Goal: Information Seeking & Learning: Learn about a topic

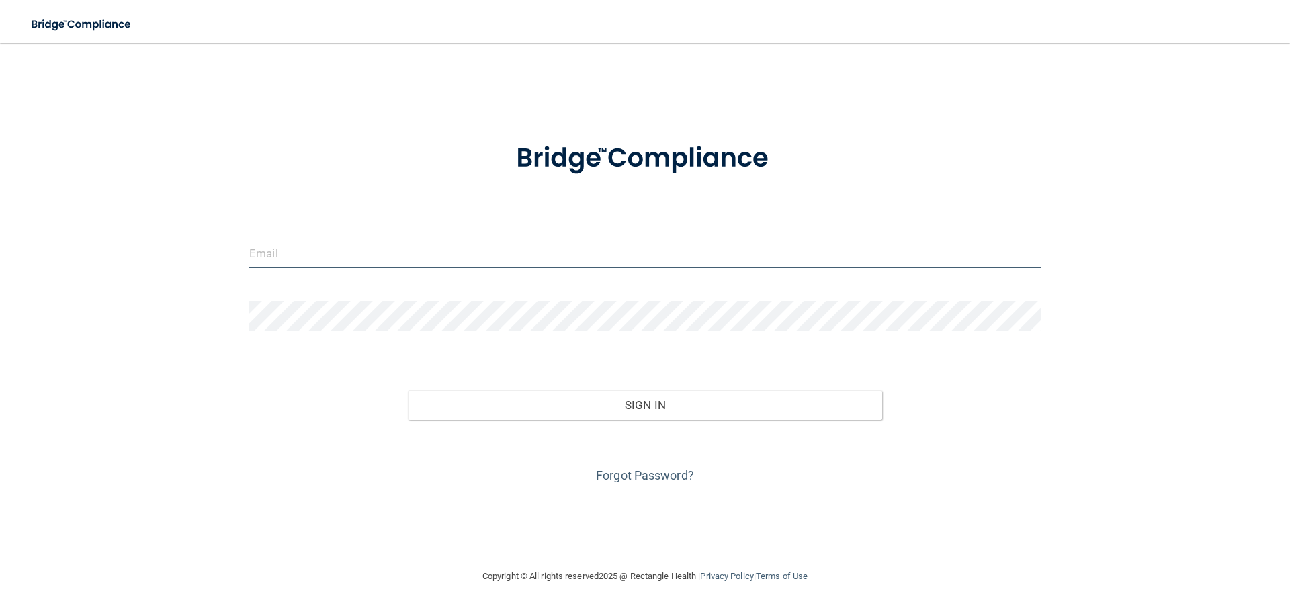
click at [279, 256] on input "email" at bounding box center [644, 253] width 791 height 30
type input "[EMAIL_ADDRESS][DOMAIN_NAME]"
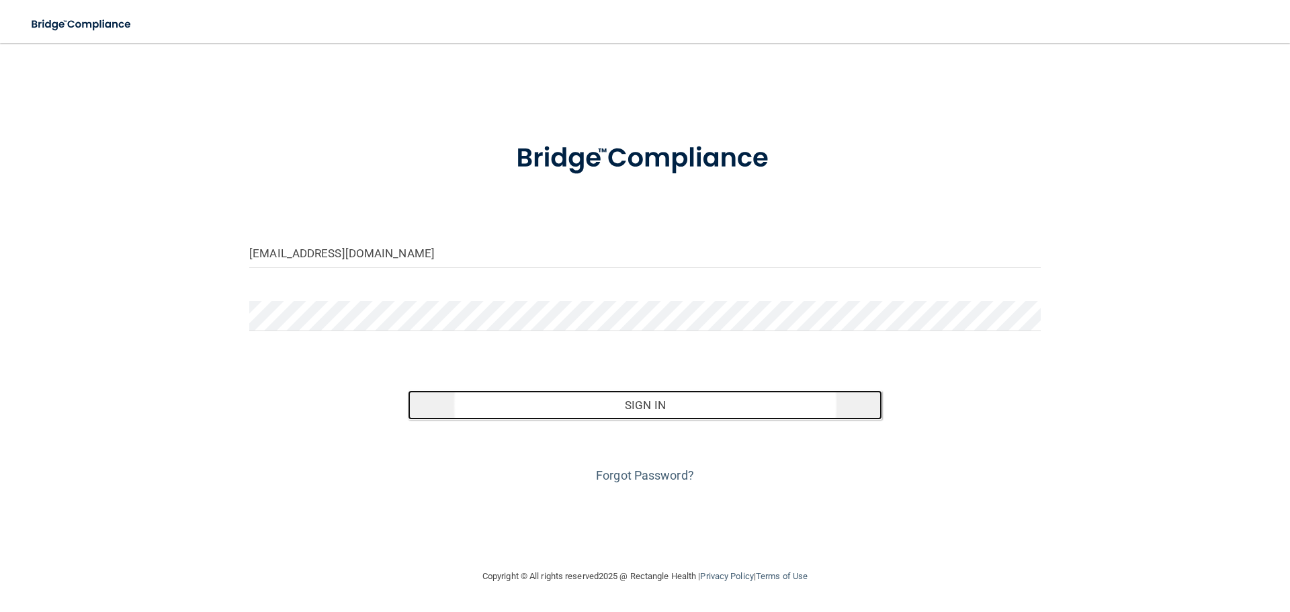
click at [653, 402] on button "Sign In" at bounding box center [645, 405] width 475 height 30
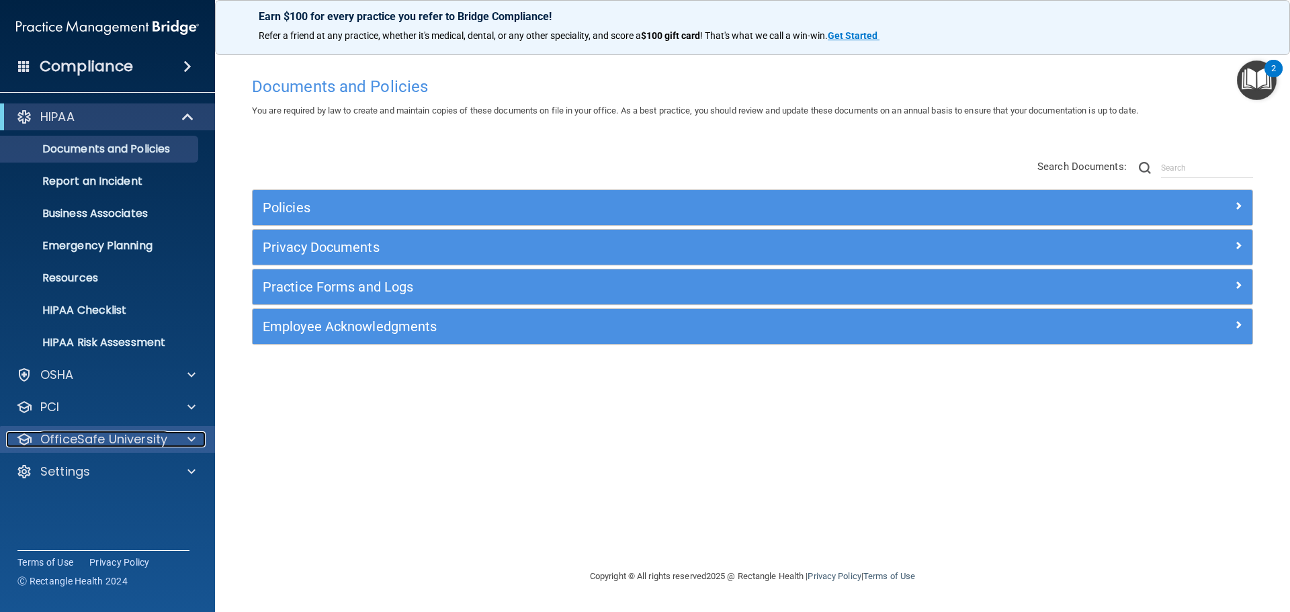
click at [185, 446] on div at bounding box center [190, 439] width 34 height 16
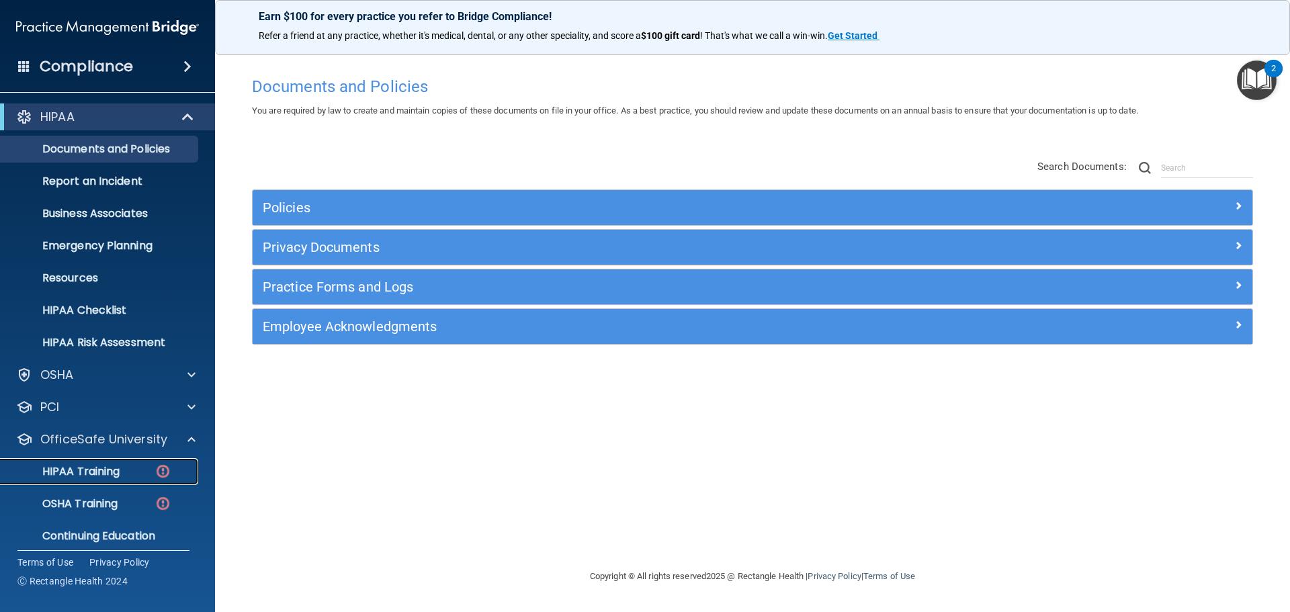
click at [86, 474] on p "HIPAA Training" at bounding box center [64, 471] width 111 height 13
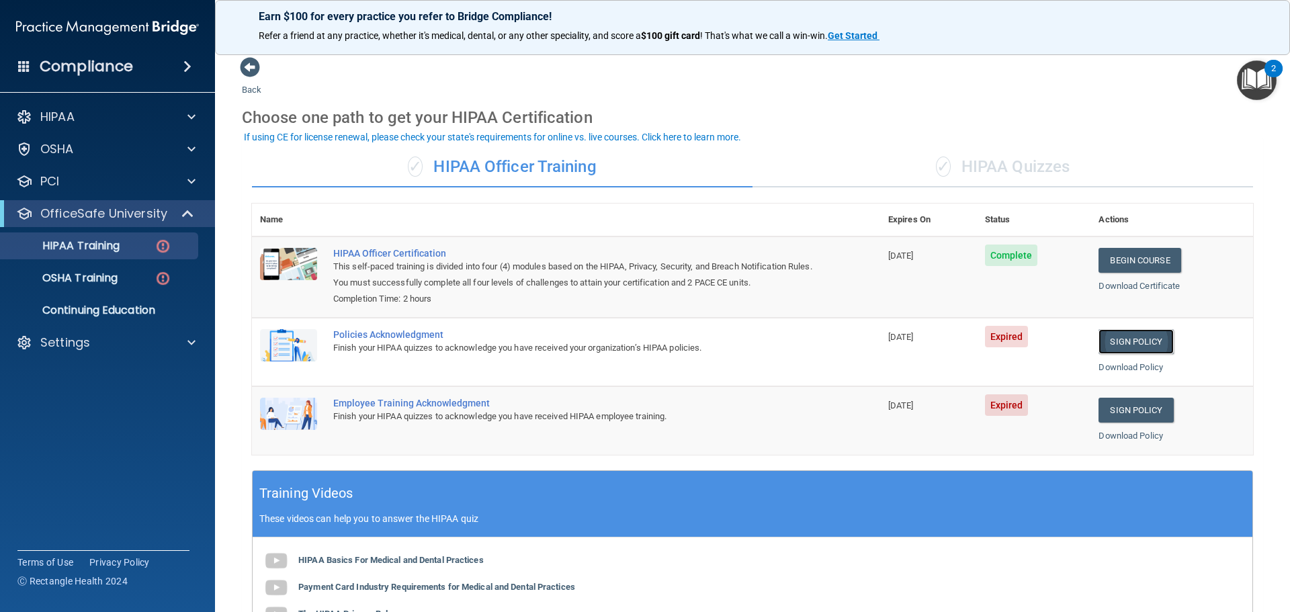
click at [1115, 349] on link "Sign Policy" at bounding box center [1135, 341] width 75 height 25
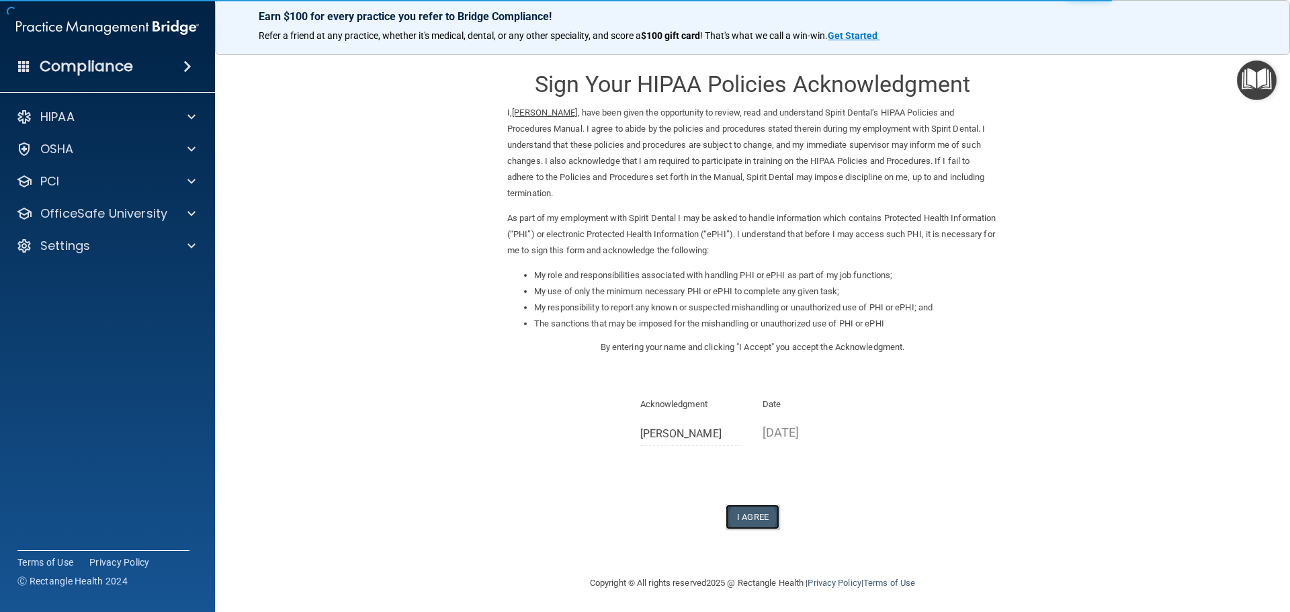
click at [750, 523] on button "I Agree" at bounding box center [753, 517] width 54 height 25
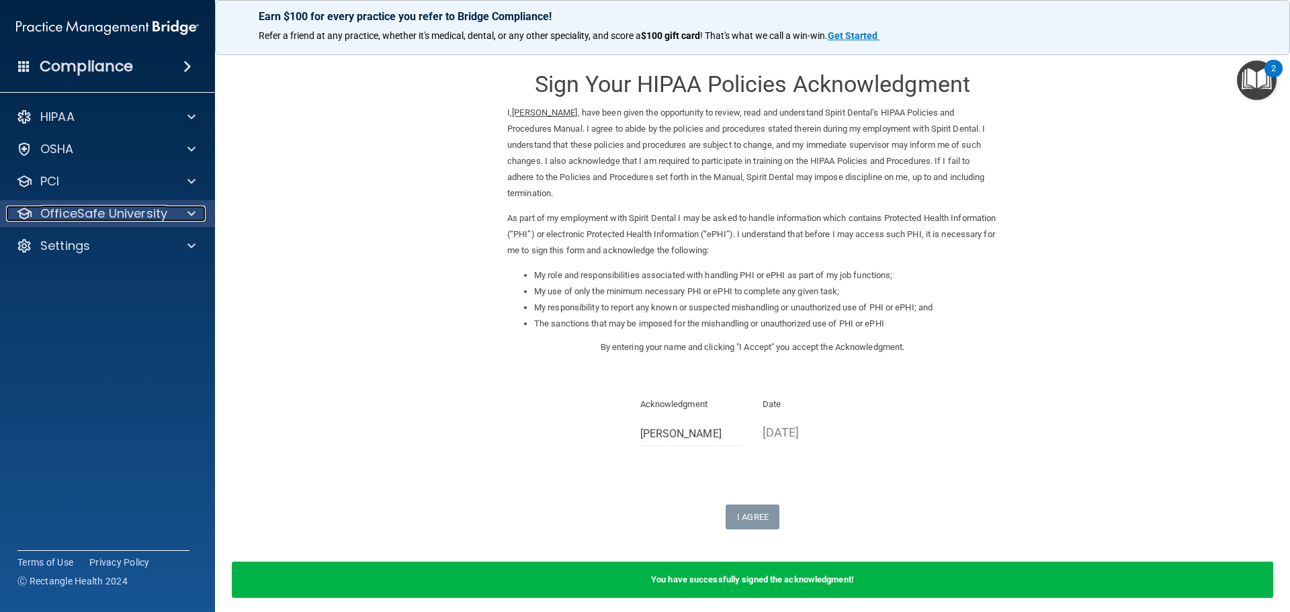
click at [189, 214] on span at bounding box center [191, 214] width 8 height 16
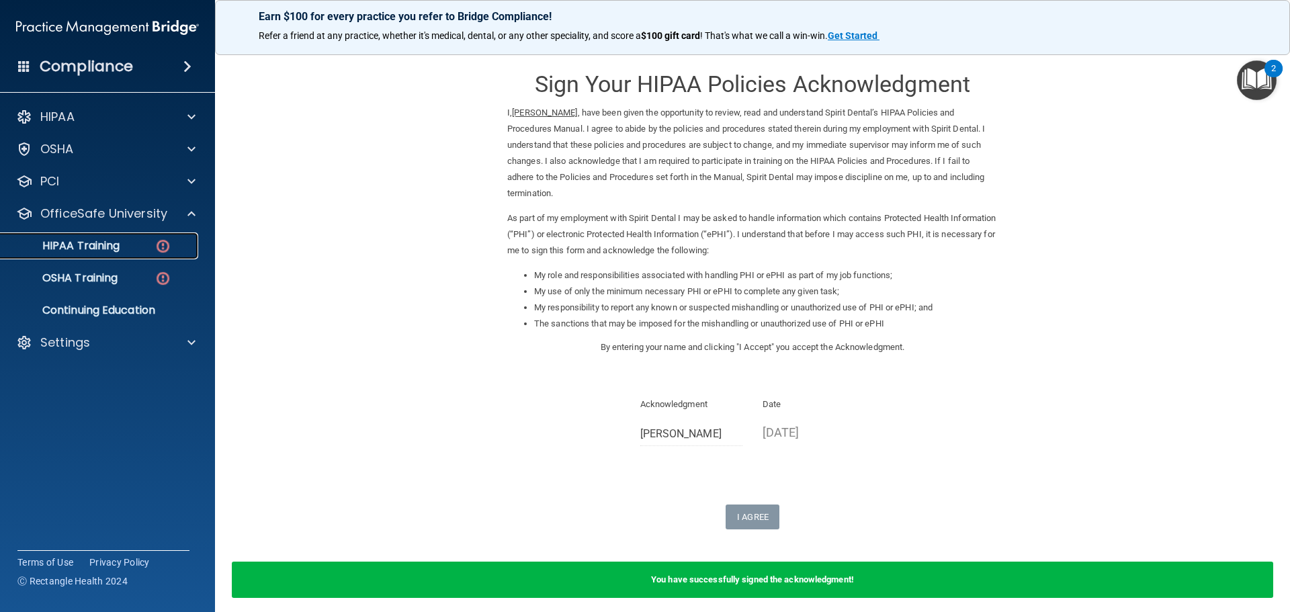
click at [142, 249] on div "HIPAA Training" at bounding box center [100, 245] width 183 height 13
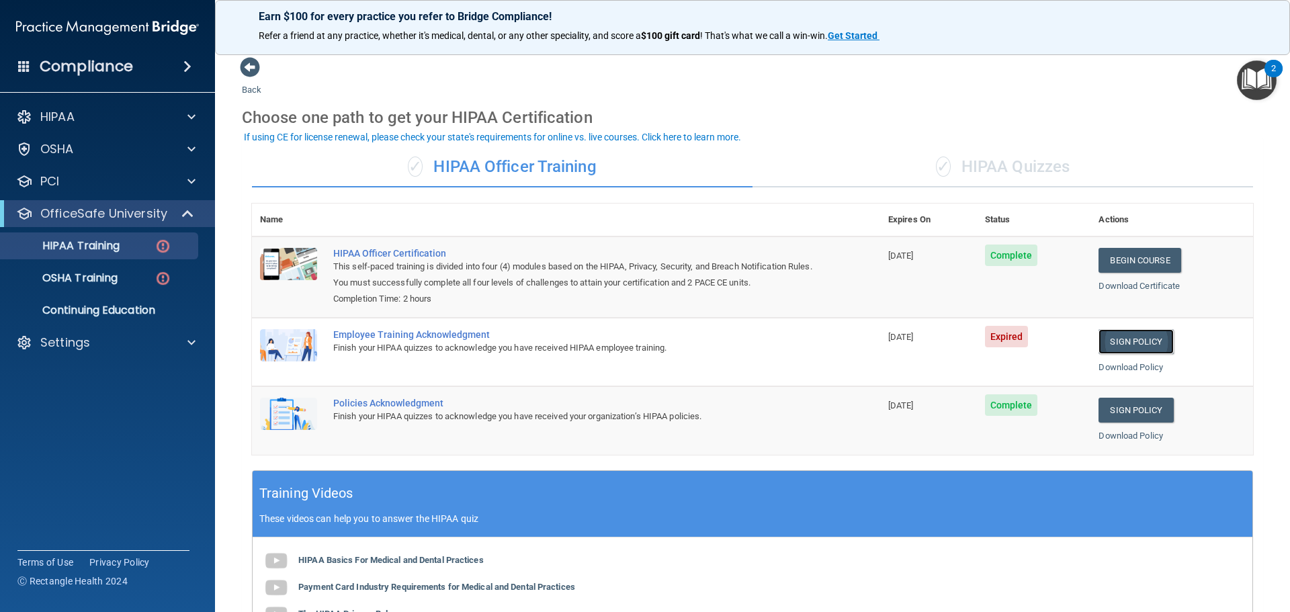
click at [1117, 341] on link "Sign Policy" at bounding box center [1135, 341] width 75 height 25
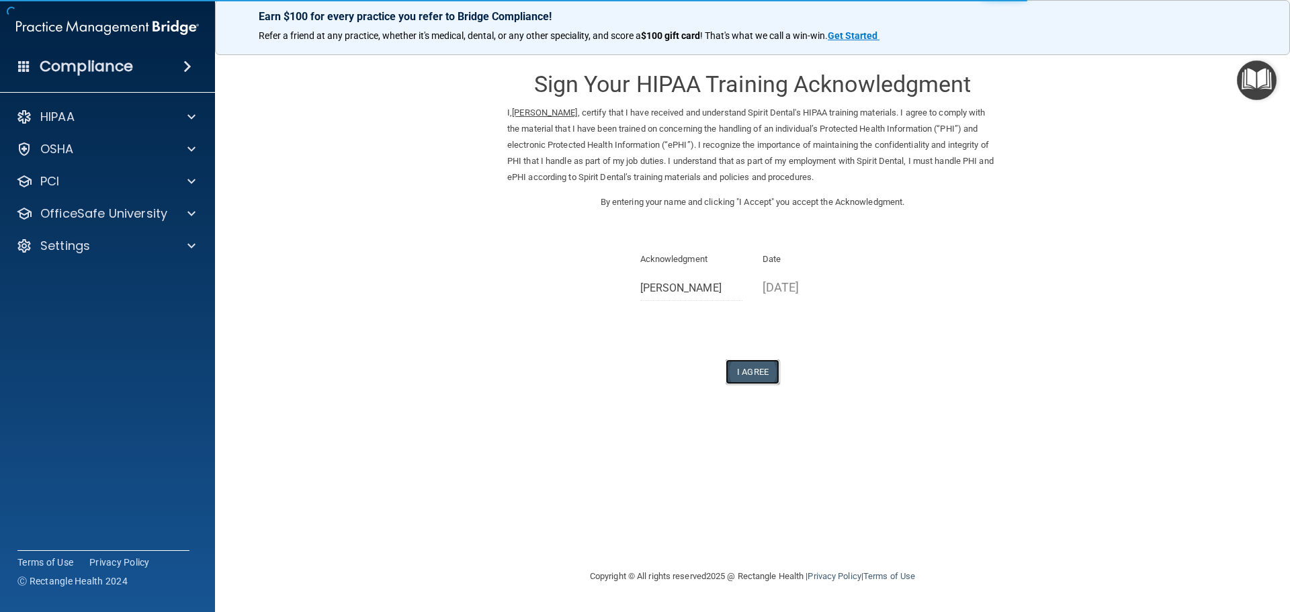
click at [748, 365] on button "I Agree" at bounding box center [753, 371] width 54 height 25
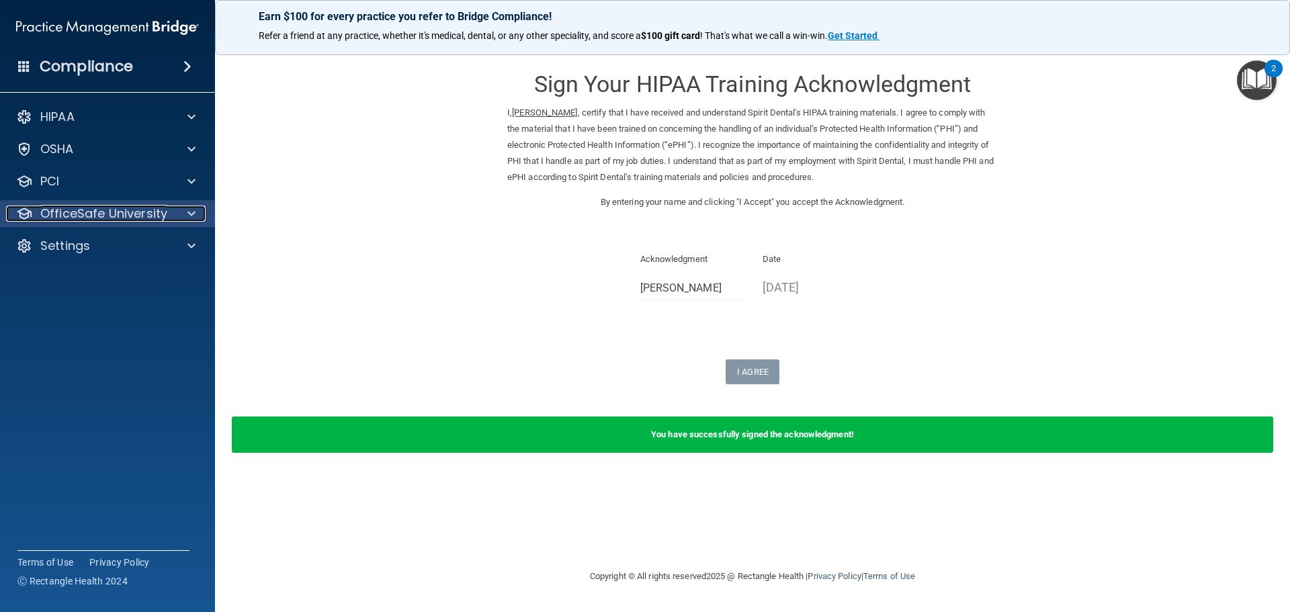
click at [196, 216] on div at bounding box center [190, 214] width 34 height 16
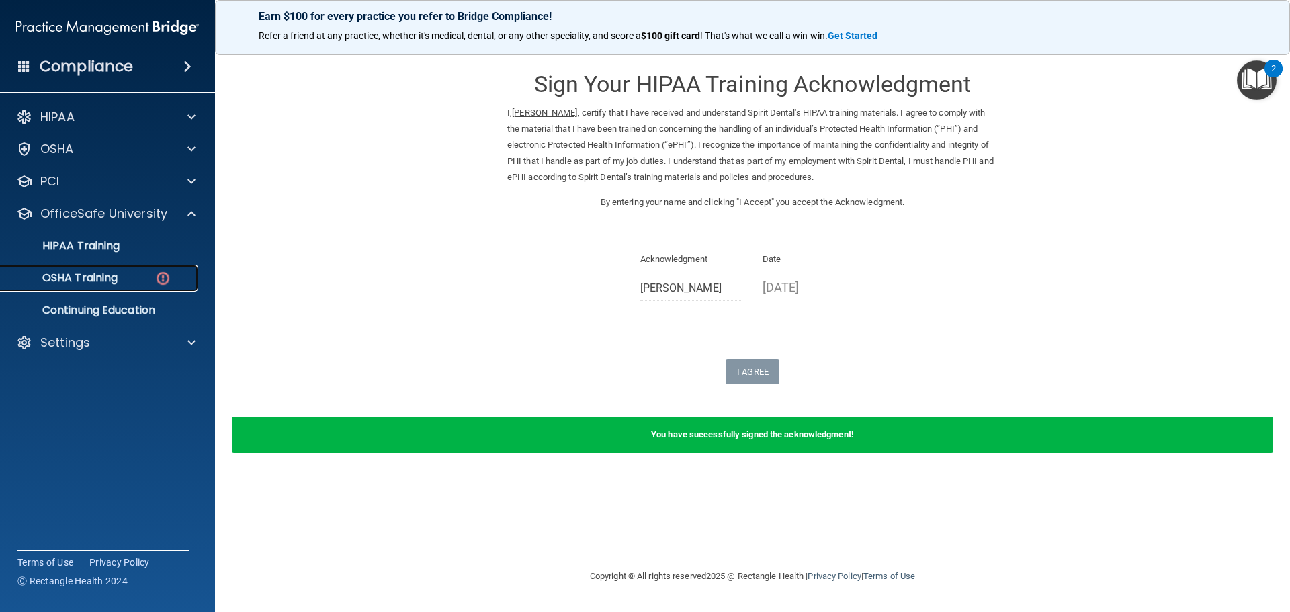
click at [153, 277] on div "OSHA Training" at bounding box center [100, 277] width 183 height 13
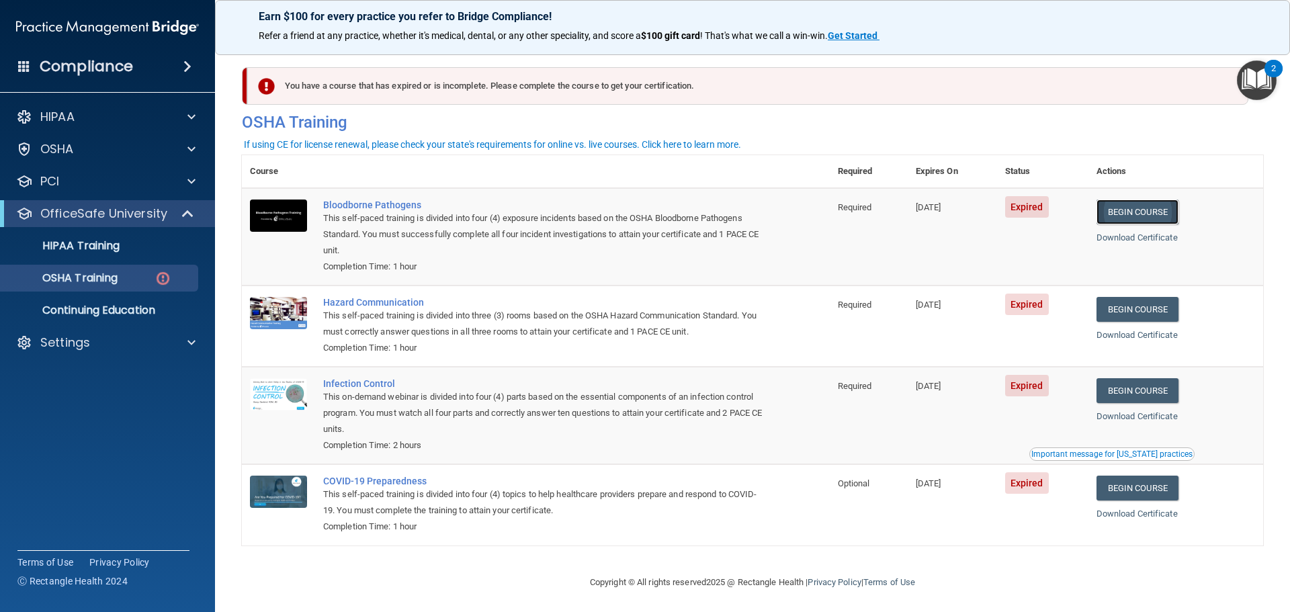
click at [1126, 216] on link "Begin Course" at bounding box center [1137, 212] width 82 height 25
click at [1127, 314] on link "Begin Course" at bounding box center [1137, 309] width 82 height 25
click at [1025, 208] on span "Expired" at bounding box center [1027, 206] width 44 height 21
click at [1149, 388] on link "Begin Course" at bounding box center [1137, 390] width 82 height 25
click at [117, 251] on p "HIPAA Training" at bounding box center [64, 245] width 111 height 13
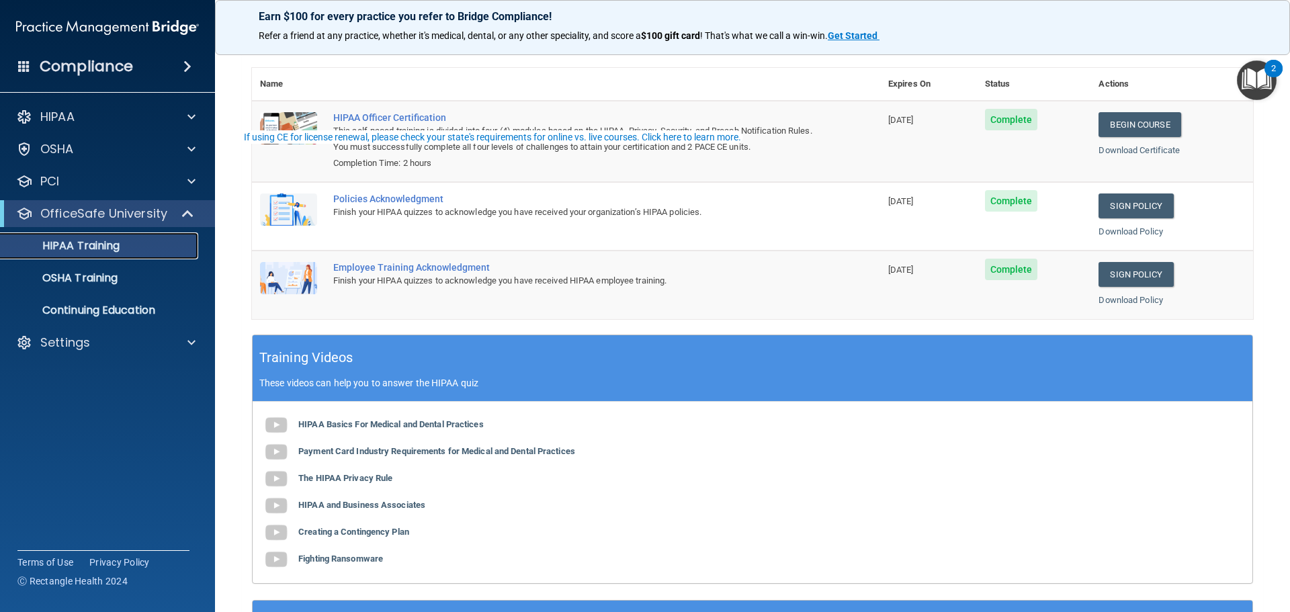
scroll to position [276, 0]
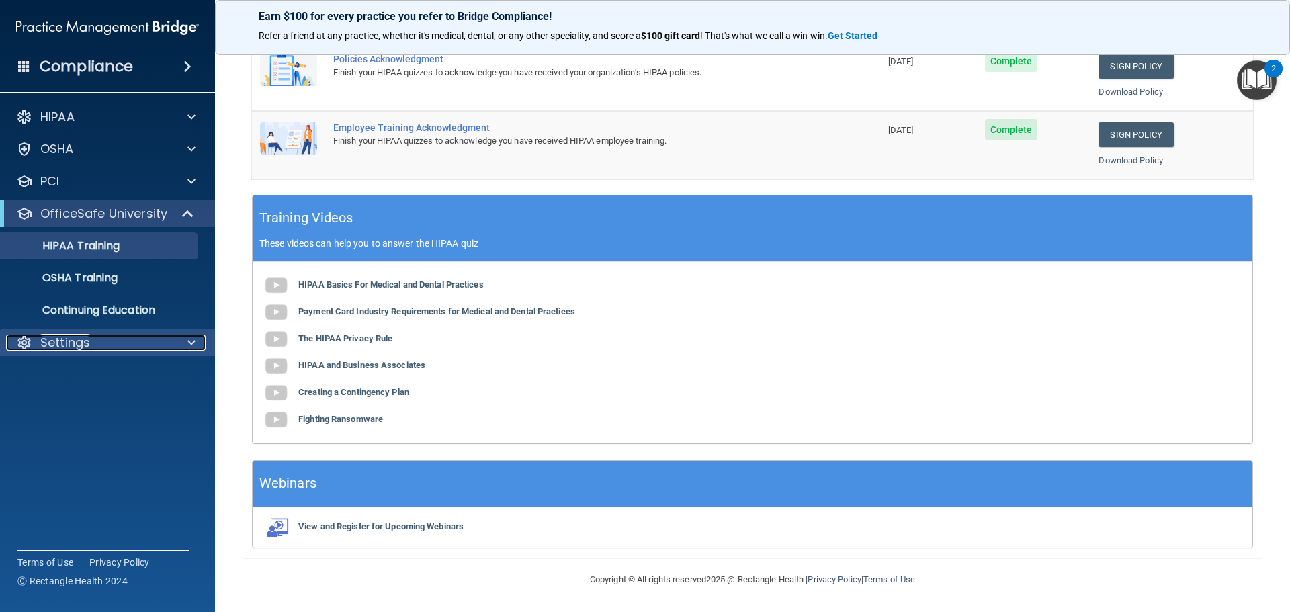
click at [197, 346] on div at bounding box center [190, 343] width 34 height 16
click at [198, 339] on div at bounding box center [190, 343] width 34 height 16
click at [122, 314] on p "Continuing Education" at bounding box center [100, 310] width 183 height 13
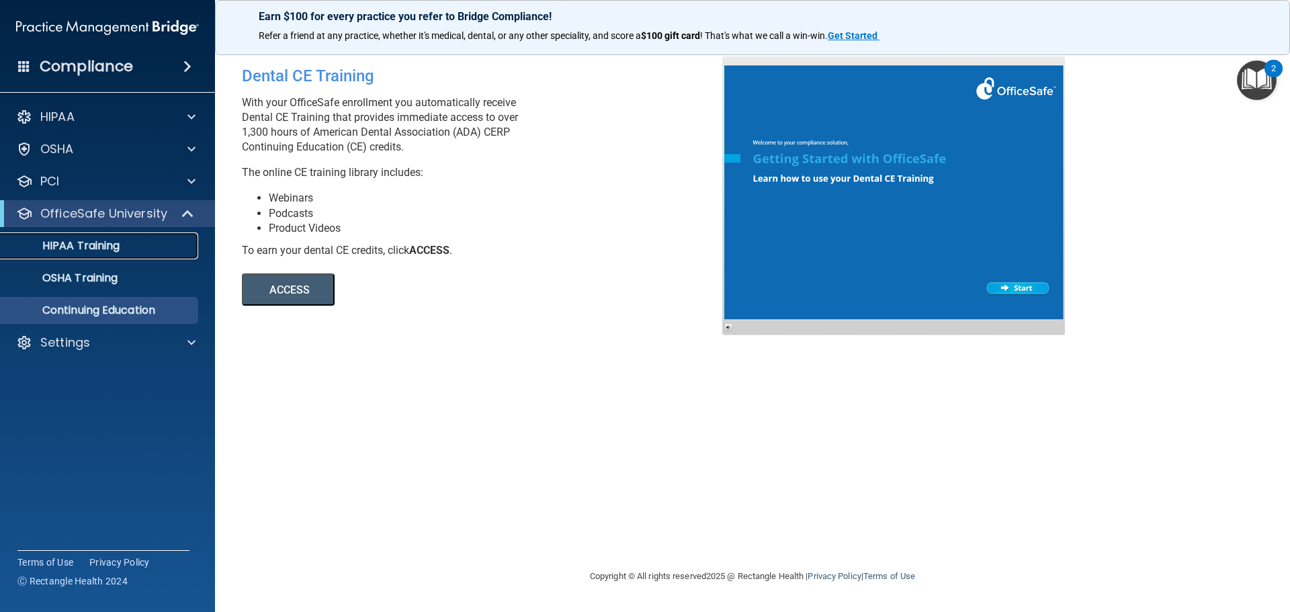
click at [134, 247] on div "HIPAA Training" at bounding box center [100, 245] width 183 height 13
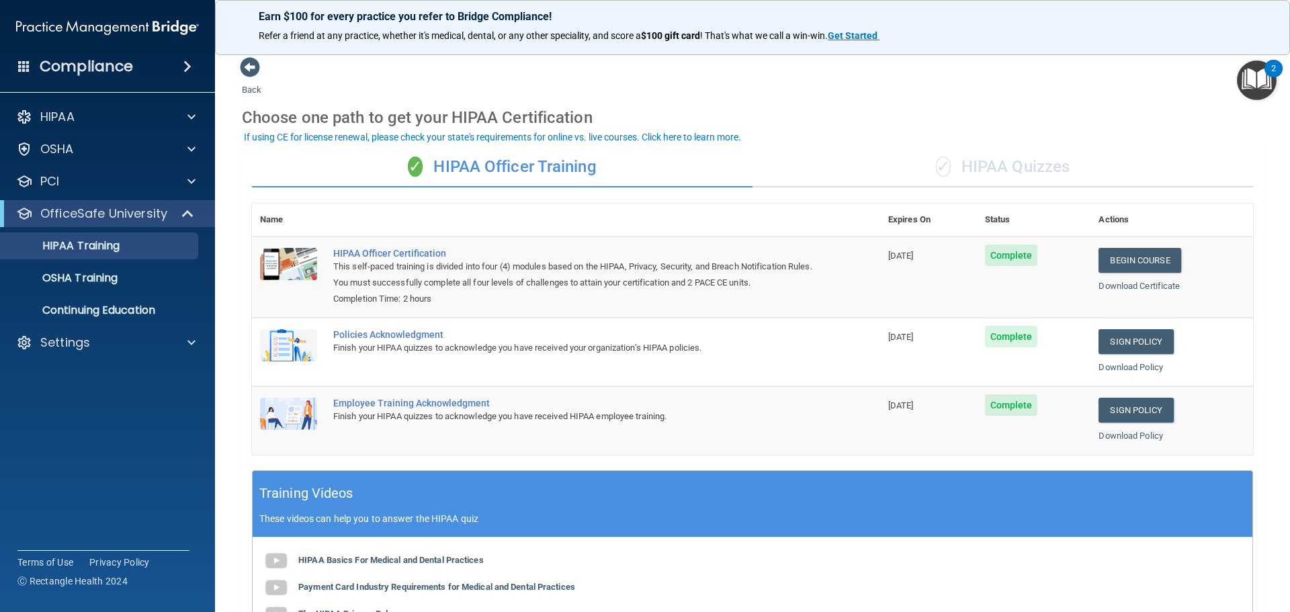
click at [1262, 74] on img "Open Resource Center, 2 new notifications" at bounding box center [1257, 80] width 40 height 40
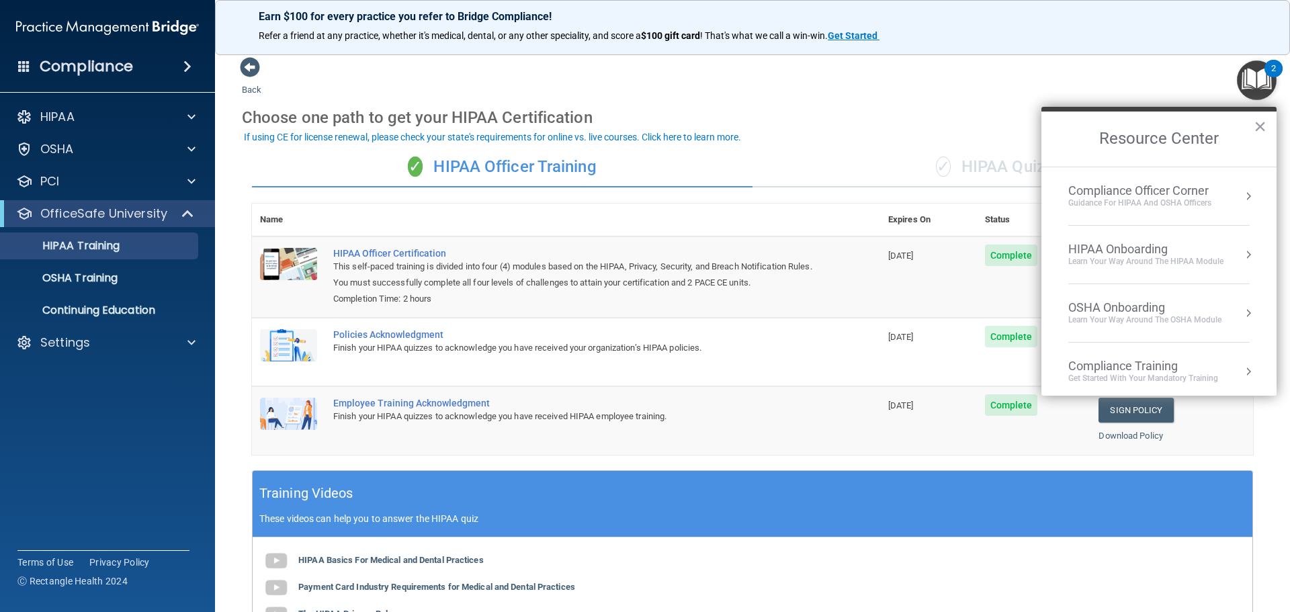
click at [1191, 377] on div "Get Started with your mandatory training" at bounding box center [1143, 378] width 150 height 11
click at [1148, 191] on div "HIPAA Training for Admins" at bounding box center [1122, 189] width 140 height 12
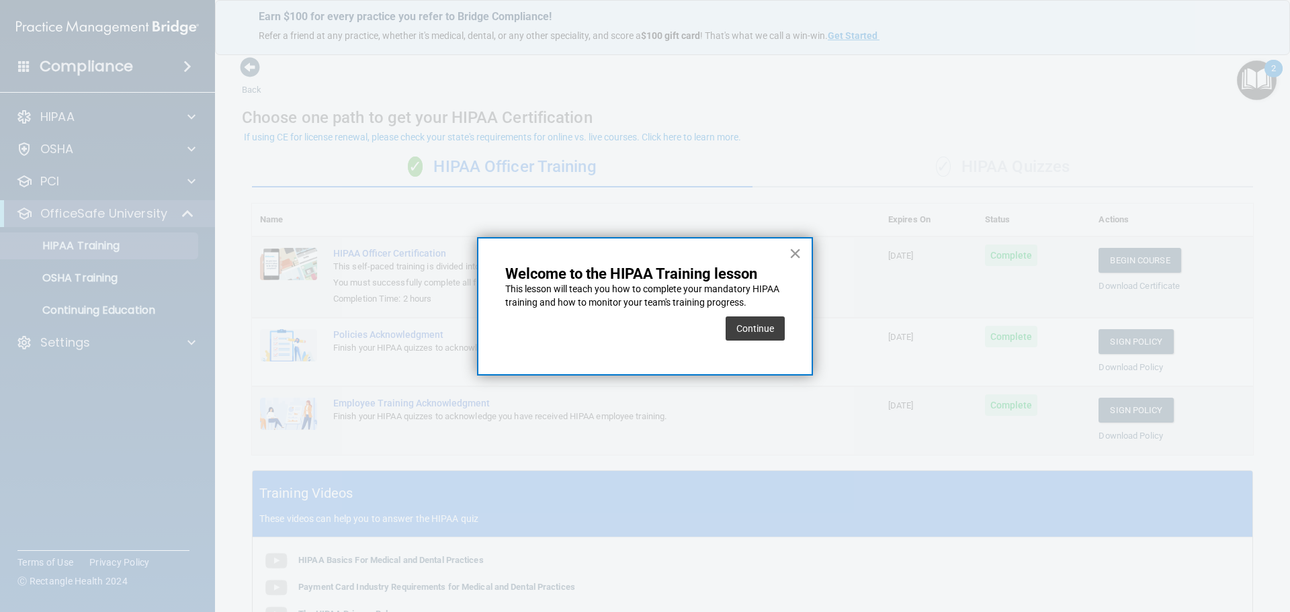
click at [792, 253] on button "×" at bounding box center [795, 253] width 13 height 21
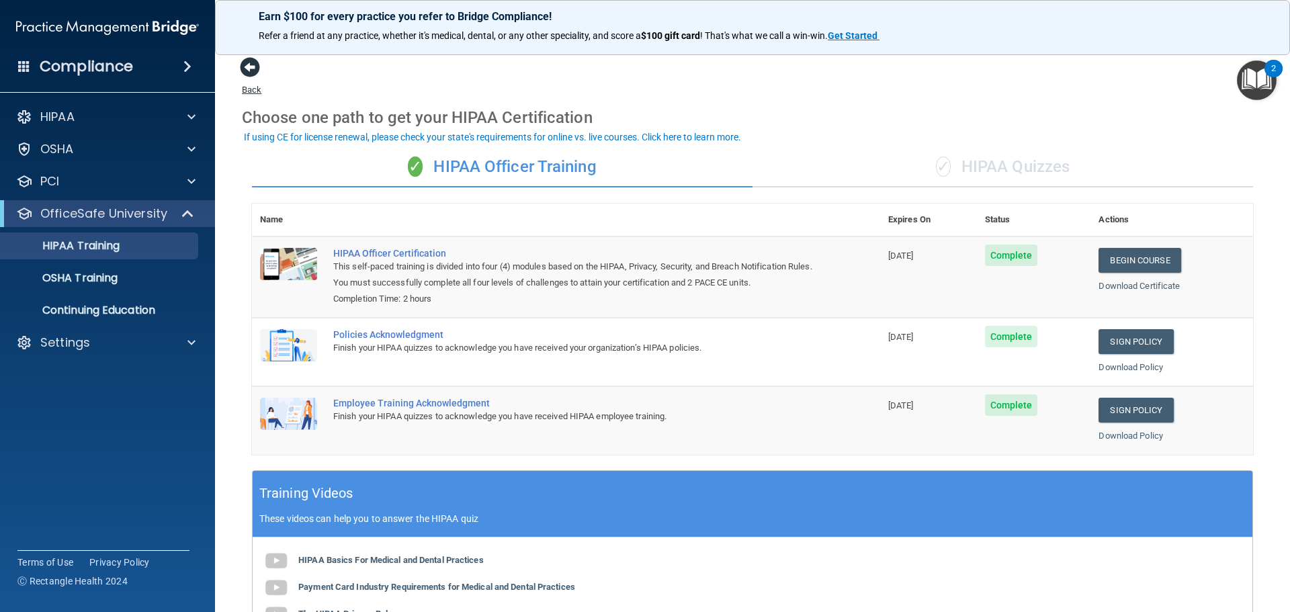
click at [251, 74] on span at bounding box center [250, 67] width 20 height 20
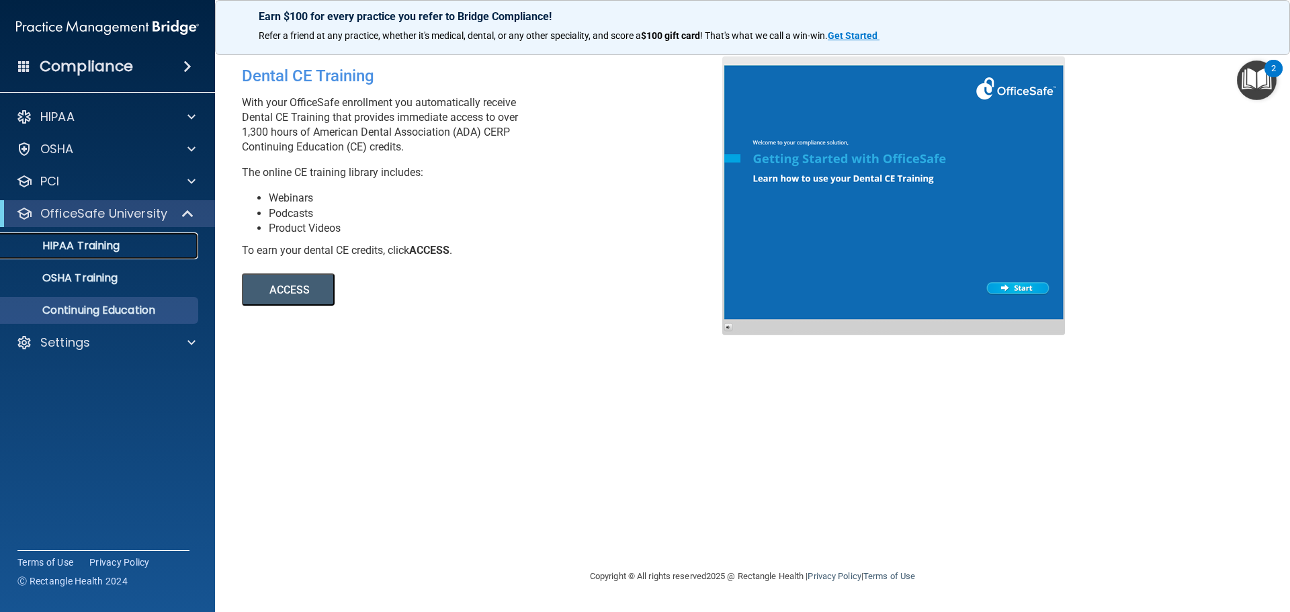
click at [99, 247] on p "HIPAA Training" at bounding box center [64, 245] width 111 height 13
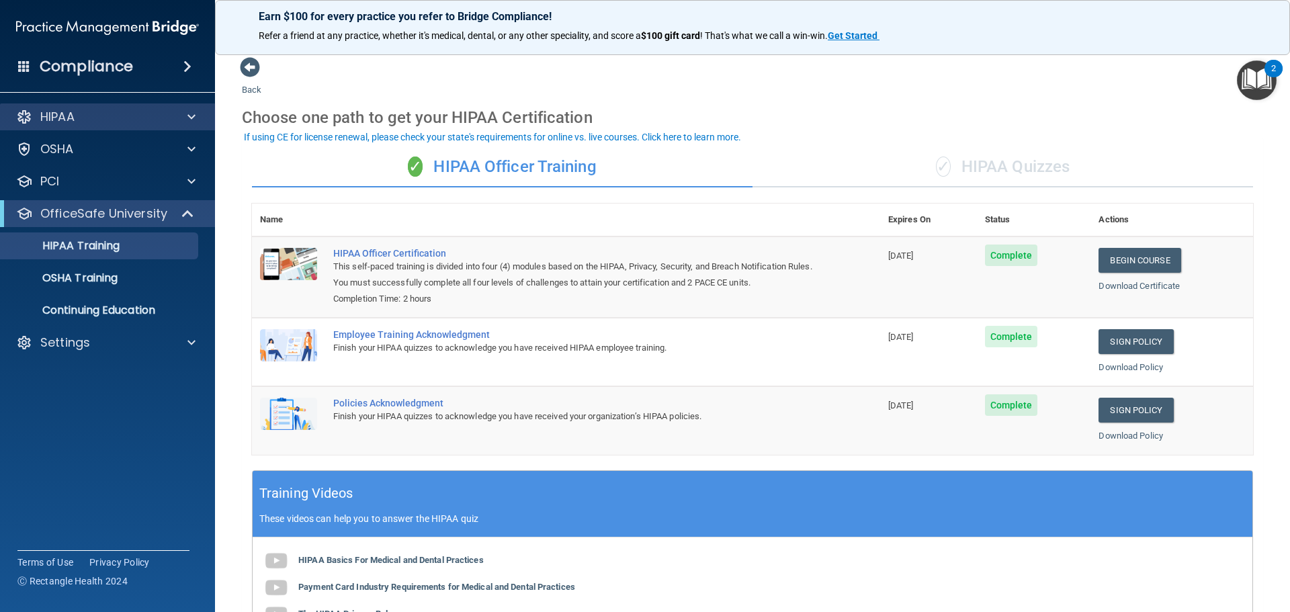
click at [187, 127] on div "HIPAA" at bounding box center [108, 116] width 216 height 27
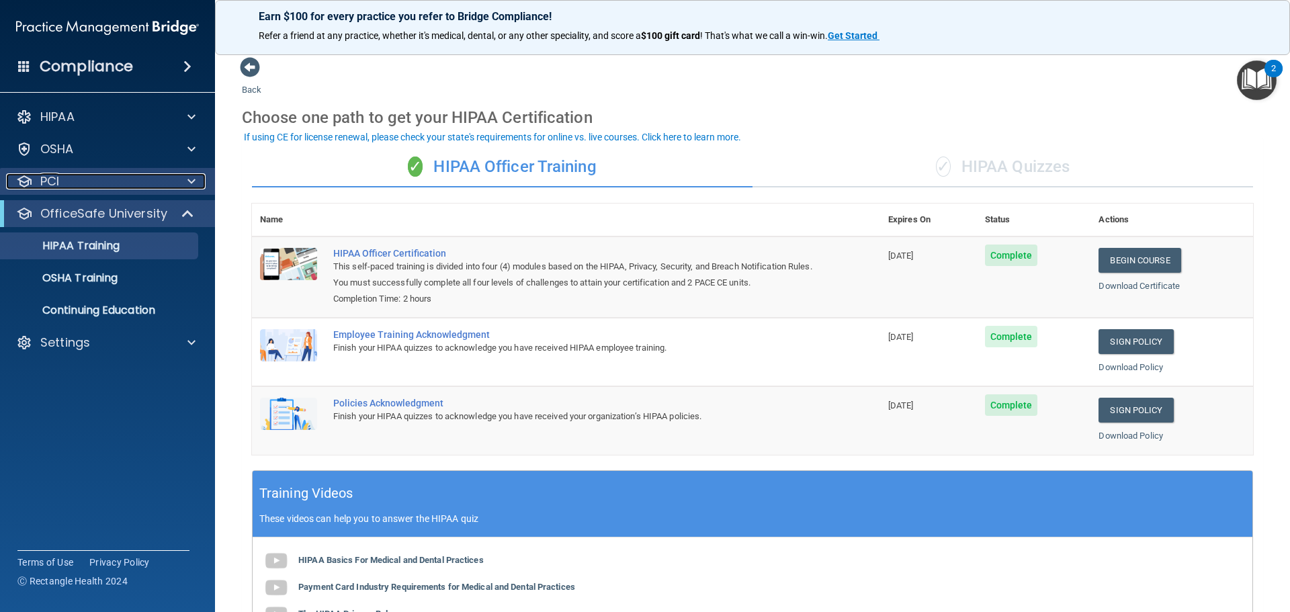
click at [194, 185] on span at bounding box center [191, 181] width 8 height 16
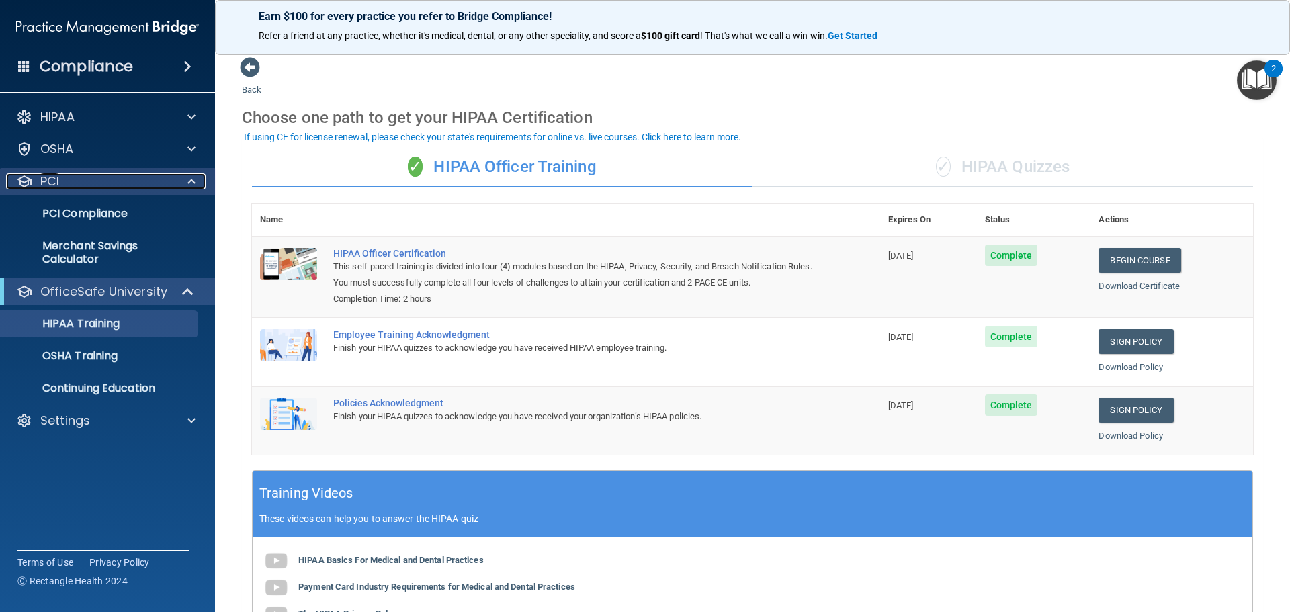
click at [195, 183] on span at bounding box center [191, 181] width 8 height 16
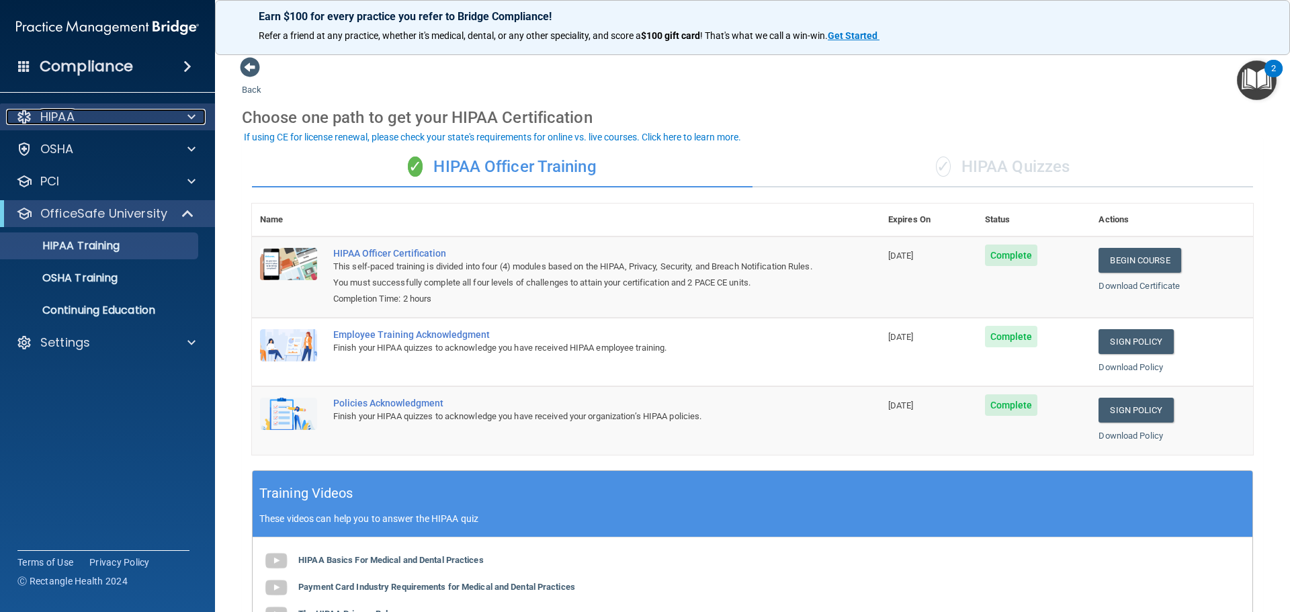
click at [197, 120] on div at bounding box center [190, 117] width 34 height 16
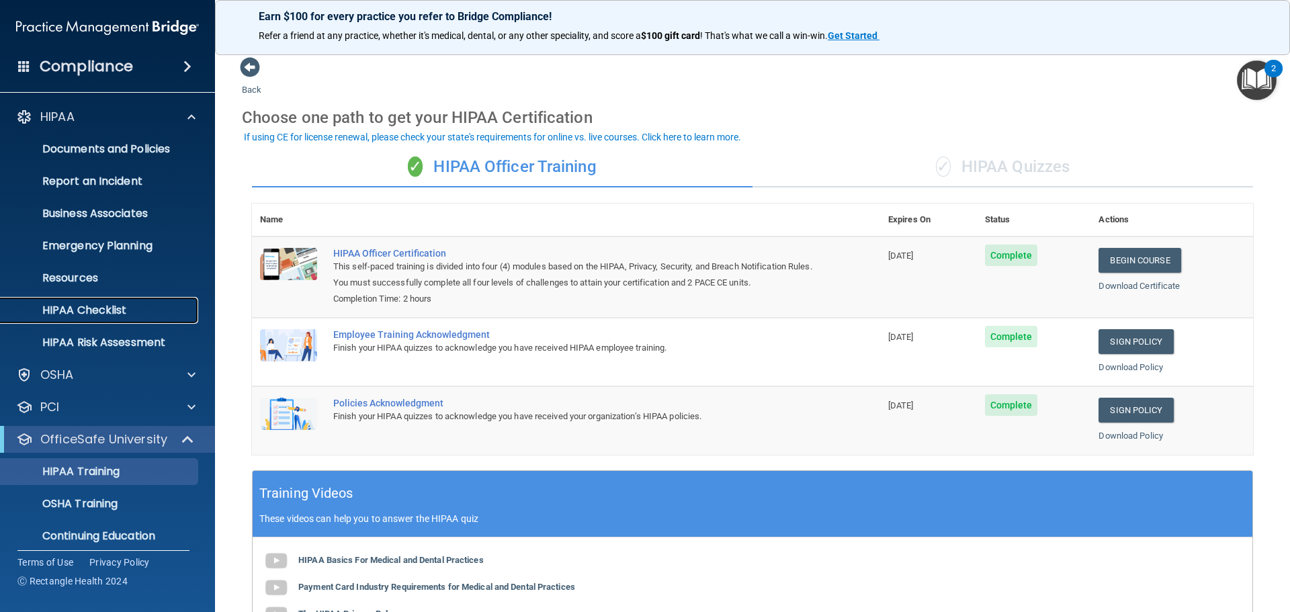
click at [73, 311] on p "HIPAA Checklist" at bounding box center [100, 310] width 183 height 13
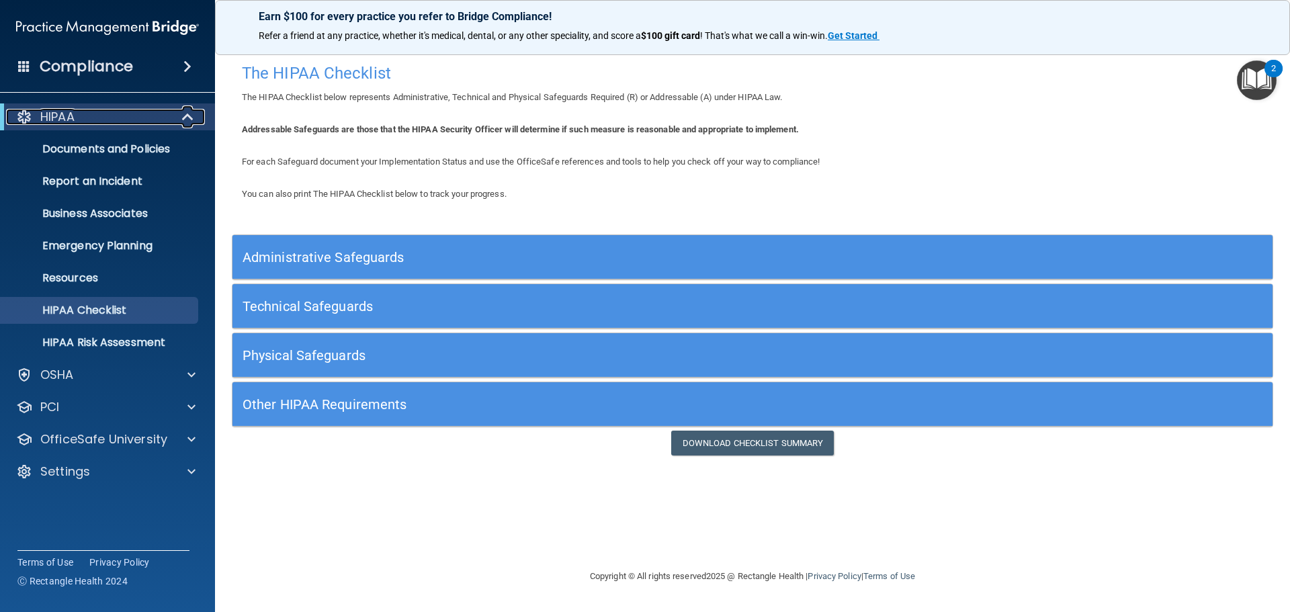
click at [196, 114] on div at bounding box center [188, 117] width 33 height 16
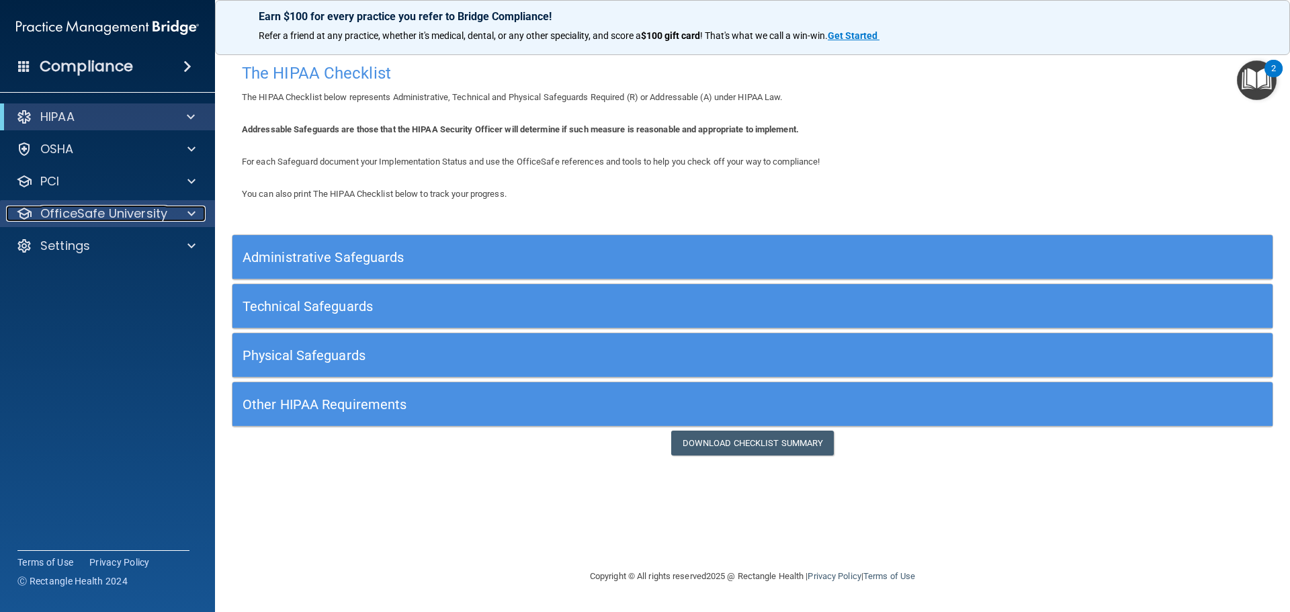
click at [179, 214] on div at bounding box center [190, 214] width 34 height 16
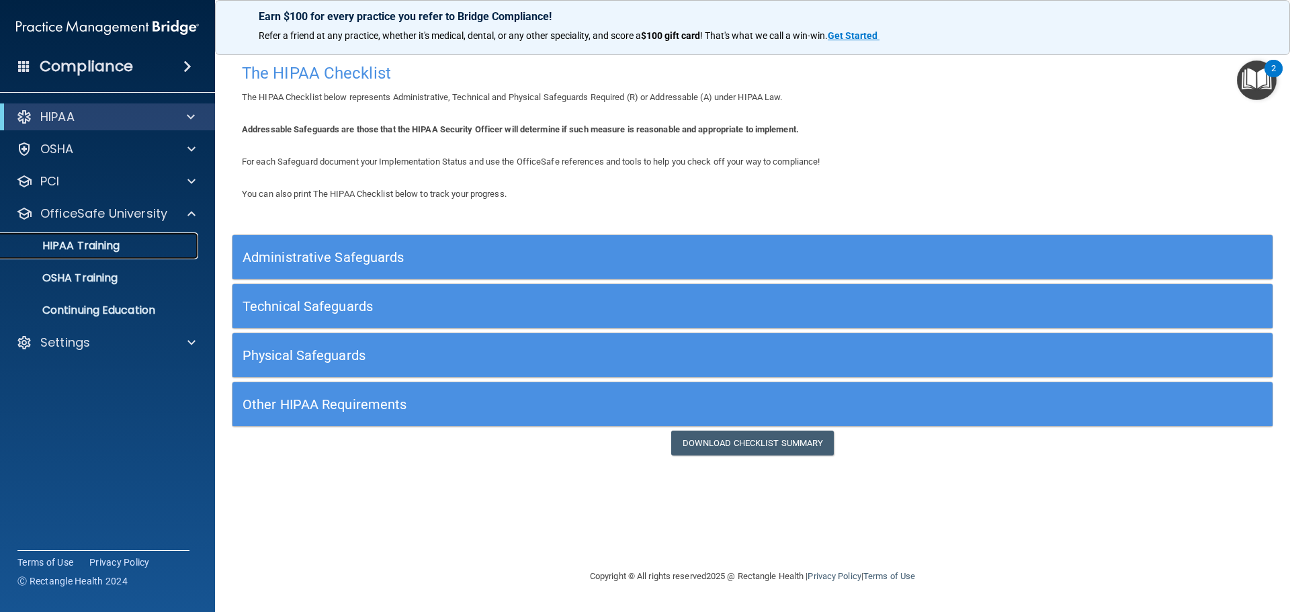
click at [100, 247] on p "HIPAA Training" at bounding box center [64, 245] width 111 height 13
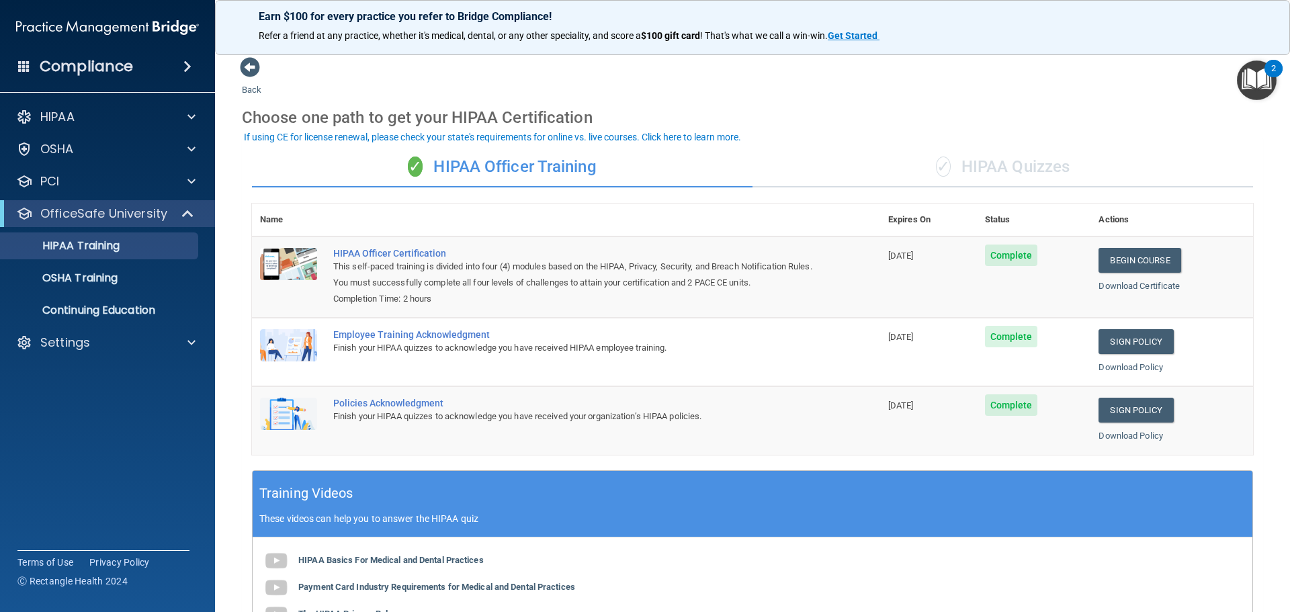
click at [992, 165] on div "✓ HIPAA Quizzes" at bounding box center [1002, 167] width 501 height 40
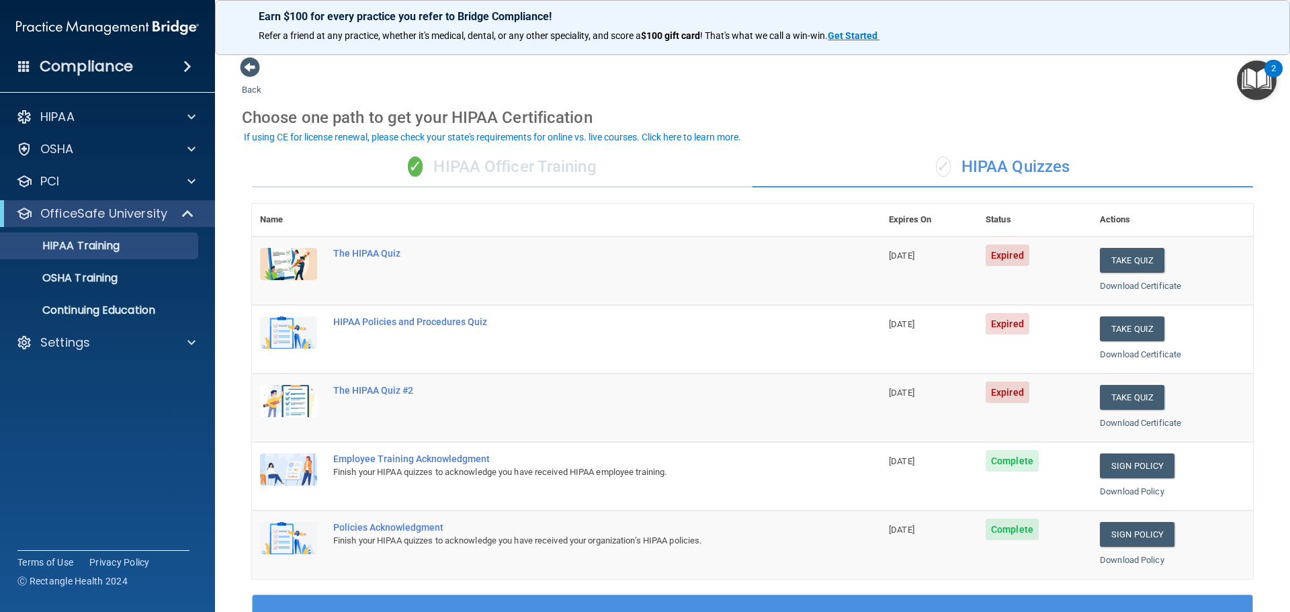
click at [466, 174] on div "✓ HIPAA Officer Training" at bounding box center [502, 167] width 501 height 40
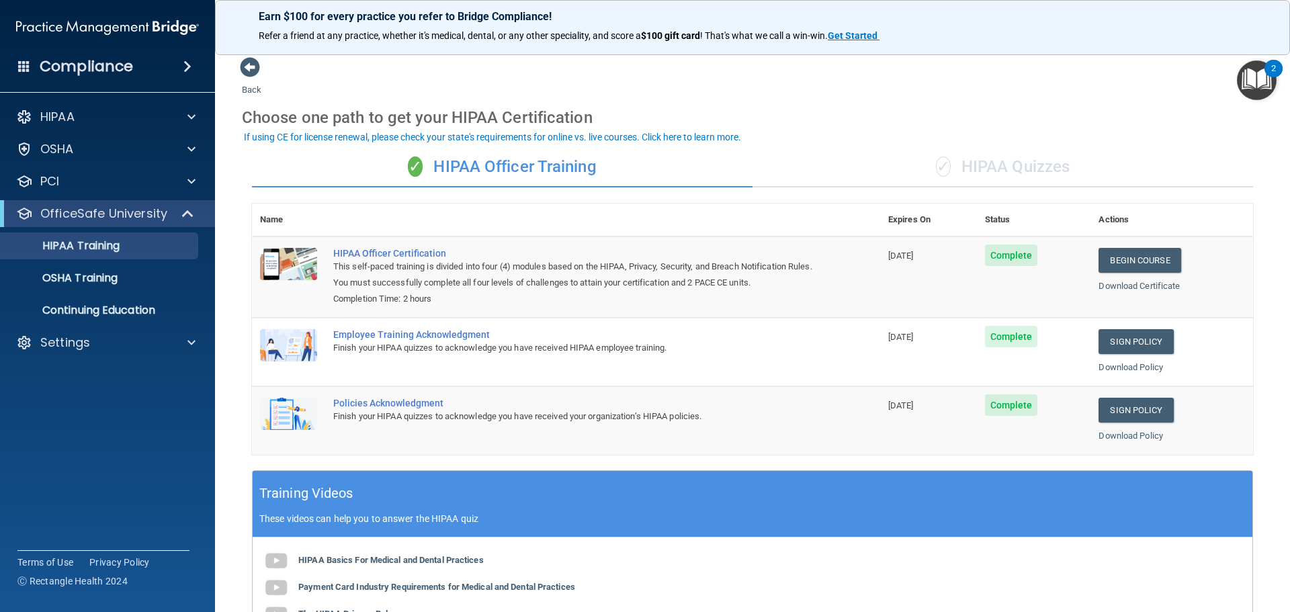
click at [985, 171] on div "✓ HIPAA Quizzes" at bounding box center [1002, 167] width 501 height 40
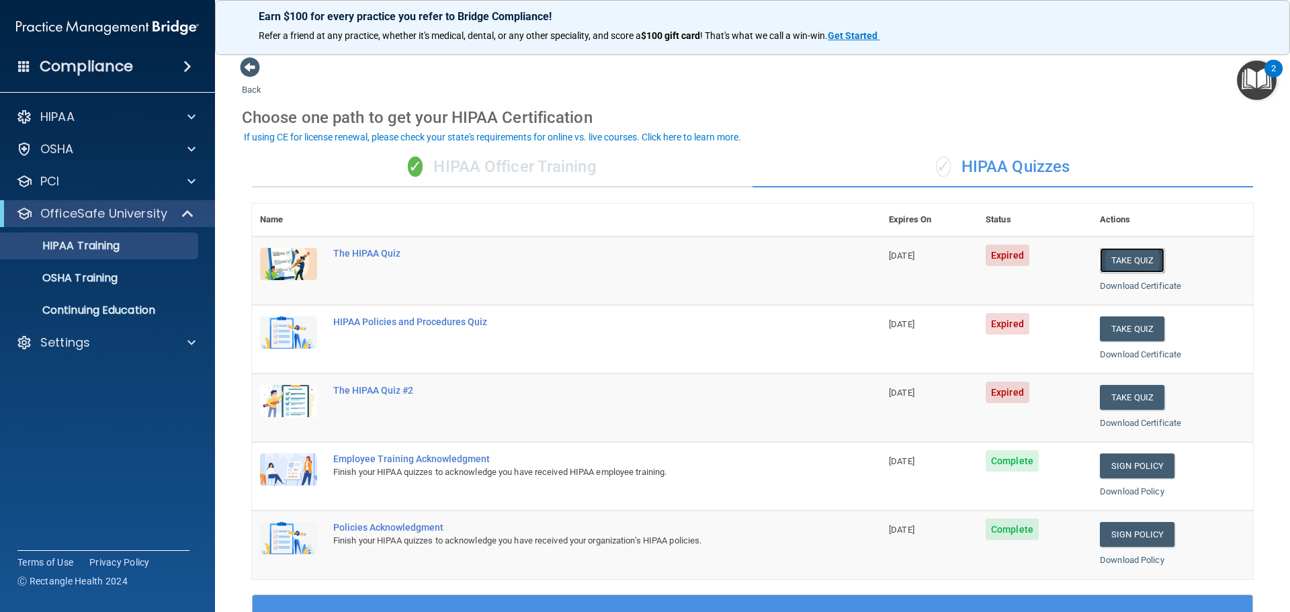
click at [1134, 265] on button "Take Quiz" at bounding box center [1132, 260] width 64 height 25
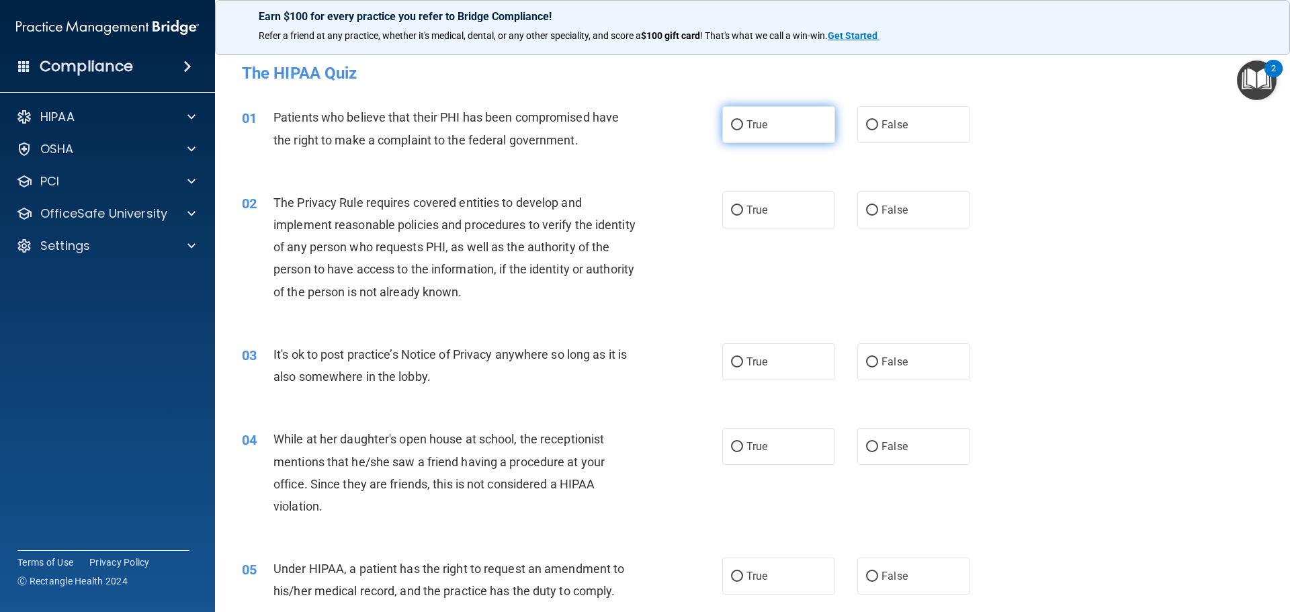
click at [737, 127] on input "True" at bounding box center [737, 125] width 12 height 10
radio input "true"
click at [732, 211] on input "True" at bounding box center [737, 211] width 12 height 10
radio input "true"
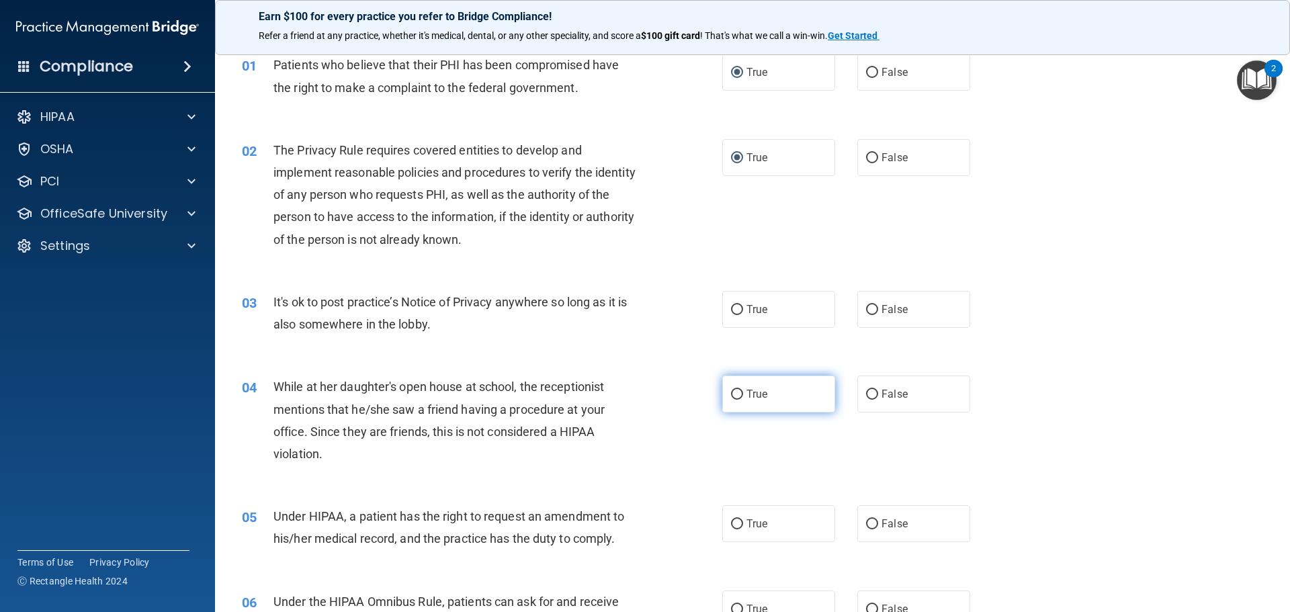
scroll to position [134, 0]
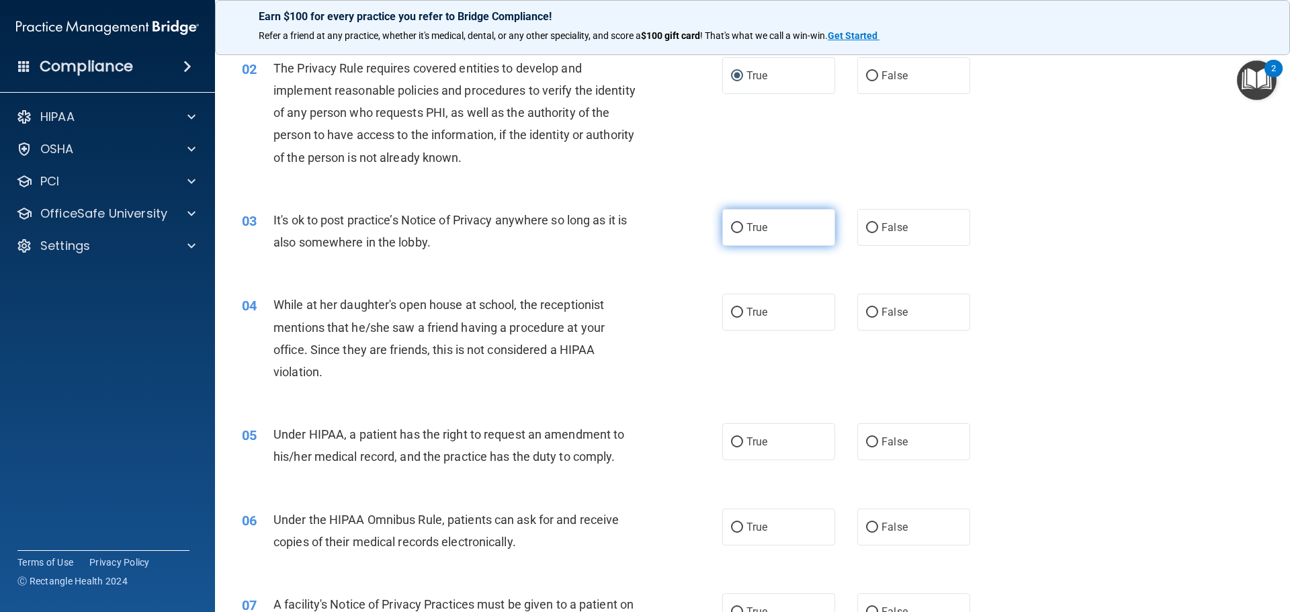
click at [737, 228] on input "True" at bounding box center [737, 228] width 12 height 10
radio input "true"
click at [731, 313] on input "True" at bounding box center [737, 313] width 12 height 10
radio input "true"
drag, startPoint x: 729, startPoint y: 441, endPoint x: 718, endPoint y: 399, distance: 43.8
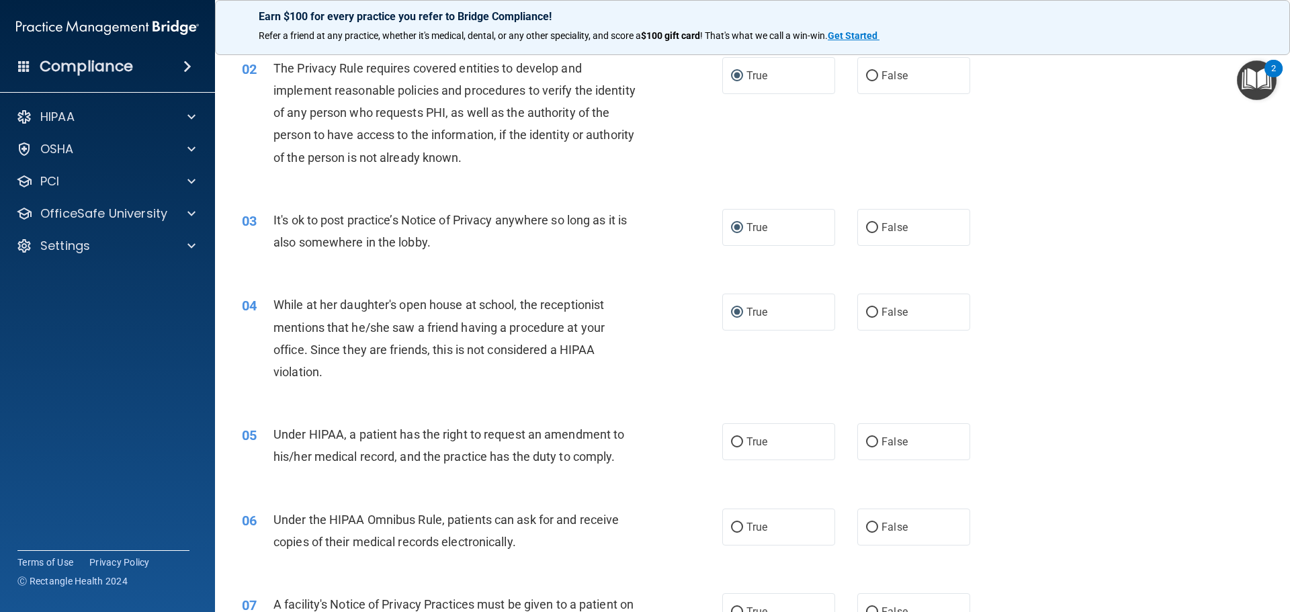
click at [731, 443] on input "True" at bounding box center [737, 442] width 12 height 10
radio input "true"
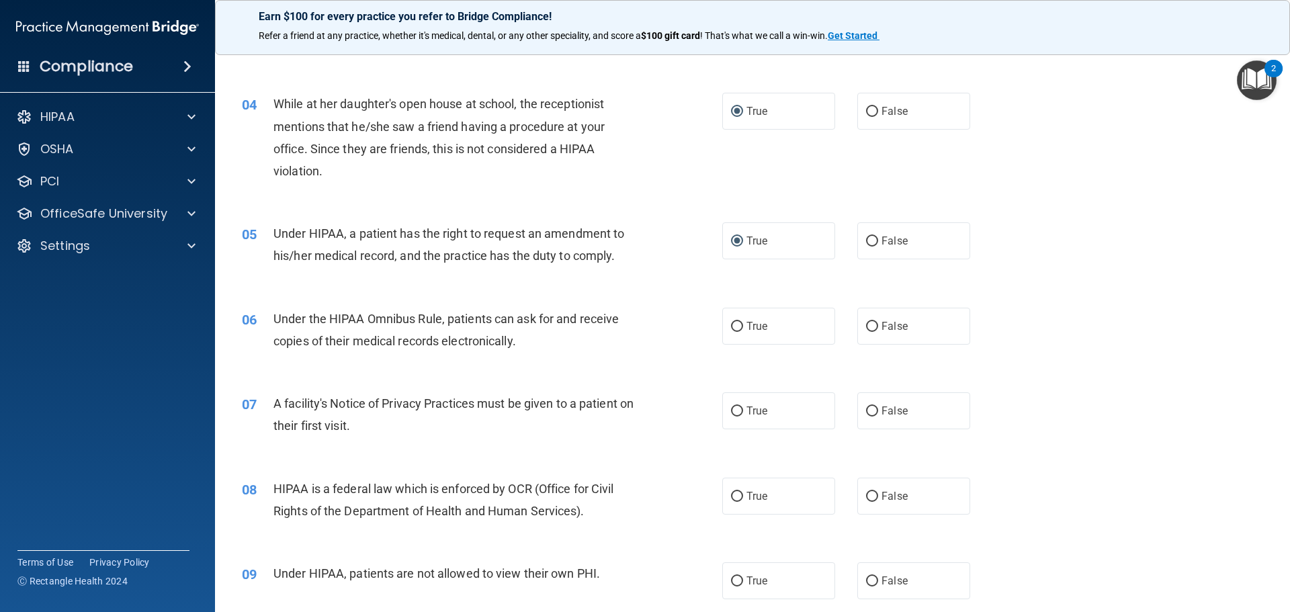
scroll to position [336, 0]
click at [731, 329] on input "True" at bounding box center [737, 326] width 12 height 10
radio input "true"
drag, startPoint x: 729, startPoint y: 413, endPoint x: 738, endPoint y: 449, distance: 37.3
click at [731, 413] on input "True" at bounding box center [737, 411] width 12 height 10
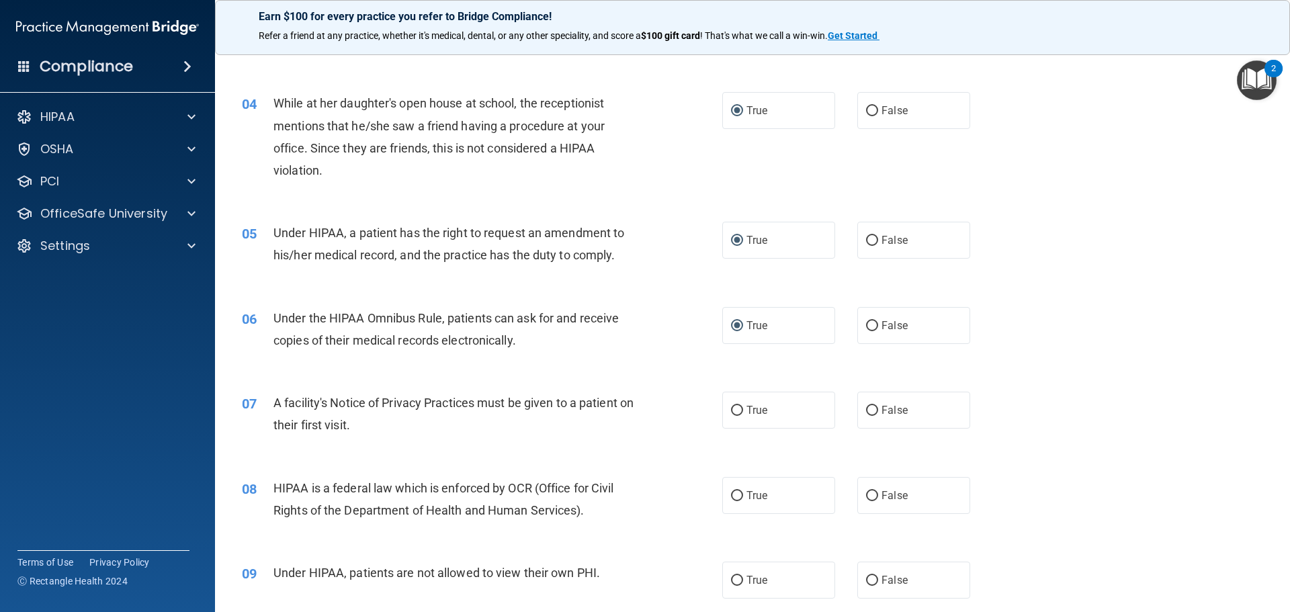
radio input "true"
drag, startPoint x: 728, startPoint y: 499, endPoint x: 730, endPoint y: 518, distance: 18.9
click at [731, 500] on input "True" at bounding box center [737, 496] width 12 height 10
radio input "true"
click at [731, 578] on input "True" at bounding box center [737, 581] width 12 height 10
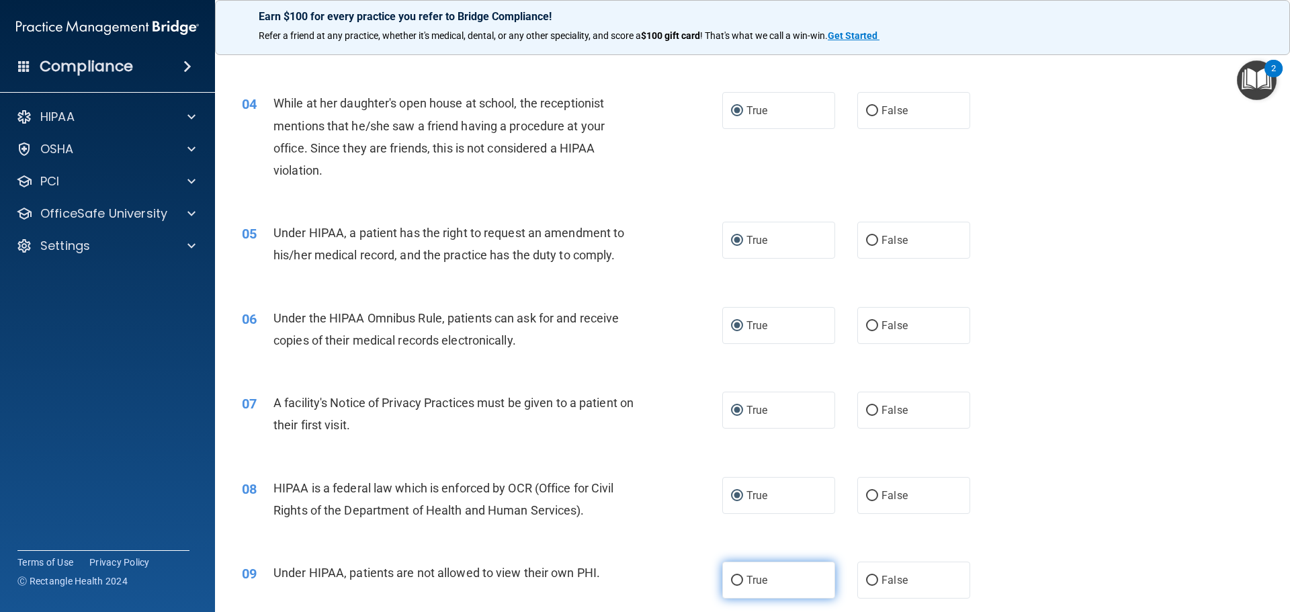
radio input "true"
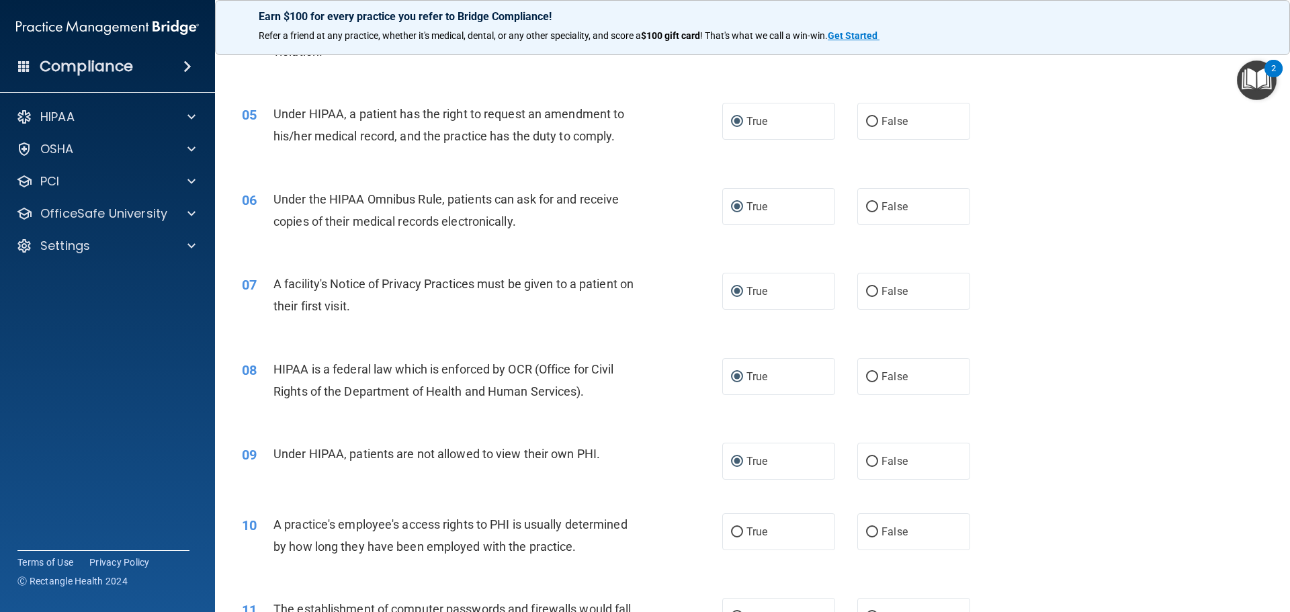
scroll to position [672, 0]
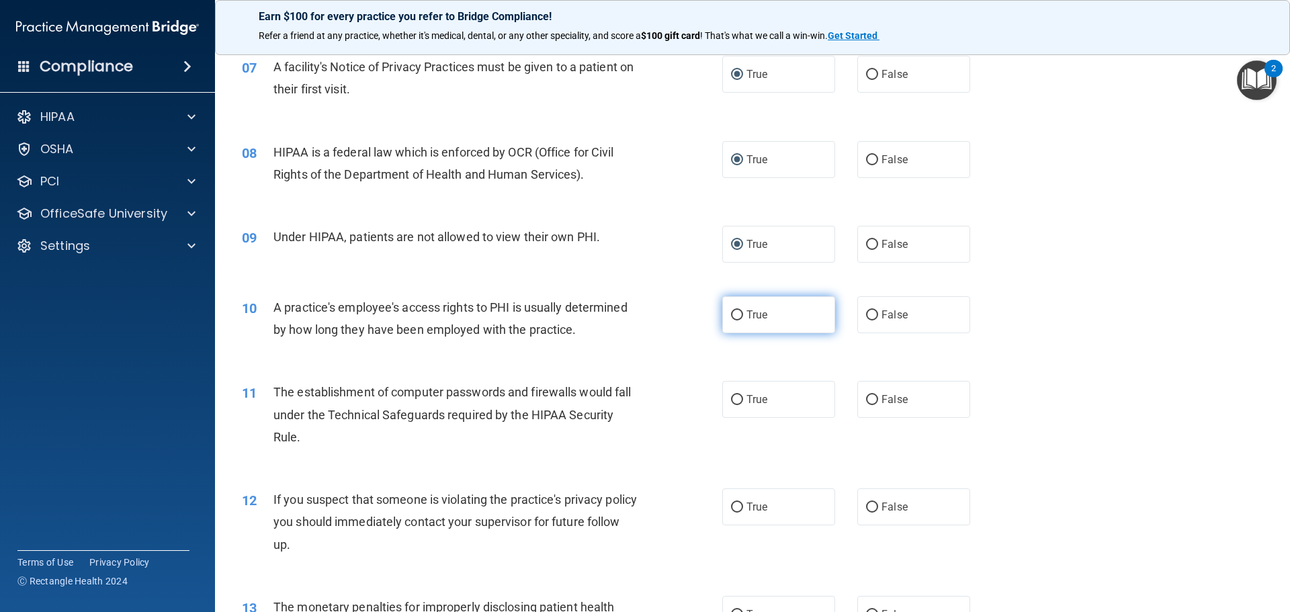
click at [738, 315] on input "True" at bounding box center [737, 315] width 12 height 10
radio input "true"
click at [734, 404] on input "True" at bounding box center [737, 400] width 12 height 10
radio input "true"
click at [723, 512] on label "True" at bounding box center [778, 506] width 113 height 37
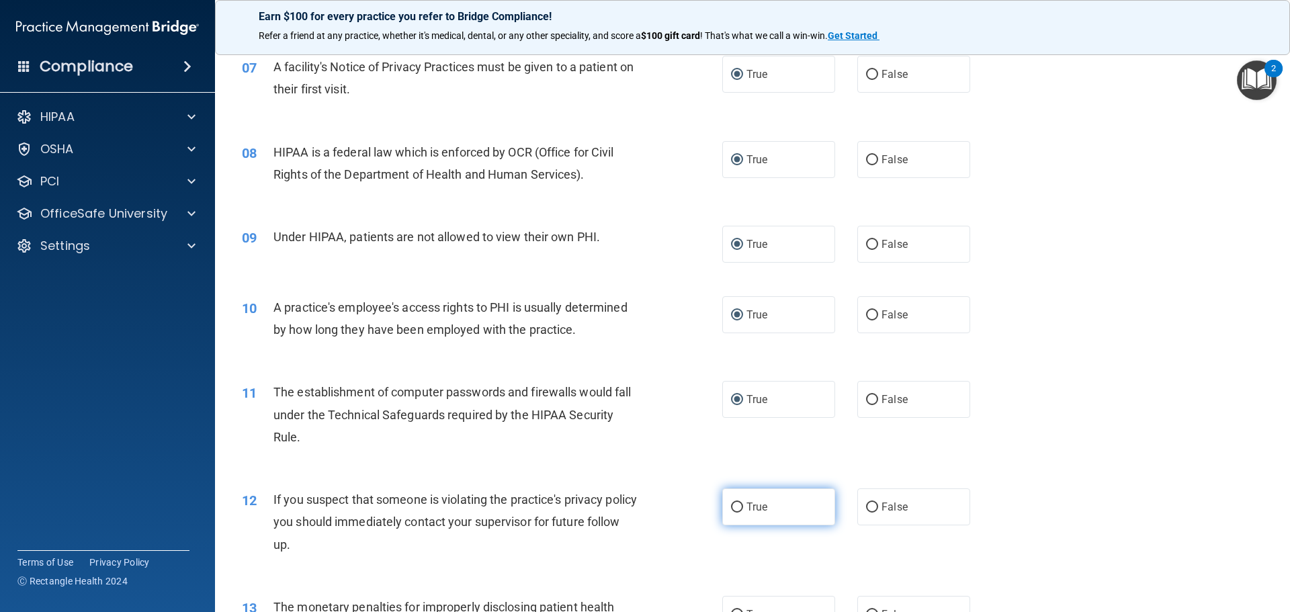
click at [731, 512] on input "True" at bounding box center [737, 508] width 12 height 10
radio input "true"
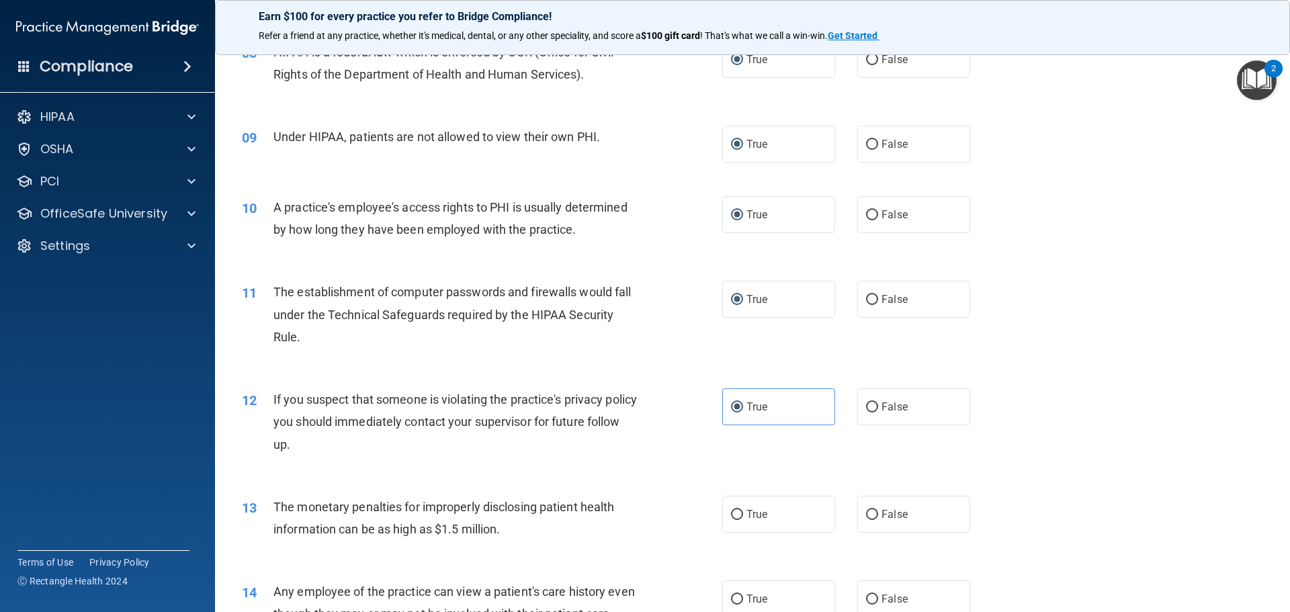
scroll to position [873, 0]
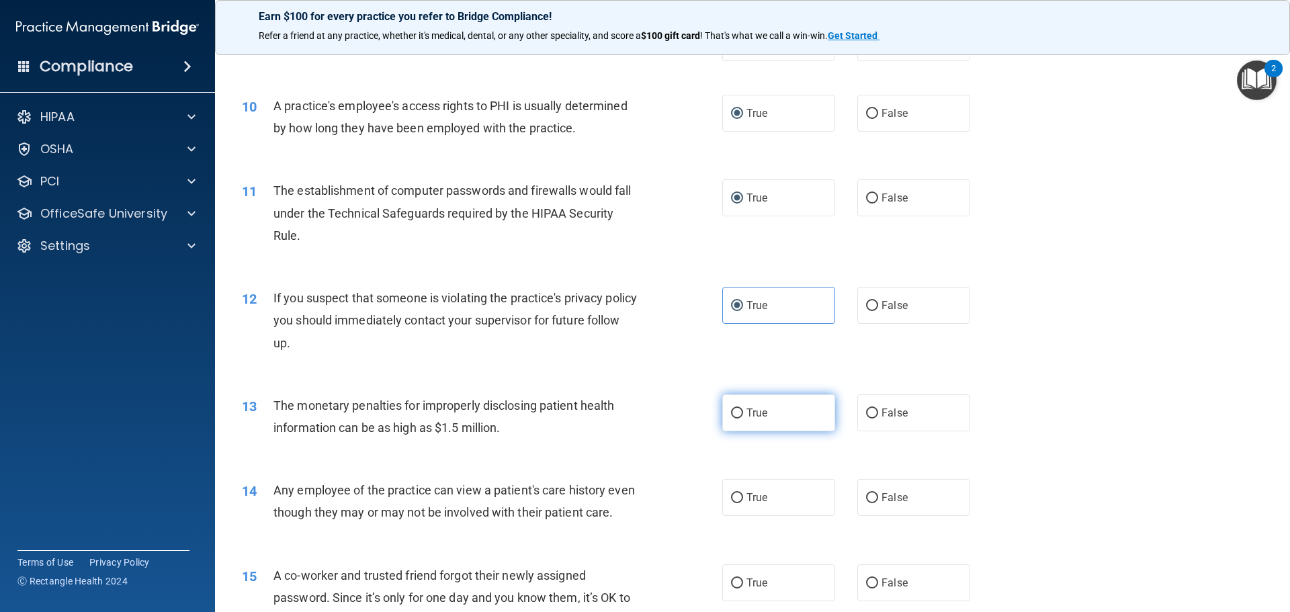
click at [731, 411] on input "True" at bounding box center [737, 413] width 12 height 10
radio input "true"
drag, startPoint x: 737, startPoint y: 505, endPoint x: 716, endPoint y: 455, distance: 54.8
click at [736, 506] on label "True" at bounding box center [778, 497] width 113 height 37
click at [736, 503] on input "True" at bounding box center [737, 498] width 12 height 10
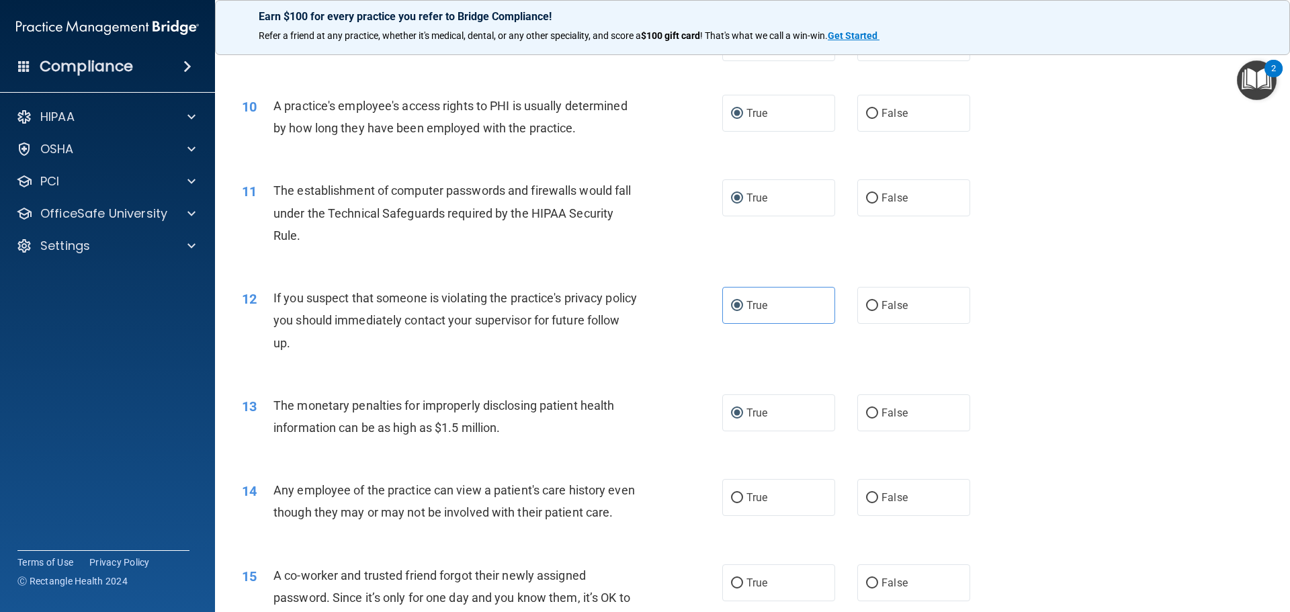
radio input "true"
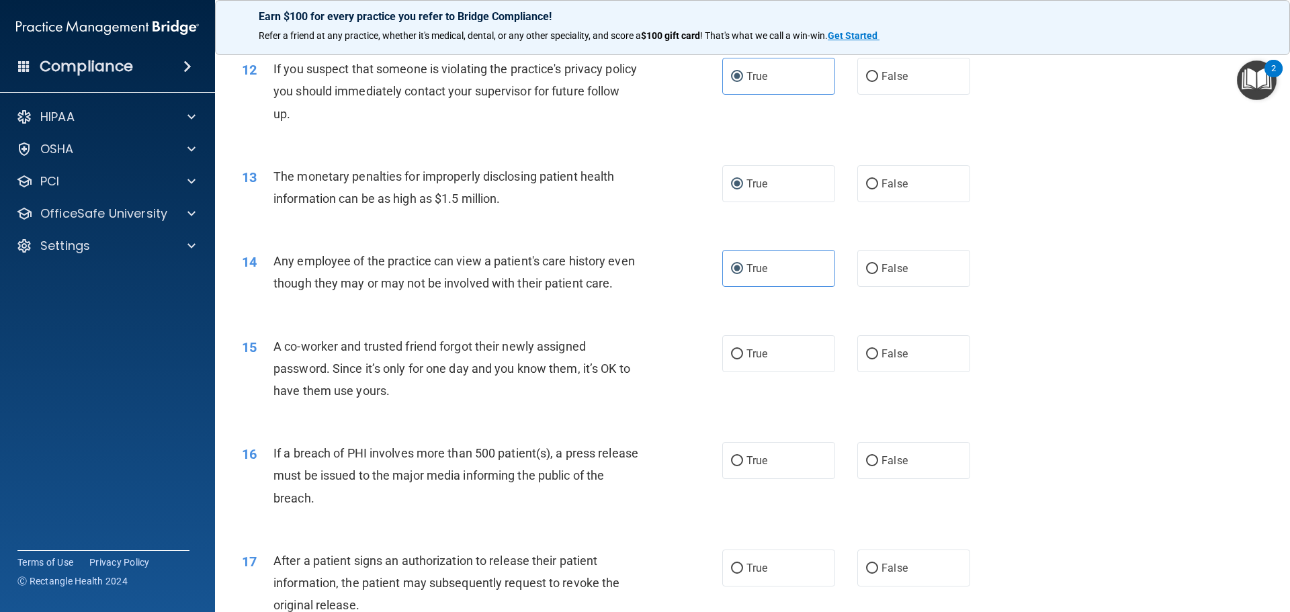
scroll to position [1142, 0]
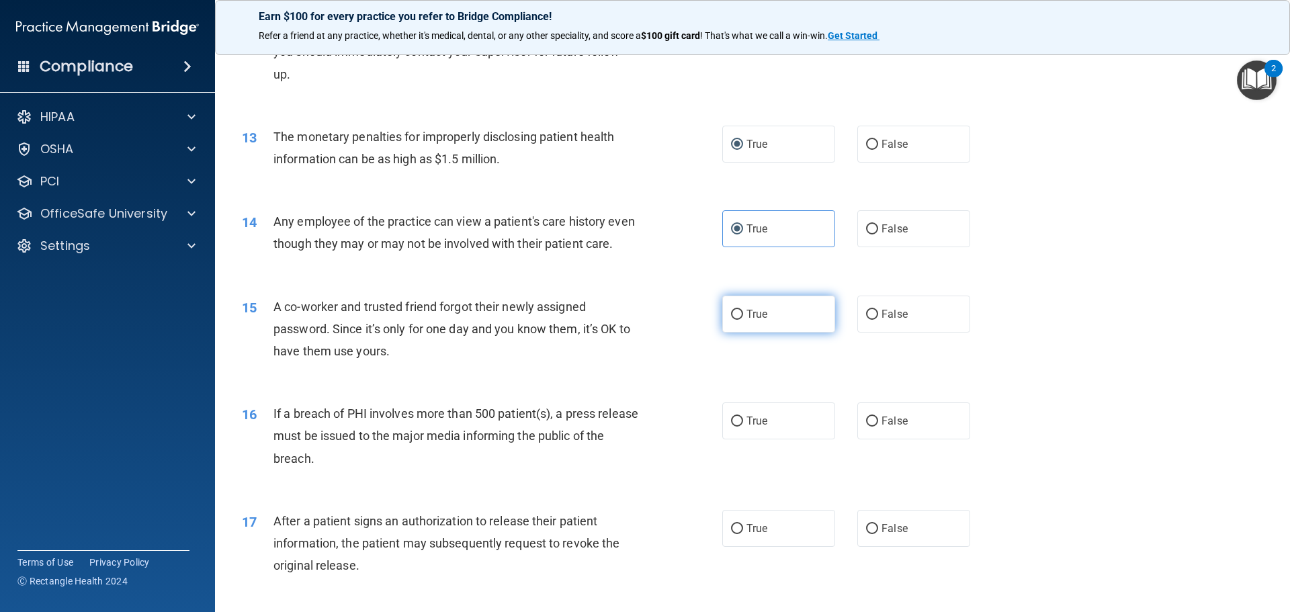
click at [738, 333] on label "True" at bounding box center [778, 314] width 113 height 37
click at [738, 320] on input "True" at bounding box center [737, 315] width 12 height 10
radio input "true"
click at [736, 439] on label "True" at bounding box center [778, 420] width 113 height 37
click at [736, 427] on input "True" at bounding box center [737, 422] width 12 height 10
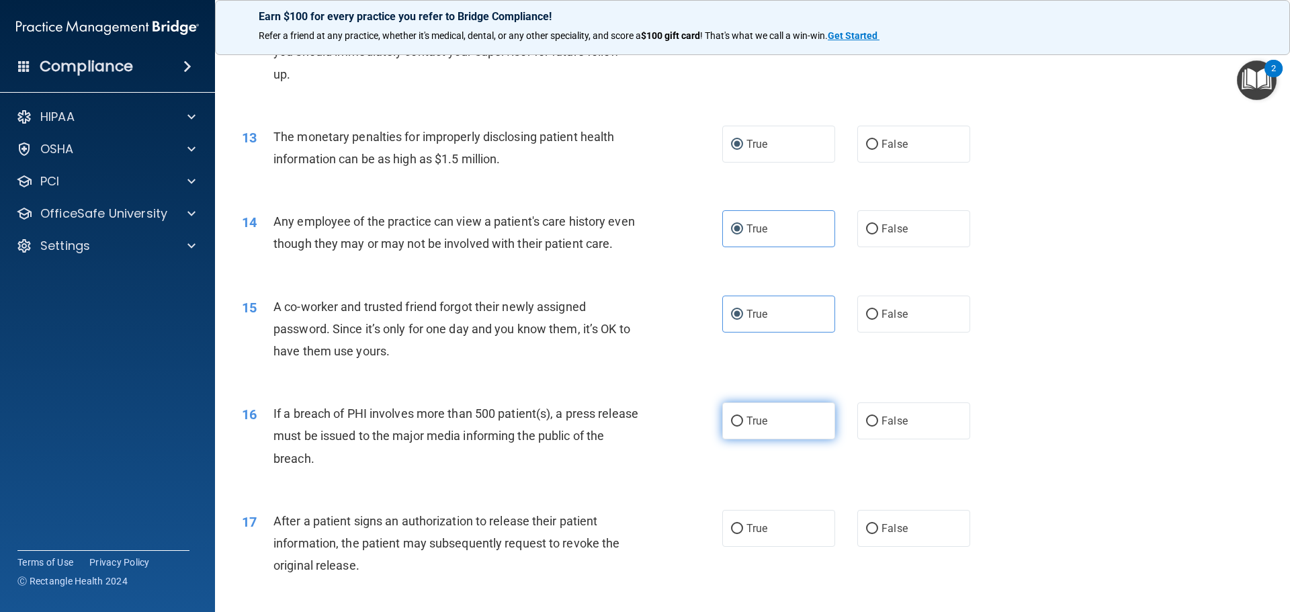
radio input "true"
click at [746, 535] on span "True" at bounding box center [756, 528] width 21 height 13
click at [742, 534] on input "True" at bounding box center [737, 529] width 12 height 10
radio input "true"
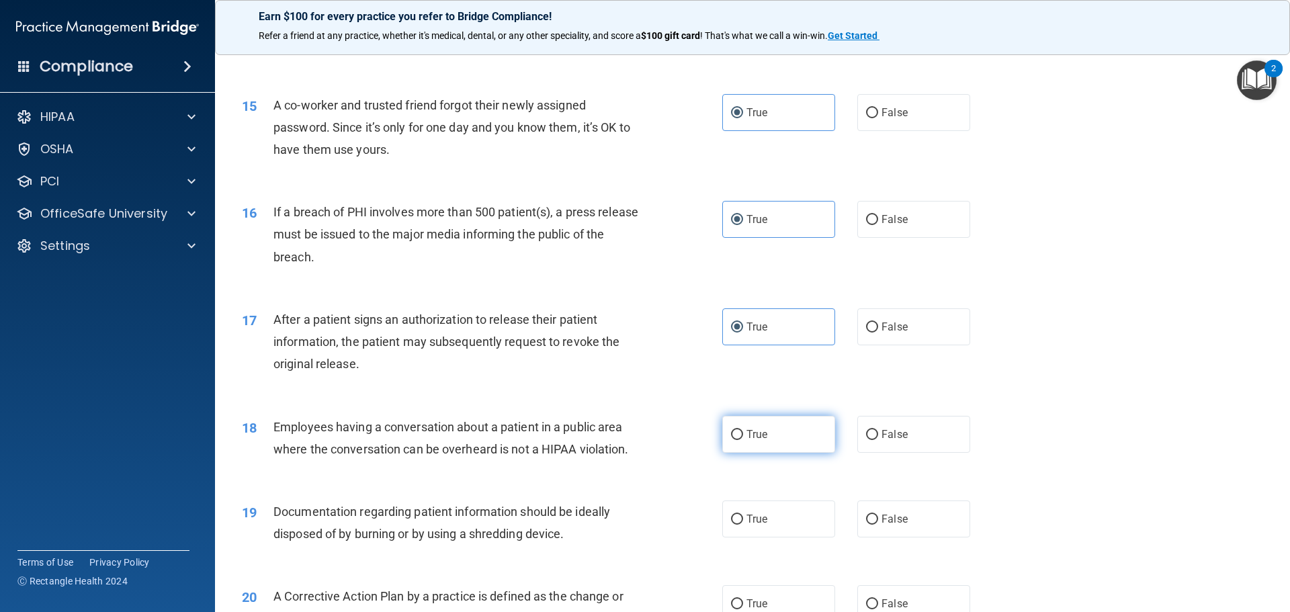
click at [744, 453] on label "True" at bounding box center [778, 434] width 113 height 37
click at [743, 440] on input "True" at bounding box center [737, 435] width 12 height 10
radio input "true"
click at [761, 525] on span "True" at bounding box center [756, 519] width 21 height 13
click at [743, 525] on input "True" at bounding box center [737, 520] width 12 height 10
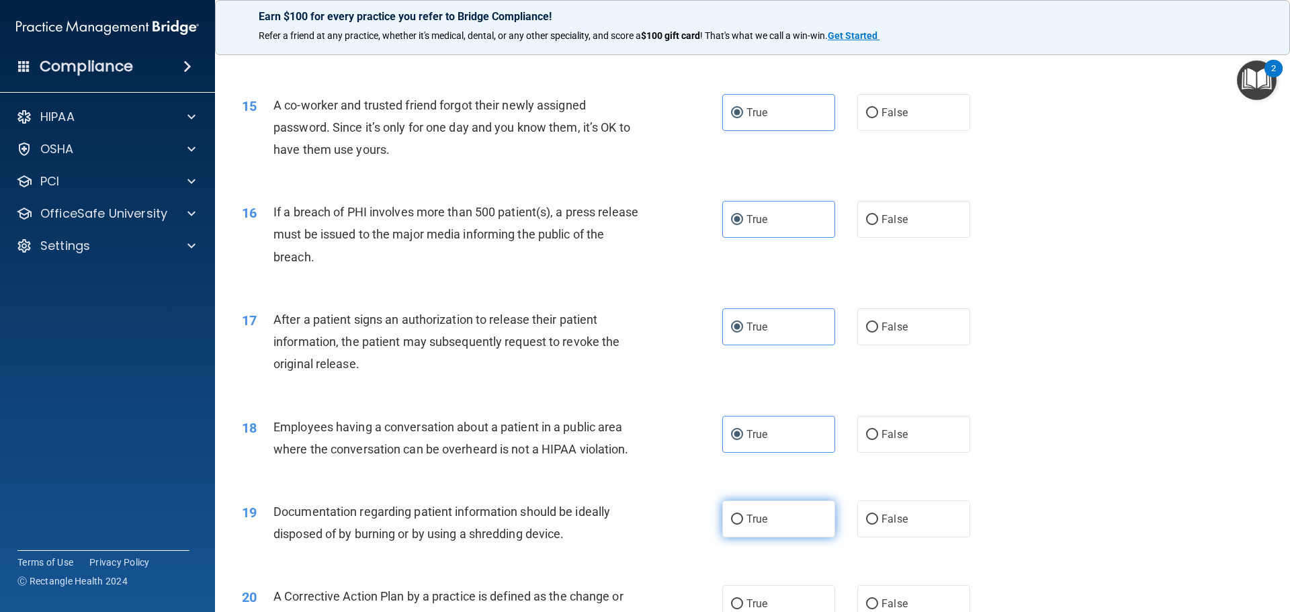
radio input "true"
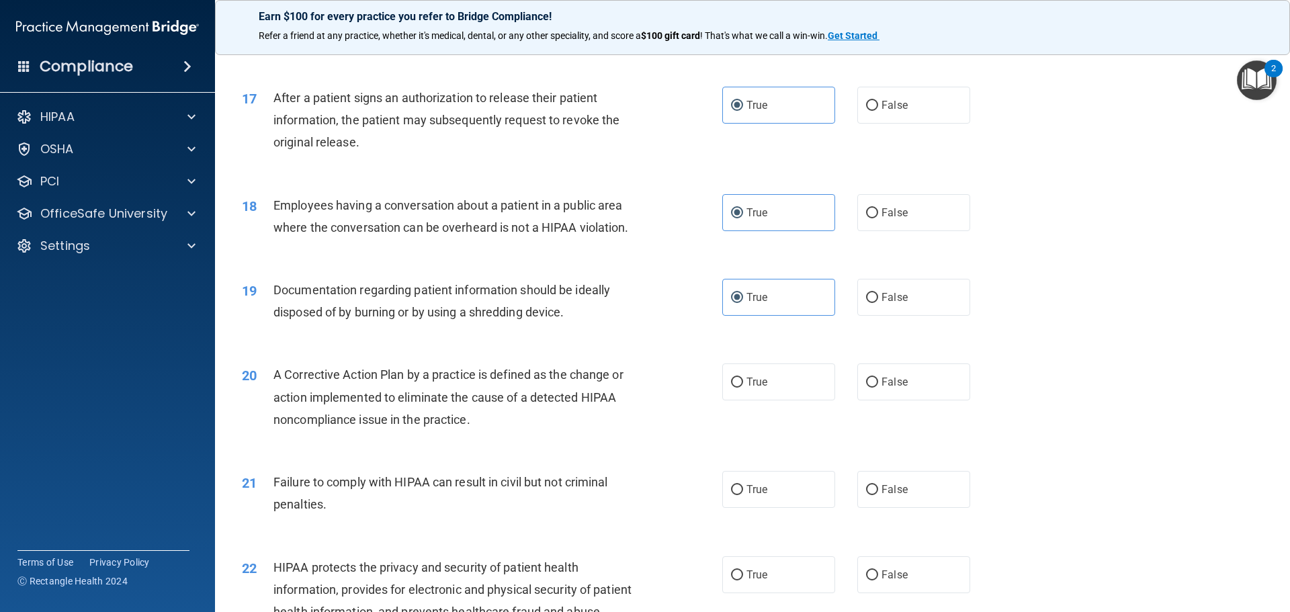
scroll to position [1680, 0]
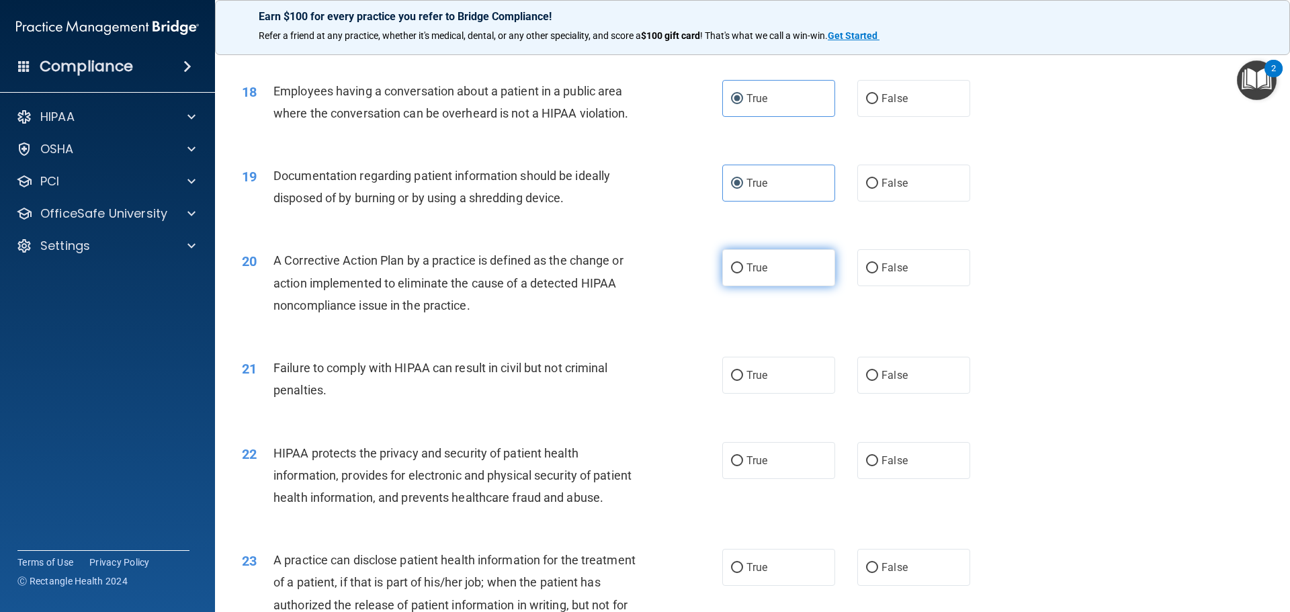
click at [747, 274] on span "True" at bounding box center [756, 267] width 21 height 13
click at [743, 273] on input "True" at bounding box center [737, 268] width 12 height 10
radio input "true"
click at [750, 394] on label "True" at bounding box center [778, 375] width 113 height 37
click at [743, 381] on input "True" at bounding box center [737, 376] width 12 height 10
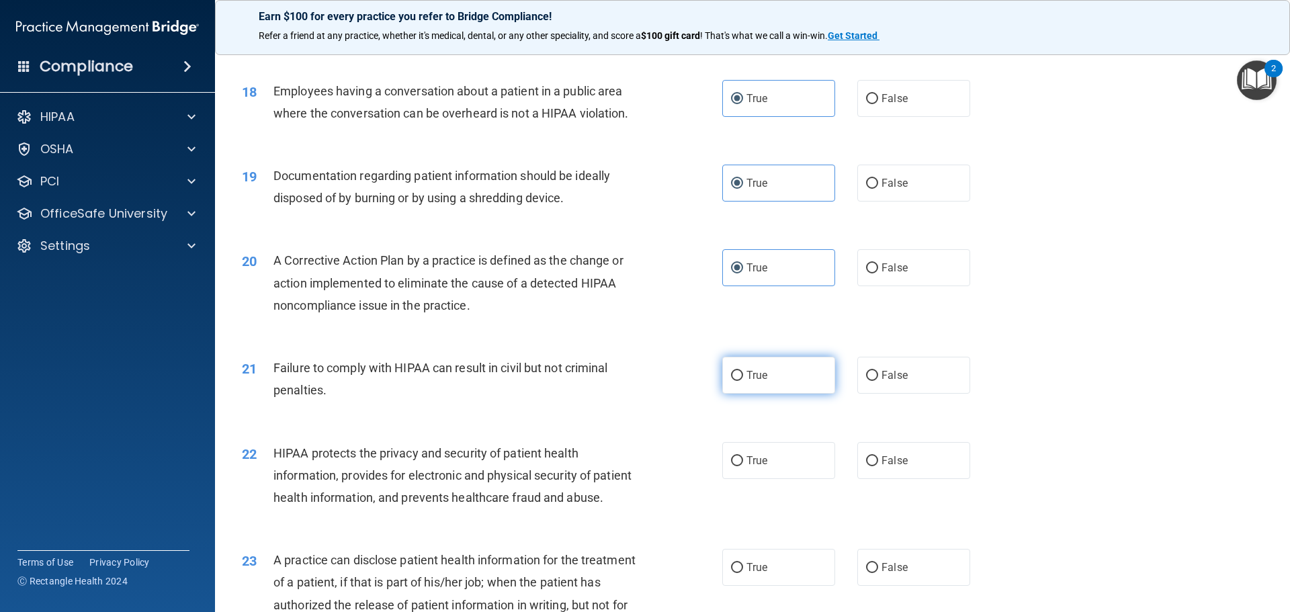
radio input "true"
click at [752, 467] on span "True" at bounding box center [756, 460] width 21 height 13
click at [743, 466] on input "True" at bounding box center [737, 461] width 12 height 10
radio input "true"
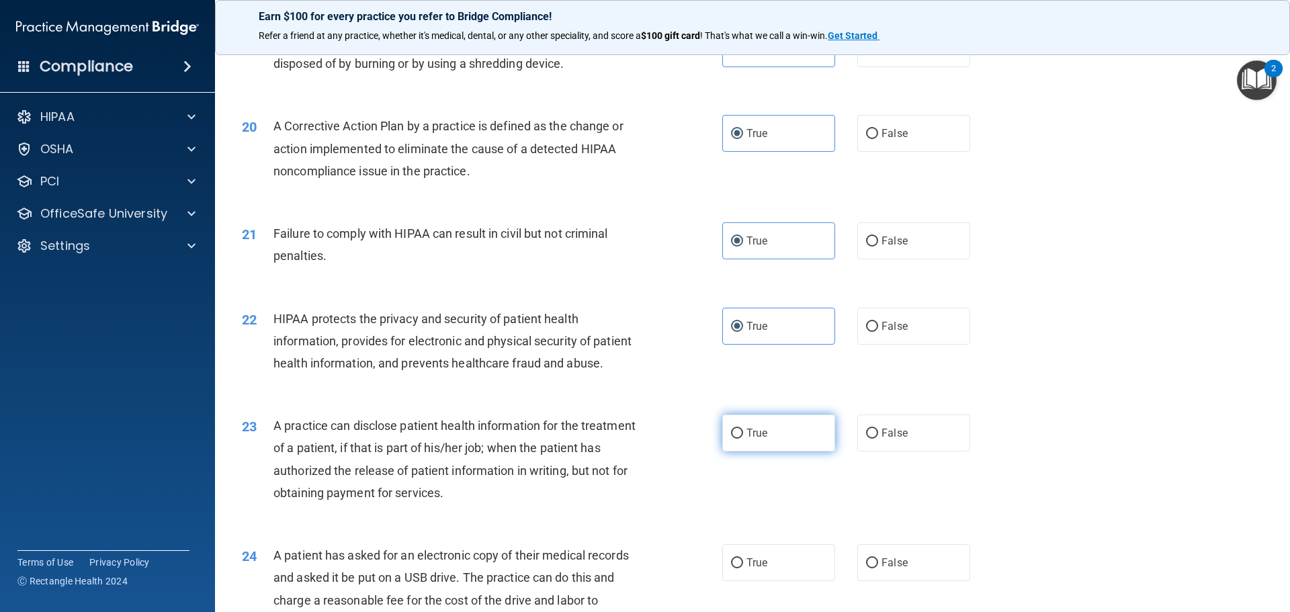
click at [761, 451] on label "True" at bounding box center [778, 433] width 113 height 37
click at [743, 439] on input "True" at bounding box center [737, 434] width 12 height 10
radio input "true"
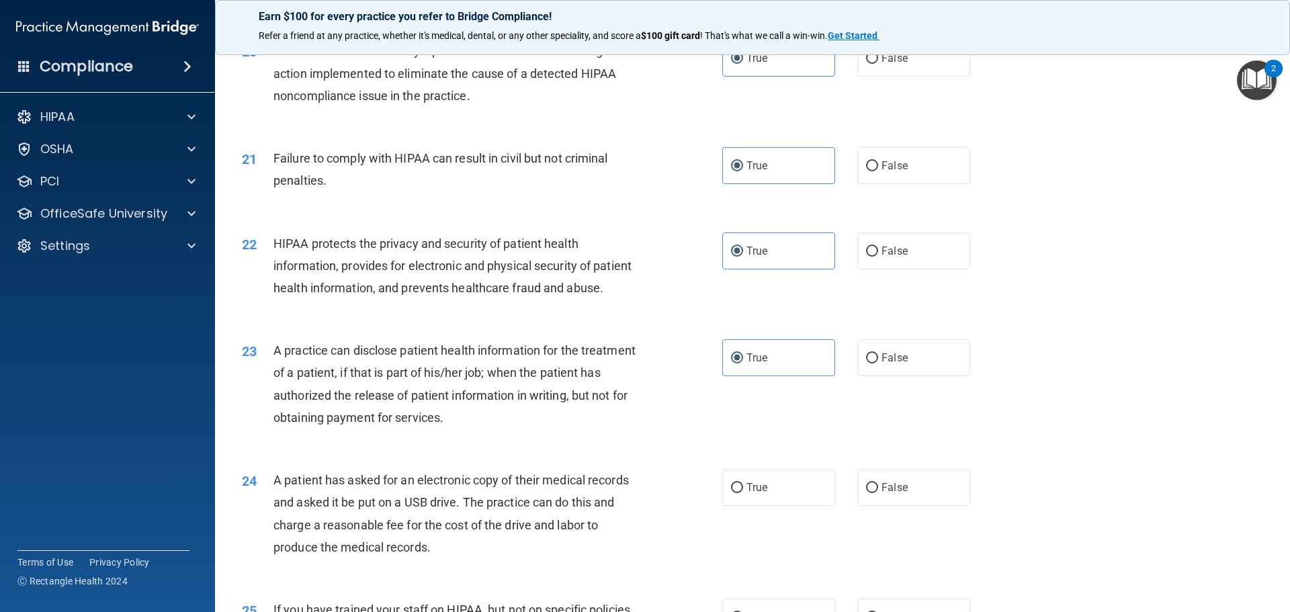
scroll to position [2016, 0]
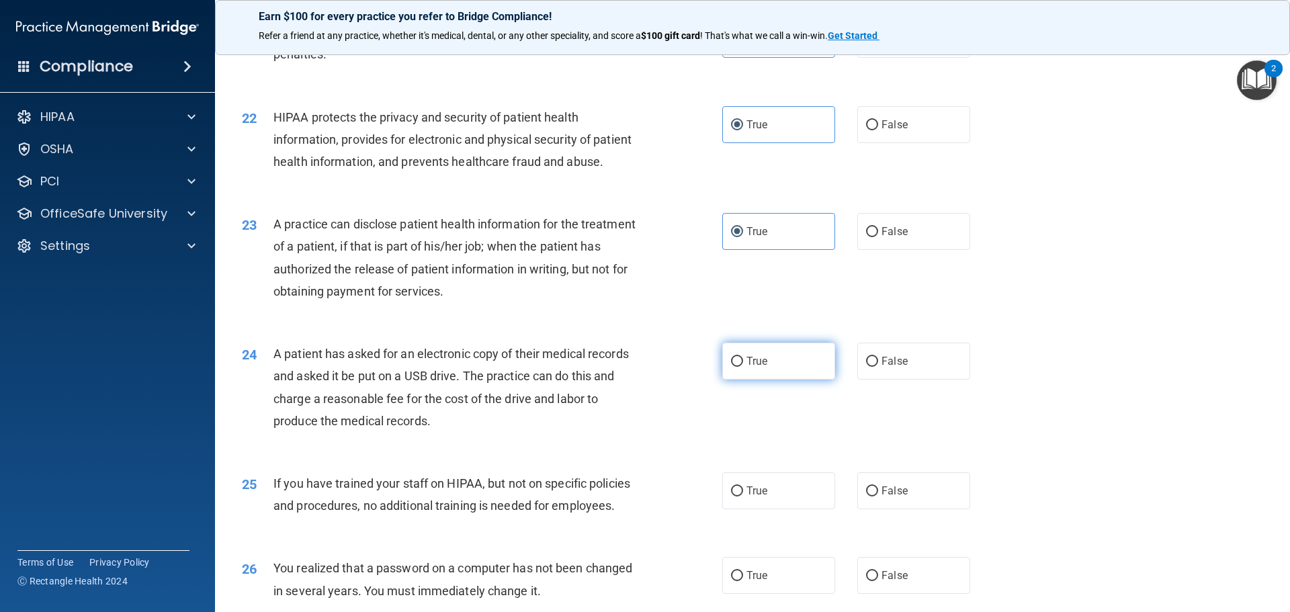
click at [752, 367] on span "True" at bounding box center [756, 361] width 21 height 13
click at [743, 367] on input "True" at bounding box center [737, 362] width 12 height 10
radio input "true"
click at [741, 509] on label "True" at bounding box center [778, 490] width 113 height 37
click at [741, 496] on input "True" at bounding box center [737, 491] width 12 height 10
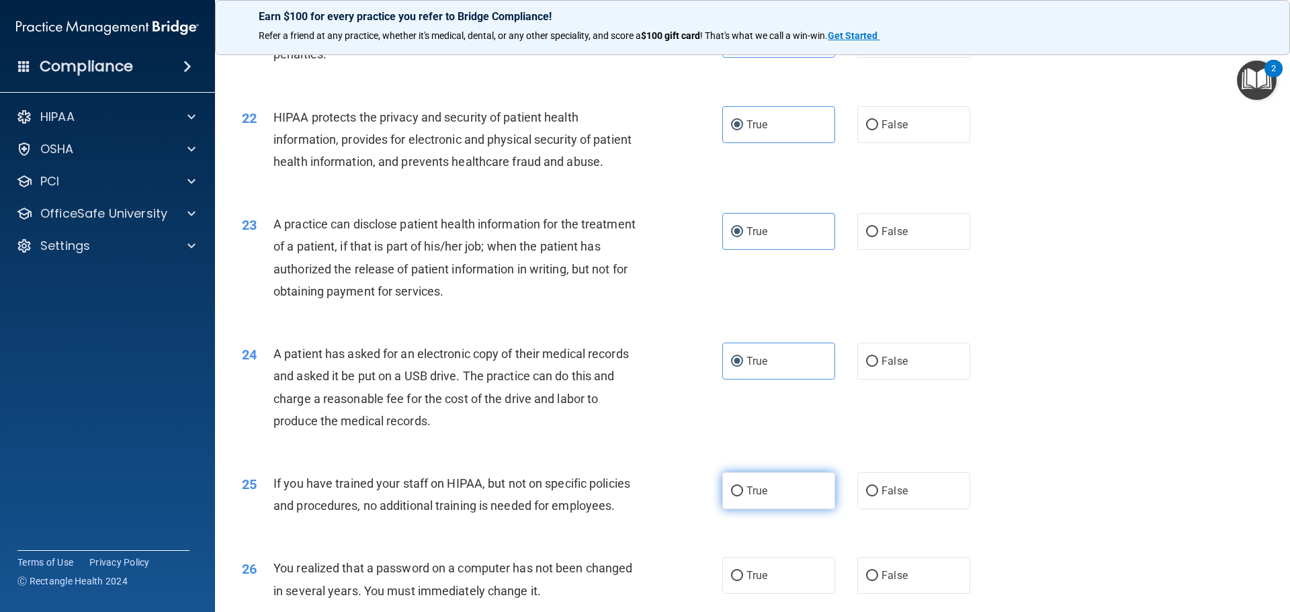
radio input "true"
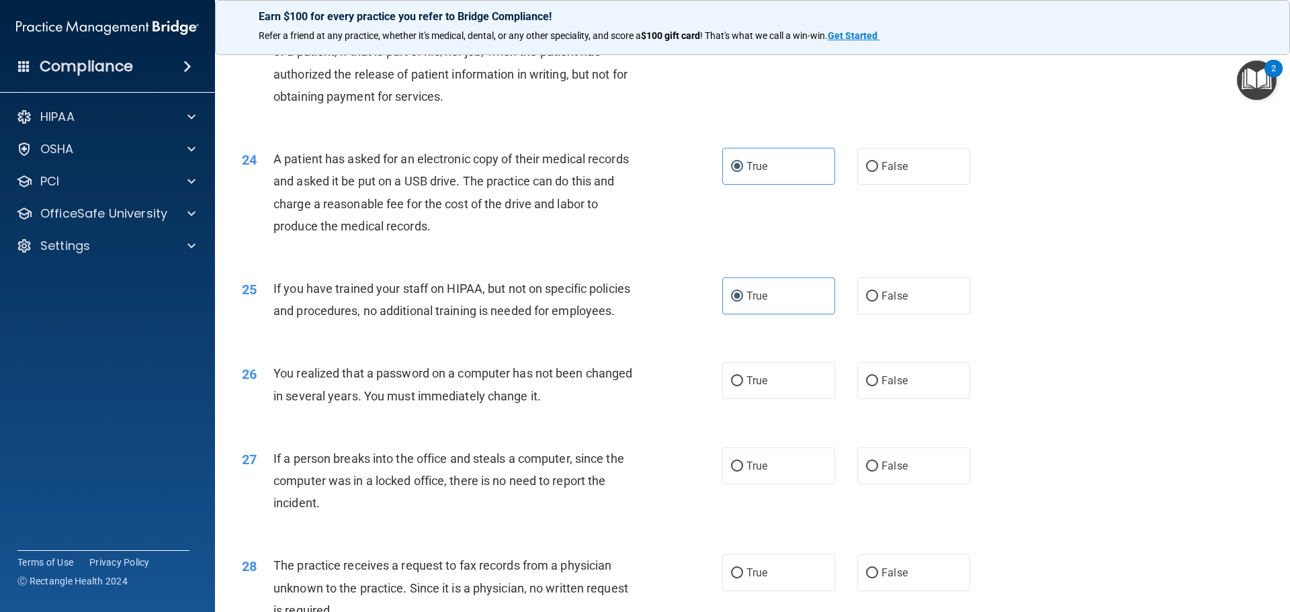
scroll to position [2217, 0]
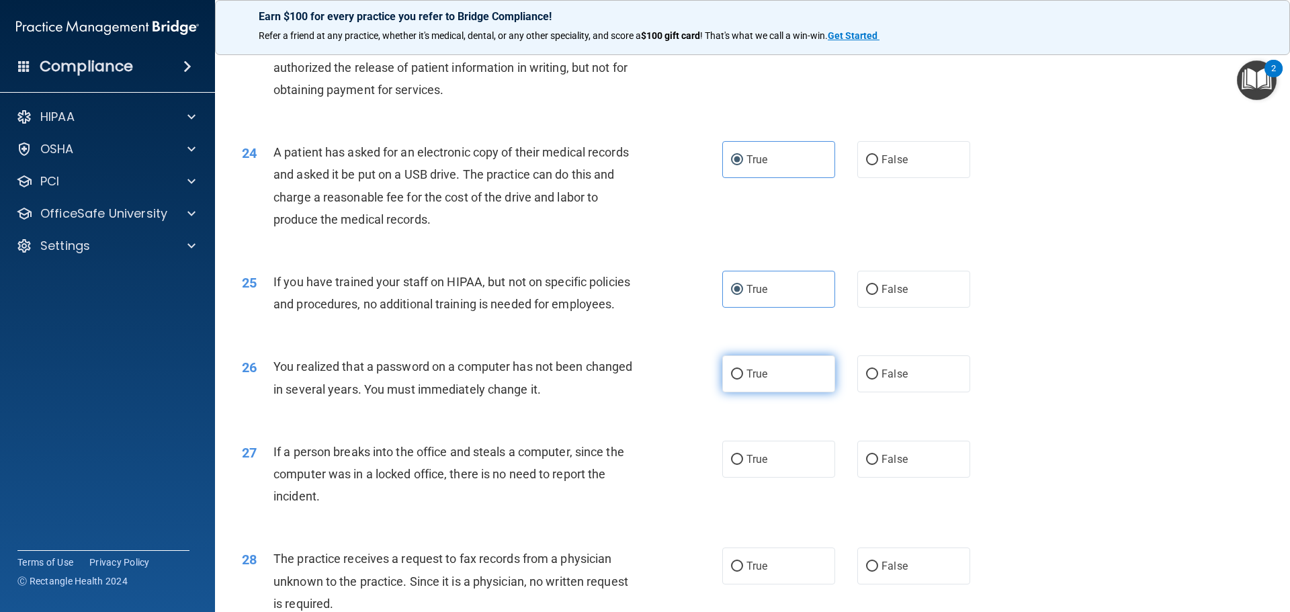
click at [746, 380] on span "True" at bounding box center [756, 373] width 21 height 13
click at [742, 380] on input "True" at bounding box center [737, 375] width 12 height 10
radio input "true"
click at [748, 466] on span "True" at bounding box center [756, 459] width 21 height 13
click at [743, 465] on input "True" at bounding box center [737, 460] width 12 height 10
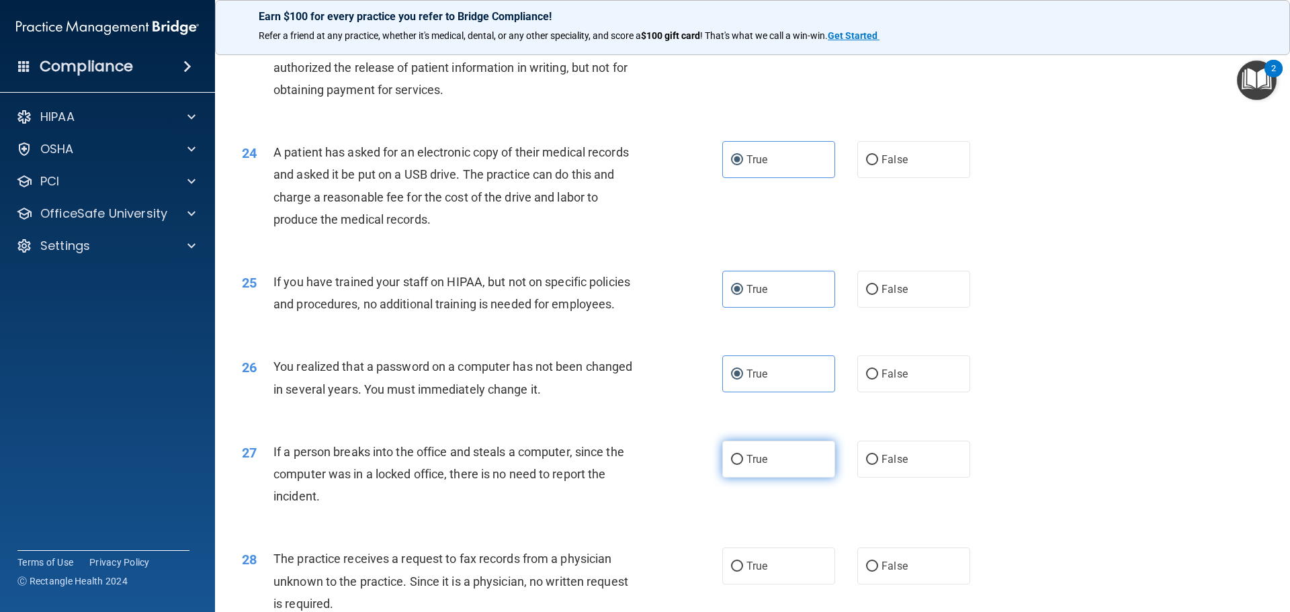
radio input "true"
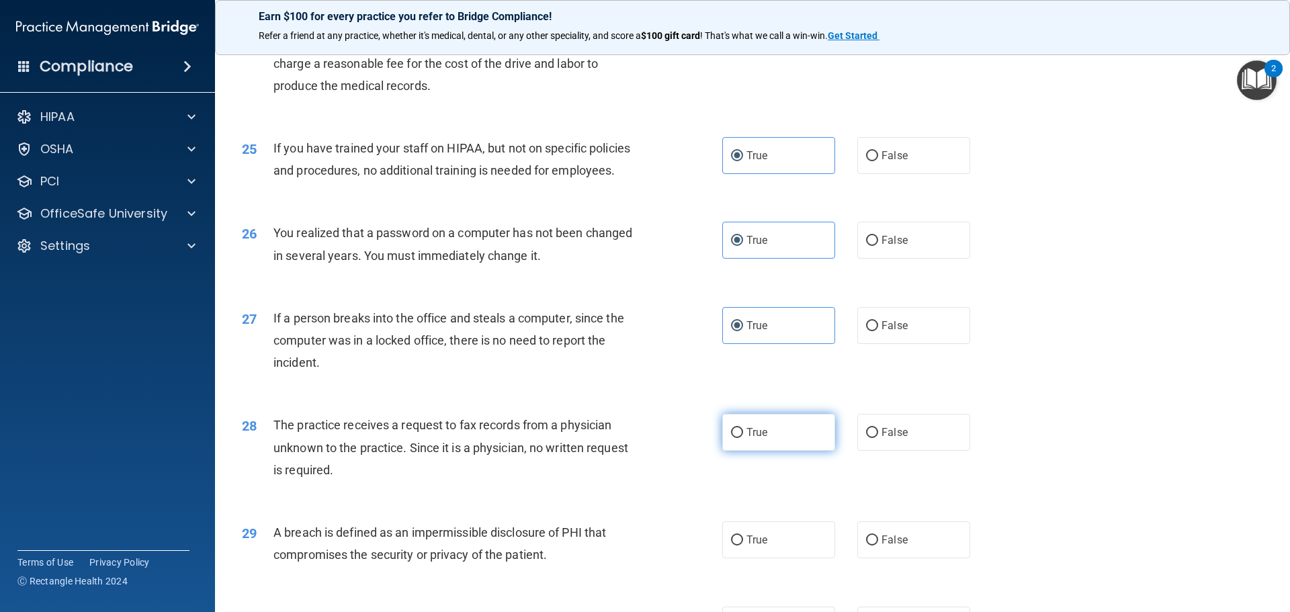
scroll to position [2351, 0]
click at [737, 437] on input "True" at bounding box center [737, 432] width 12 height 10
radio input "true"
drag, startPoint x: 751, startPoint y: 585, endPoint x: 751, endPoint y: 535, distance: 49.0
click at [750, 546] on span "True" at bounding box center [756, 539] width 21 height 13
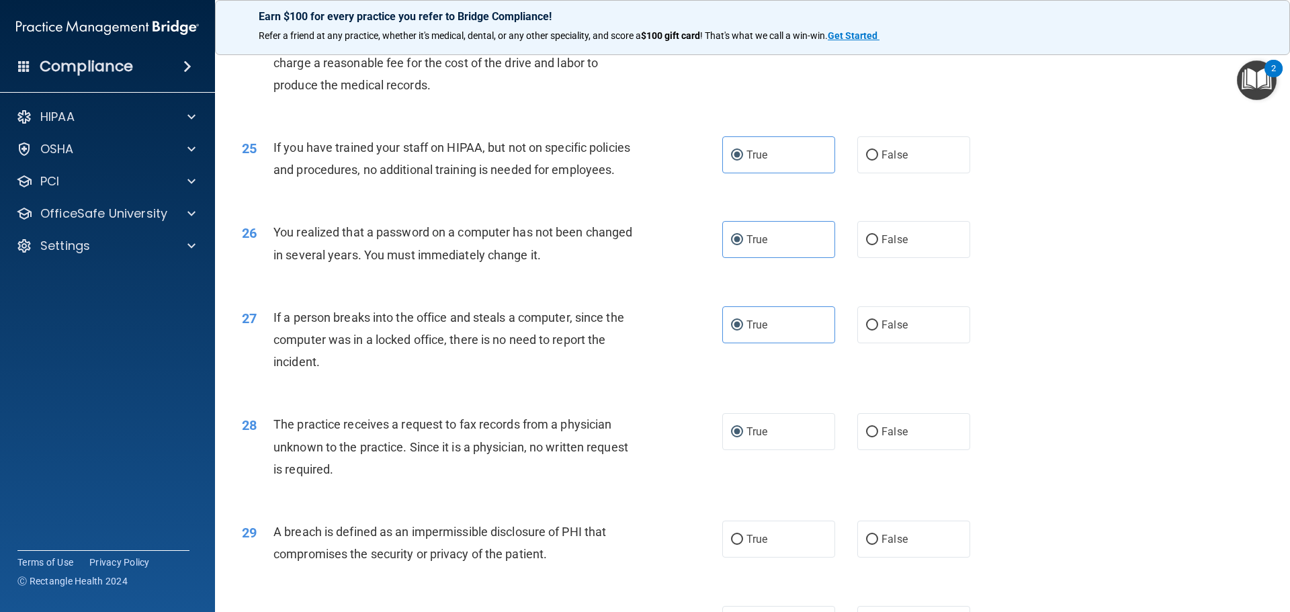
click at [743, 545] on input "True" at bounding box center [737, 540] width 12 height 10
radio input "true"
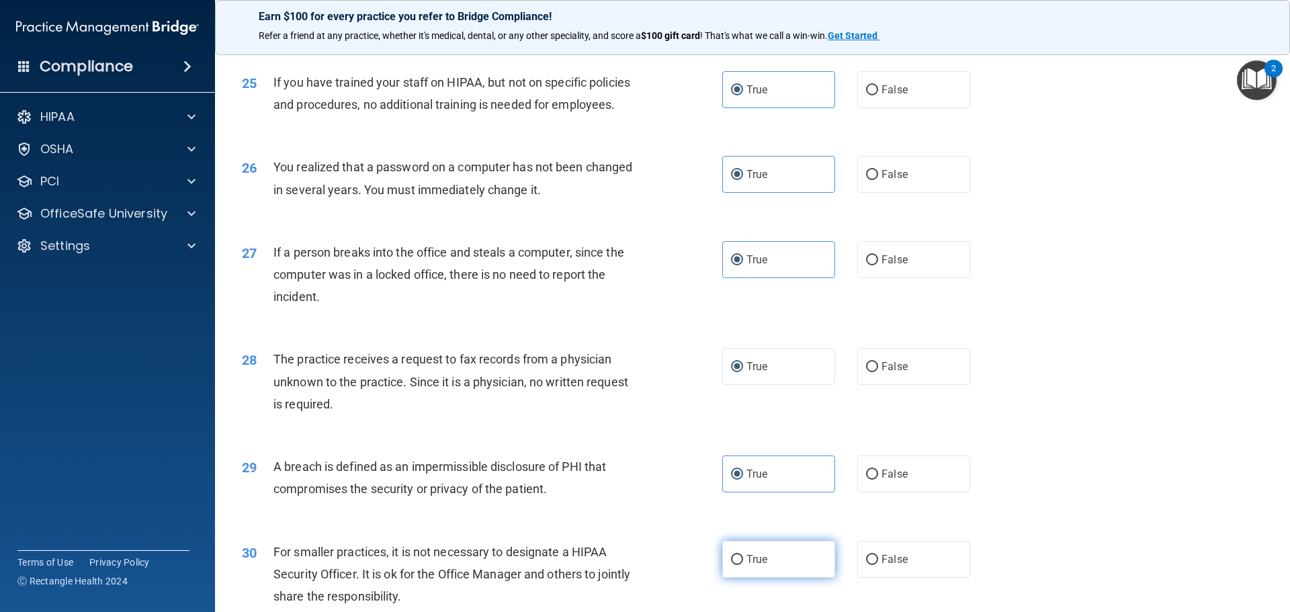
scroll to position [2553, 0]
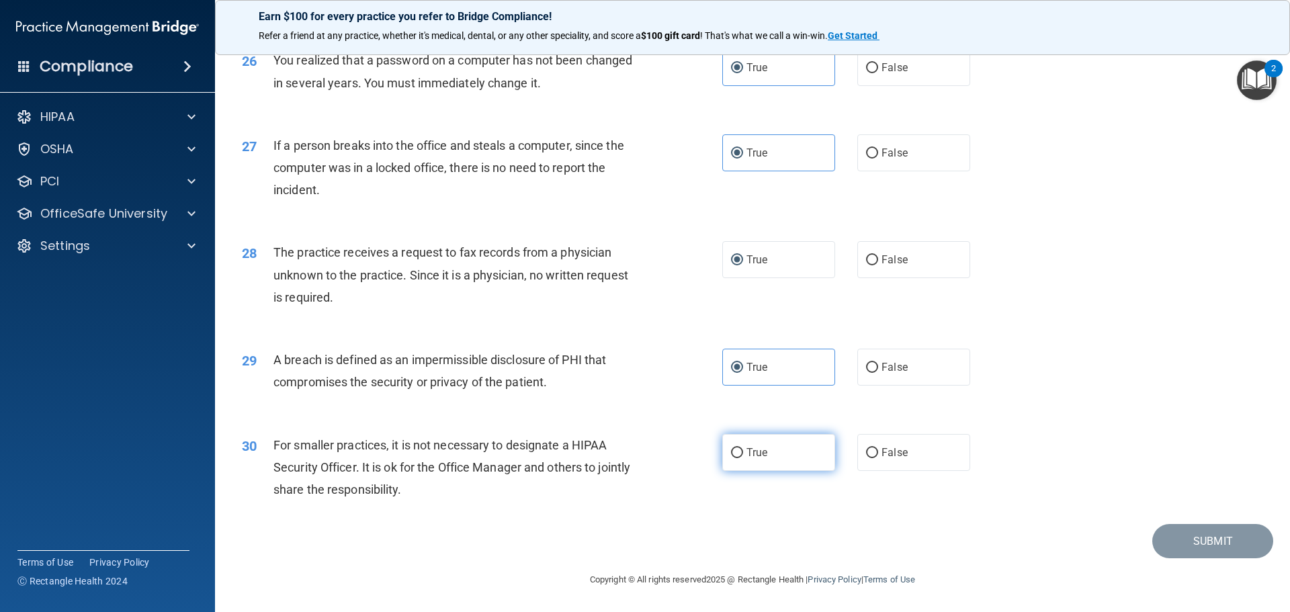
drag, startPoint x: 748, startPoint y: 471, endPoint x: 808, endPoint y: 466, distance: 60.0
click at [750, 459] on span "True" at bounding box center [756, 452] width 21 height 13
click at [731, 458] on input "True" at bounding box center [737, 453] width 12 height 10
radio input "true"
click at [1220, 550] on button "Submit" at bounding box center [1212, 541] width 121 height 34
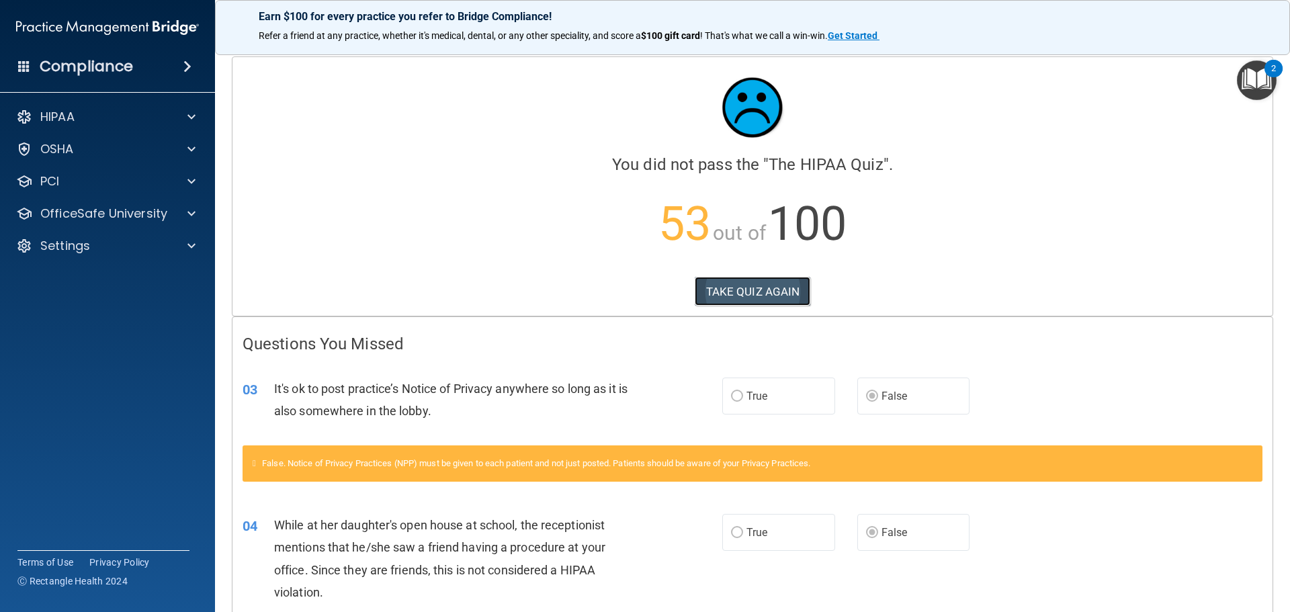
click at [747, 296] on button "TAKE QUIZ AGAIN" at bounding box center [753, 292] width 116 height 30
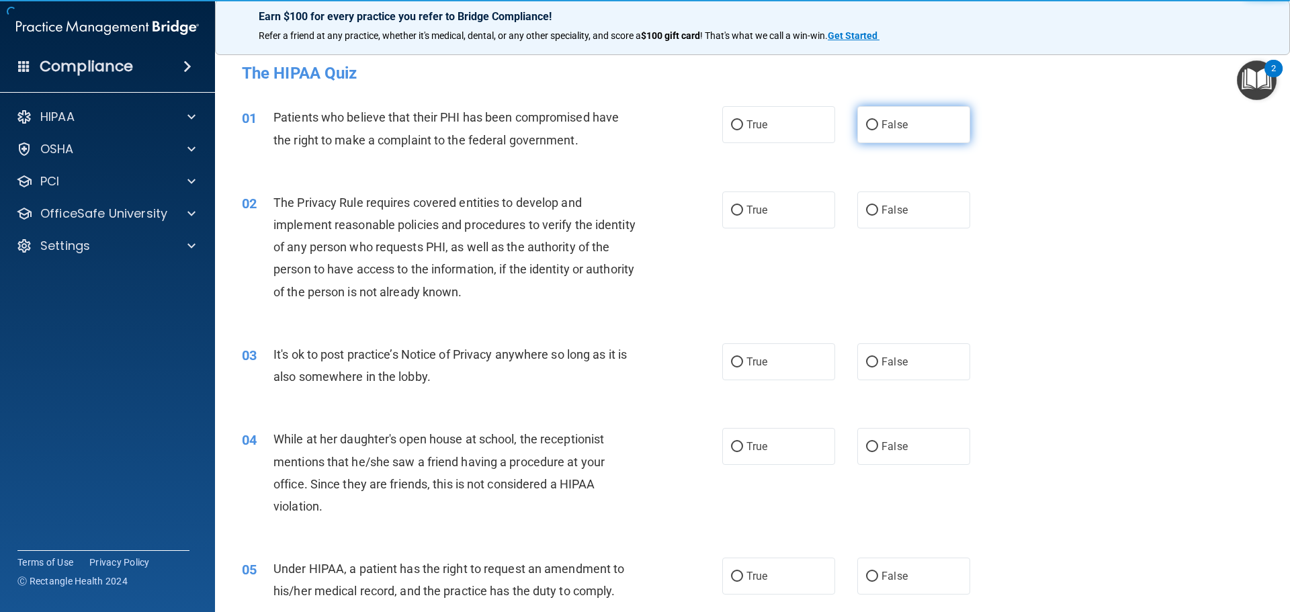
click at [881, 120] on span "False" at bounding box center [894, 124] width 26 height 13
click at [875, 120] on input "False" at bounding box center [872, 125] width 12 height 10
radio input "true"
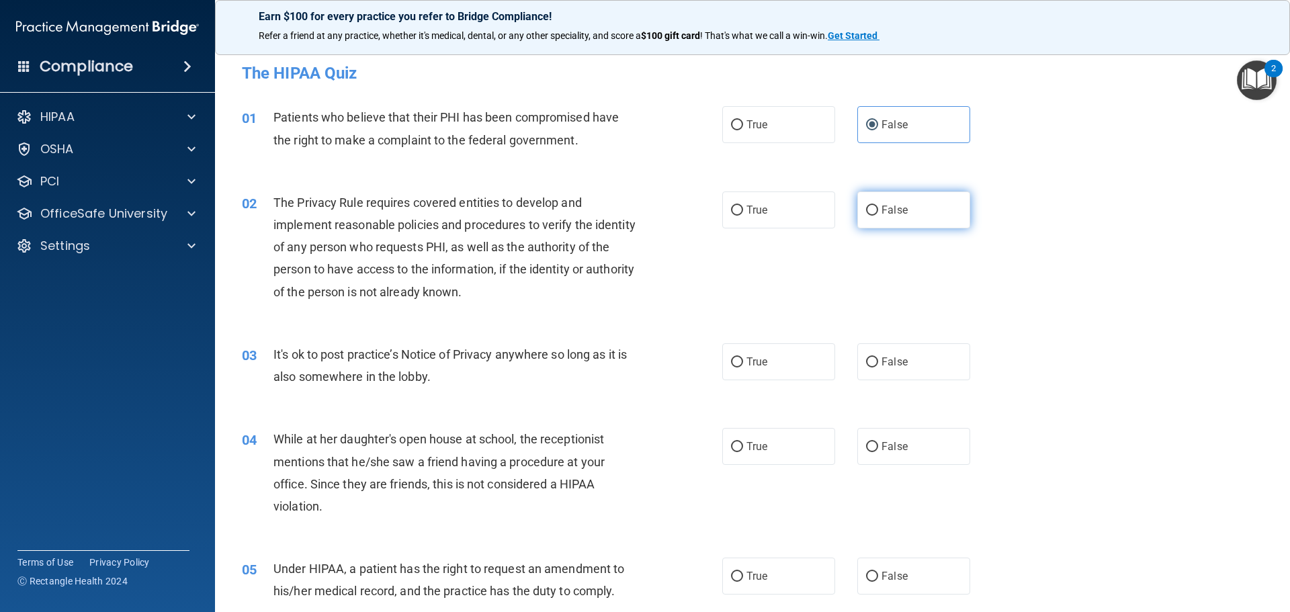
drag, startPoint x: 869, startPoint y: 212, endPoint x: 877, endPoint y: 222, distance: 13.3
click at [869, 213] on input "False" at bounding box center [872, 211] width 12 height 10
radio input "true"
click at [869, 355] on label "False" at bounding box center [913, 361] width 113 height 37
click at [869, 357] on input "False" at bounding box center [872, 362] width 12 height 10
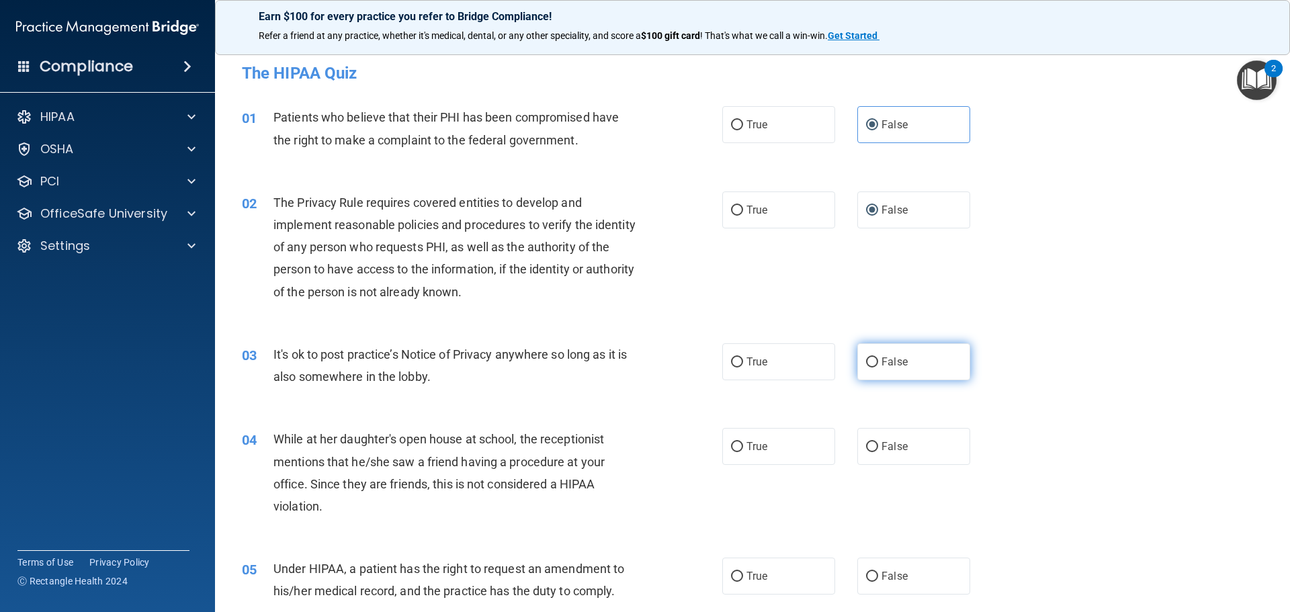
radio input "true"
drag, startPoint x: 866, startPoint y: 449, endPoint x: 875, endPoint y: 466, distance: 18.7
click at [866, 450] on input "False" at bounding box center [872, 447] width 12 height 10
radio input "true"
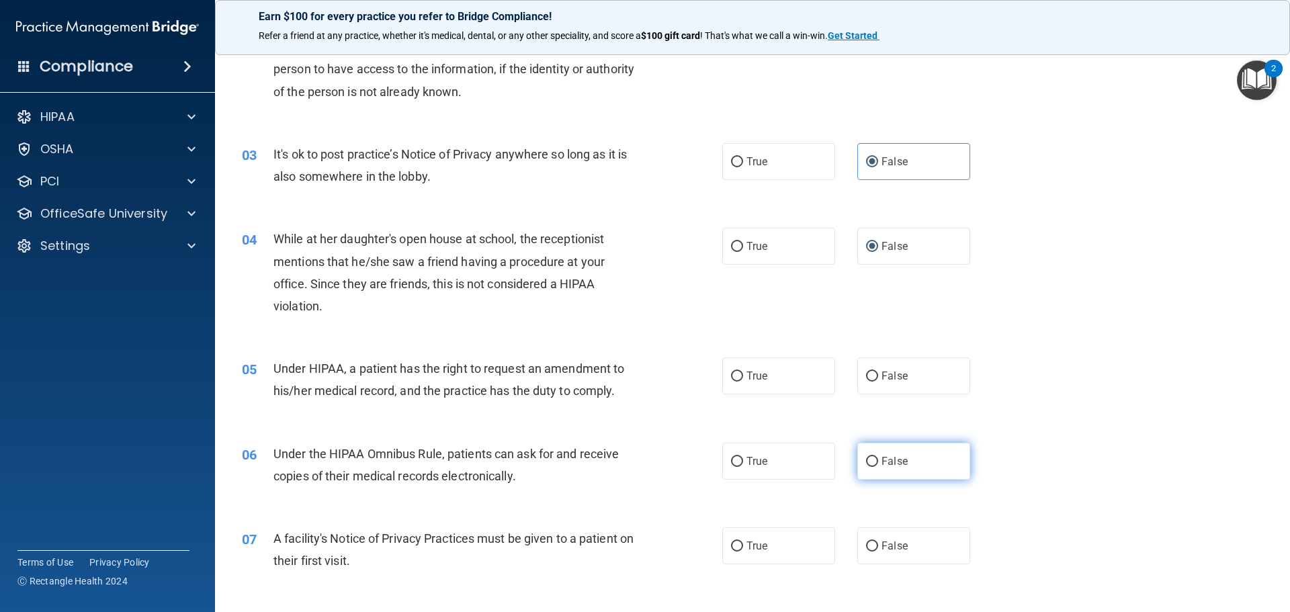
scroll to position [202, 0]
click at [870, 378] on input "False" at bounding box center [872, 375] width 12 height 10
radio input "true"
click at [872, 458] on label "False" at bounding box center [913, 459] width 113 height 37
click at [872, 458] on input "False" at bounding box center [872, 461] width 12 height 10
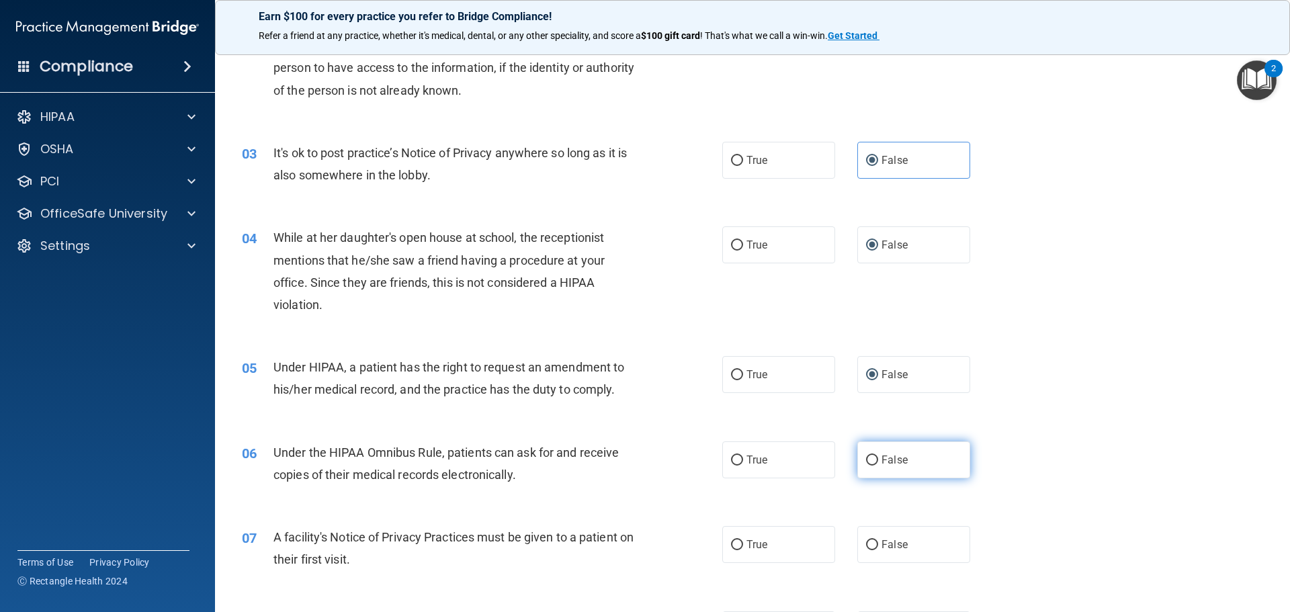
radio input "true"
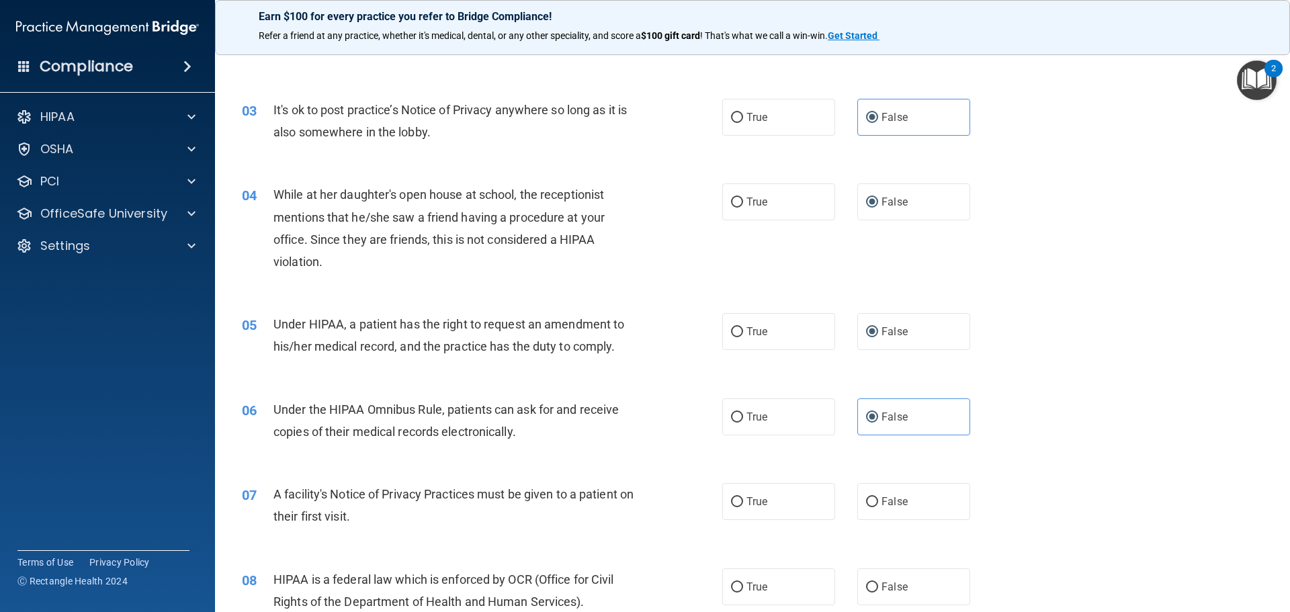
scroll to position [269, 0]
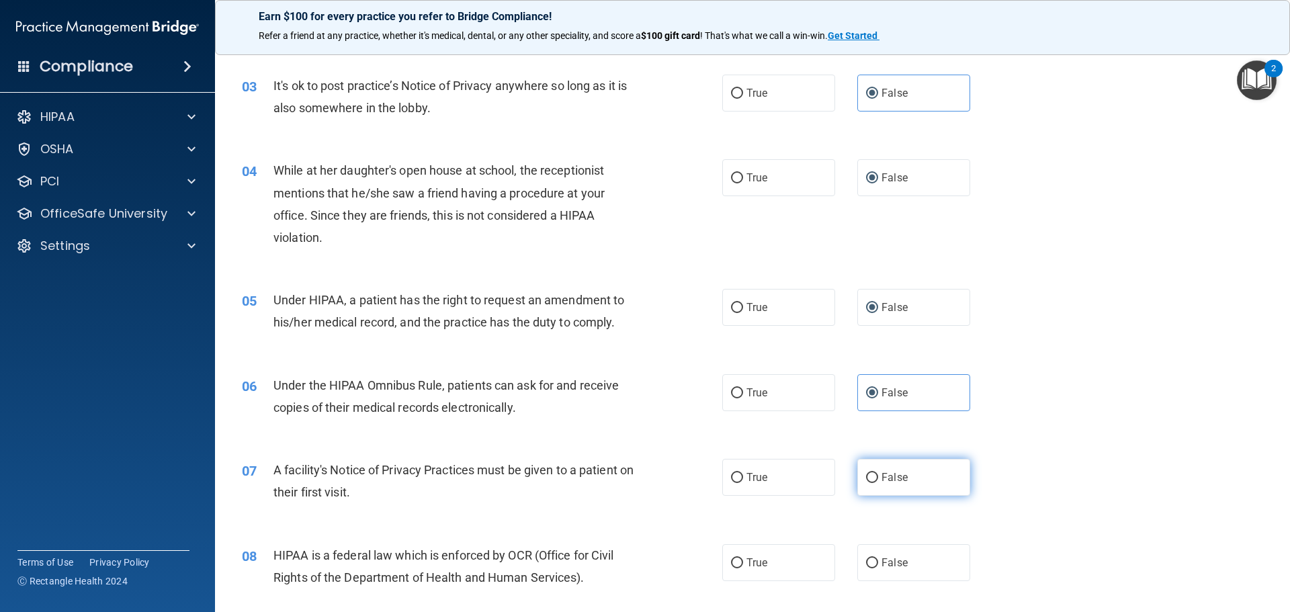
click at [866, 482] on input "False" at bounding box center [872, 478] width 12 height 10
radio input "true"
drag, startPoint x: 865, startPoint y: 566, endPoint x: 872, endPoint y: 567, distance: 7.4
click at [866, 567] on input "False" at bounding box center [872, 563] width 12 height 10
radio input "true"
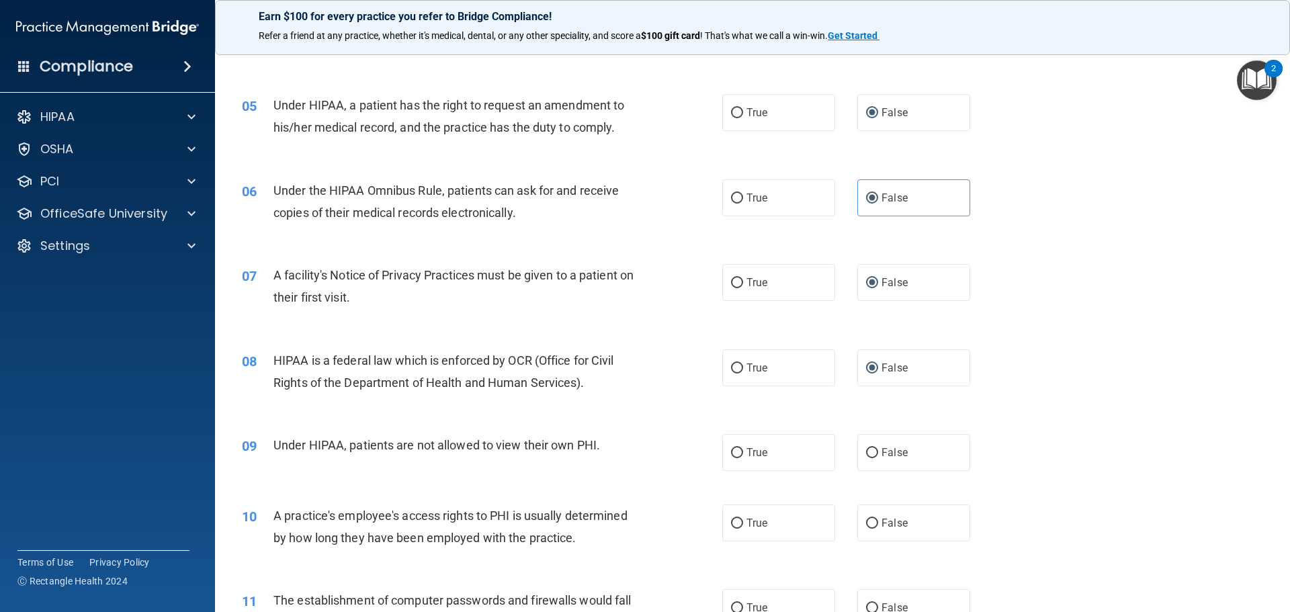
scroll to position [470, 0]
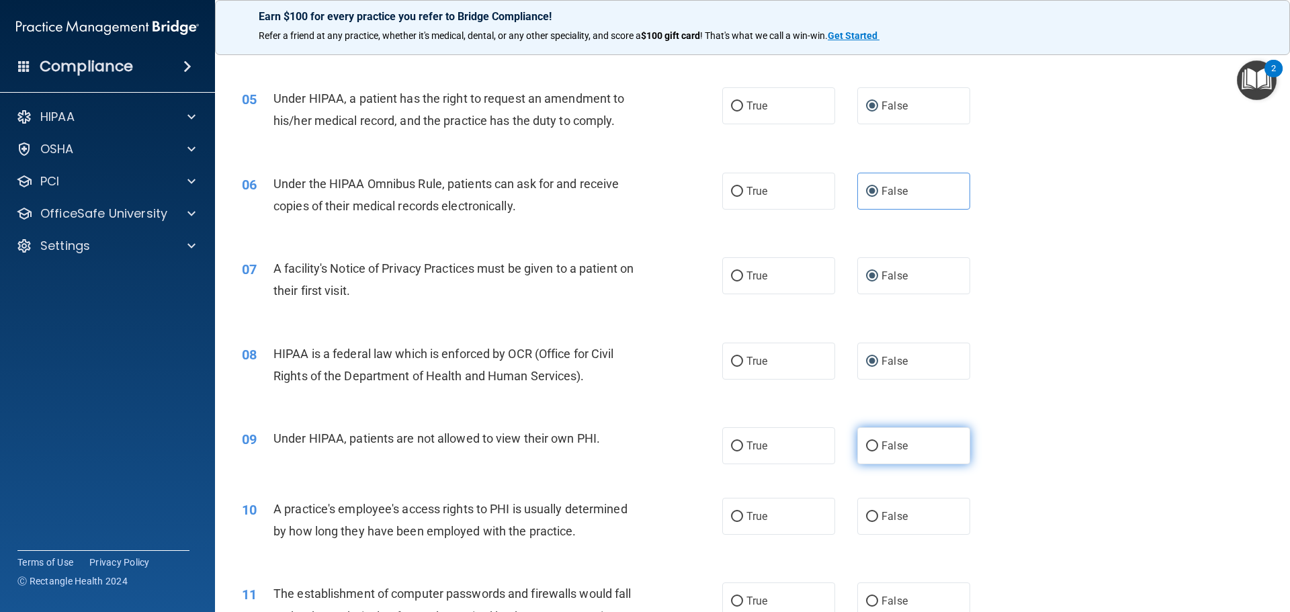
click at [867, 451] on input "False" at bounding box center [872, 446] width 12 height 10
radio input "true"
click at [867, 529] on label "False" at bounding box center [913, 516] width 113 height 37
click at [867, 522] on input "False" at bounding box center [872, 517] width 12 height 10
radio input "true"
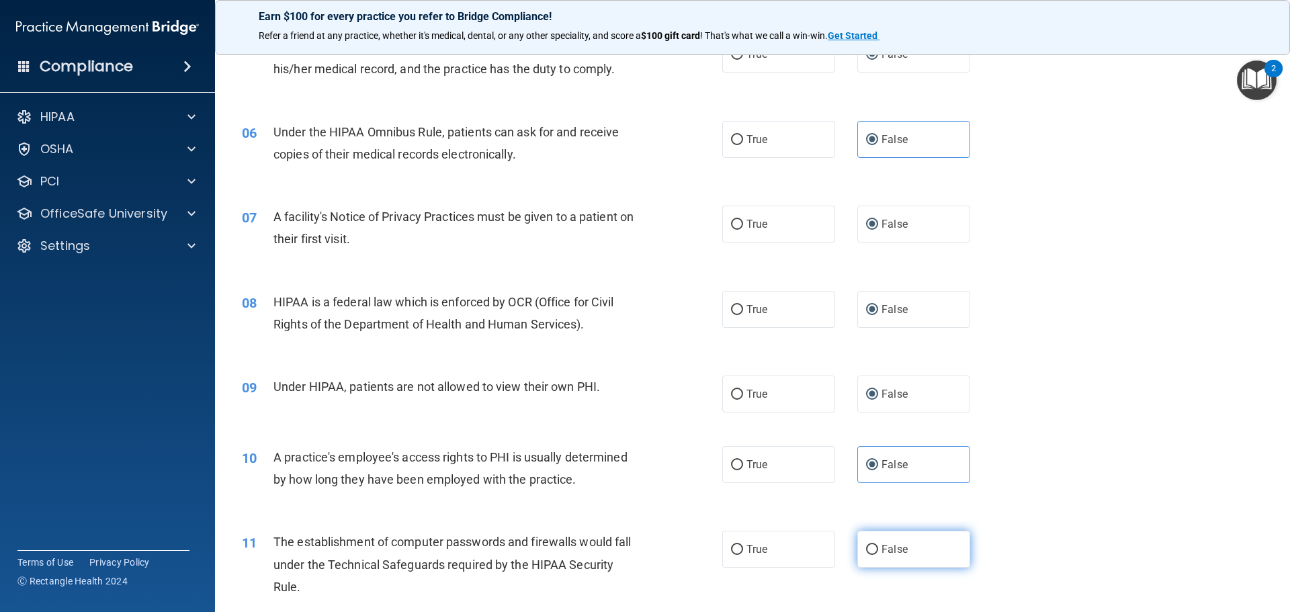
scroll to position [605, 0]
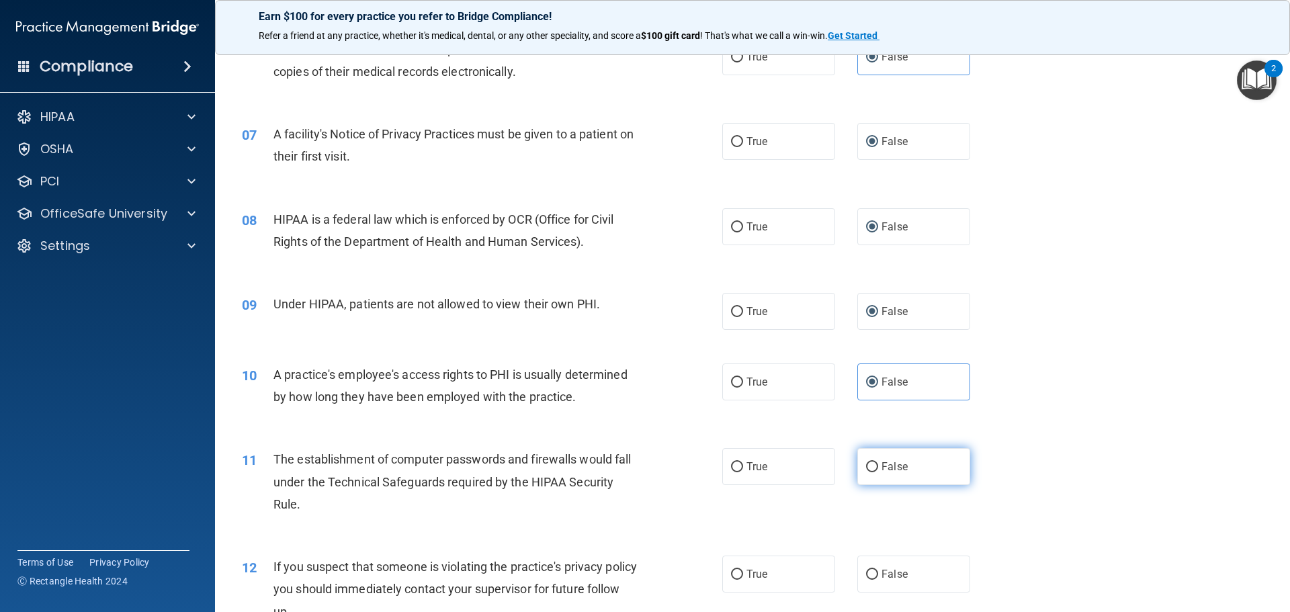
click at [869, 468] on input "False" at bounding box center [872, 467] width 12 height 10
radio input "true"
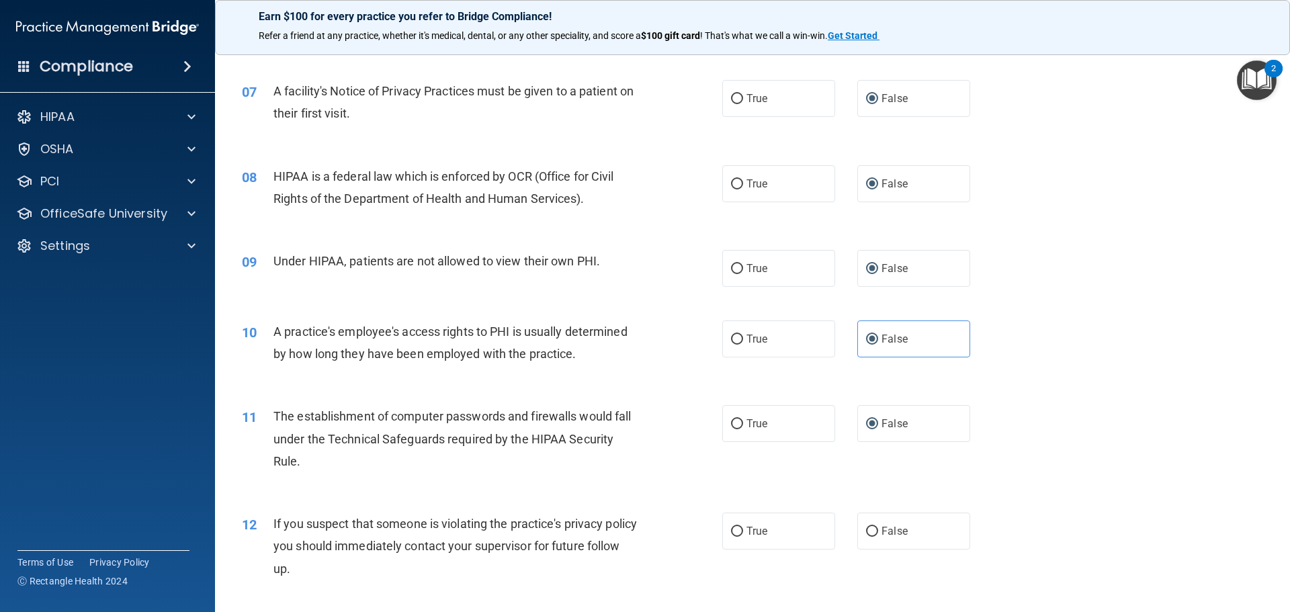
scroll to position [672, 0]
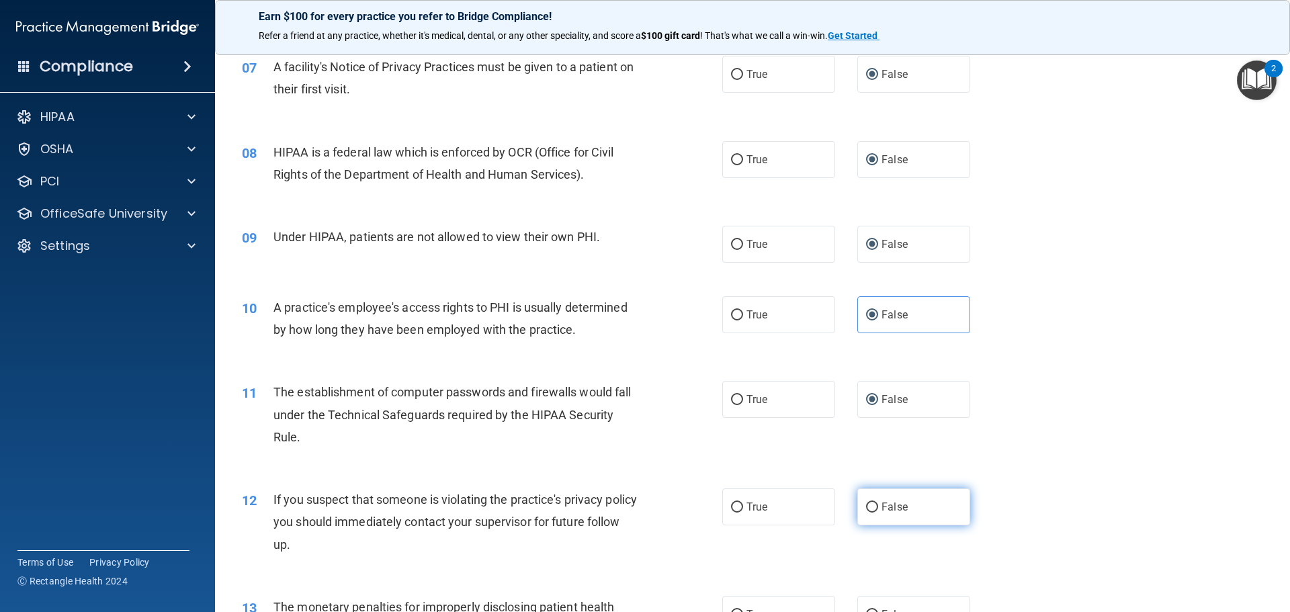
click at [881, 507] on span "False" at bounding box center [894, 507] width 26 height 13
click at [875, 507] on input "False" at bounding box center [872, 508] width 12 height 10
radio input "true"
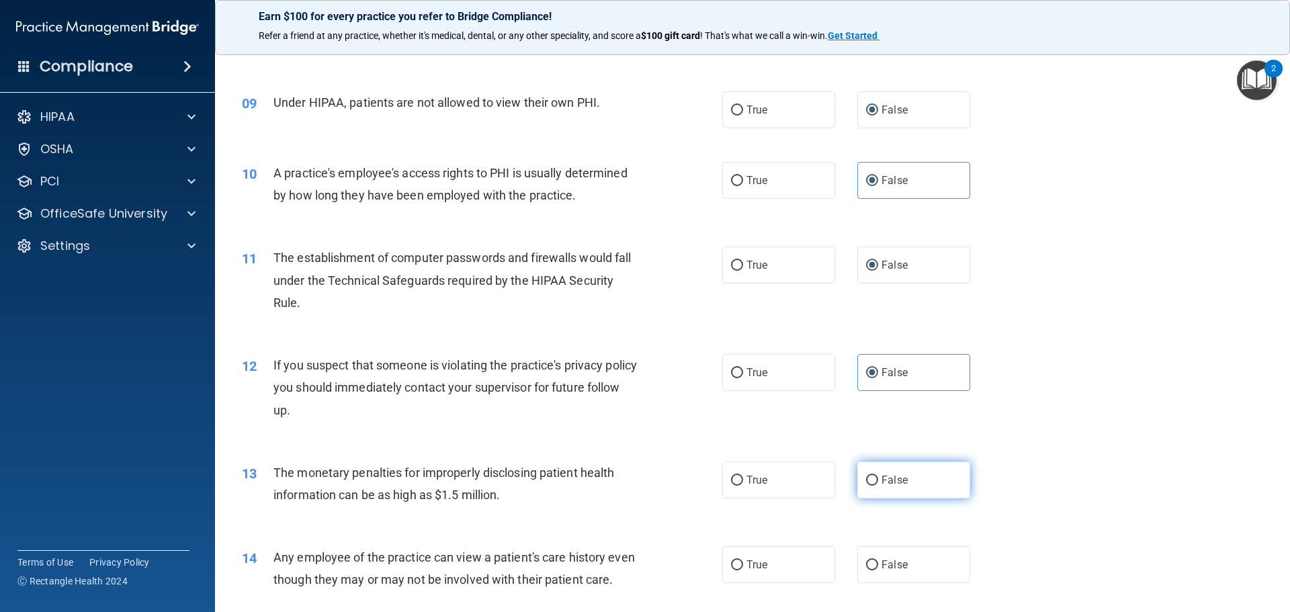
click at [881, 478] on span "False" at bounding box center [894, 480] width 26 height 13
click at [875, 478] on input "False" at bounding box center [872, 481] width 12 height 10
radio input "true"
click at [871, 559] on label "False" at bounding box center [913, 564] width 113 height 37
click at [871, 560] on input "False" at bounding box center [872, 565] width 12 height 10
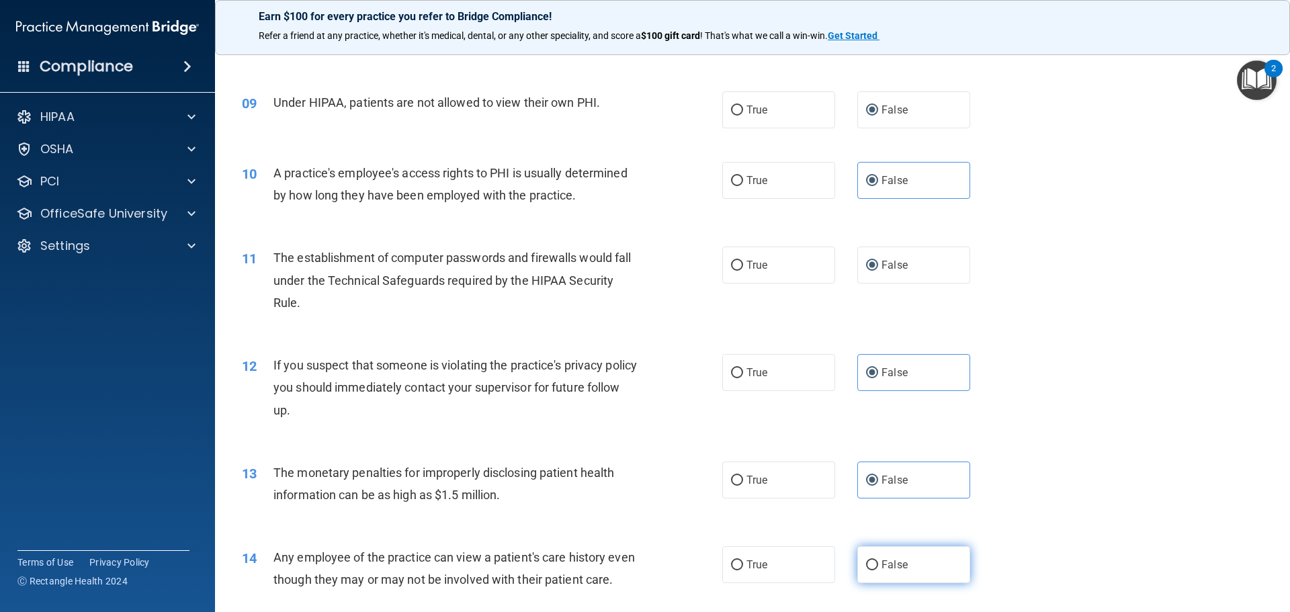
radio input "true"
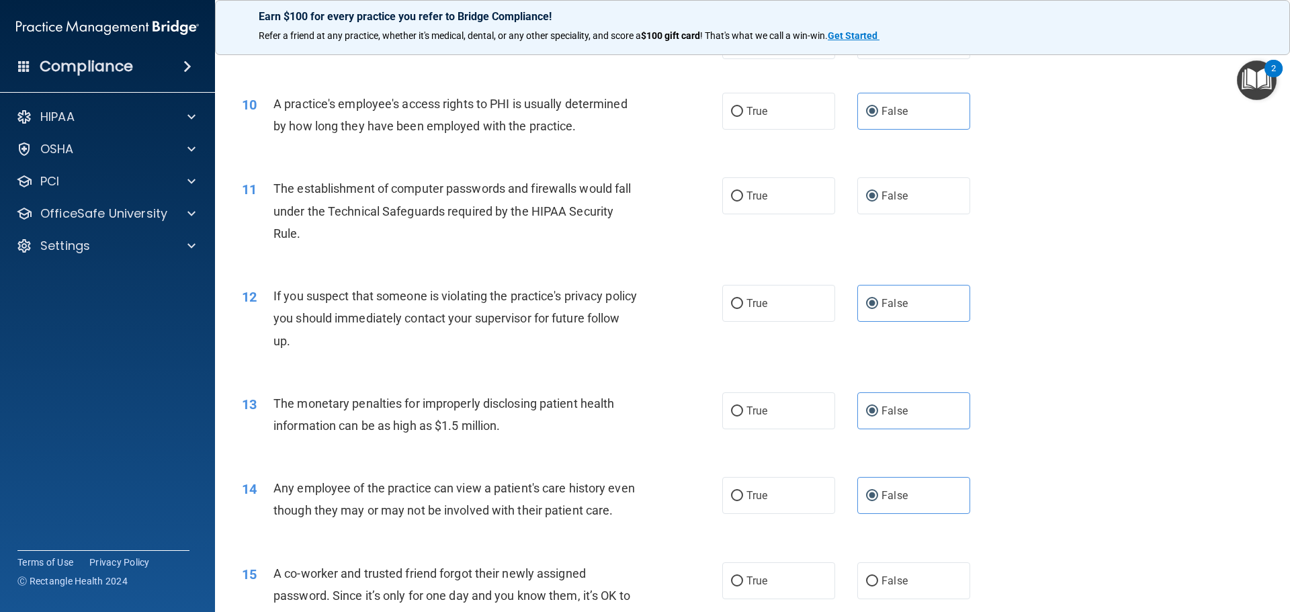
scroll to position [941, 0]
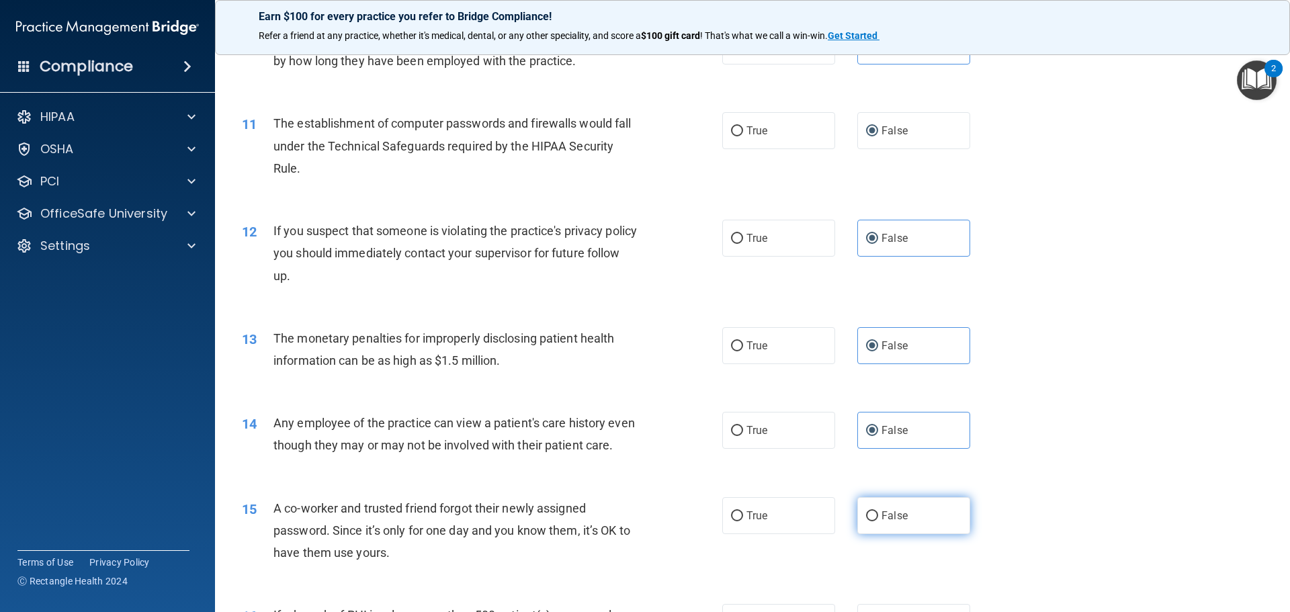
click at [873, 534] on label "False" at bounding box center [913, 515] width 113 height 37
click at [873, 521] on input "False" at bounding box center [872, 516] width 12 height 10
radio input "true"
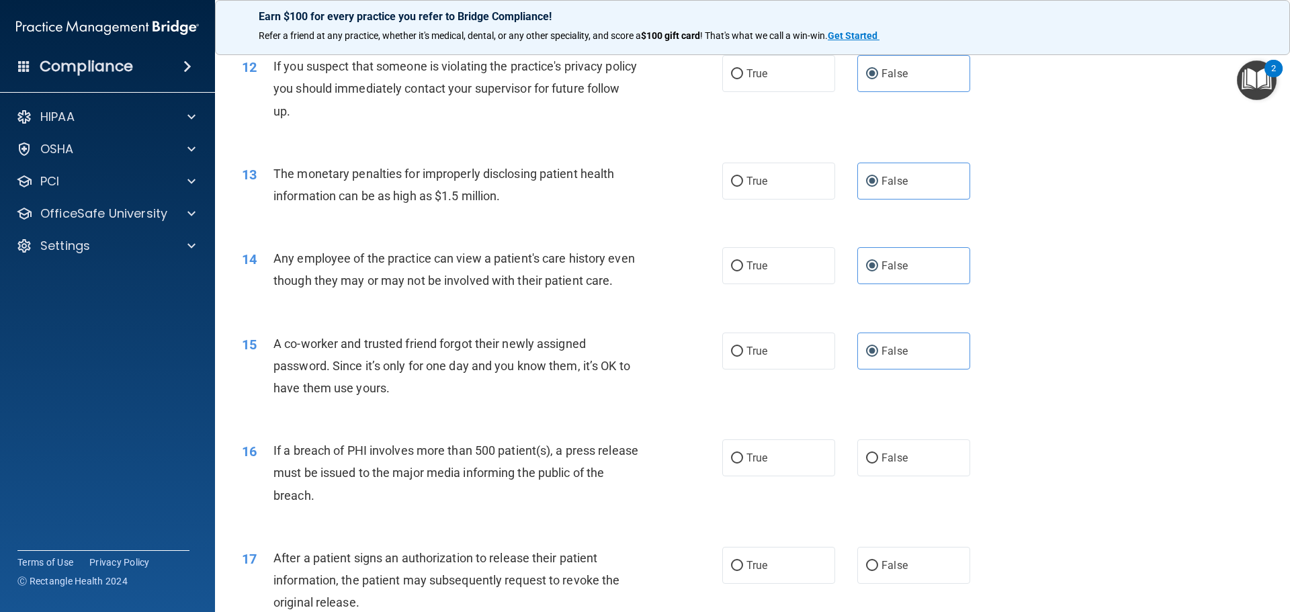
scroll to position [1142, 0]
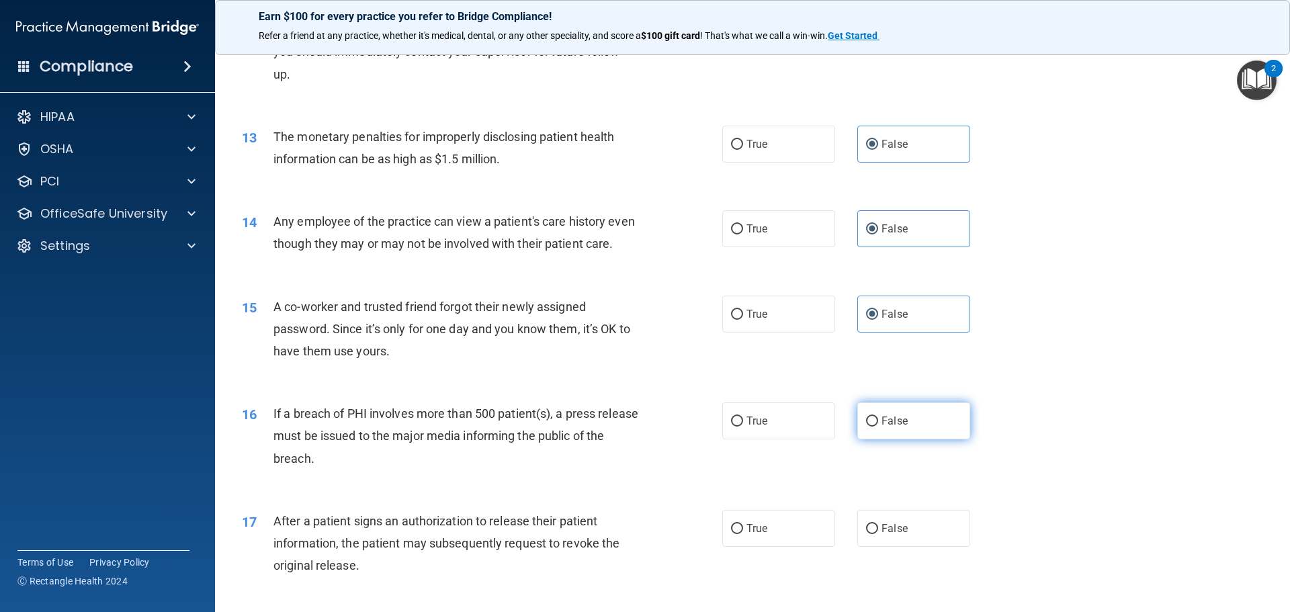
click at [881, 427] on span "False" at bounding box center [894, 421] width 26 height 13
click at [878, 427] on input "False" at bounding box center [872, 422] width 12 height 10
radio input "true"
click at [868, 534] on input "False" at bounding box center [872, 529] width 12 height 10
radio input "true"
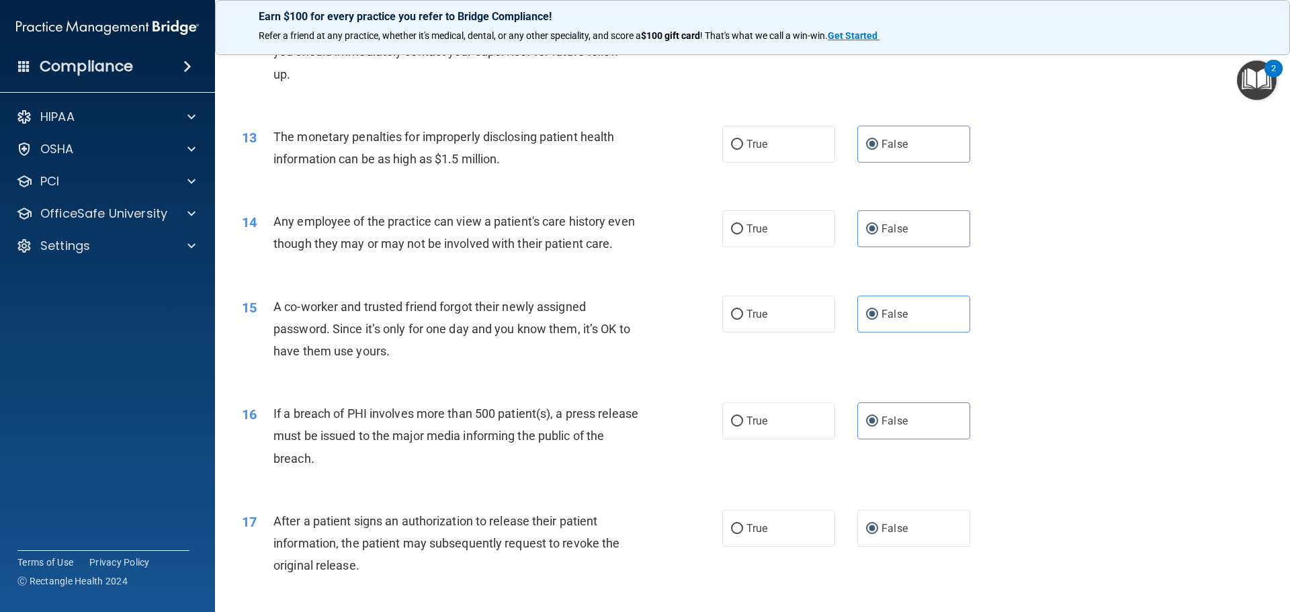
scroll to position [1276, 0]
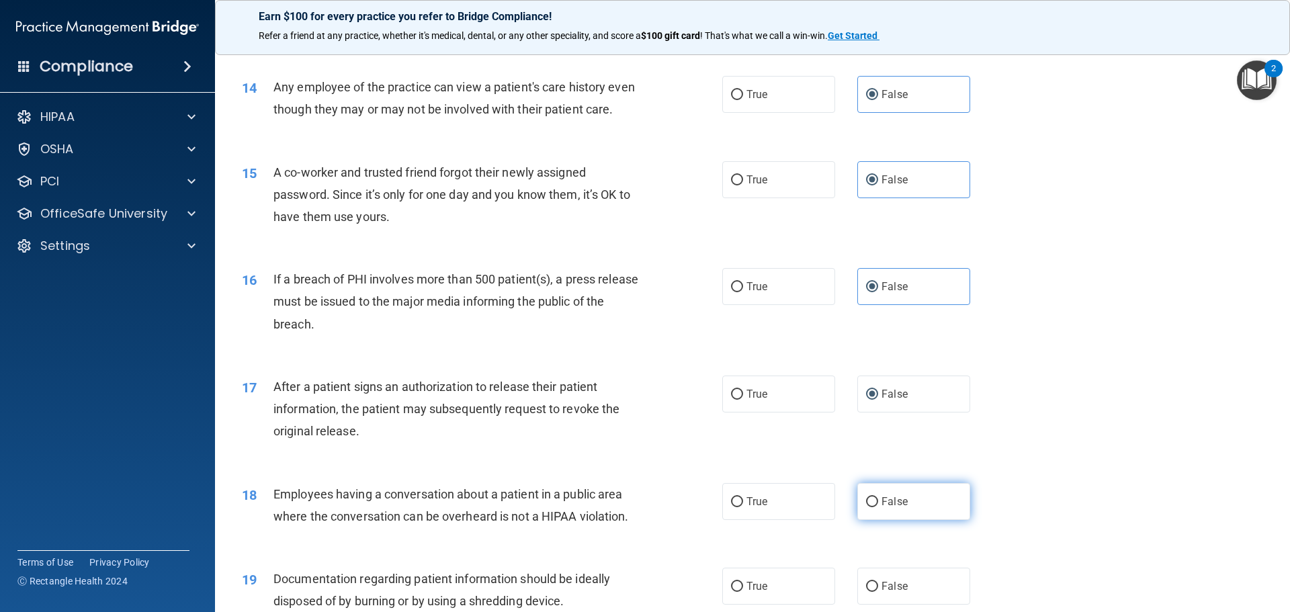
click at [874, 520] on label "False" at bounding box center [913, 501] width 113 height 37
click at [874, 507] on input "False" at bounding box center [872, 502] width 12 height 10
radio input "true"
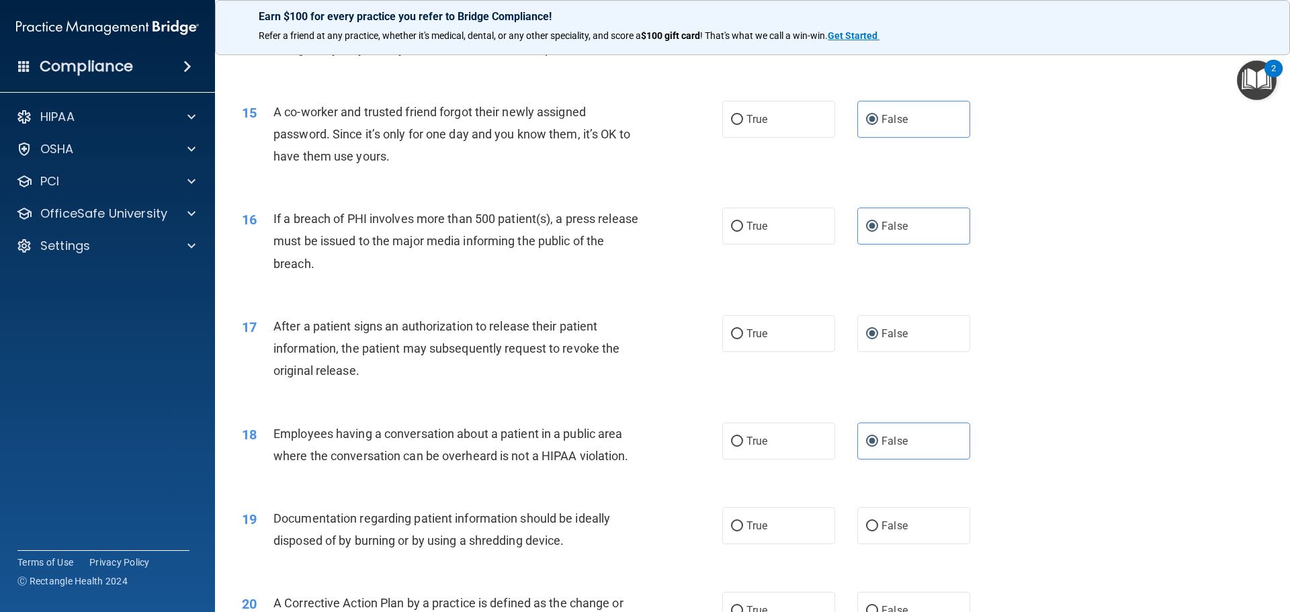
scroll to position [1411, 0]
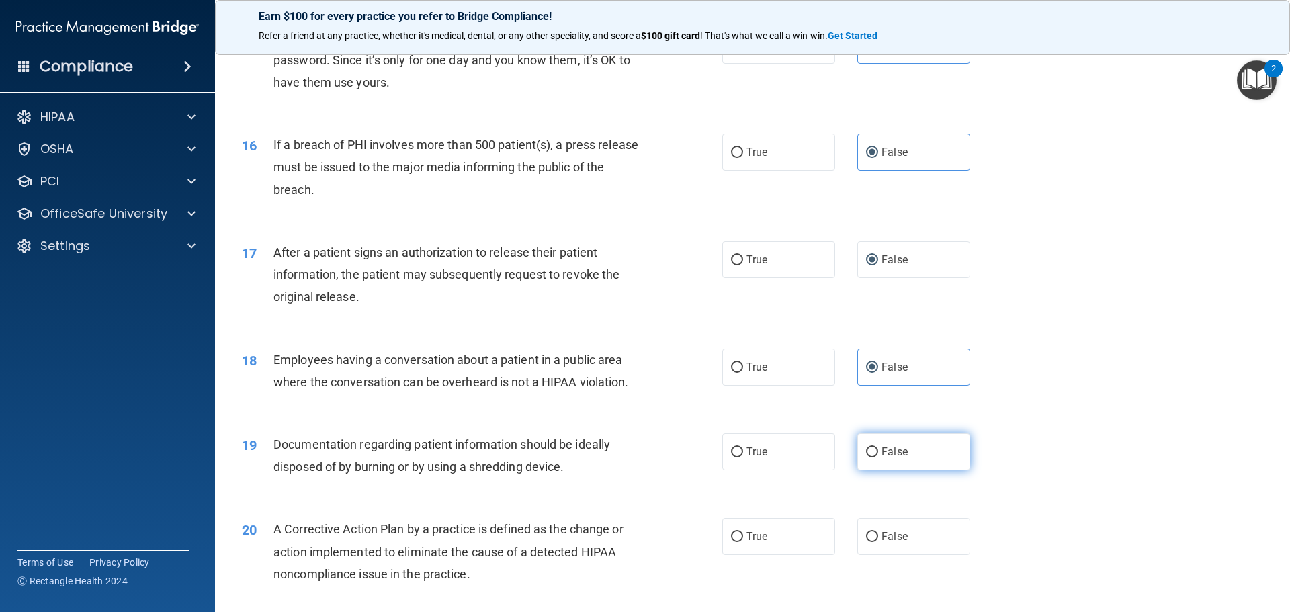
click at [871, 458] on input "False" at bounding box center [872, 452] width 12 height 10
radio input "true"
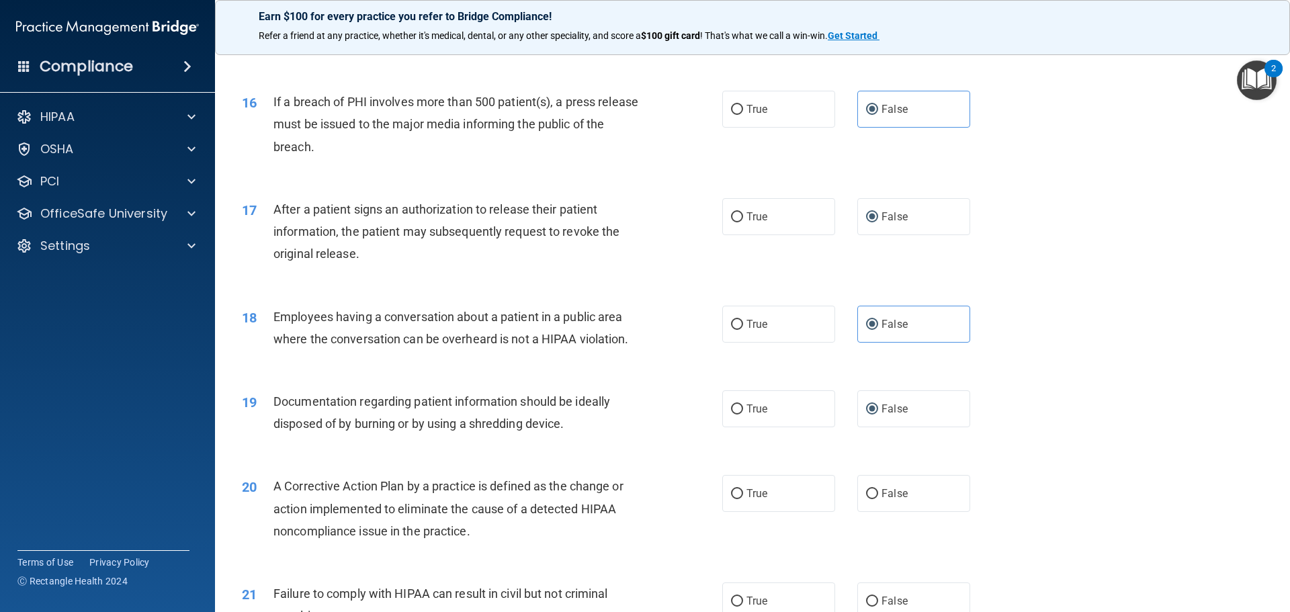
scroll to position [1478, 0]
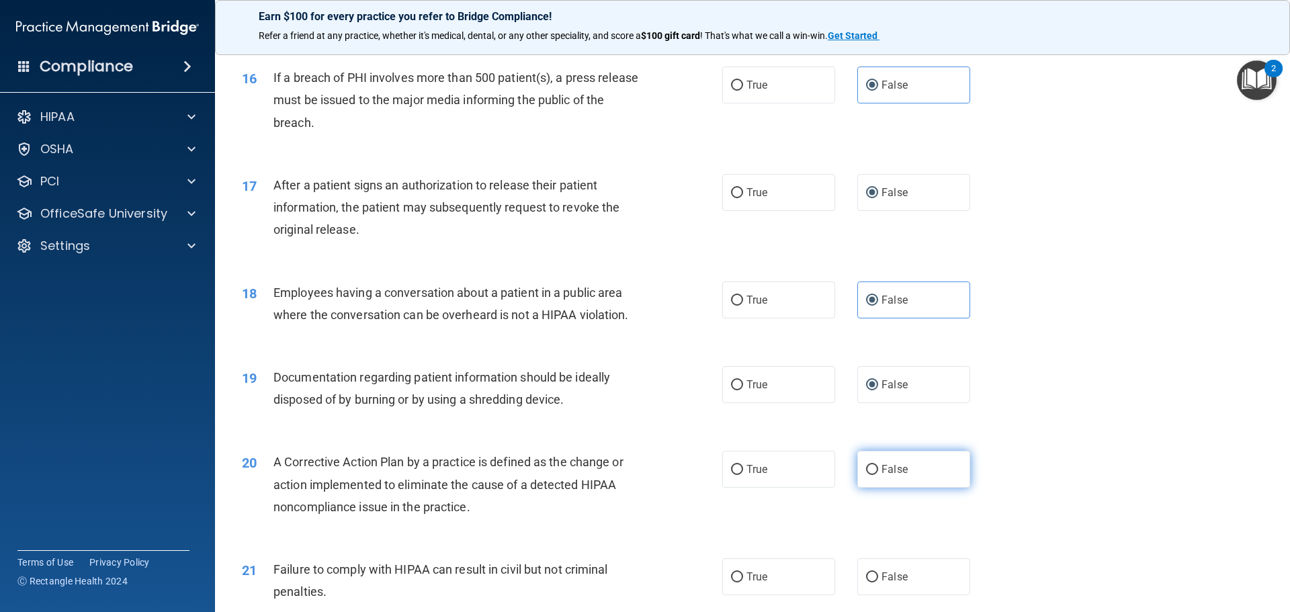
click at [873, 488] on label "False" at bounding box center [913, 469] width 113 height 37
click at [873, 475] on input "False" at bounding box center [872, 470] width 12 height 10
radio input "true"
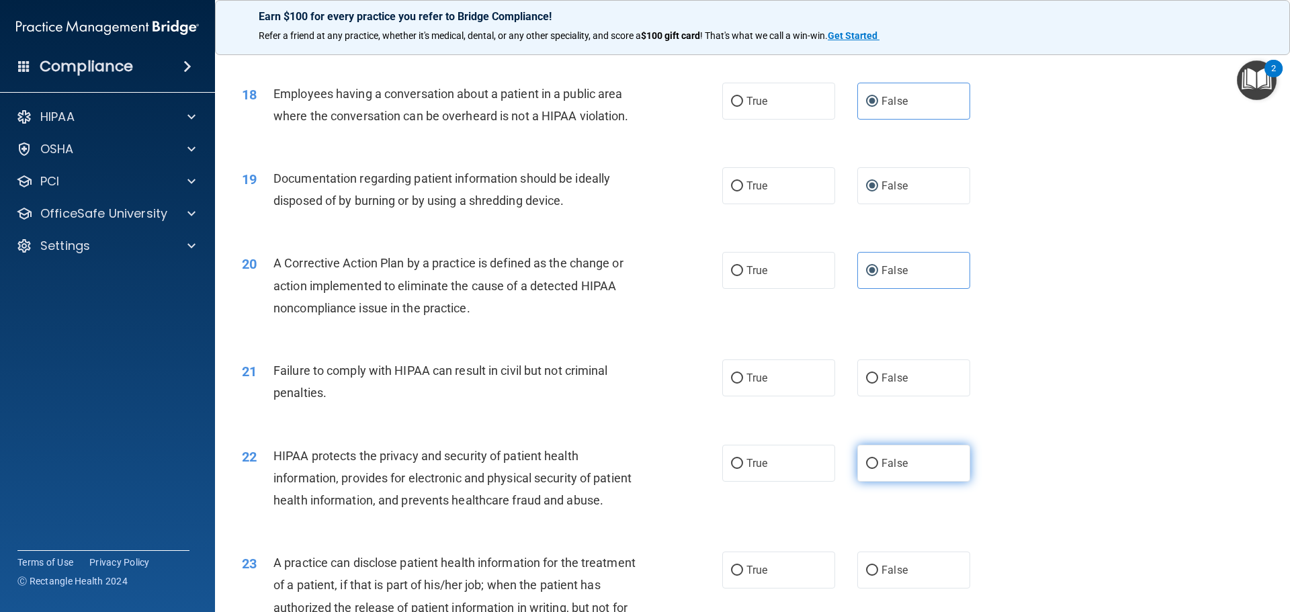
scroll to position [1680, 0]
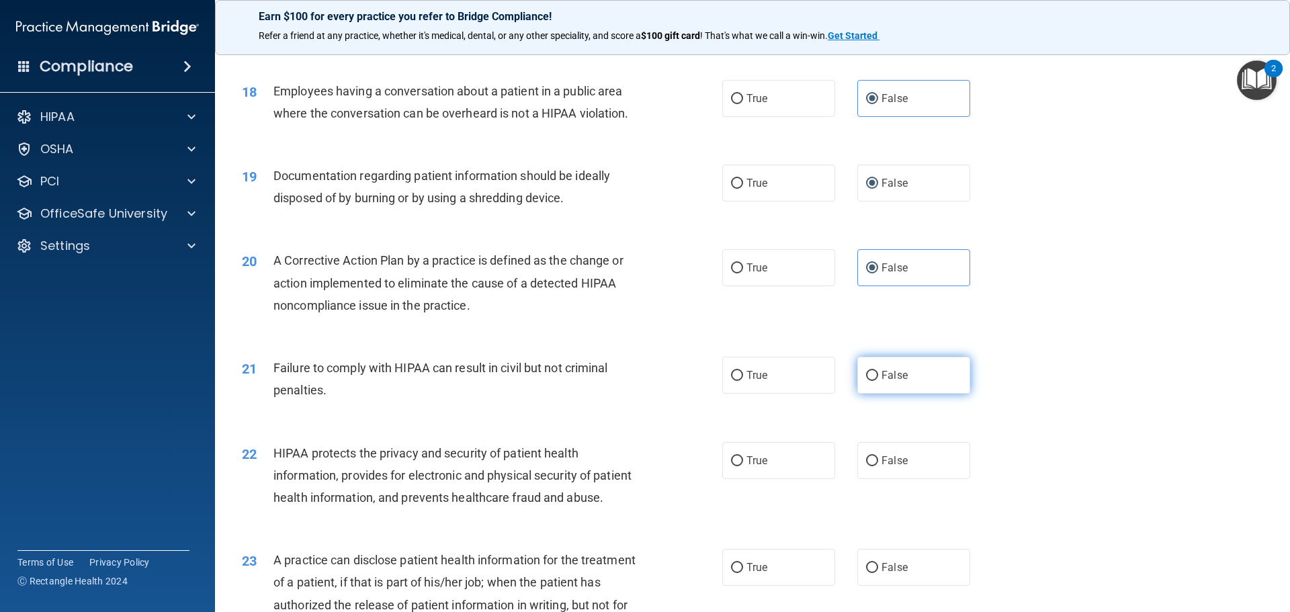
click at [878, 390] on label "False" at bounding box center [913, 375] width 113 height 37
click at [878, 381] on input "False" at bounding box center [872, 376] width 12 height 10
radio input "true"
click at [867, 466] on input "False" at bounding box center [872, 461] width 12 height 10
radio input "true"
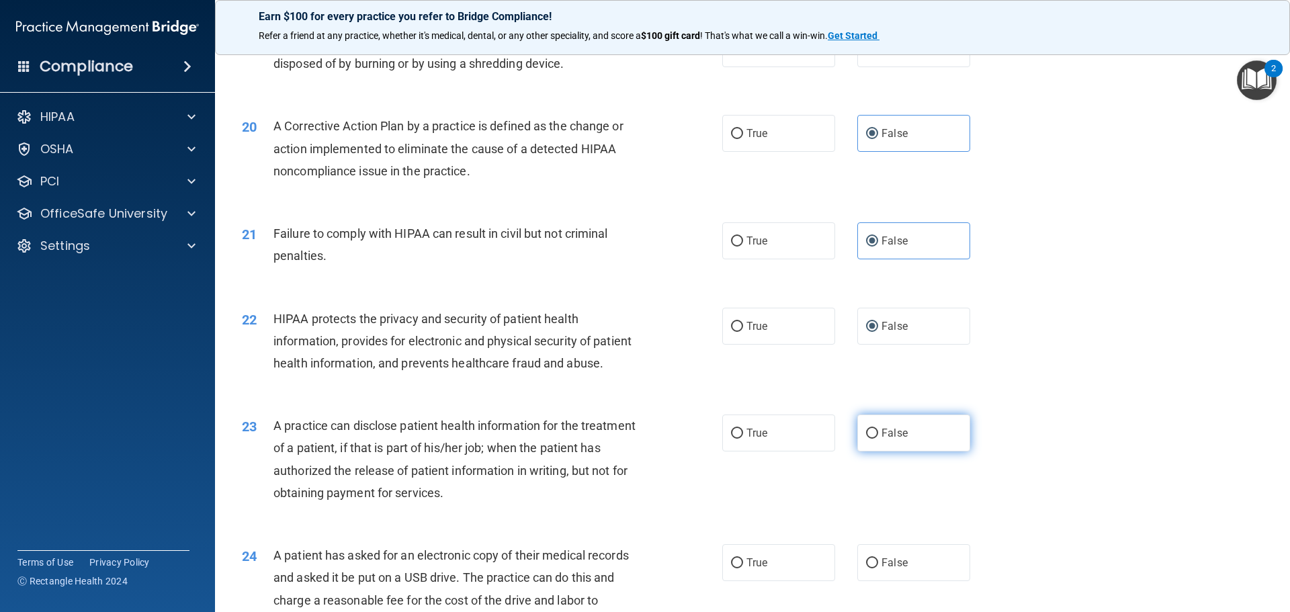
click at [871, 451] on label "False" at bounding box center [913, 433] width 113 height 37
click at [871, 439] on input "False" at bounding box center [872, 434] width 12 height 10
radio input "true"
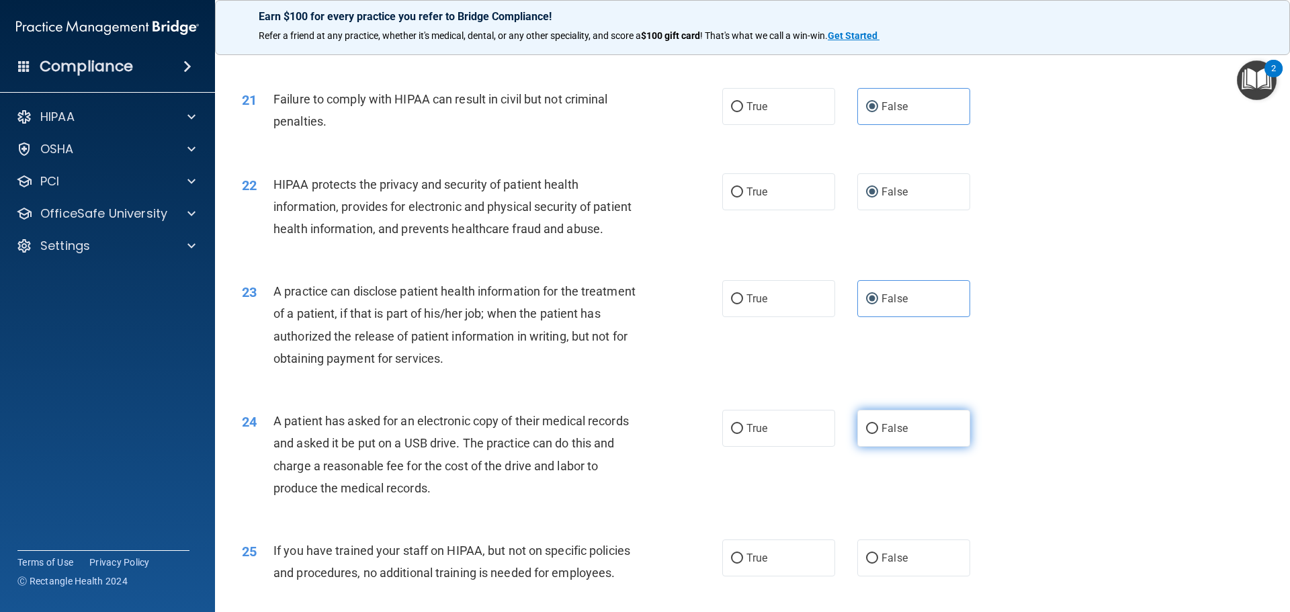
click at [867, 434] on input "False" at bounding box center [872, 429] width 12 height 10
radio input "true"
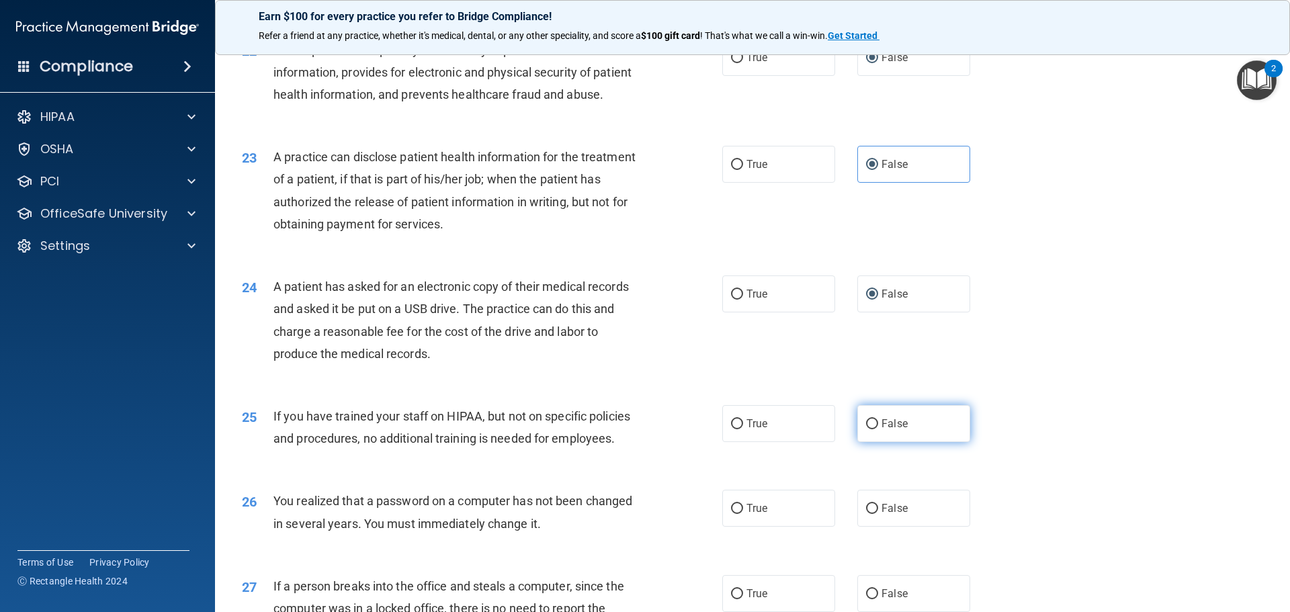
click at [869, 429] on input "False" at bounding box center [872, 424] width 12 height 10
radio input "true"
click at [866, 514] on input "False" at bounding box center [872, 509] width 12 height 10
radio input "true"
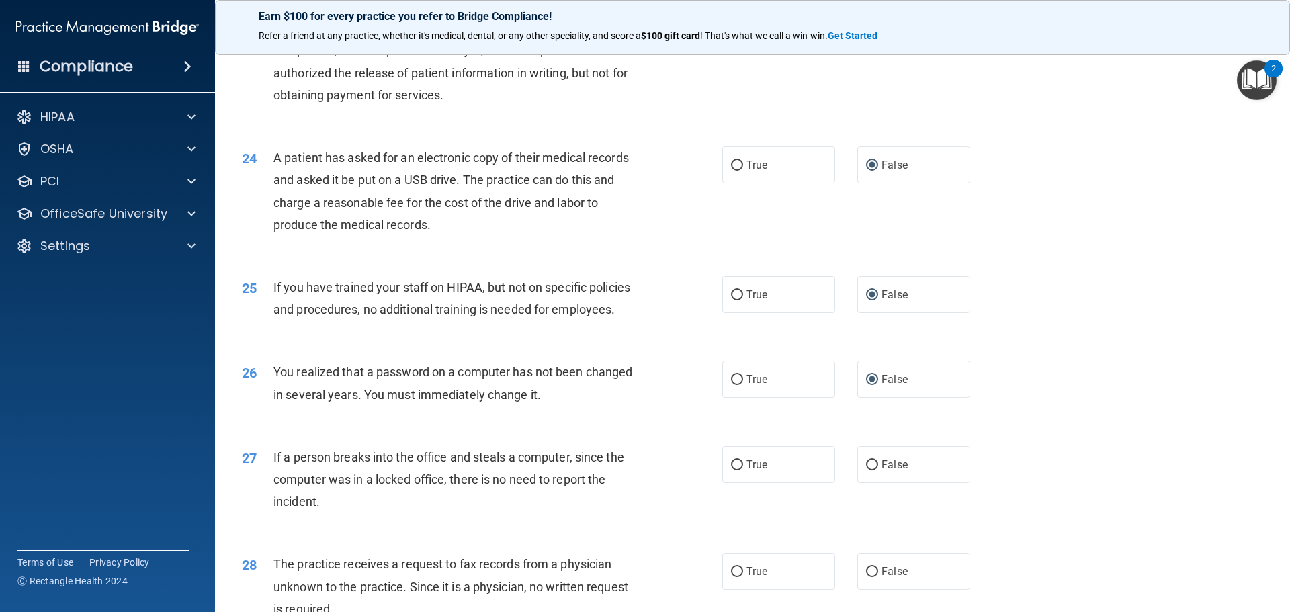
scroll to position [2217, 0]
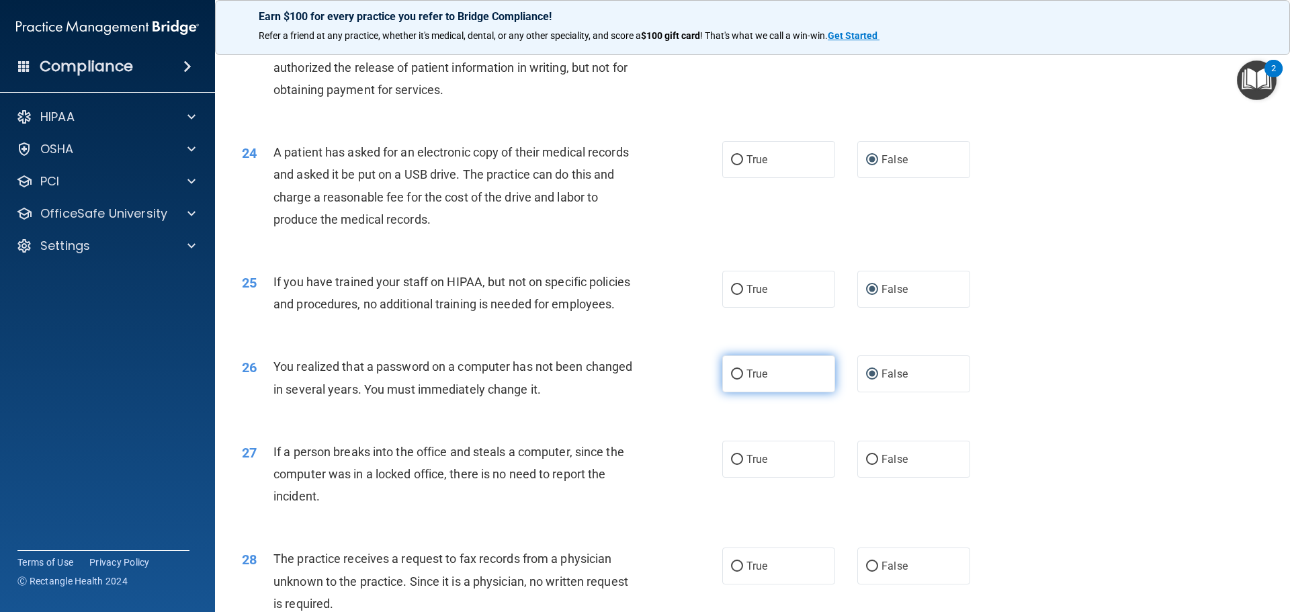
click at [734, 380] on input "True" at bounding box center [737, 375] width 12 height 10
radio input "true"
radio input "false"
click at [883, 466] on span "False" at bounding box center [894, 459] width 26 height 13
click at [878, 465] on input "False" at bounding box center [872, 460] width 12 height 10
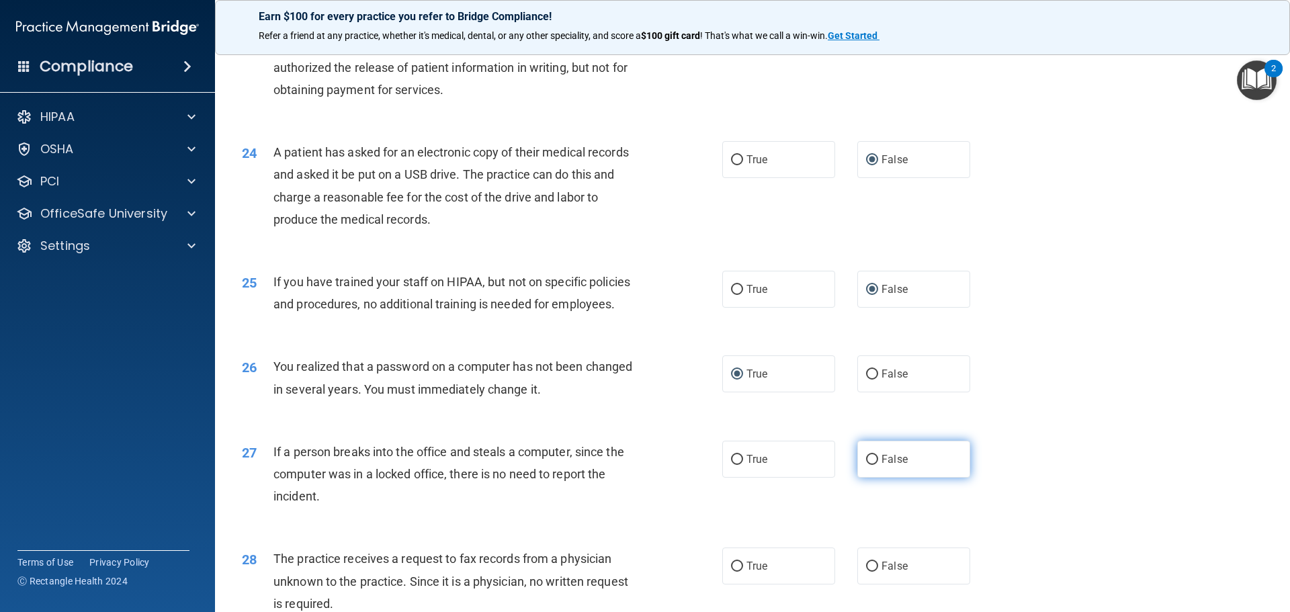
radio input "true"
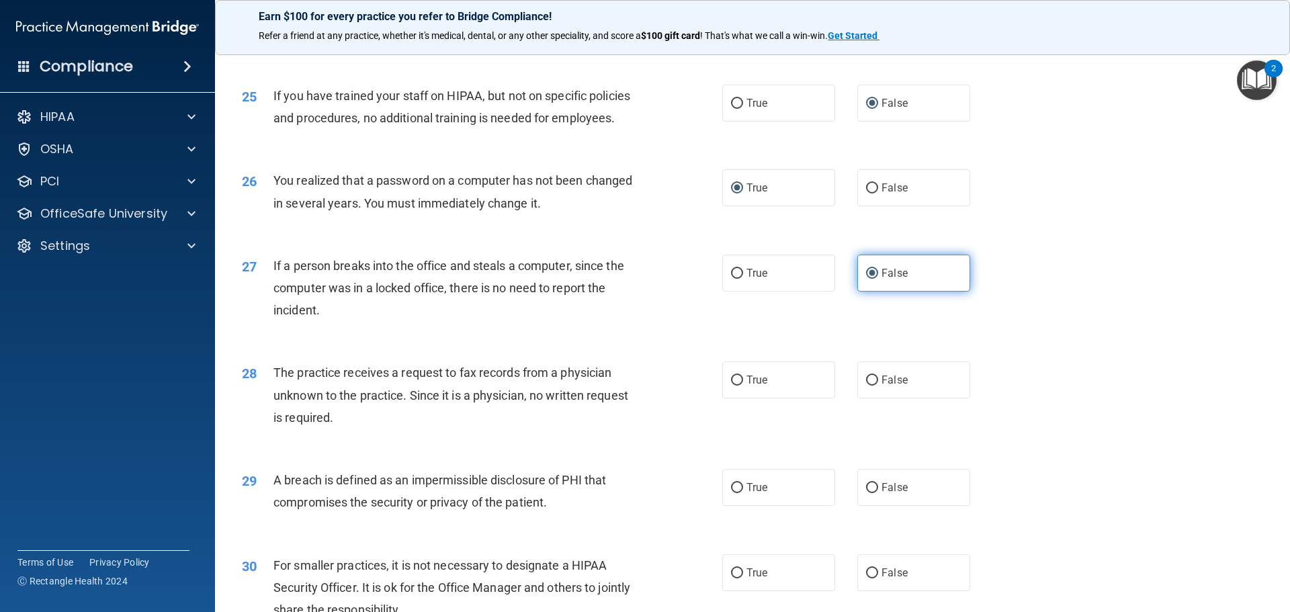
scroll to position [2419, 0]
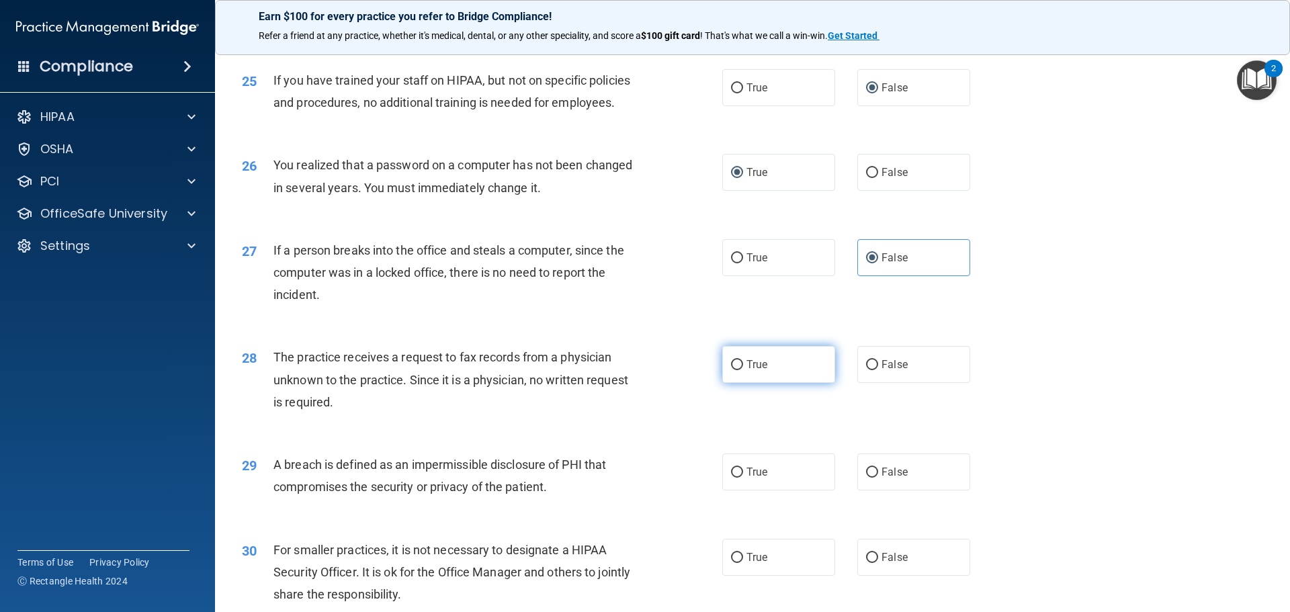
click at [749, 383] on label "True" at bounding box center [778, 364] width 113 height 37
click at [743, 370] on input "True" at bounding box center [737, 365] width 12 height 10
radio input "true"
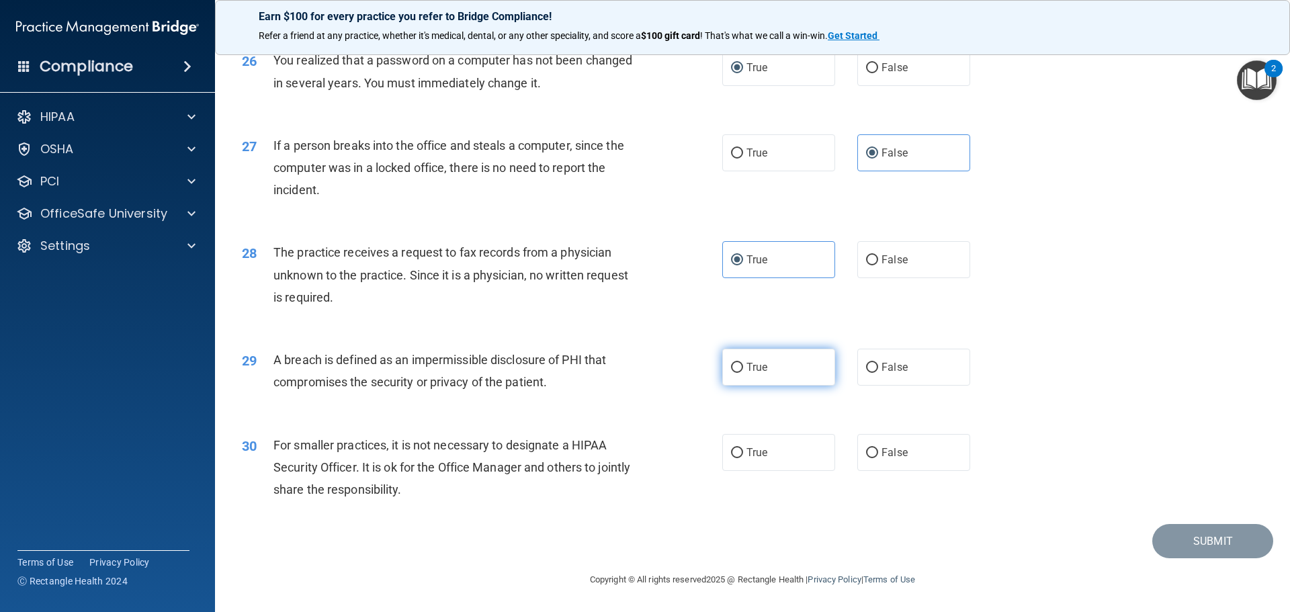
drag, startPoint x: 756, startPoint y: 378, endPoint x: 757, endPoint y: 390, distance: 12.1
click at [756, 374] on span "True" at bounding box center [756, 367] width 21 height 13
click at [743, 373] on input "True" at bounding box center [737, 368] width 12 height 10
radio input "true"
click at [892, 471] on label "False" at bounding box center [913, 452] width 113 height 37
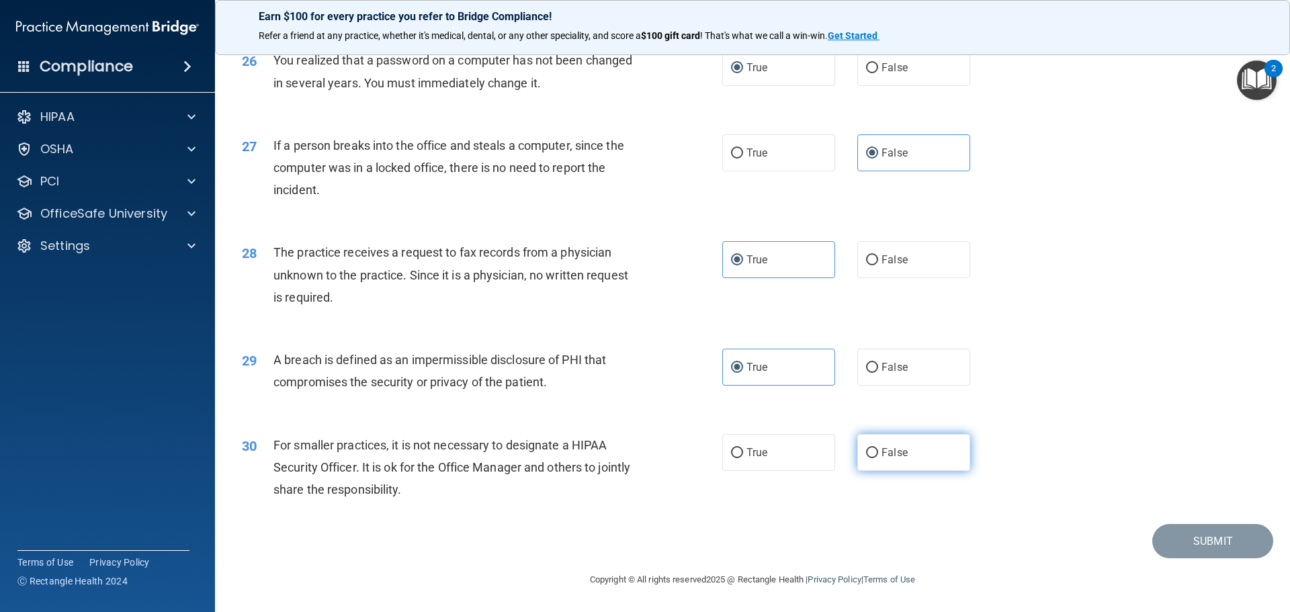
click at [878, 458] on input "False" at bounding box center [872, 453] width 12 height 10
radio input "true"
click at [1193, 550] on button "Submit" at bounding box center [1212, 541] width 121 height 34
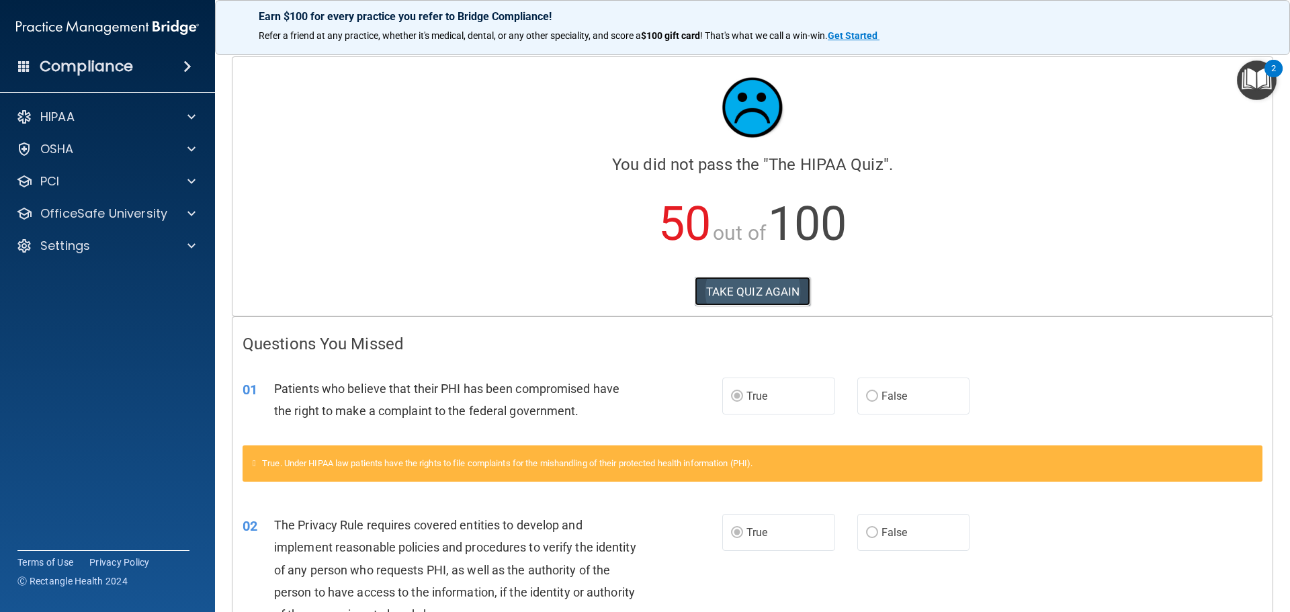
click at [725, 289] on button "TAKE QUIZ AGAIN" at bounding box center [753, 292] width 116 height 30
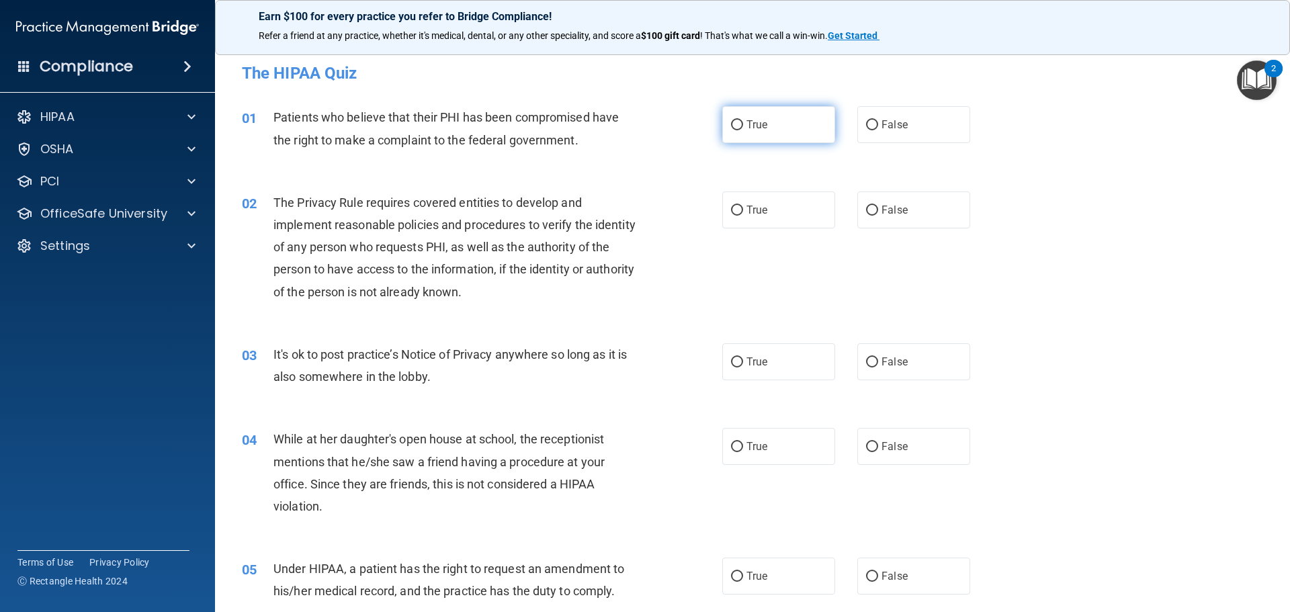
click at [750, 125] on span "True" at bounding box center [756, 124] width 21 height 13
click at [743, 125] on input "True" at bounding box center [737, 125] width 12 height 10
radio input "true"
click at [761, 217] on label "True" at bounding box center [778, 209] width 113 height 37
click at [743, 216] on input "True" at bounding box center [737, 211] width 12 height 10
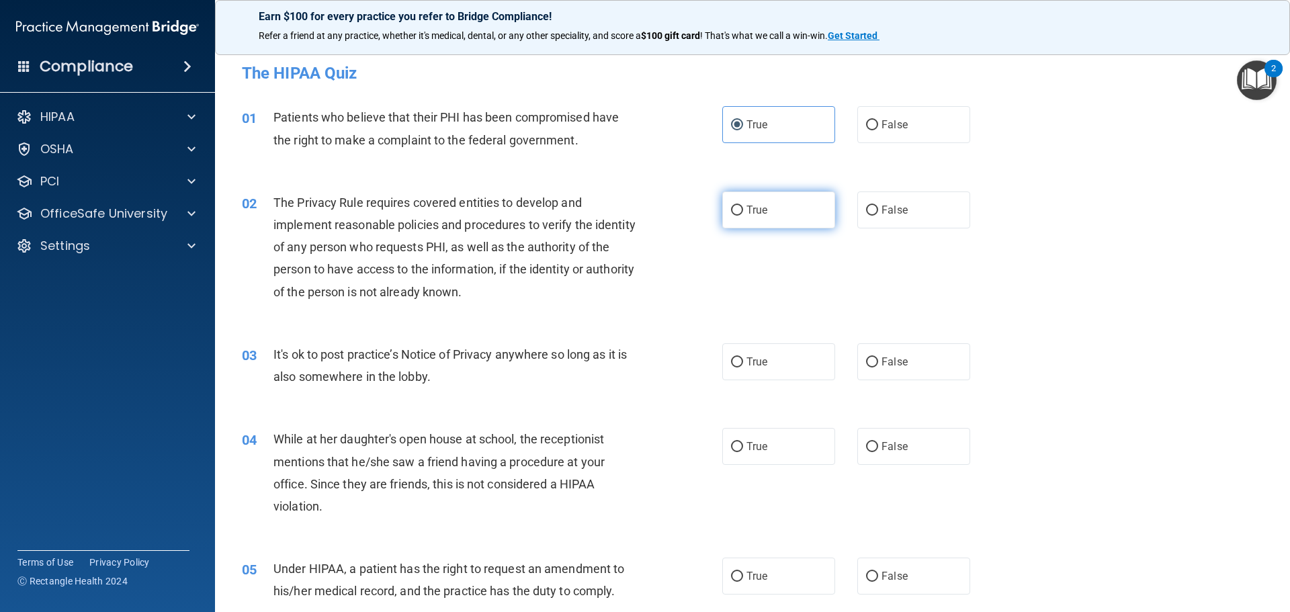
radio input "true"
click at [890, 363] on span "False" at bounding box center [894, 361] width 26 height 13
click at [878, 363] on input "False" at bounding box center [872, 362] width 12 height 10
radio input "true"
click at [892, 452] on span "False" at bounding box center [894, 446] width 26 height 13
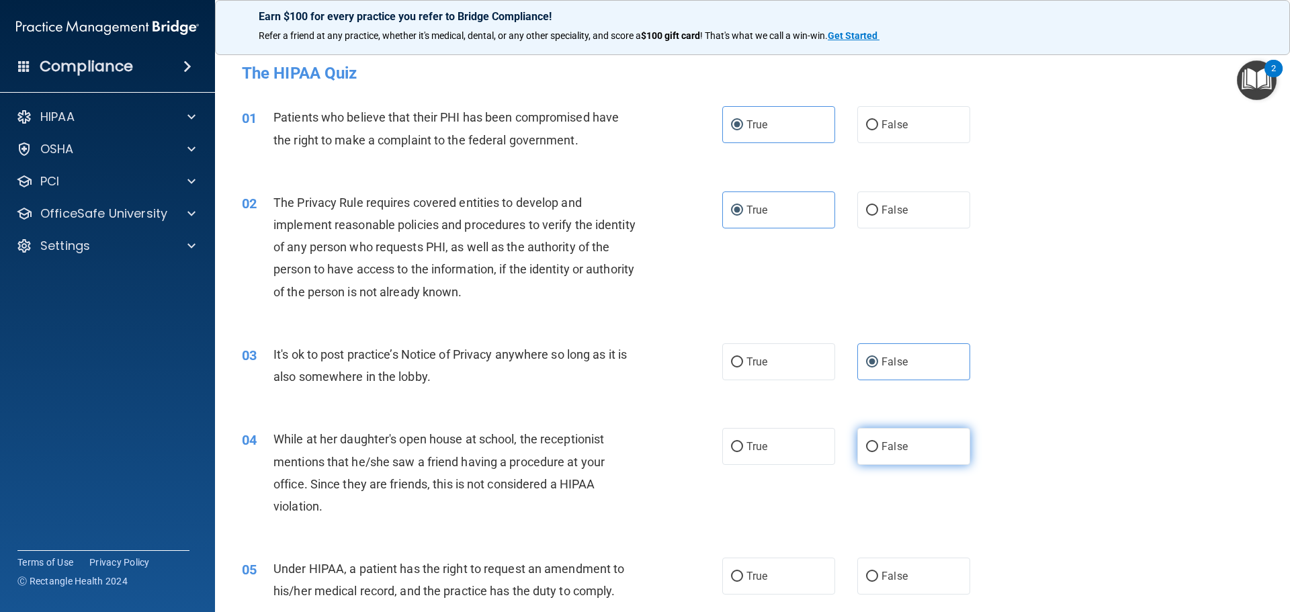
click at [878, 452] on input "False" at bounding box center [872, 447] width 12 height 10
radio input "true"
click at [888, 579] on span "False" at bounding box center [894, 576] width 26 height 13
click at [878, 579] on input "False" at bounding box center [872, 577] width 12 height 10
radio input "true"
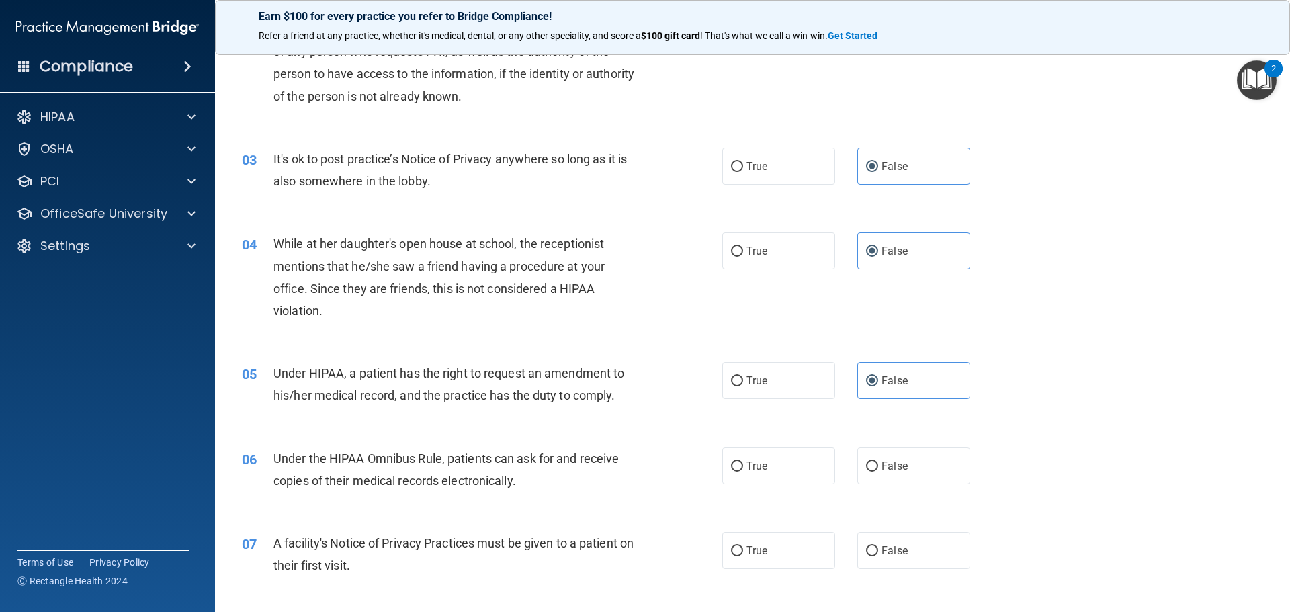
scroll to position [202, 0]
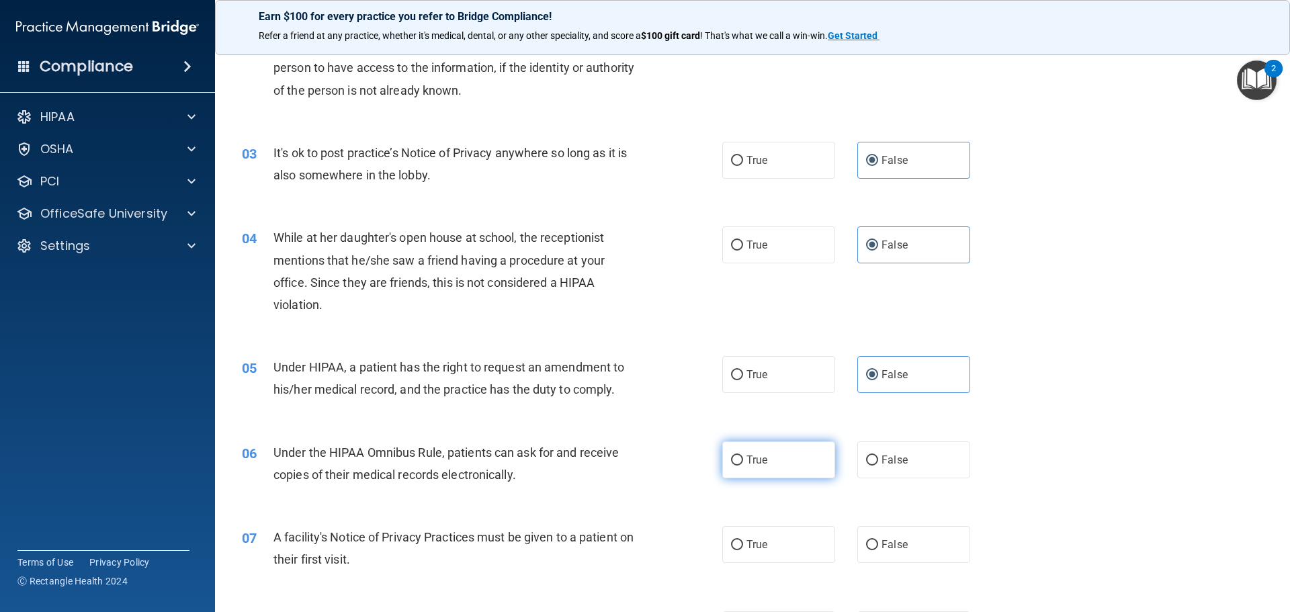
click at [746, 453] on span "True" at bounding box center [756, 459] width 21 height 13
click at [743, 456] on input "True" at bounding box center [737, 461] width 12 height 10
radio input "true"
click at [752, 542] on span "True" at bounding box center [756, 544] width 21 height 13
click at [743, 542] on input "True" at bounding box center [737, 545] width 12 height 10
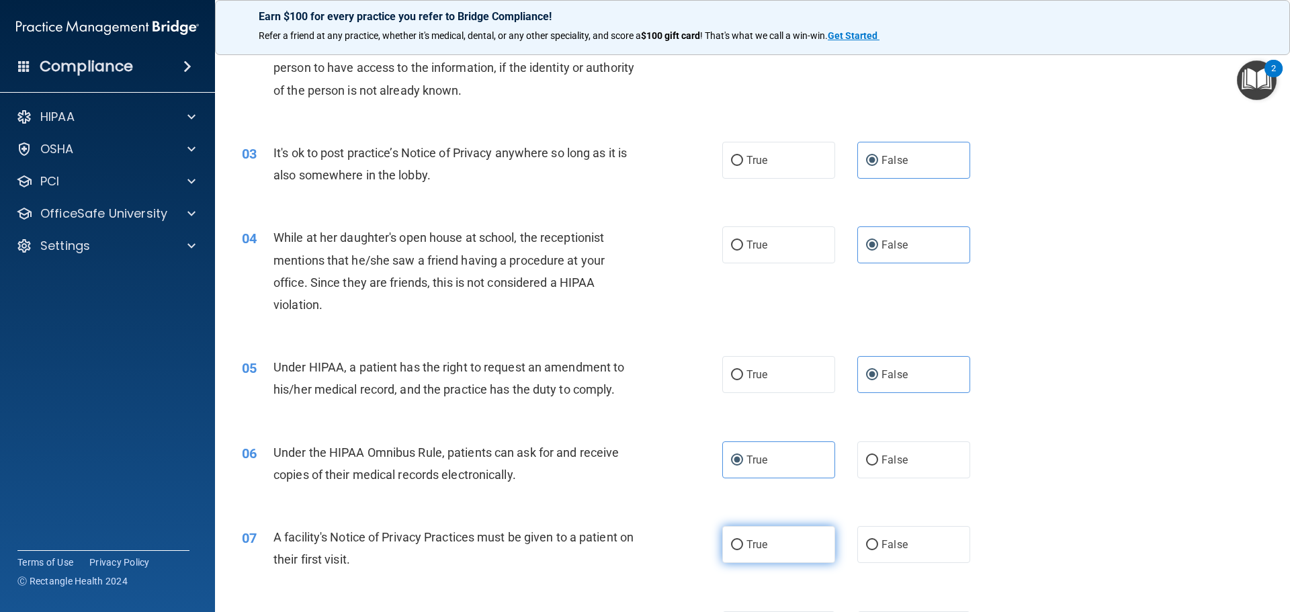
radio input "true"
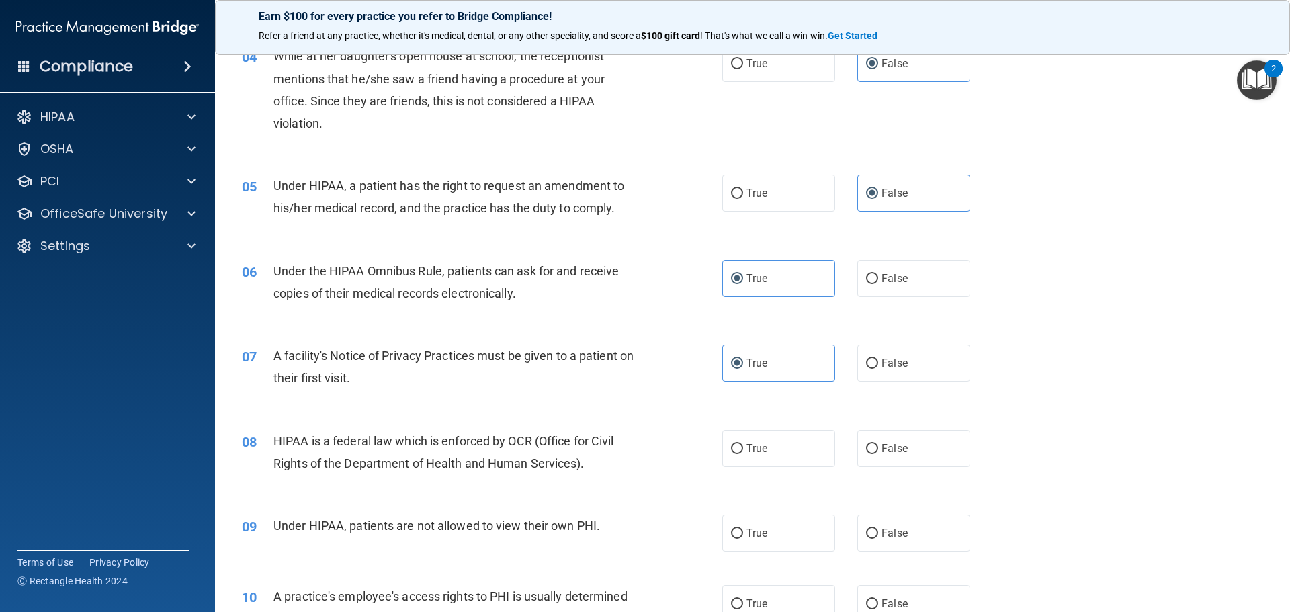
scroll to position [403, 0]
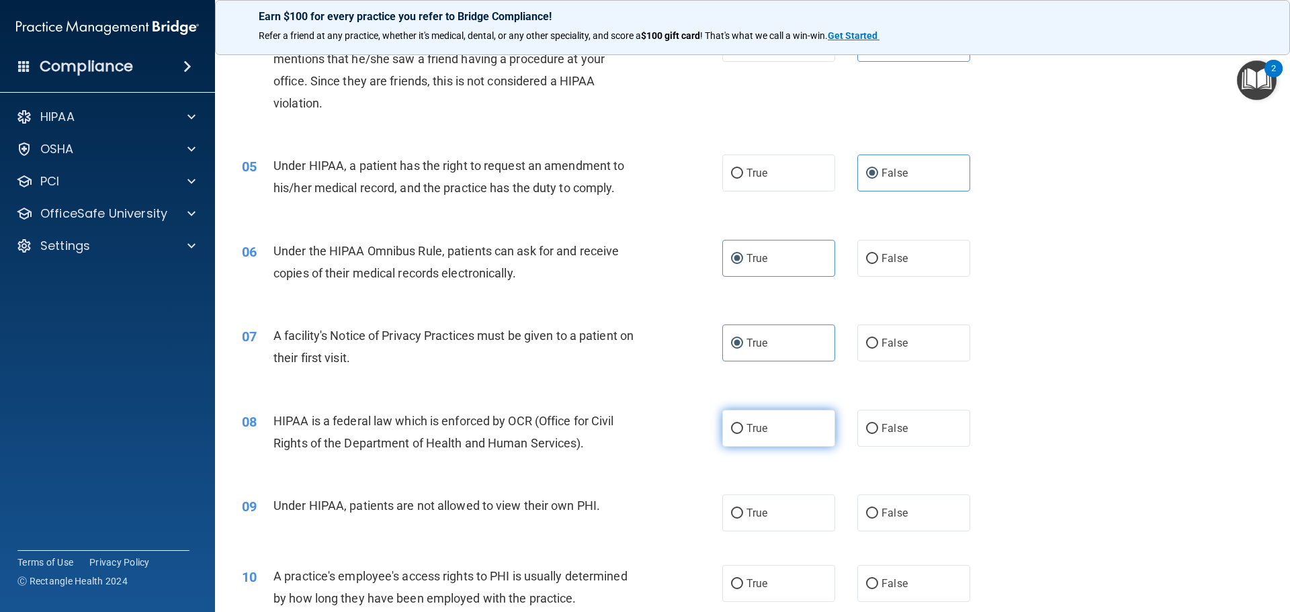
click at [739, 430] on label "True" at bounding box center [778, 428] width 113 height 37
click at [739, 430] on input "True" at bounding box center [737, 429] width 12 height 10
radio input "true"
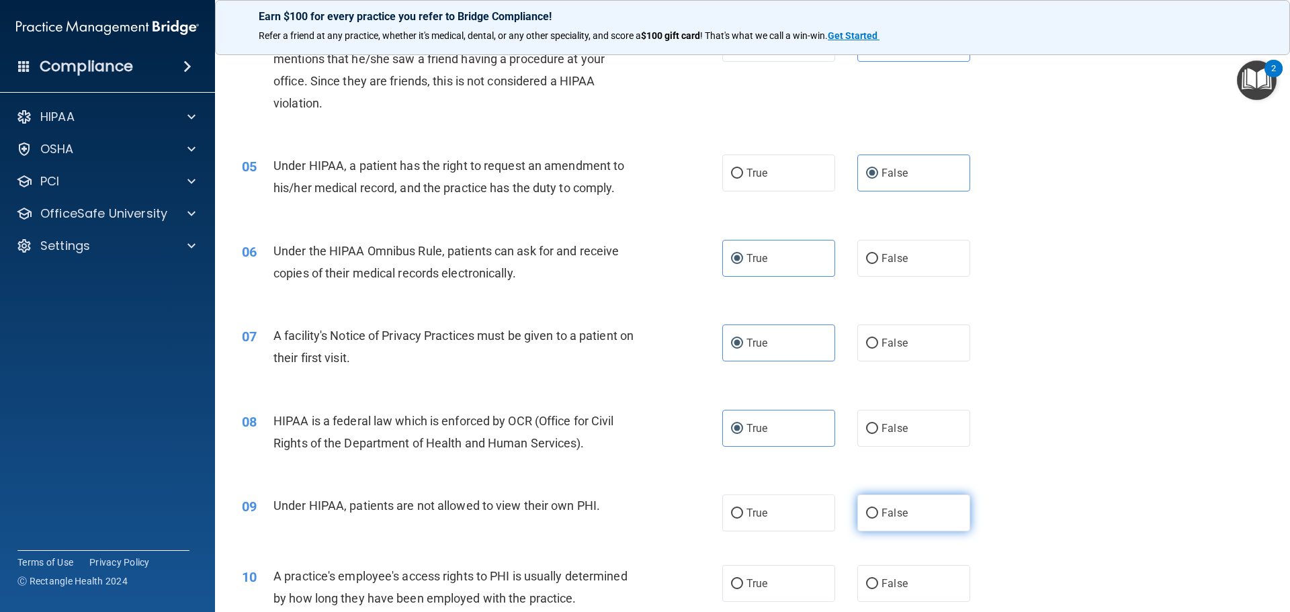
click at [888, 513] on span "False" at bounding box center [894, 513] width 26 height 13
click at [878, 513] on input "False" at bounding box center [872, 514] width 12 height 10
radio input "true"
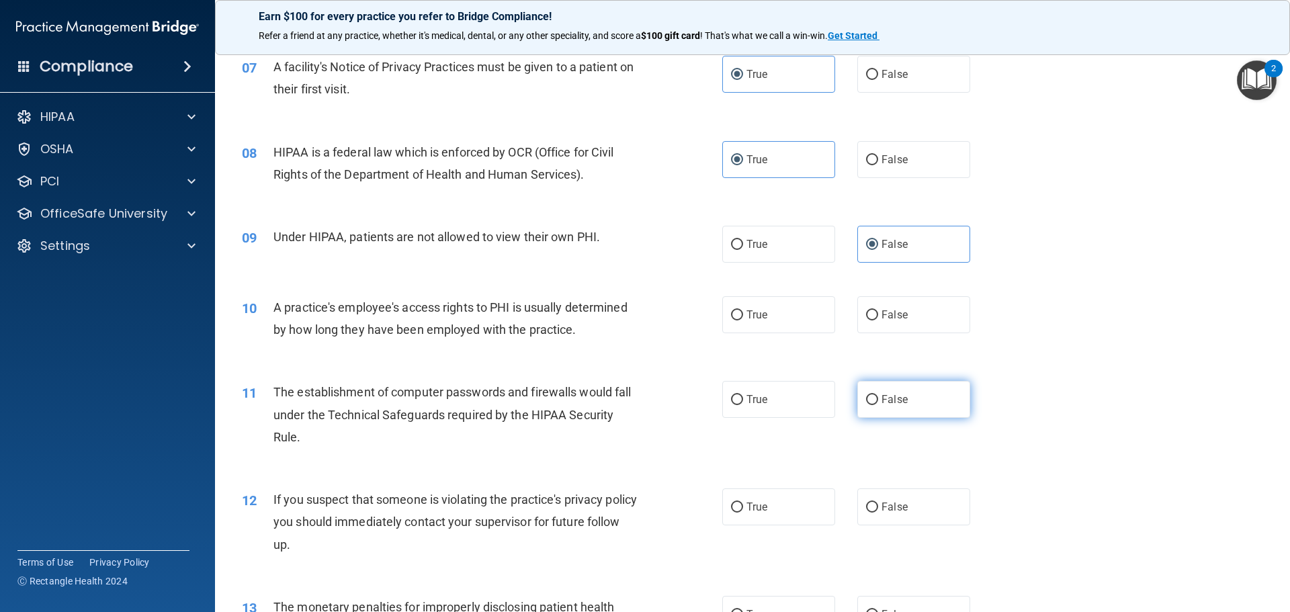
scroll to position [739, 0]
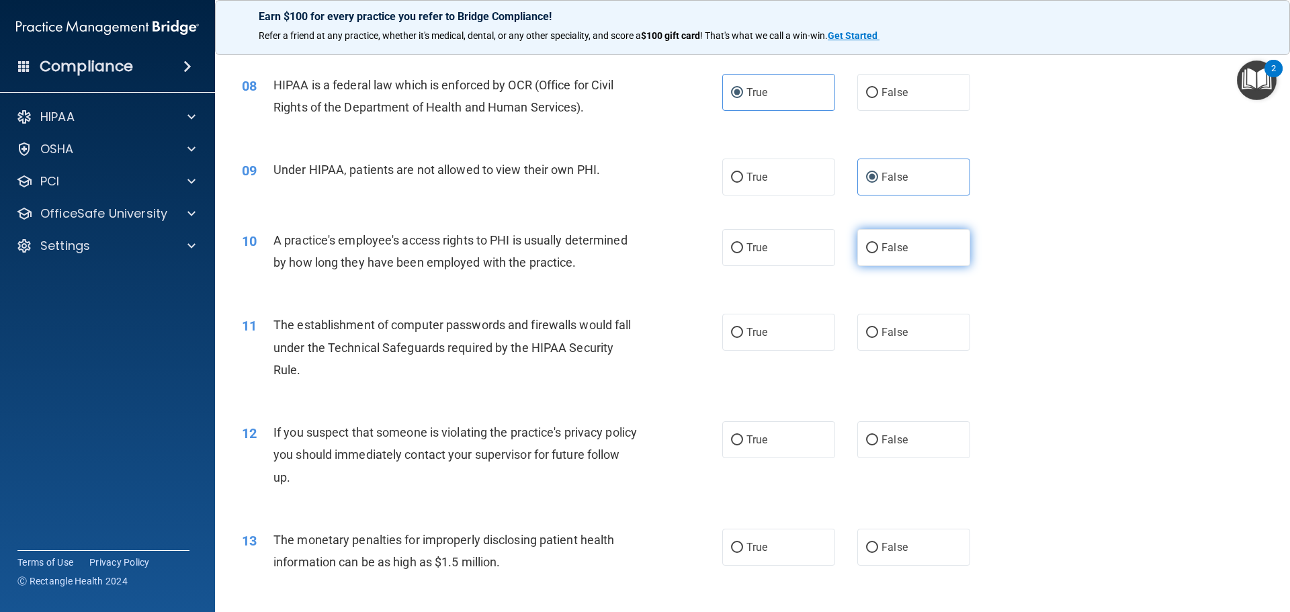
click at [881, 251] on span "False" at bounding box center [894, 247] width 26 height 13
click at [878, 251] on input "False" at bounding box center [872, 248] width 12 height 10
radio input "true"
click at [764, 343] on label "True" at bounding box center [778, 332] width 113 height 37
click at [743, 338] on input "True" at bounding box center [737, 333] width 12 height 10
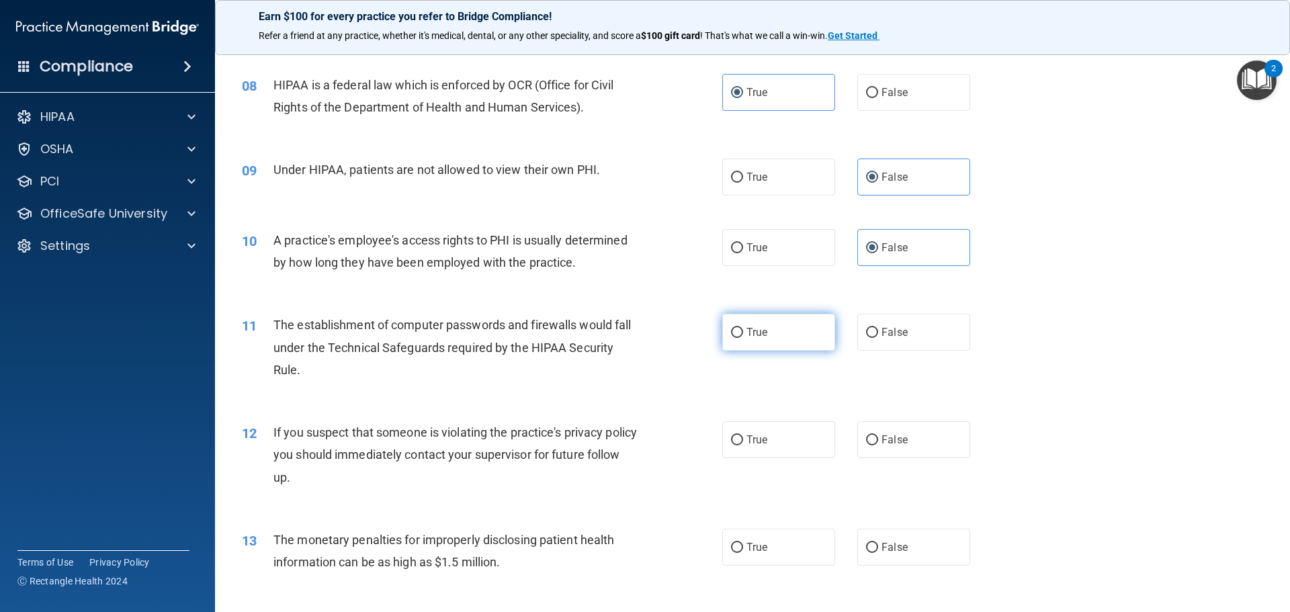
radio input "true"
click at [754, 442] on span "True" at bounding box center [756, 439] width 21 height 13
click at [743, 442] on input "True" at bounding box center [737, 440] width 12 height 10
radio input "true"
click at [756, 554] on label "True" at bounding box center [778, 547] width 113 height 37
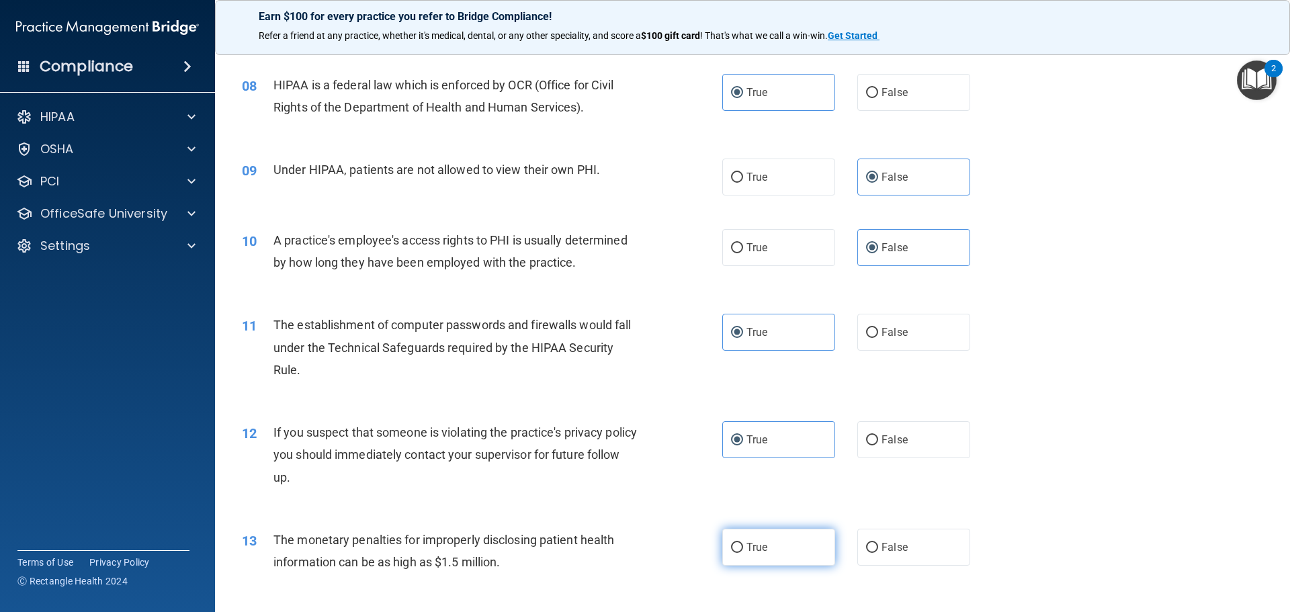
click at [743, 553] on input "True" at bounding box center [737, 548] width 12 height 10
radio input "true"
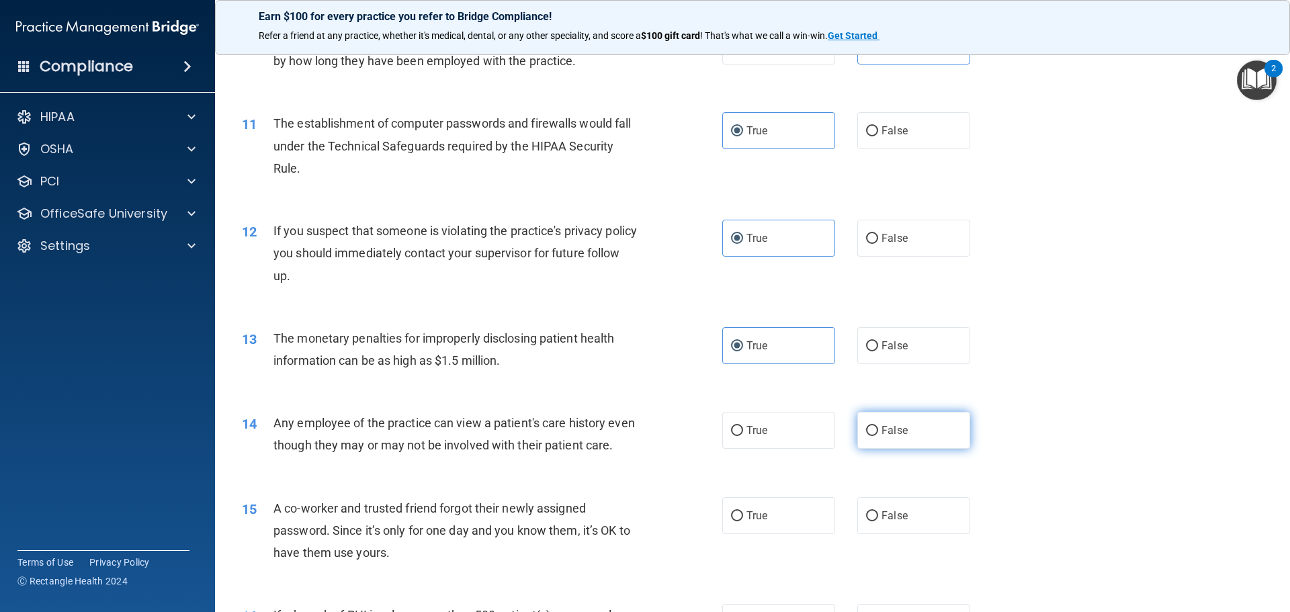
click at [898, 436] on span "False" at bounding box center [894, 430] width 26 height 13
click at [878, 436] on input "False" at bounding box center [872, 431] width 12 height 10
radio input "true"
click at [891, 522] on span "False" at bounding box center [894, 515] width 26 height 13
click at [878, 521] on input "False" at bounding box center [872, 516] width 12 height 10
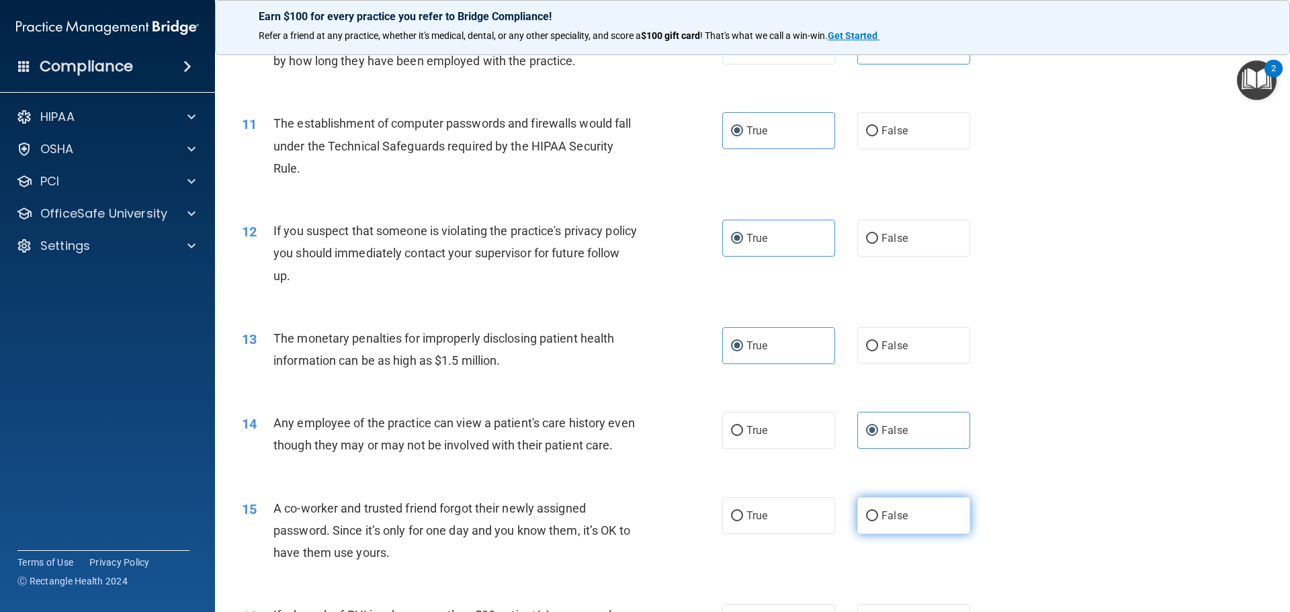
radio input "true"
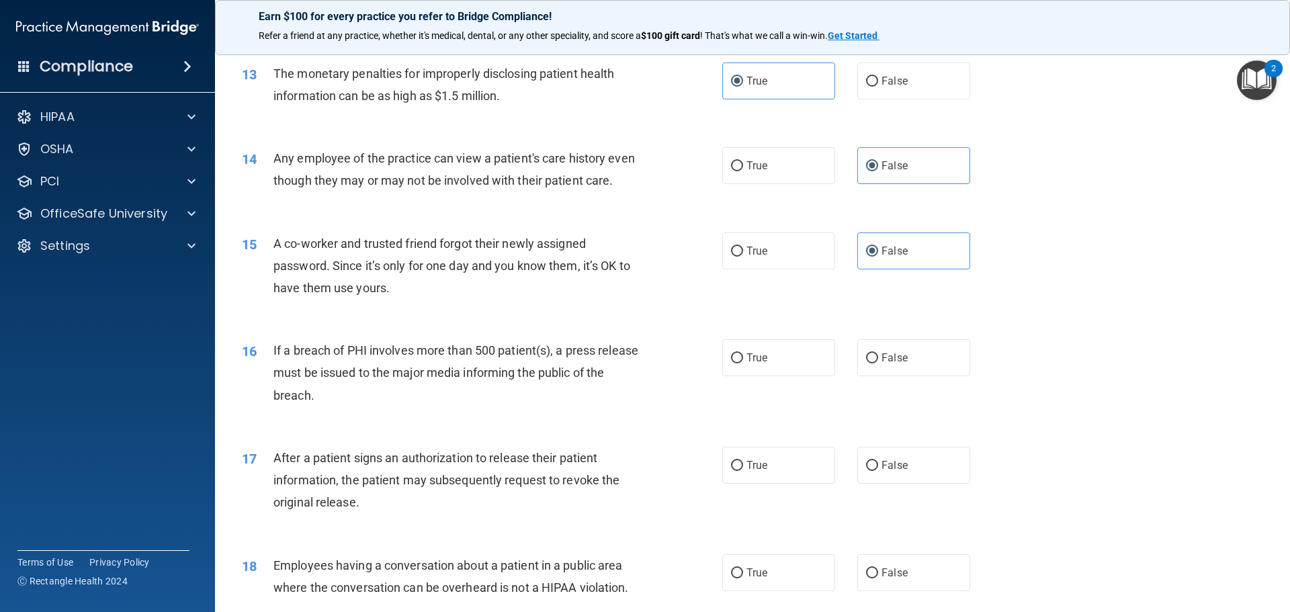
scroll to position [1209, 0]
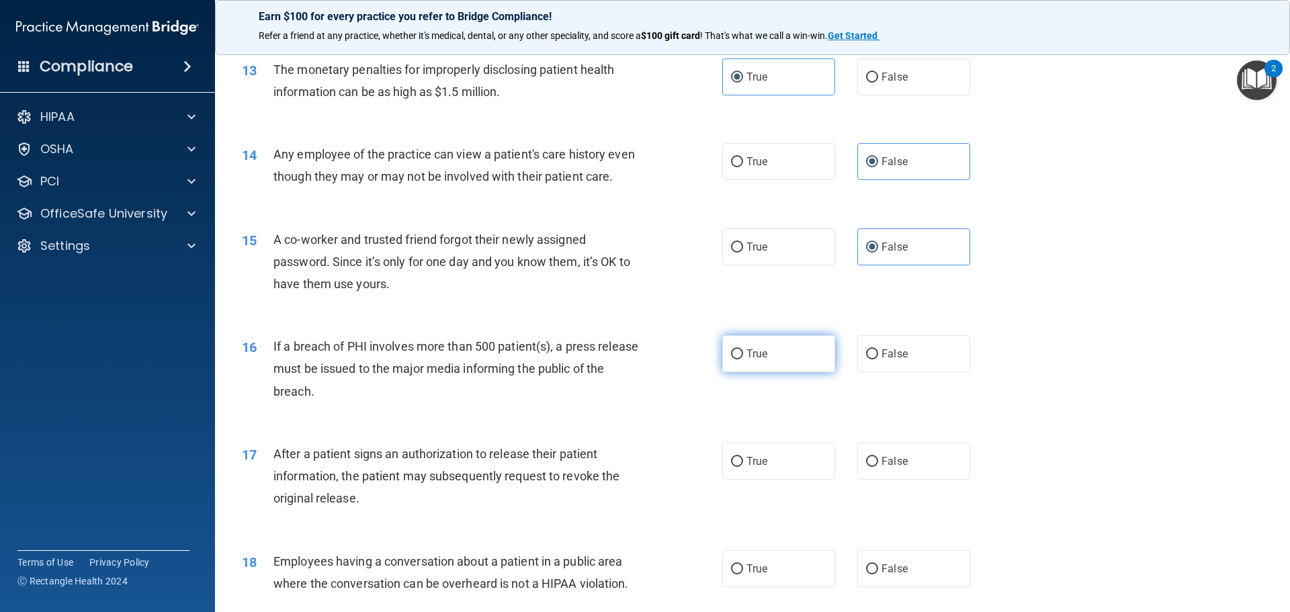
click at [753, 372] on label "True" at bounding box center [778, 353] width 113 height 37
click at [743, 359] on input "True" at bounding box center [737, 354] width 12 height 10
radio input "true"
click at [767, 480] on label "True" at bounding box center [778, 461] width 113 height 37
click at [743, 467] on input "True" at bounding box center [737, 462] width 12 height 10
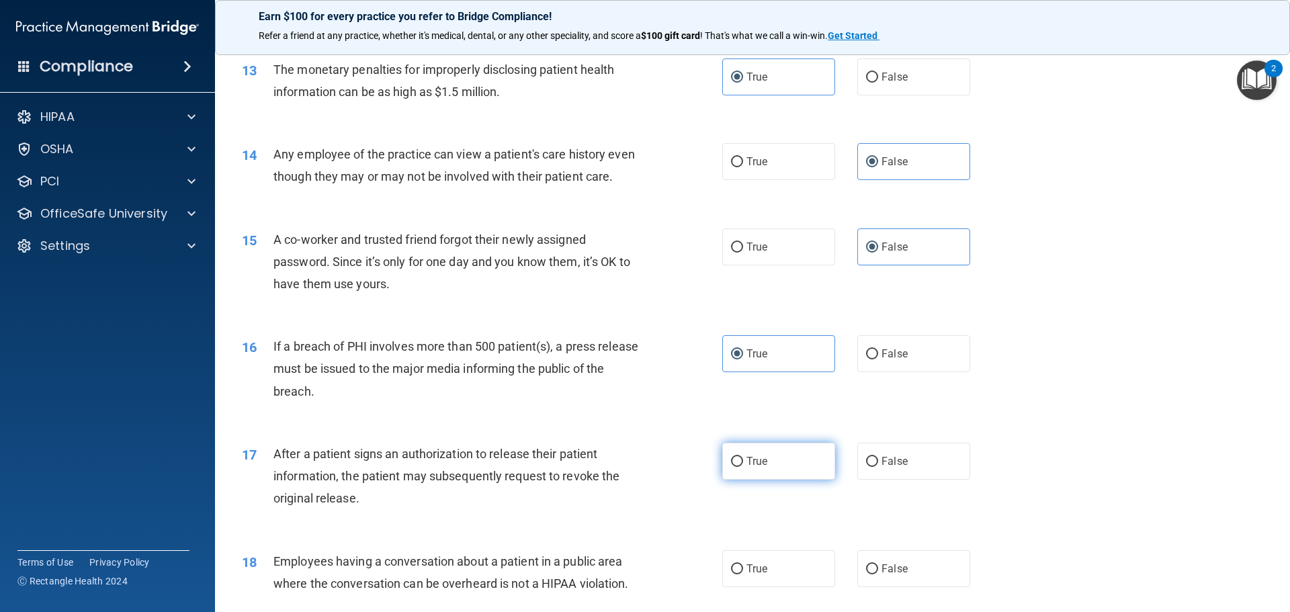
radio input "true"
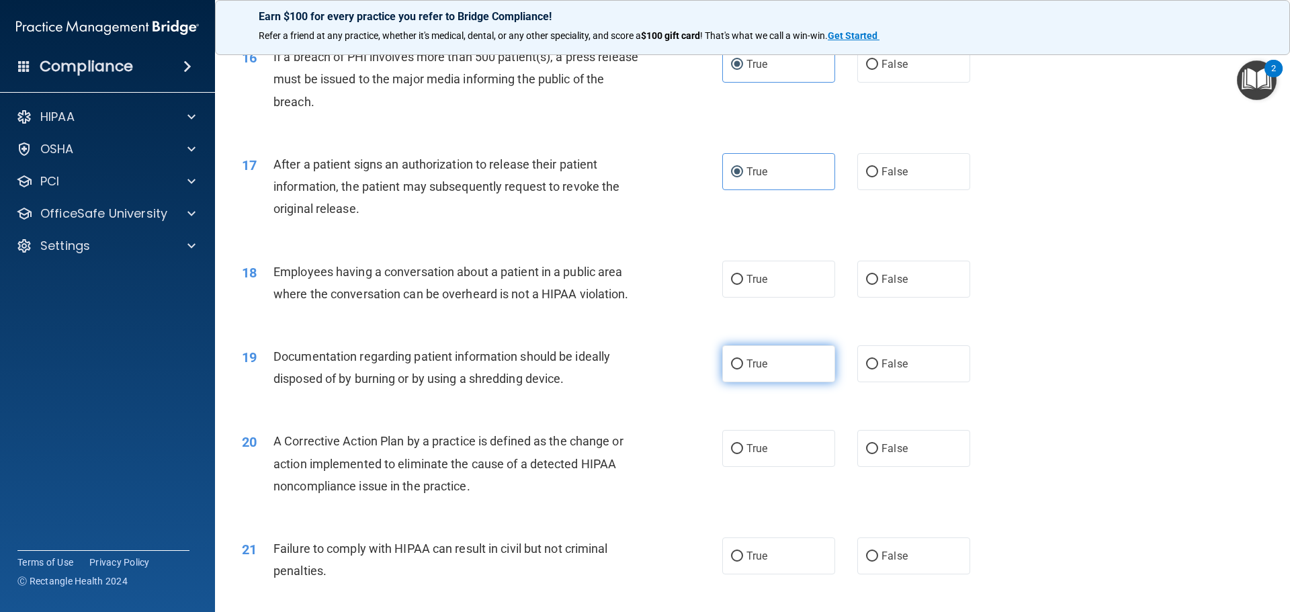
scroll to position [1545, 0]
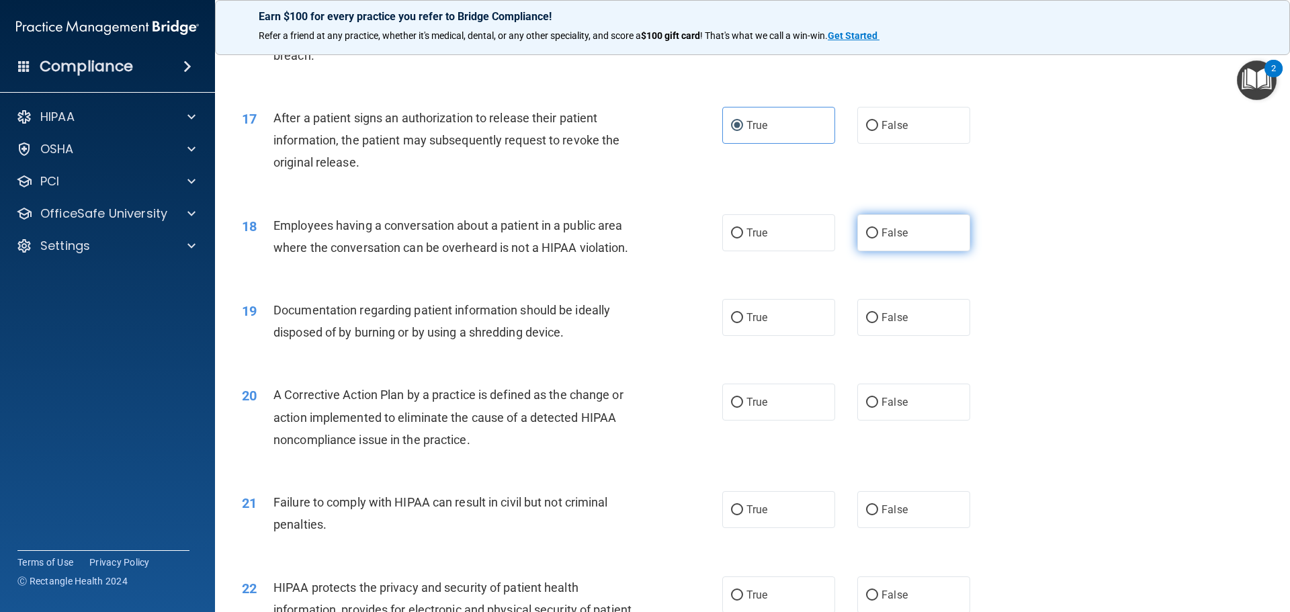
click at [881, 239] on span "False" at bounding box center [894, 232] width 26 height 13
click at [878, 239] on input "False" at bounding box center [872, 233] width 12 height 10
radio input "true"
click at [741, 336] on label "True" at bounding box center [778, 317] width 113 height 37
click at [741, 323] on input "True" at bounding box center [737, 318] width 12 height 10
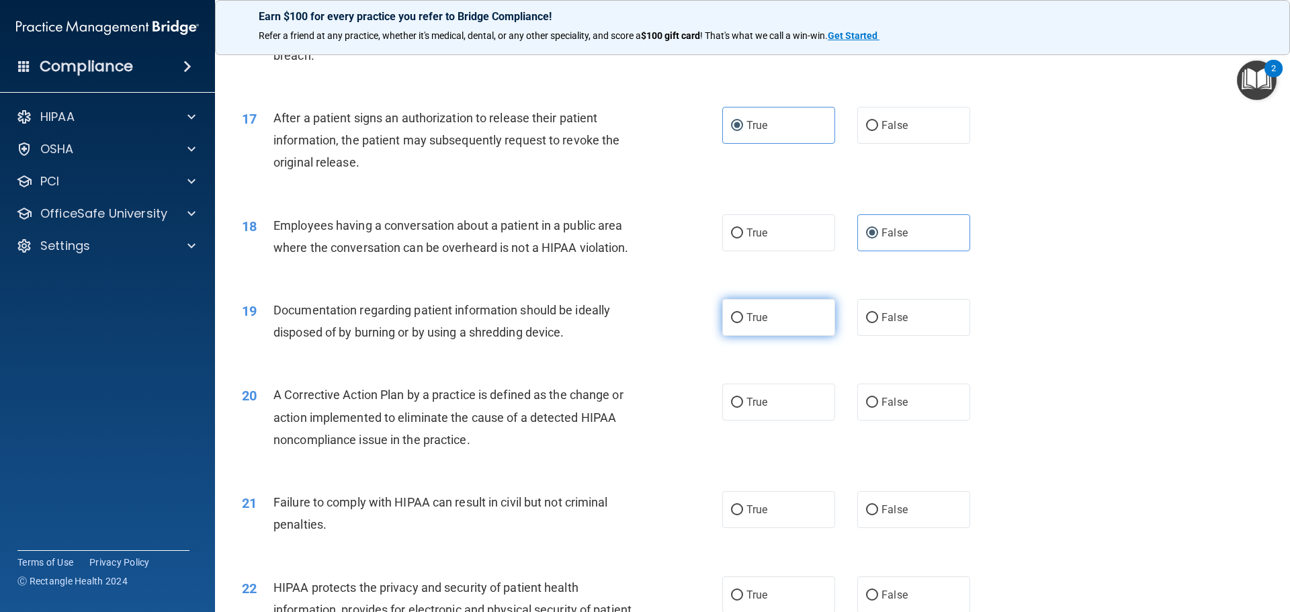
radio input "true"
click at [746, 408] on span "True" at bounding box center [756, 402] width 21 height 13
click at [743, 408] on input "True" at bounding box center [737, 403] width 12 height 10
radio input "true"
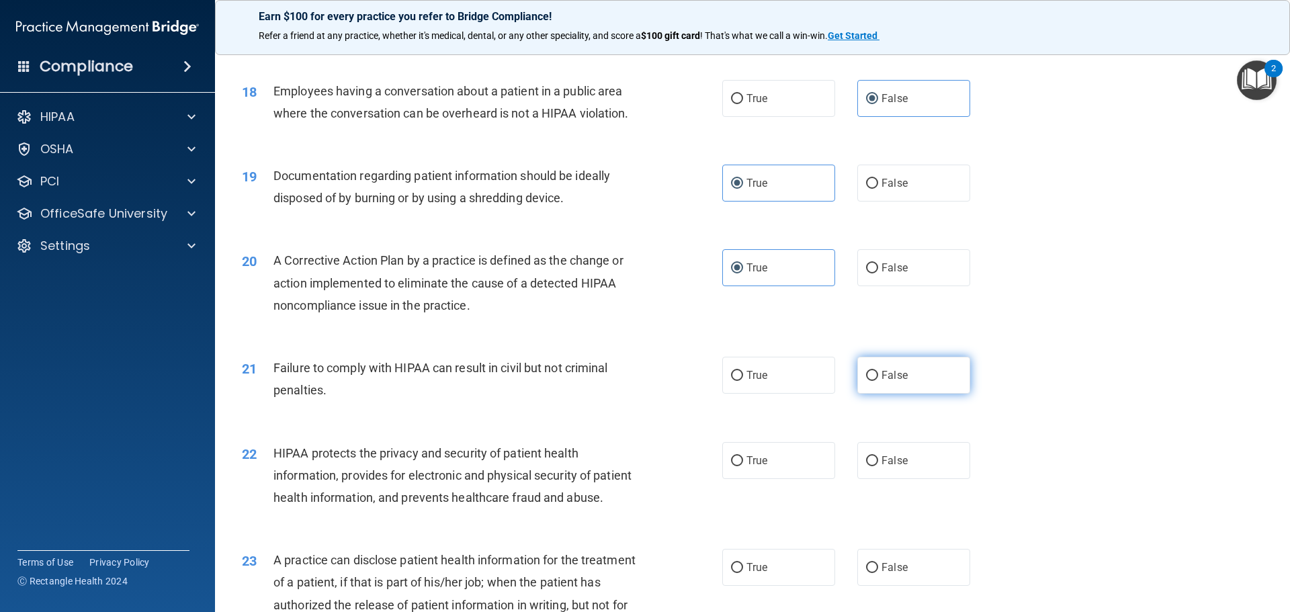
click at [889, 382] on span "False" at bounding box center [894, 375] width 26 height 13
click at [878, 381] on input "False" at bounding box center [872, 376] width 12 height 10
radio input "true"
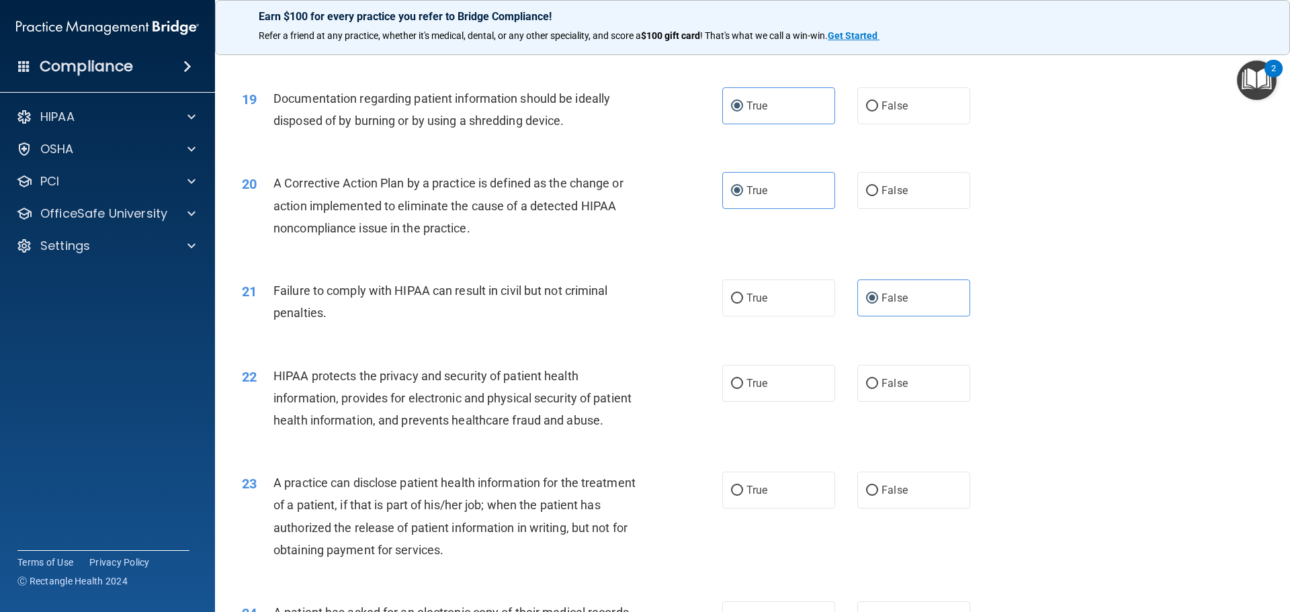
scroll to position [1948, 0]
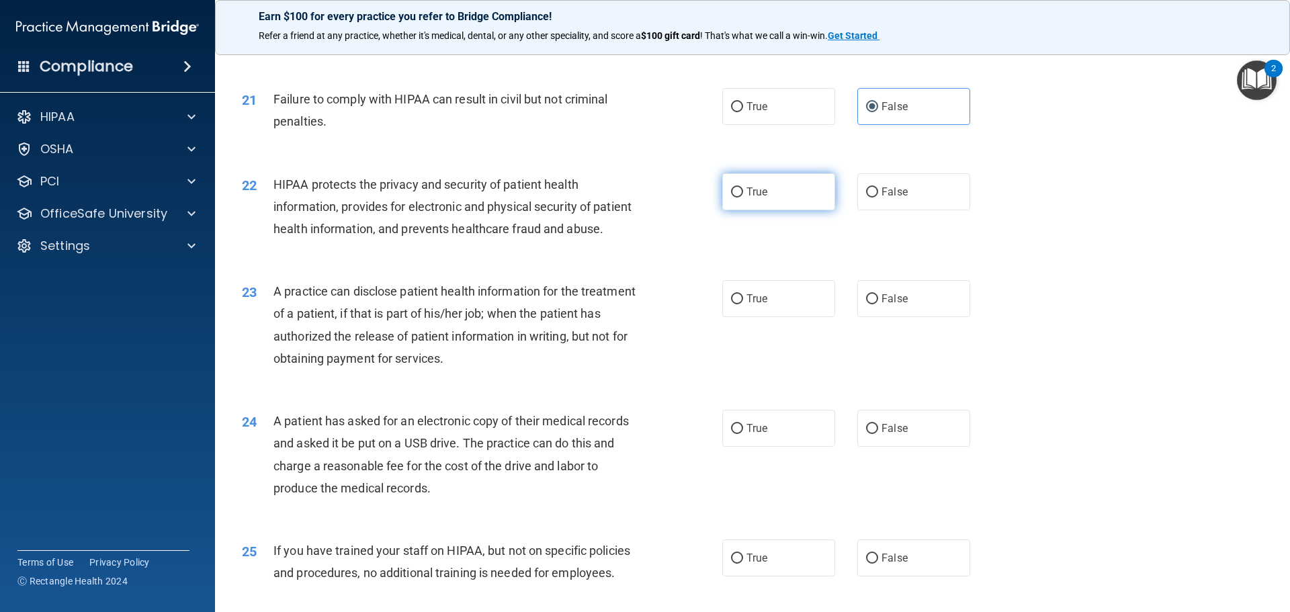
click at [763, 198] on span "True" at bounding box center [756, 191] width 21 height 13
click at [743, 198] on input "True" at bounding box center [737, 192] width 12 height 10
radio input "true"
click at [894, 305] on span "False" at bounding box center [894, 298] width 26 height 13
click at [878, 304] on input "False" at bounding box center [872, 299] width 12 height 10
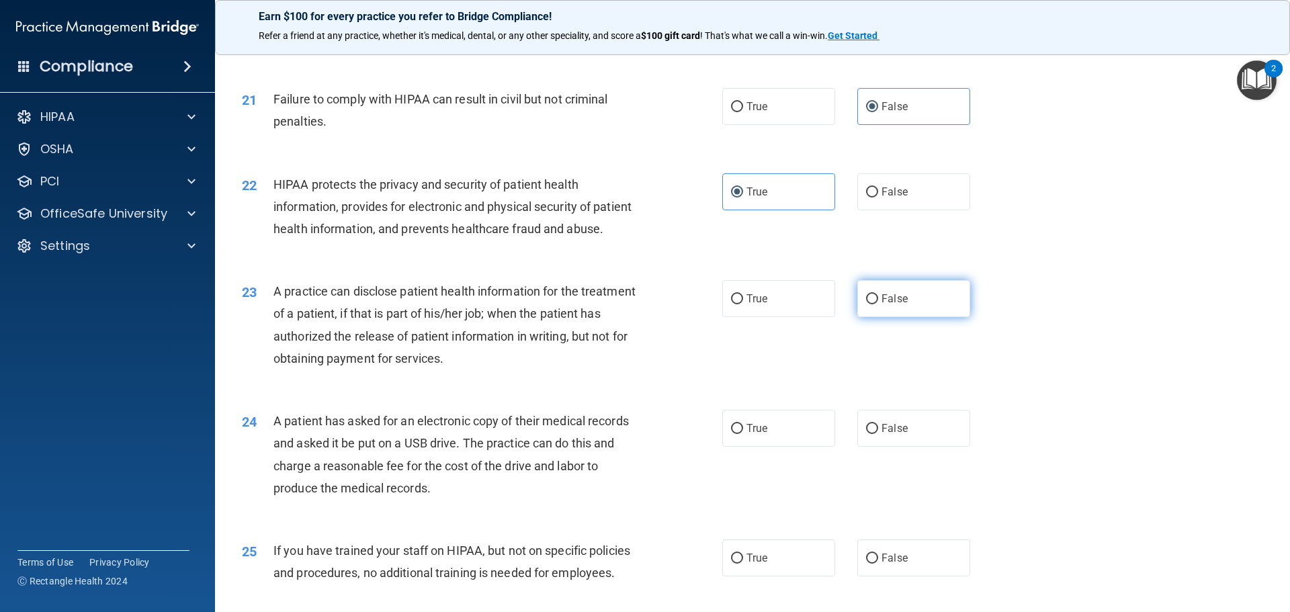
radio input "true"
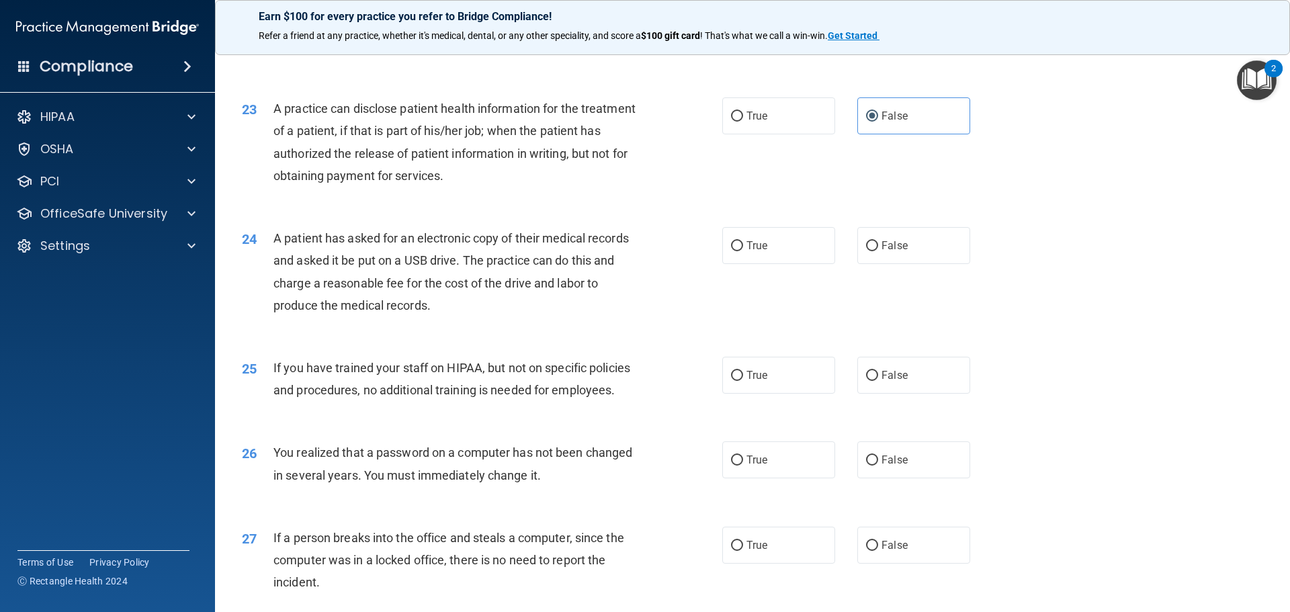
scroll to position [2150, 0]
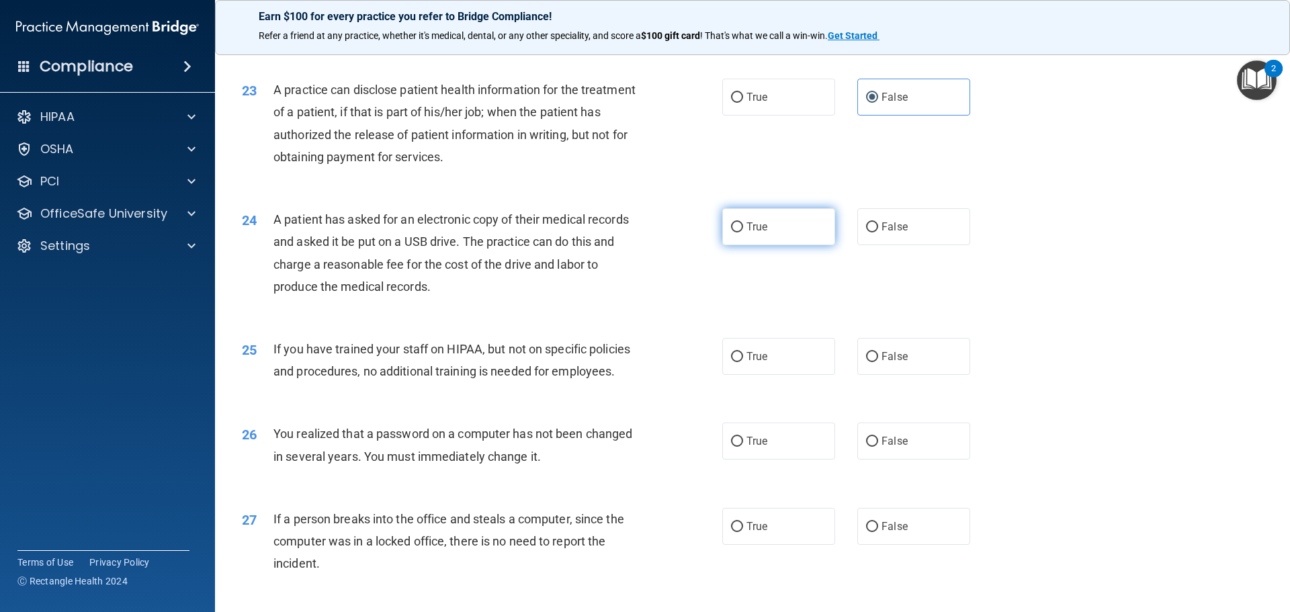
click at [772, 245] on label "True" at bounding box center [778, 226] width 113 height 37
click at [743, 232] on input "True" at bounding box center [737, 227] width 12 height 10
radio input "true"
click at [869, 362] on input "False" at bounding box center [872, 357] width 12 height 10
radio input "true"
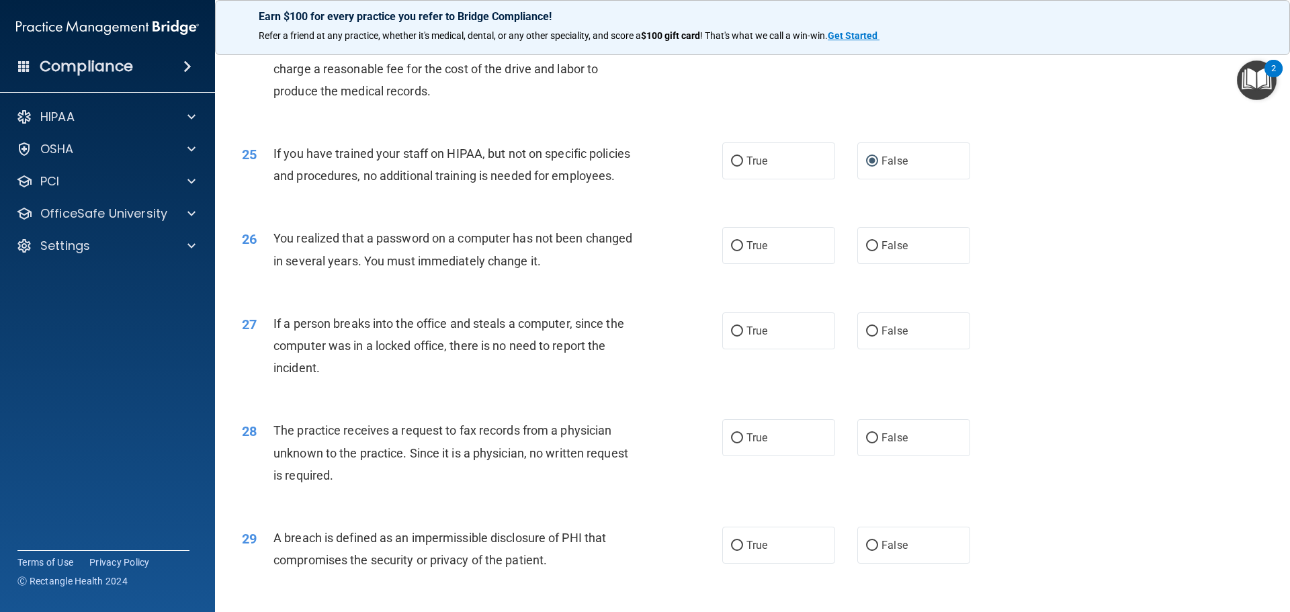
scroll to position [2351, 0]
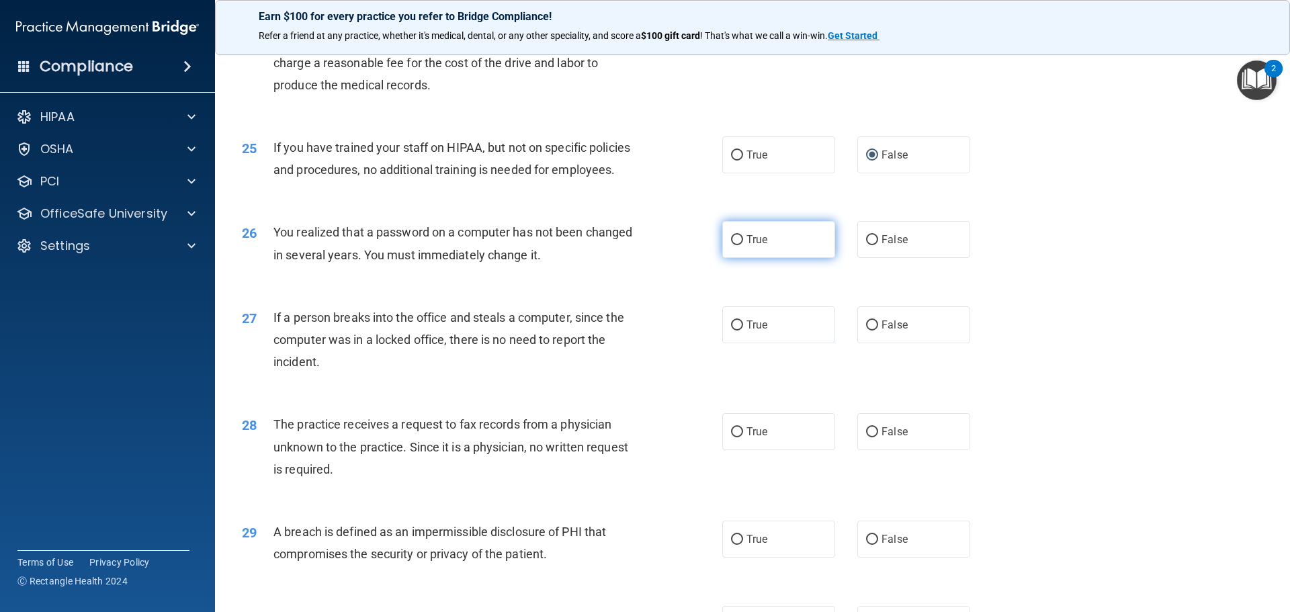
click at [746, 246] on span "True" at bounding box center [756, 239] width 21 height 13
click at [743, 245] on input "True" at bounding box center [737, 240] width 12 height 10
radio input "true"
click at [896, 331] on span "False" at bounding box center [894, 324] width 26 height 13
click at [878, 331] on input "False" at bounding box center [872, 325] width 12 height 10
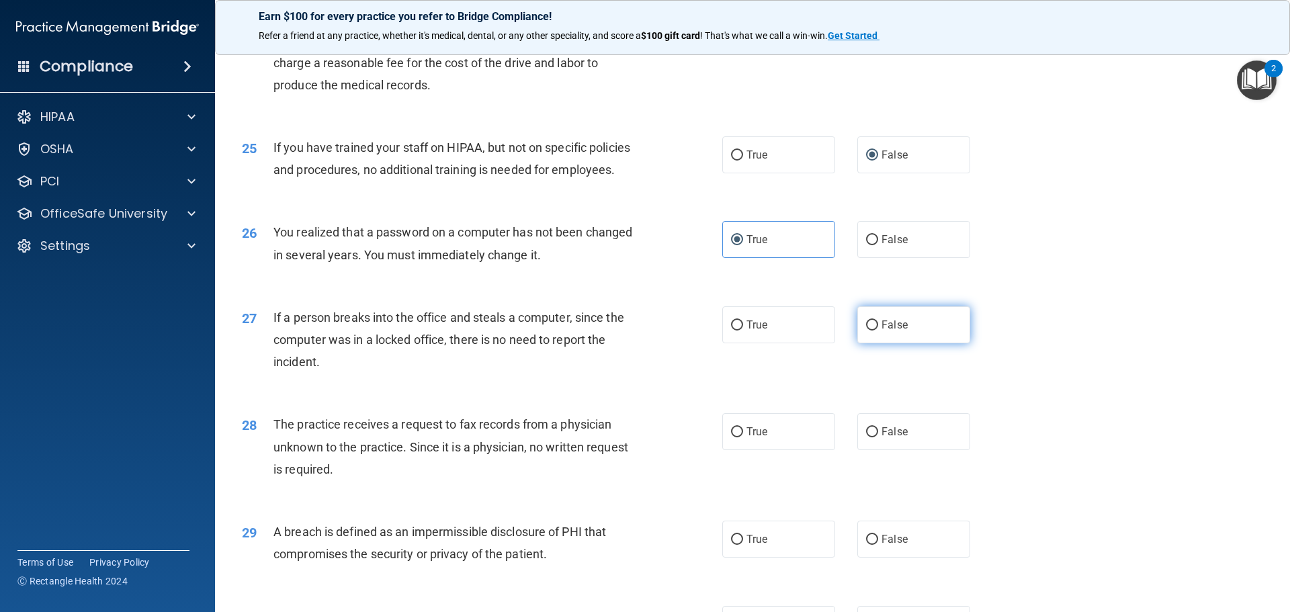
radio input "true"
click at [821, 450] on label "True" at bounding box center [778, 431] width 113 height 37
click at [743, 437] on input "True" at bounding box center [737, 432] width 12 height 10
radio input "true"
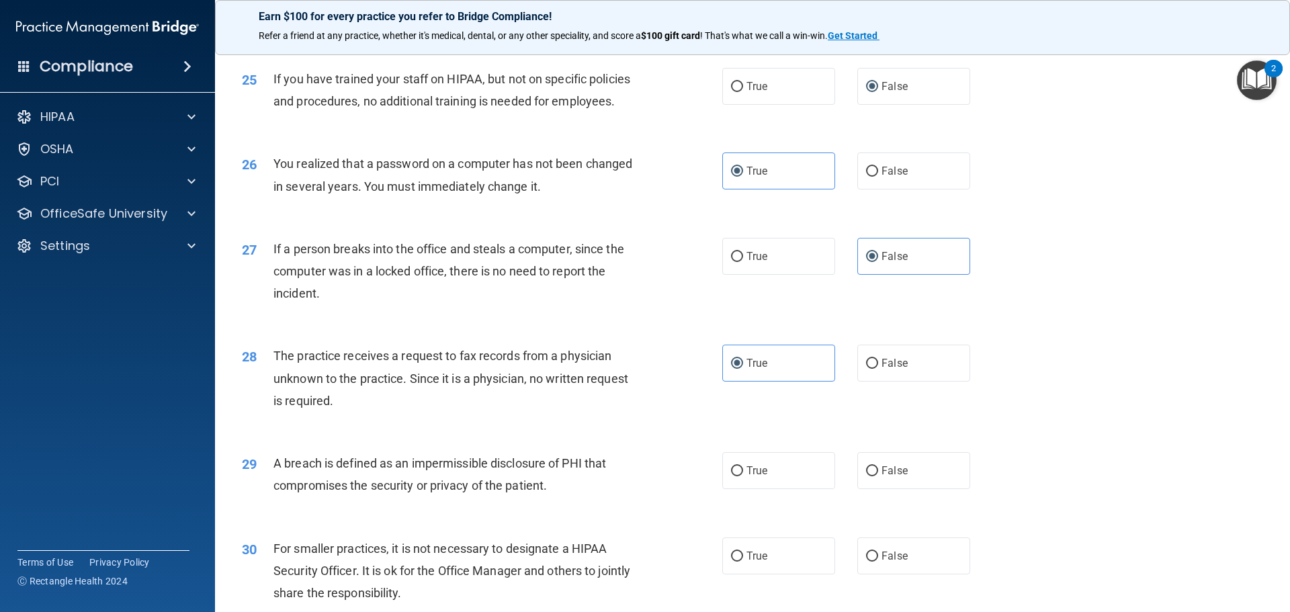
scroll to position [2553, 0]
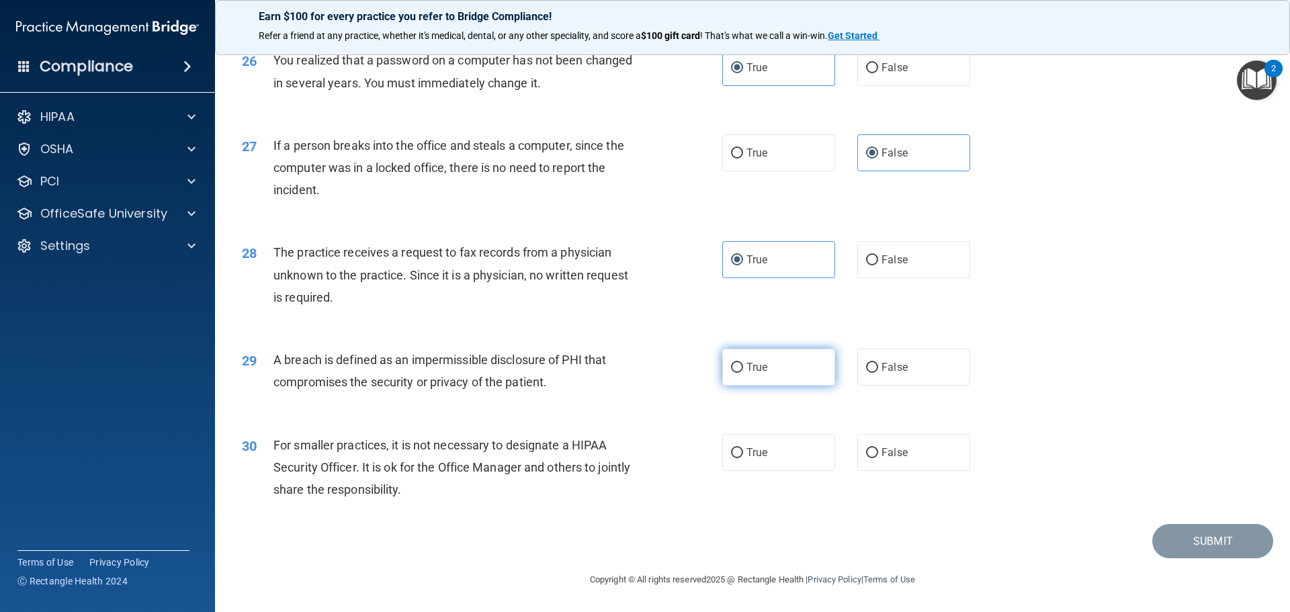
click at [754, 386] on label "True" at bounding box center [778, 367] width 113 height 37
click at [743, 373] on input "True" at bounding box center [737, 368] width 12 height 10
radio input "true"
click at [898, 459] on span "False" at bounding box center [894, 452] width 26 height 13
click at [869, 458] on input "False" at bounding box center [872, 453] width 12 height 10
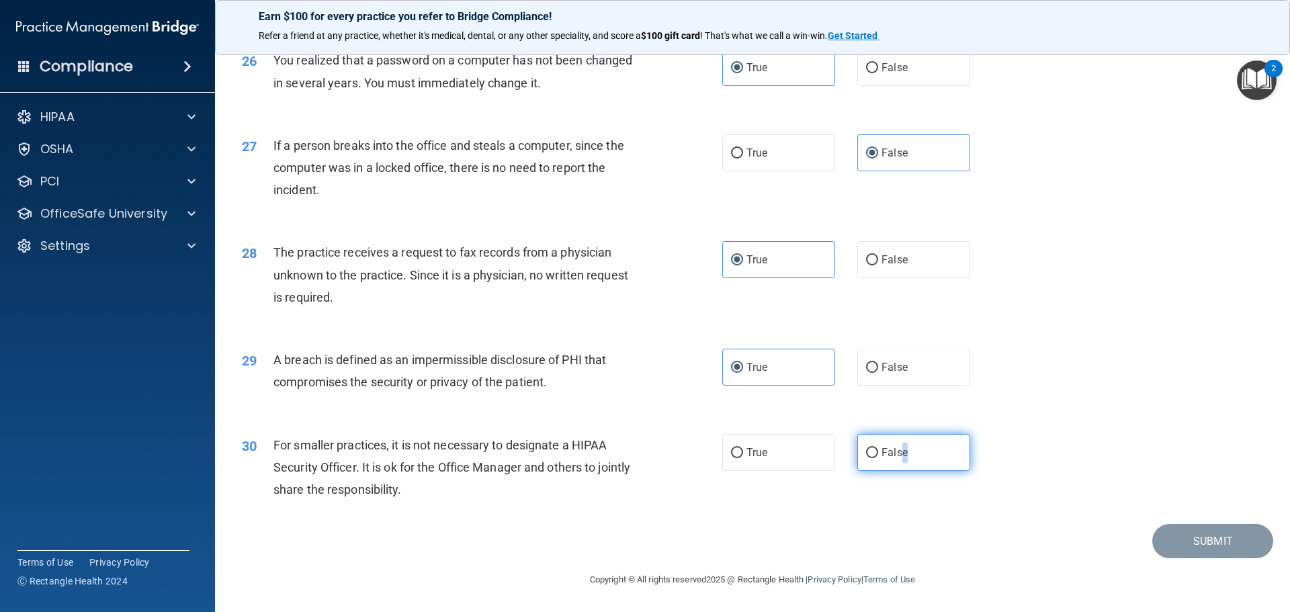
radio input "true"
click at [1205, 553] on button "Submit" at bounding box center [1212, 541] width 121 height 34
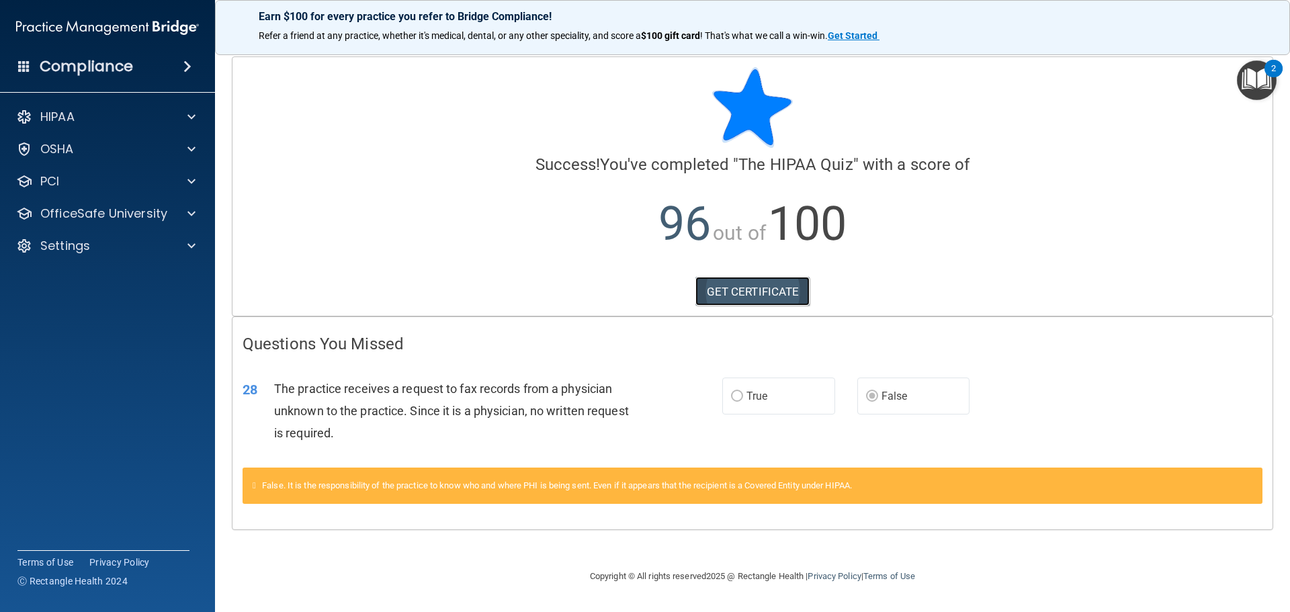
click at [775, 293] on link "GET CERTIFICATE" at bounding box center [752, 292] width 115 height 30
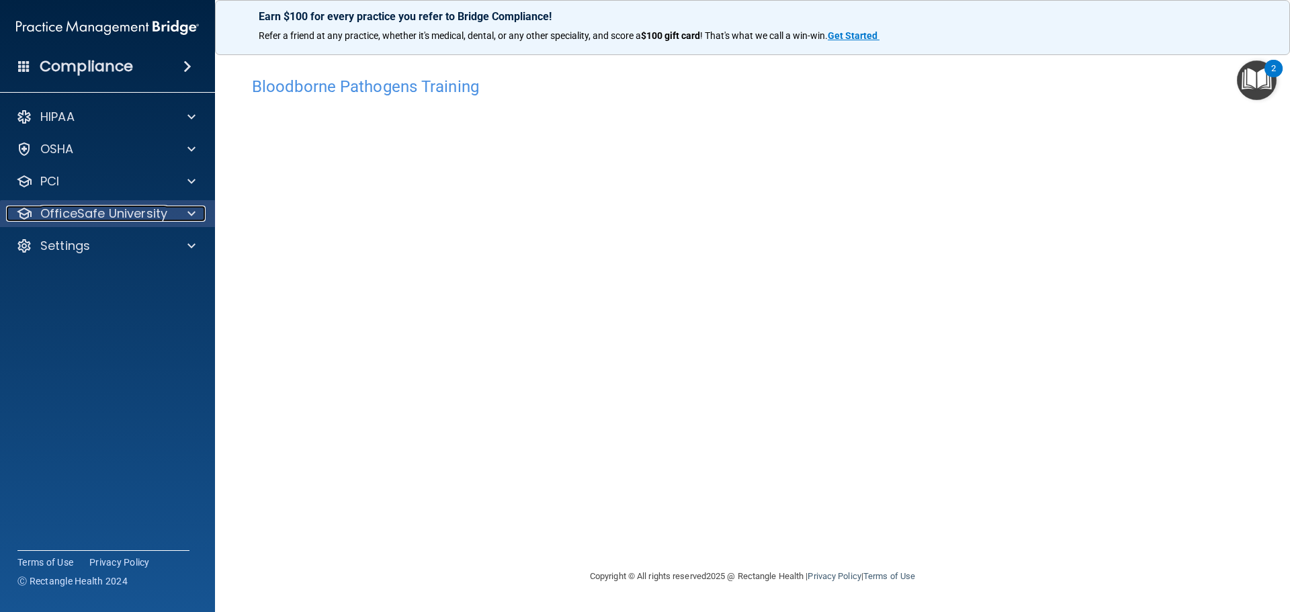
click at [194, 218] on span at bounding box center [191, 214] width 8 height 16
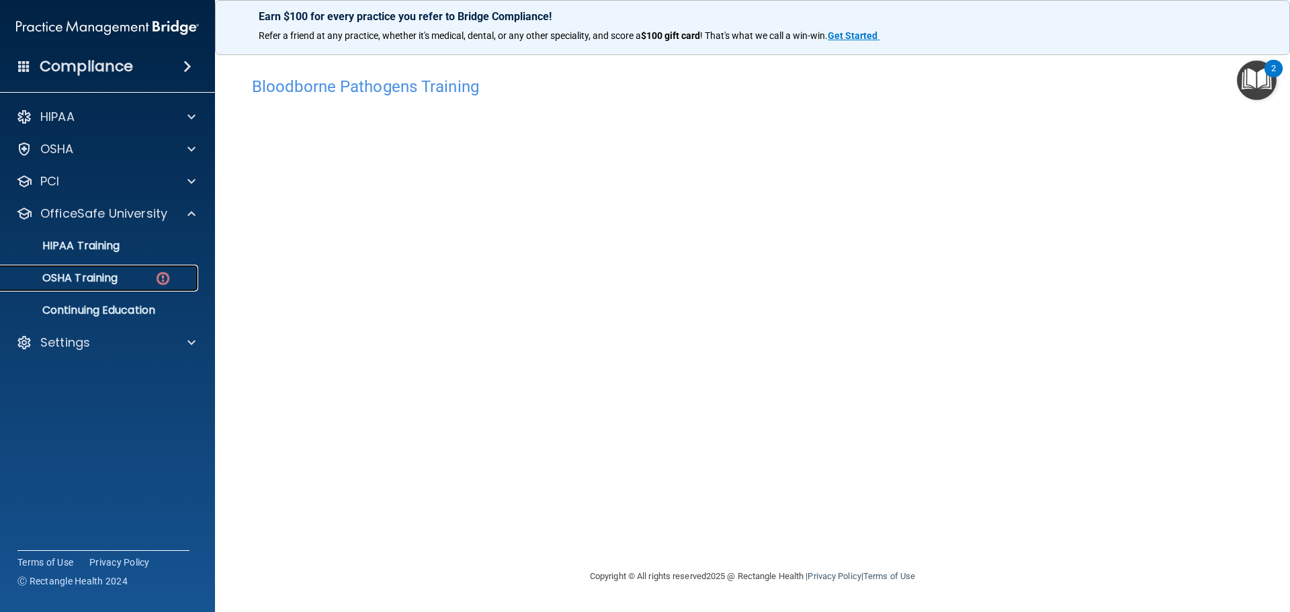
click at [122, 282] on div "OSHA Training" at bounding box center [100, 277] width 183 height 13
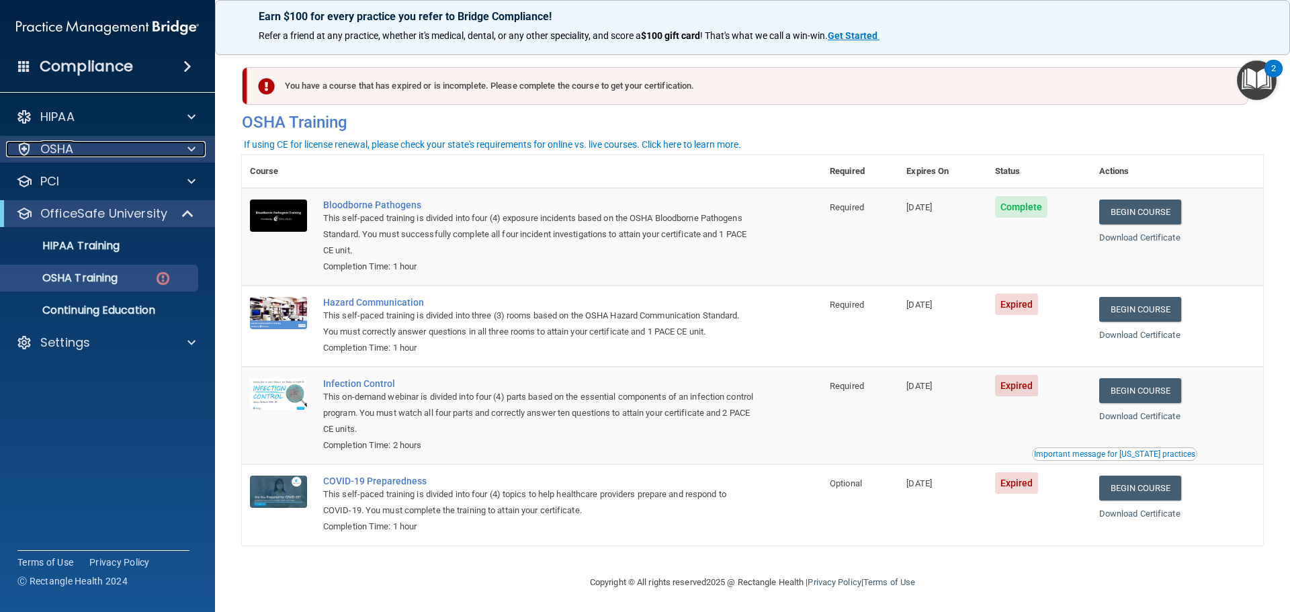
click at [164, 154] on div "OSHA" at bounding box center [89, 149] width 167 height 16
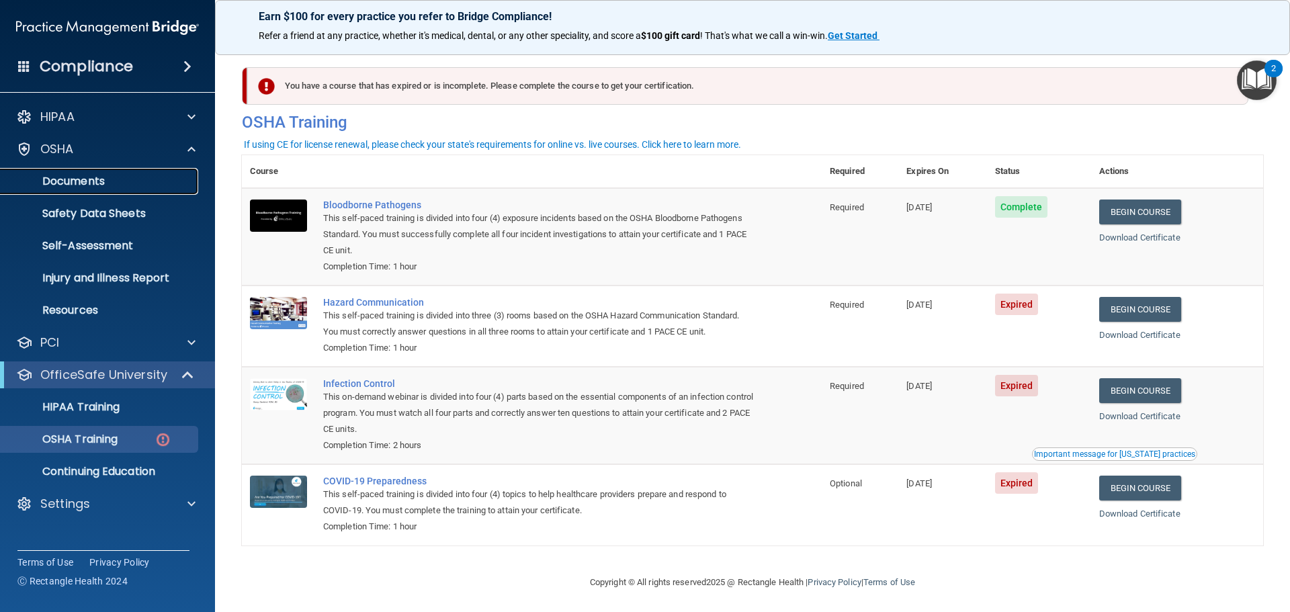
click at [110, 184] on p "Documents" at bounding box center [100, 181] width 183 height 13
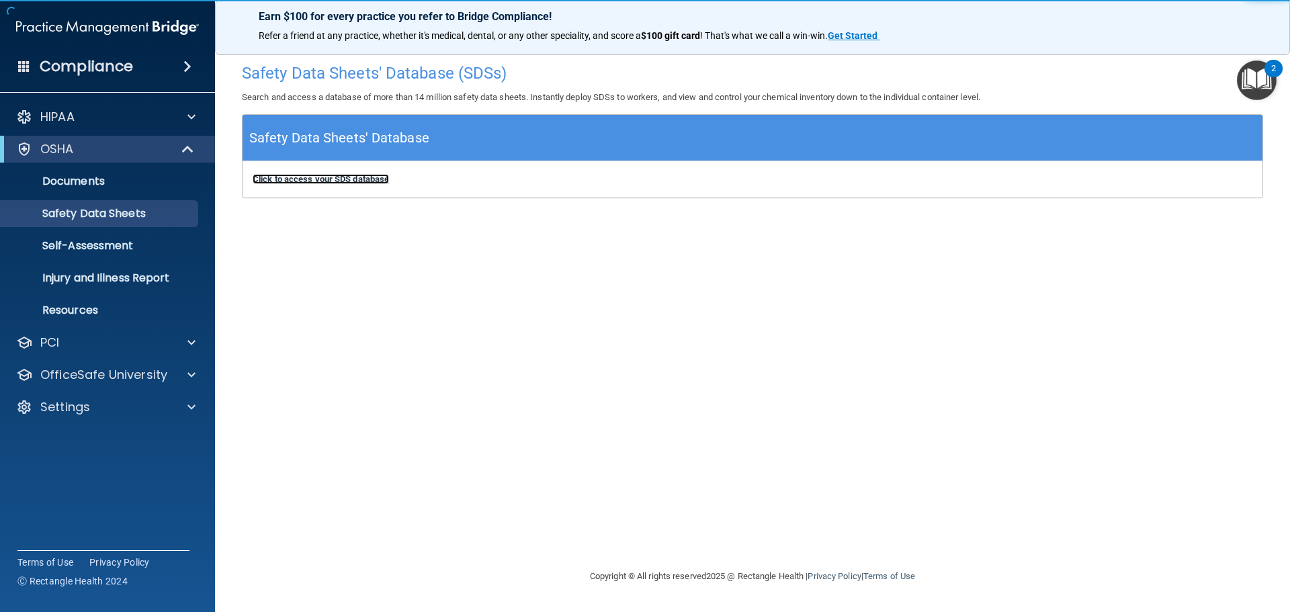
click at [331, 178] on b "Click to access your SDS database" at bounding box center [321, 179] width 136 height 10
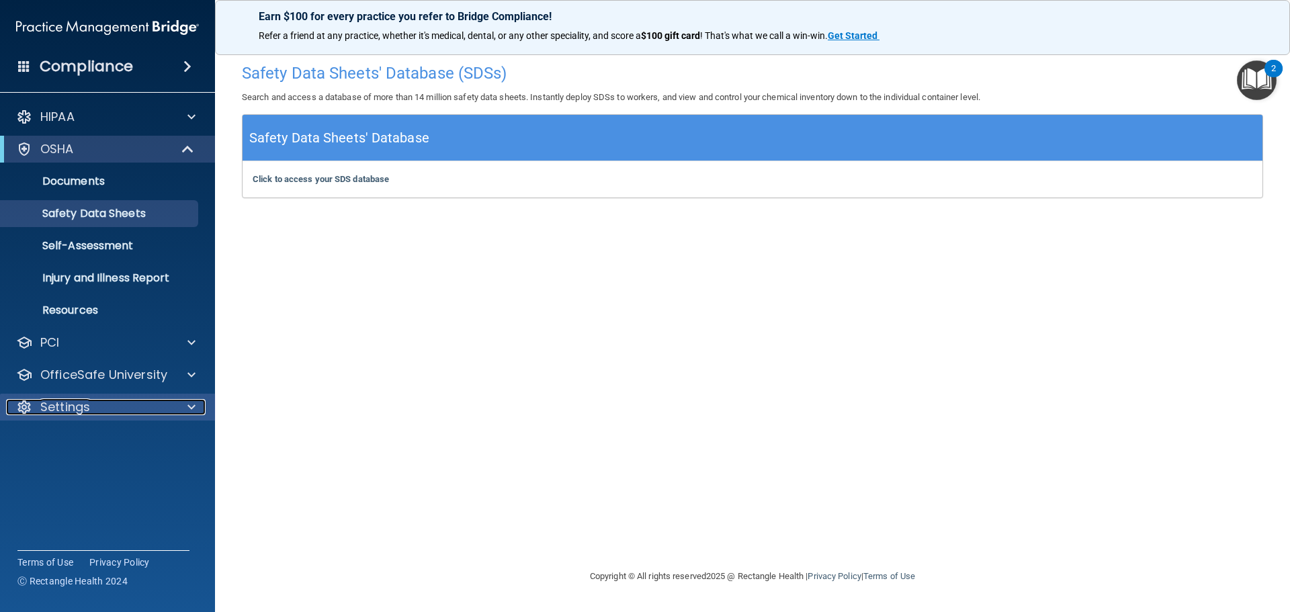
click at [75, 406] on p "Settings" at bounding box center [65, 407] width 50 height 16
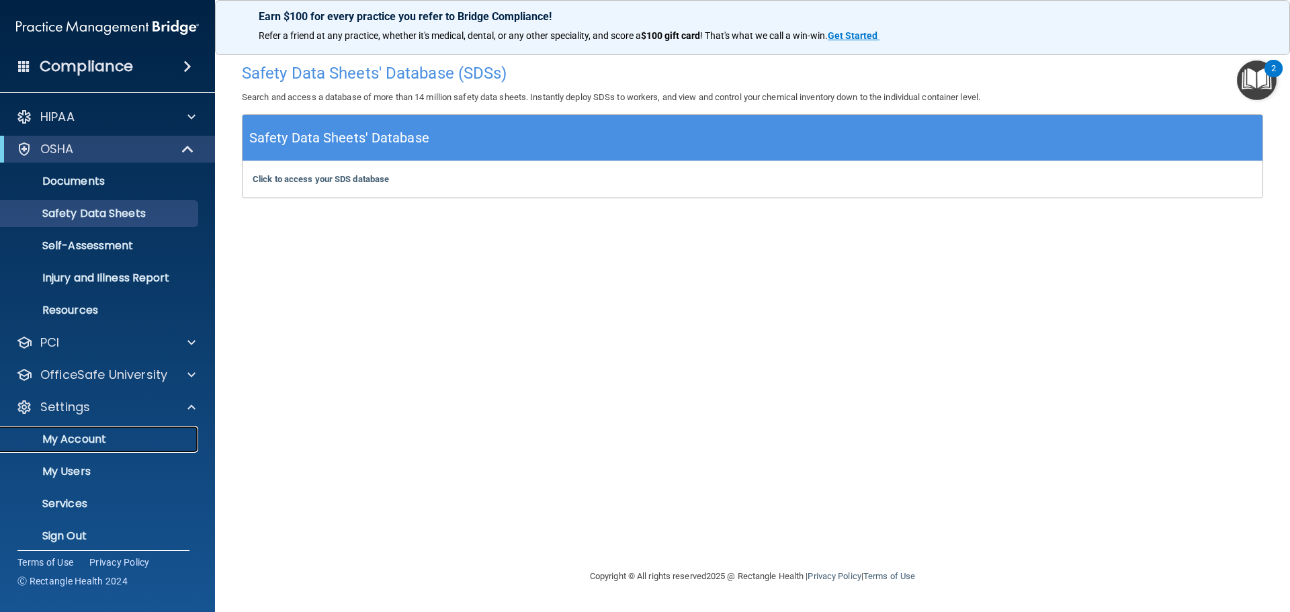
click at [74, 446] on p "My Account" at bounding box center [100, 439] width 183 height 13
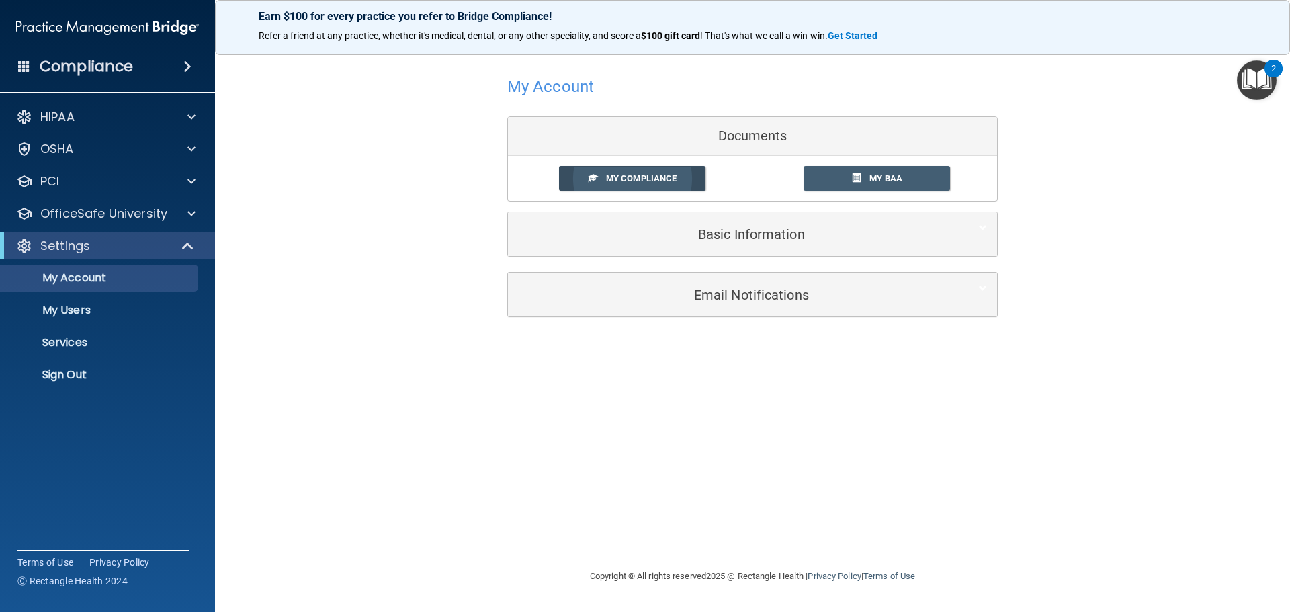
click at [654, 183] on span "My Compliance" at bounding box center [641, 178] width 71 height 10
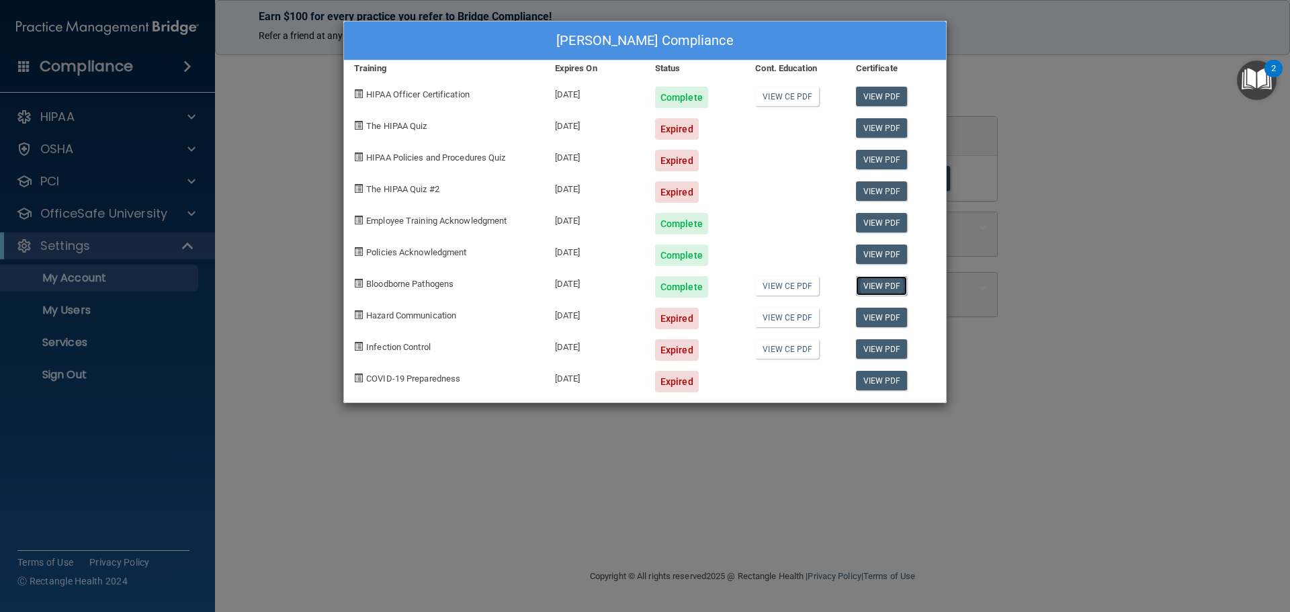
click at [880, 285] on link "View PDF" at bounding box center [882, 285] width 52 height 19
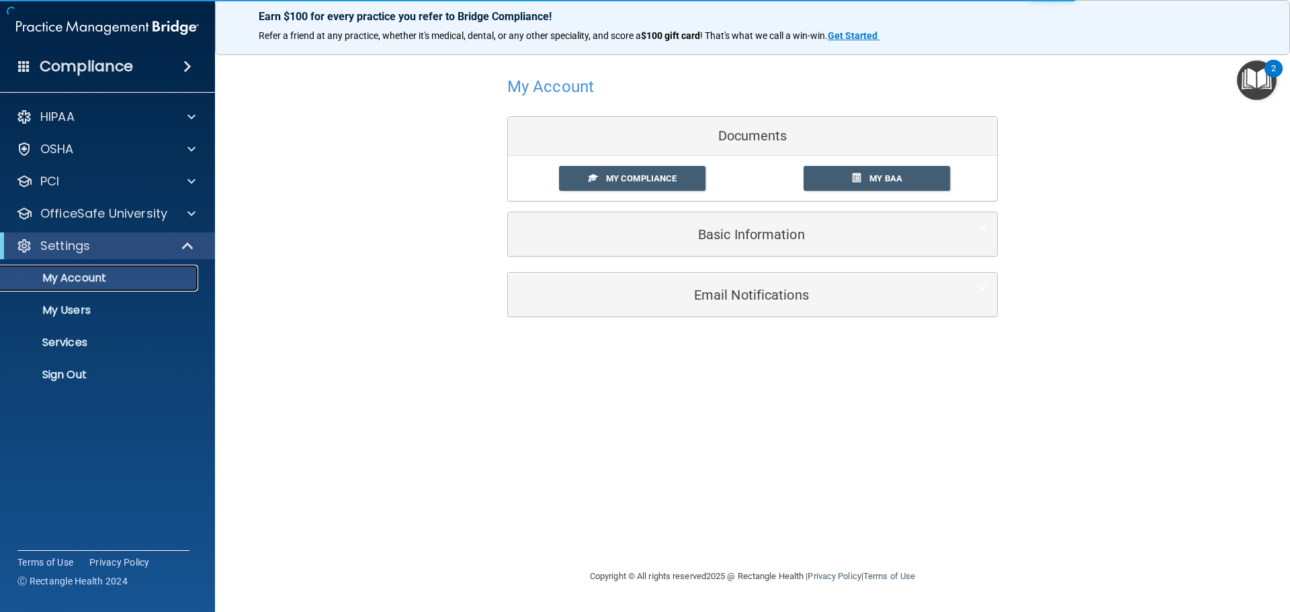
click at [112, 279] on p "My Account" at bounding box center [100, 277] width 183 height 13
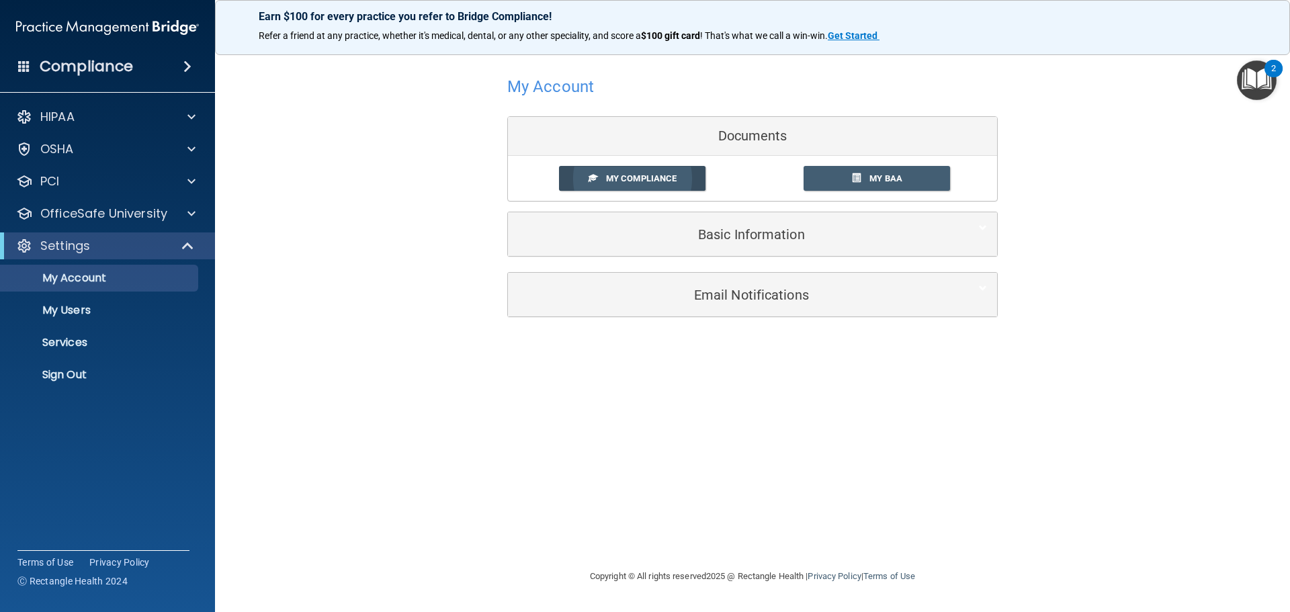
click at [649, 179] on span "My Compliance" at bounding box center [641, 178] width 71 height 10
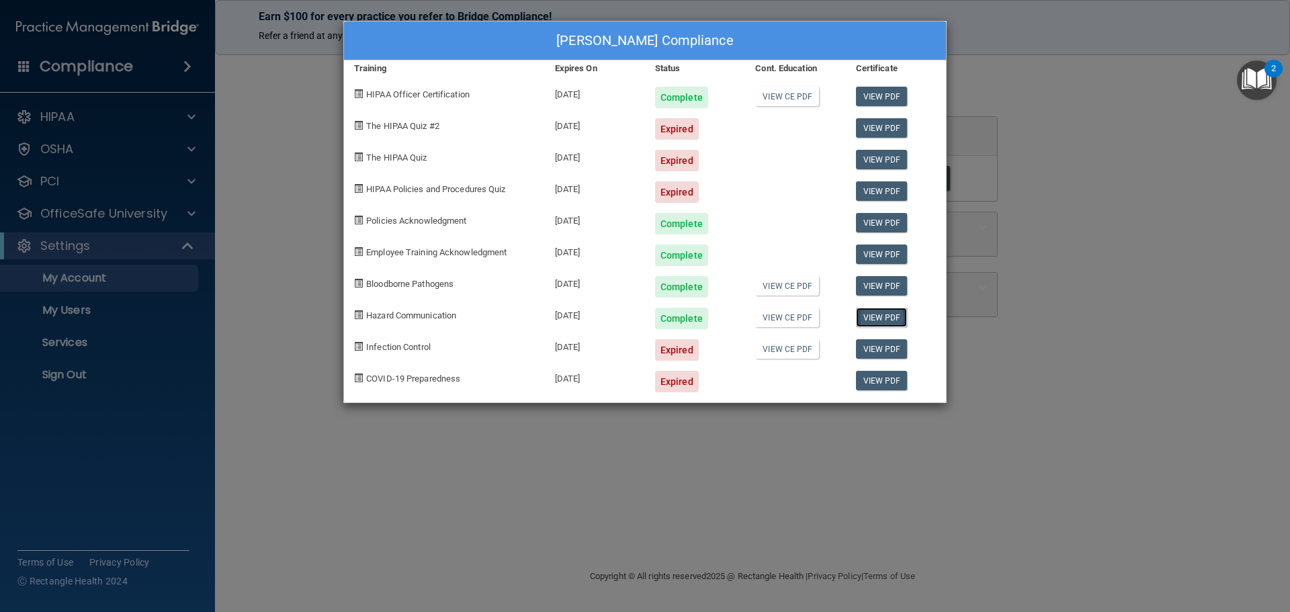
click at [879, 317] on link "View PDF" at bounding box center [882, 317] width 52 height 19
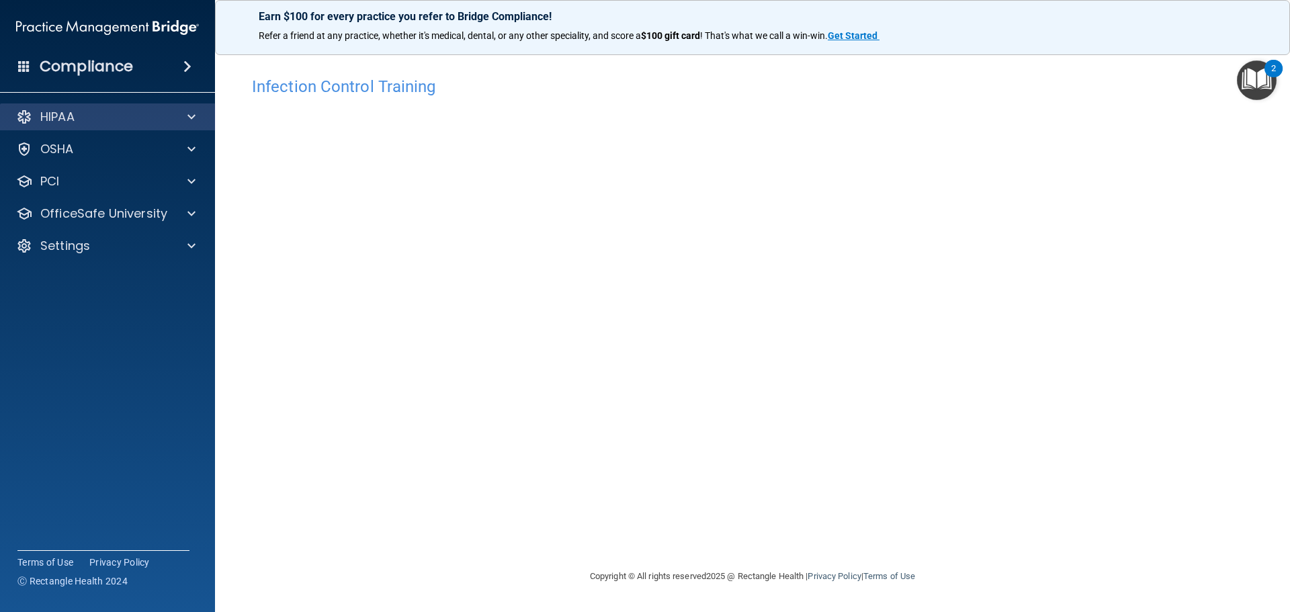
click at [57, 127] on div "HIPAA" at bounding box center [108, 116] width 216 height 27
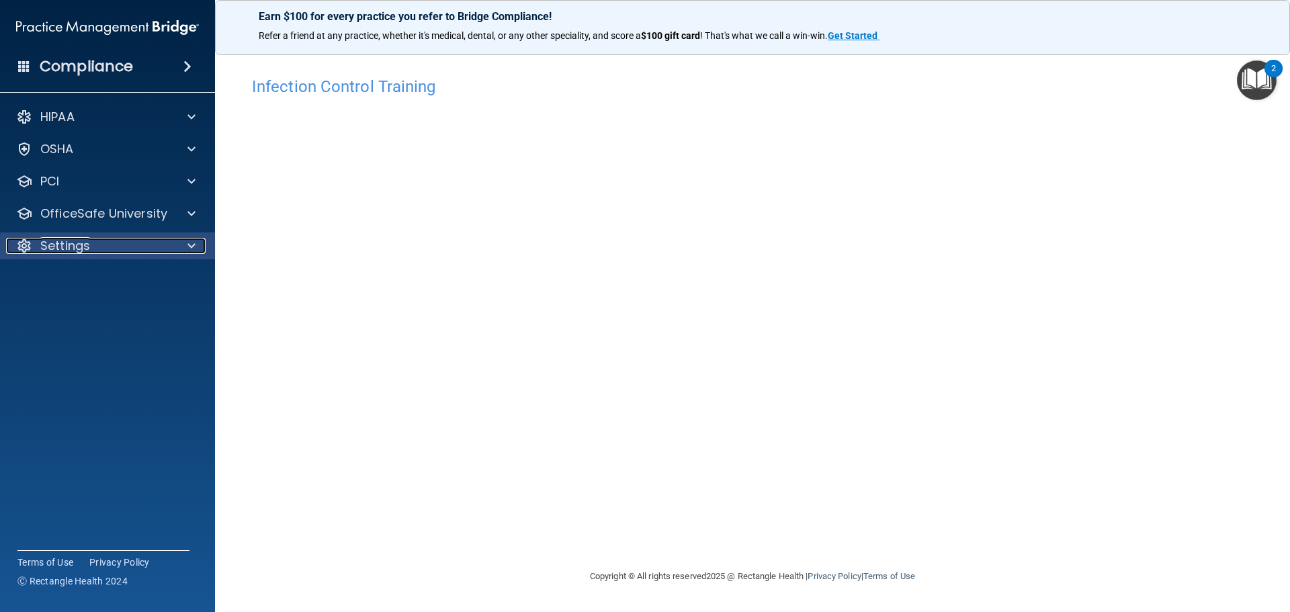
click at [190, 249] on span at bounding box center [191, 246] width 8 height 16
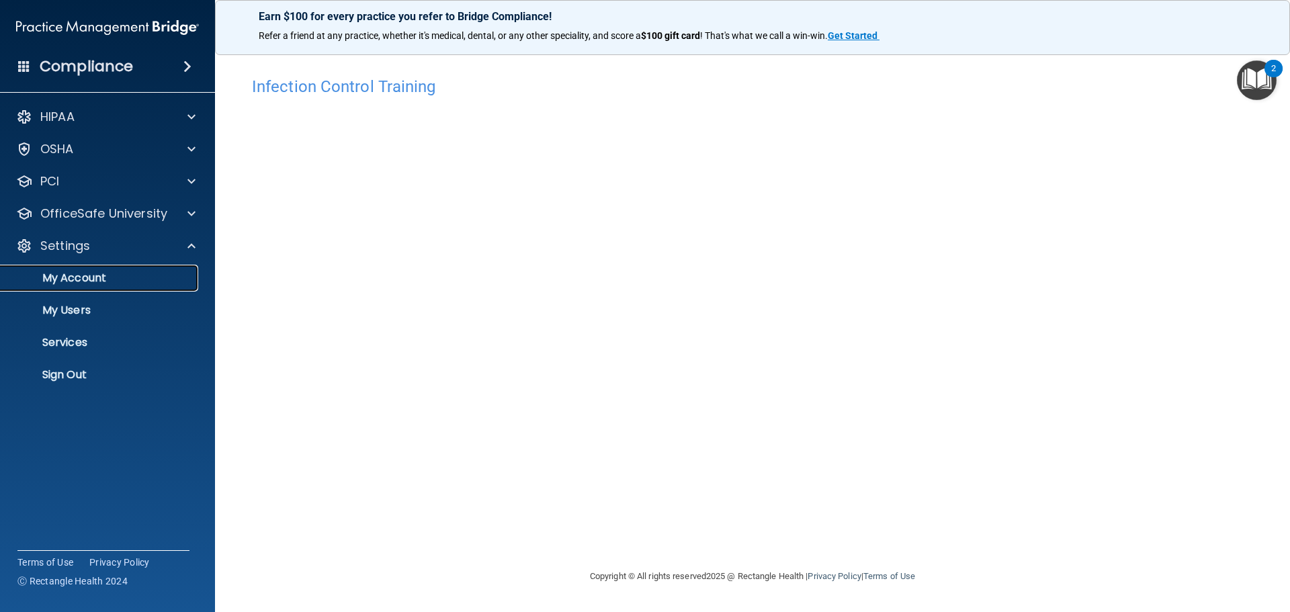
click at [110, 282] on p "My Account" at bounding box center [100, 277] width 183 height 13
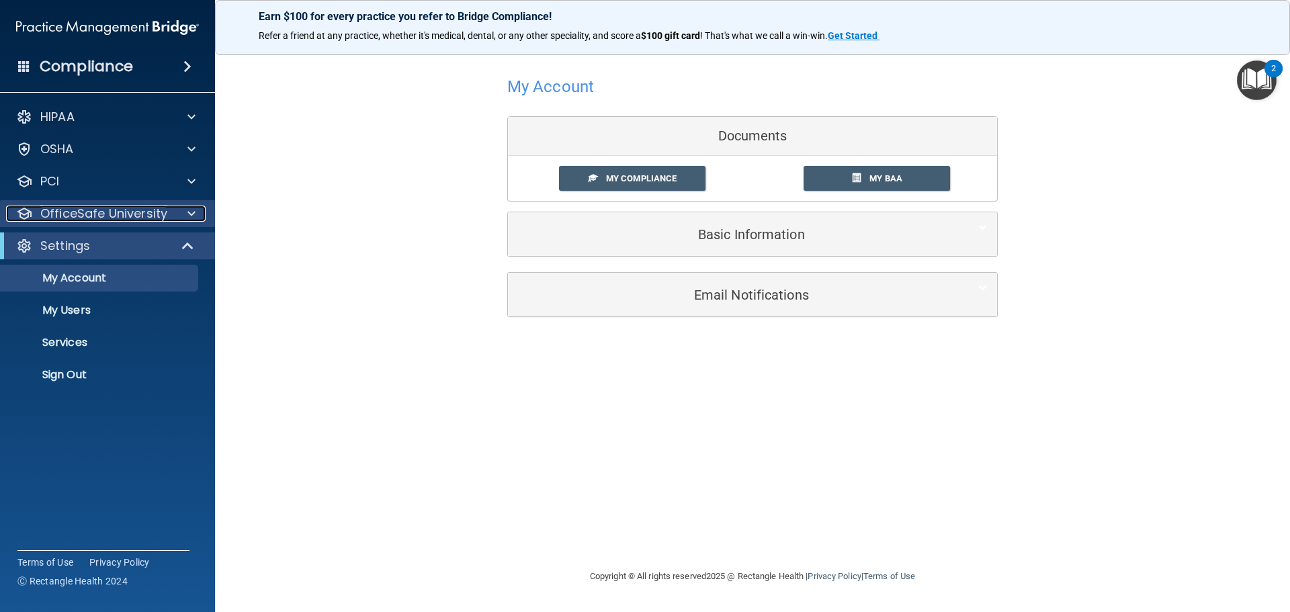
click at [193, 215] on span at bounding box center [191, 214] width 8 height 16
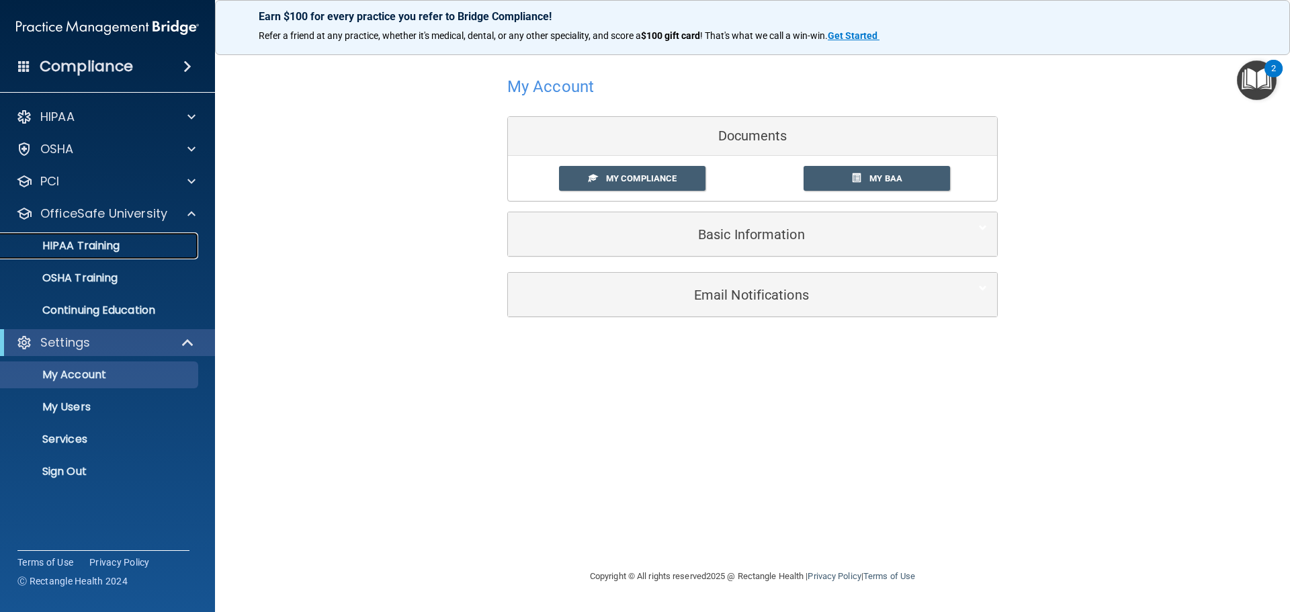
click at [91, 243] on p "HIPAA Training" at bounding box center [64, 245] width 111 height 13
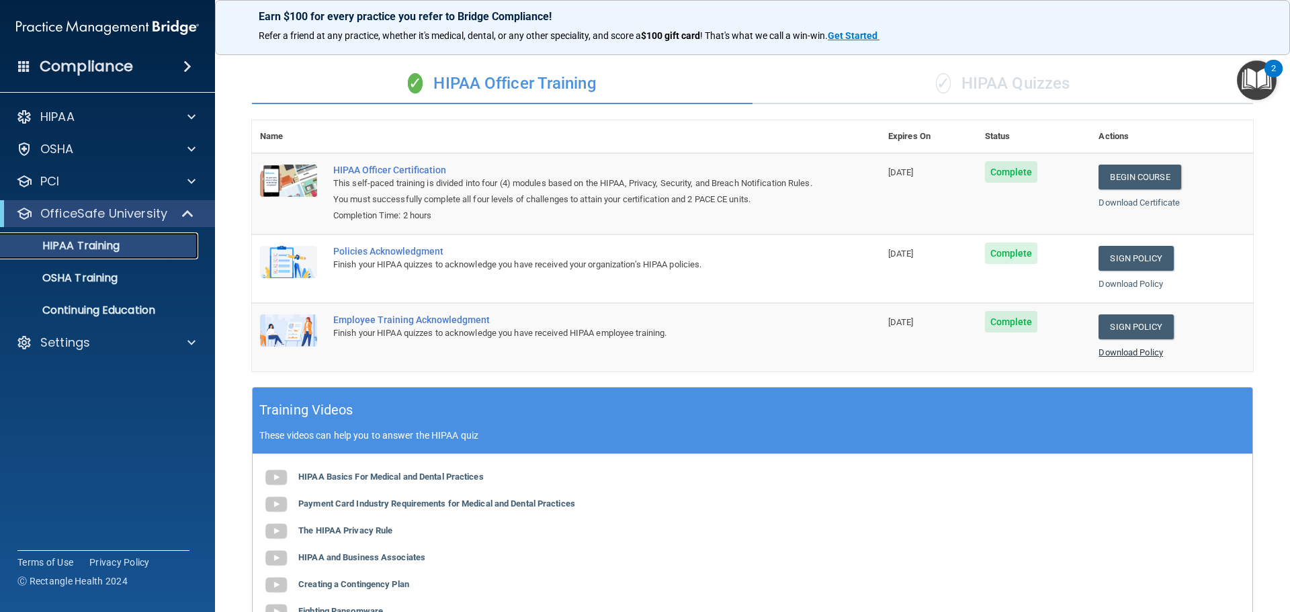
scroll to position [75, 0]
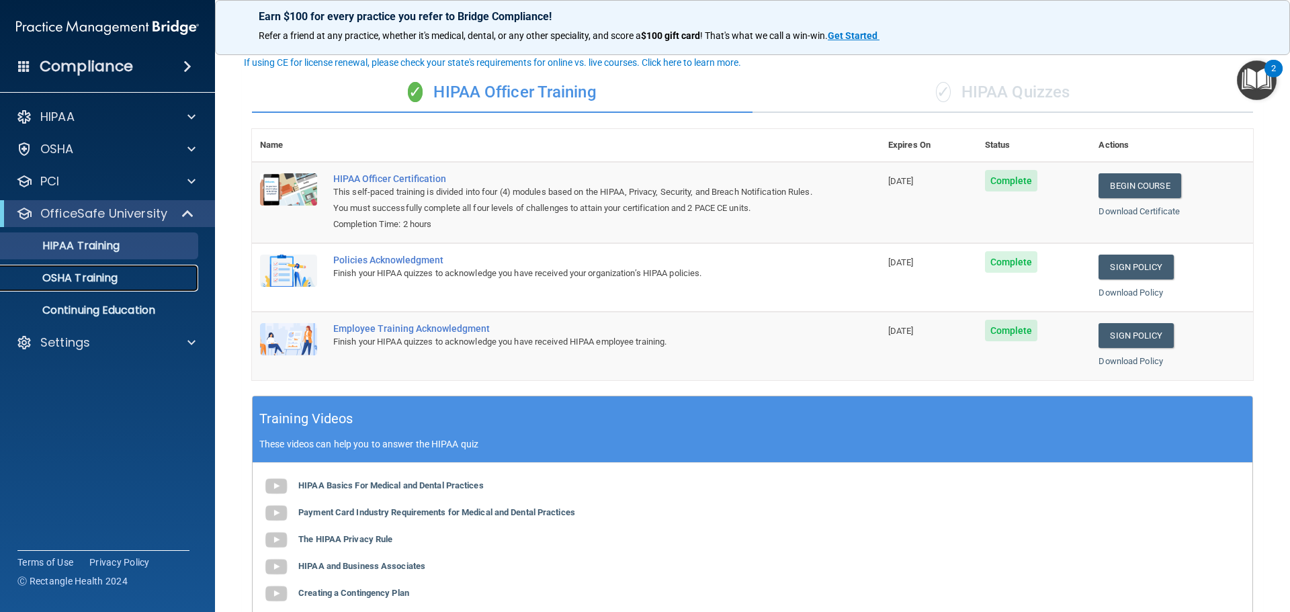
click at [108, 280] on p "OSHA Training" at bounding box center [63, 277] width 109 height 13
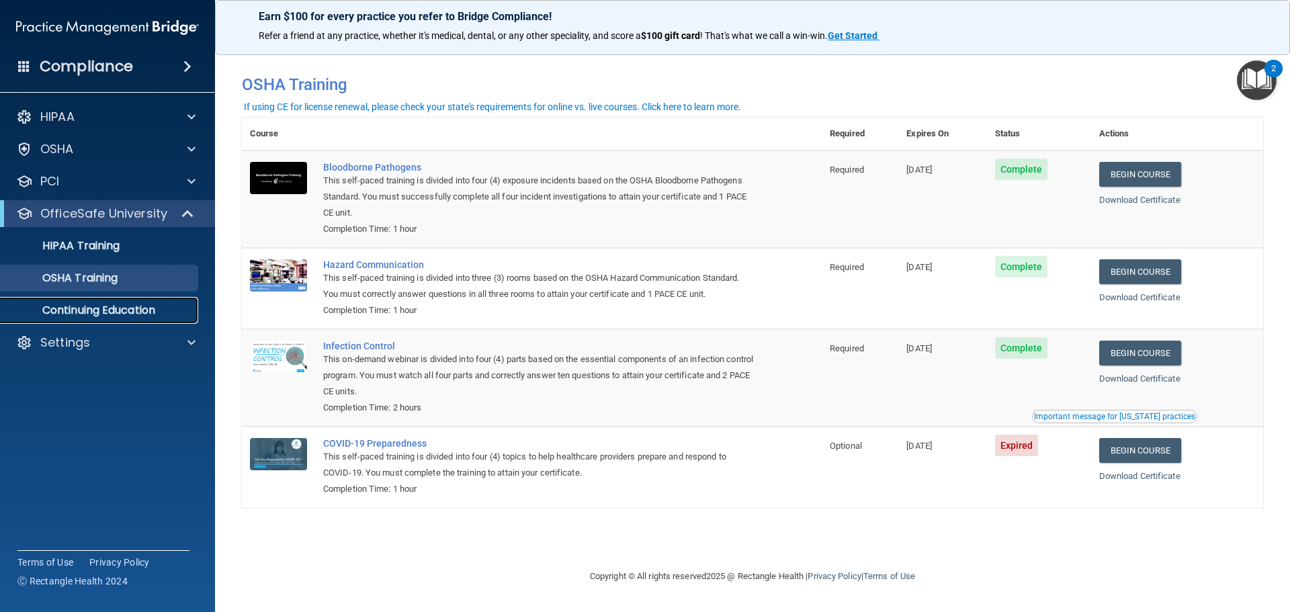
click at [121, 310] on p "Continuing Education" at bounding box center [100, 310] width 183 height 13
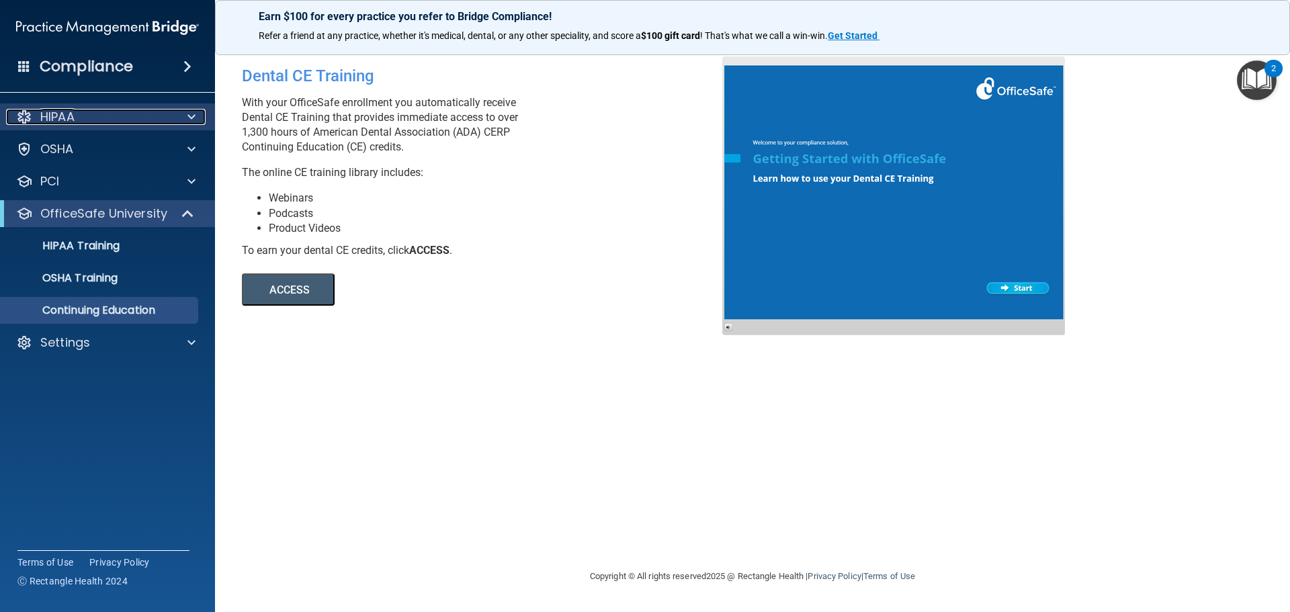
click at [187, 113] on div at bounding box center [190, 117] width 34 height 16
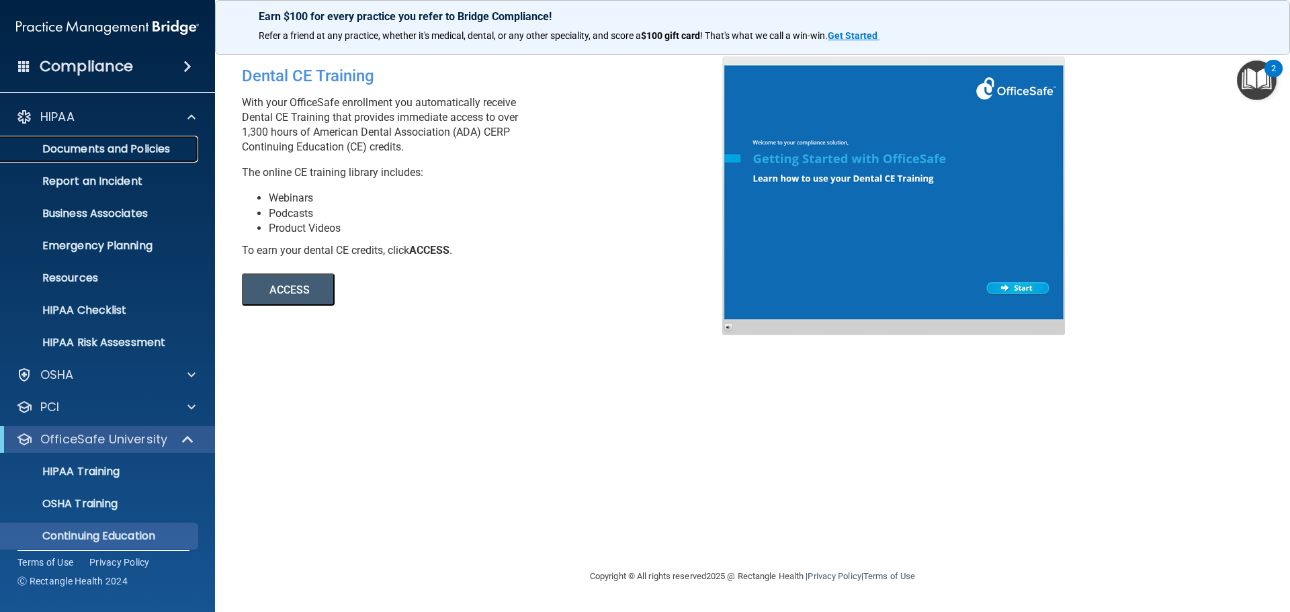
click at [143, 157] on link "Documents and Policies" at bounding box center [93, 149] width 212 height 27
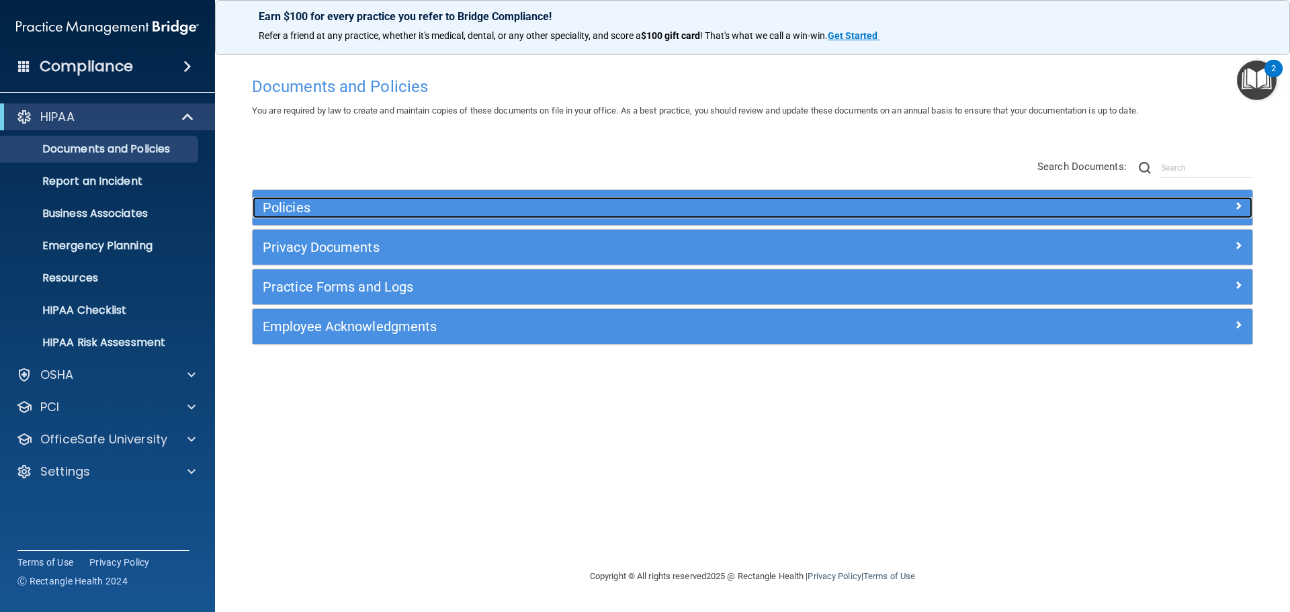
click at [1234, 208] on span at bounding box center [1238, 206] width 8 height 16
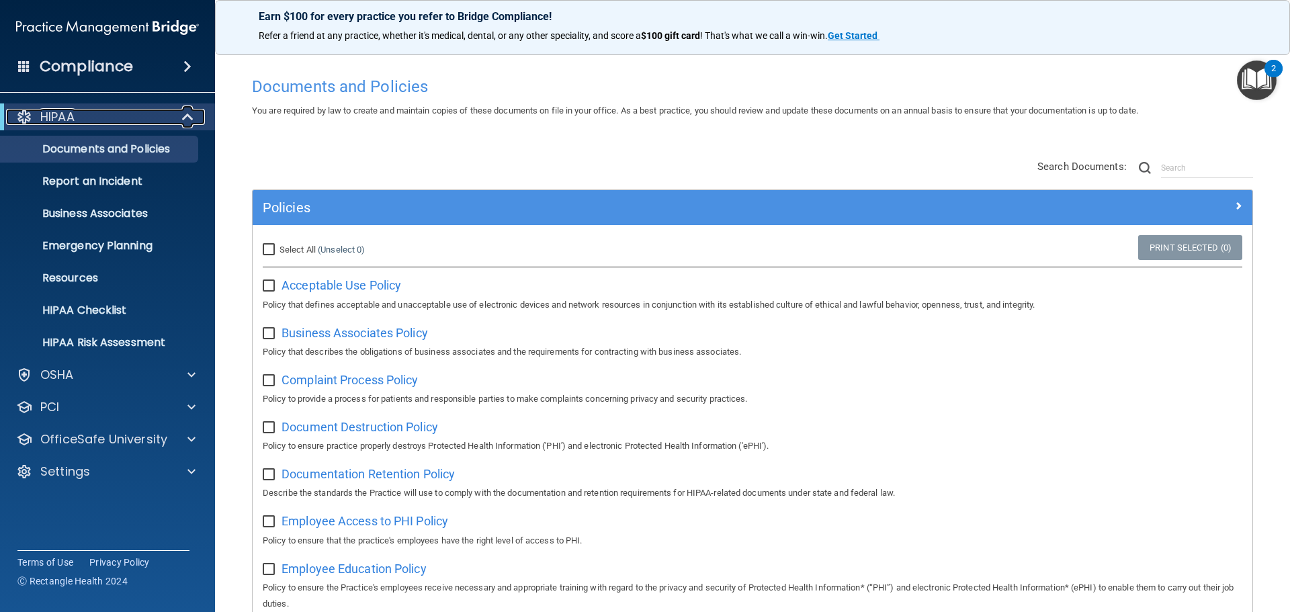
click at [190, 117] on span at bounding box center [188, 117] width 11 height 16
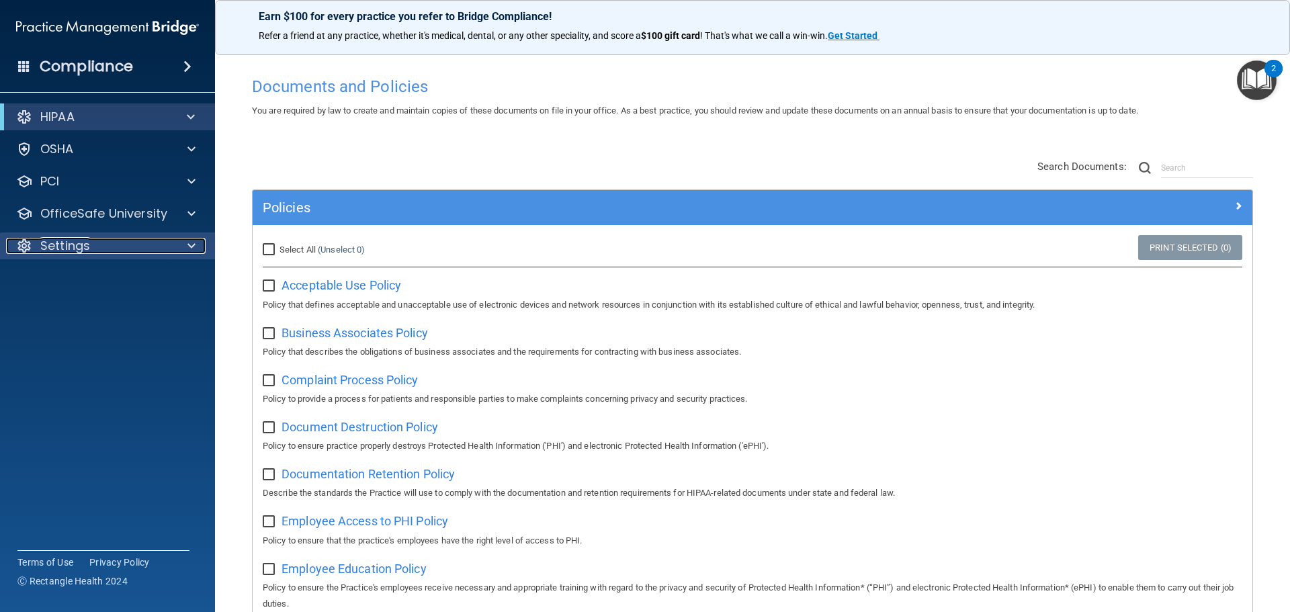
click at [190, 247] on span at bounding box center [191, 246] width 8 height 16
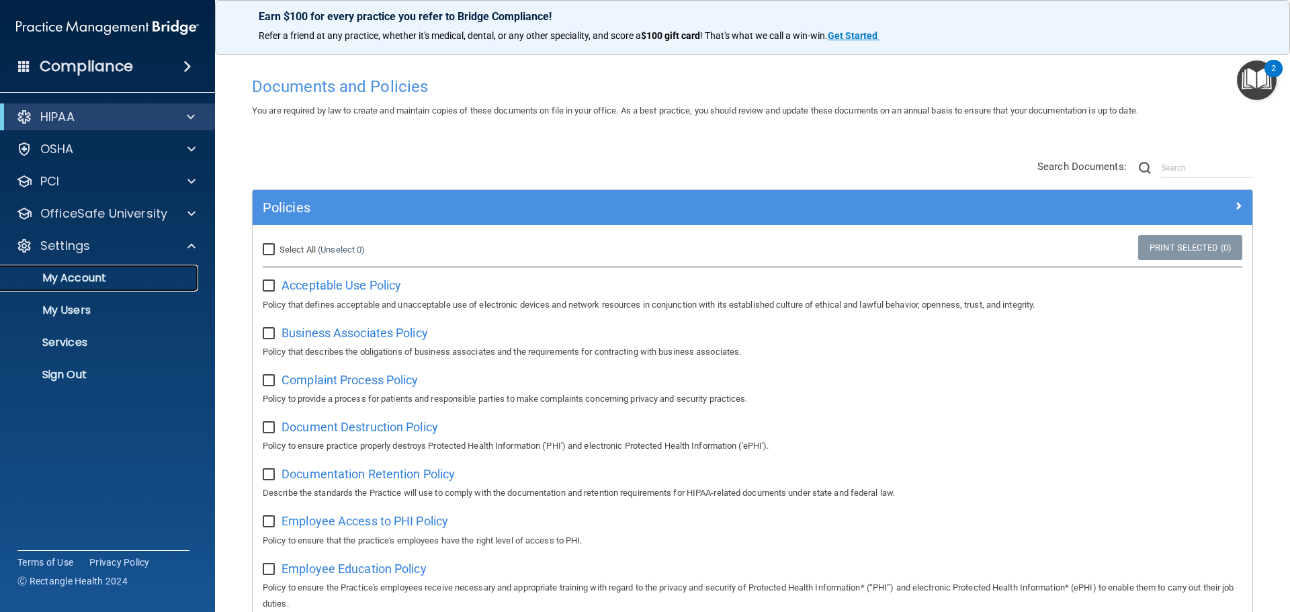
click at [83, 285] on p "My Account" at bounding box center [100, 277] width 183 height 13
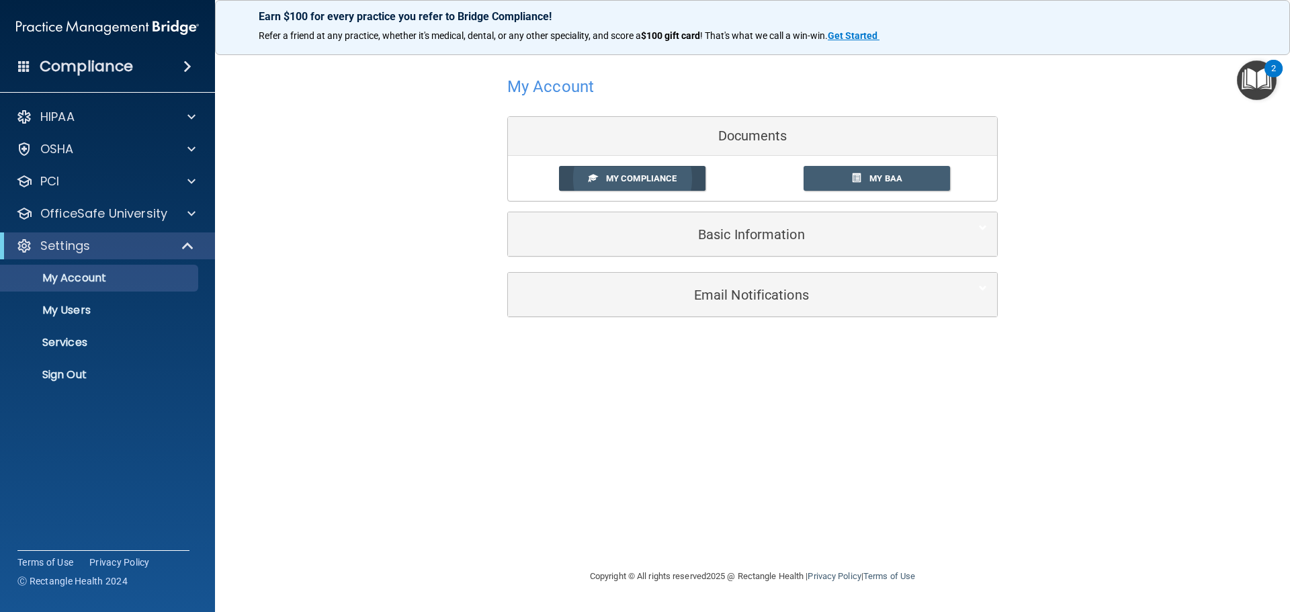
click at [637, 181] on span "My Compliance" at bounding box center [641, 178] width 71 height 10
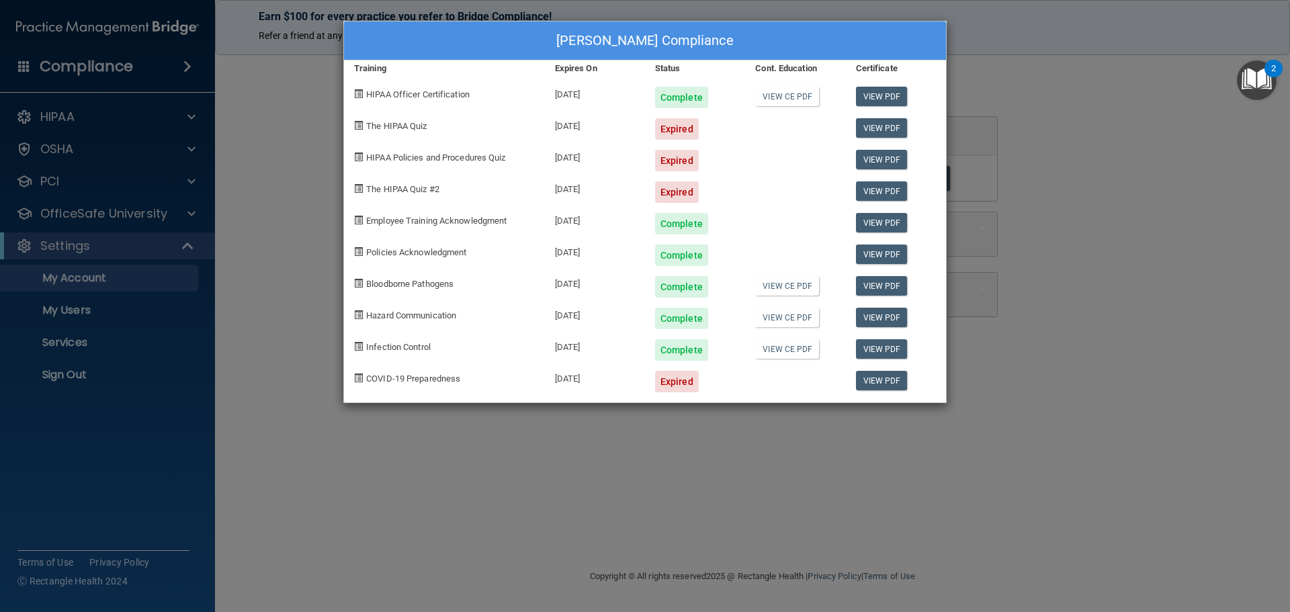
click at [673, 192] on div "Expired" at bounding box center [677, 191] width 44 height 21
click at [787, 290] on link "View CE PDF" at bounding box center [787, 285] width 64 height 19
click at [783, 316] on link "View CE PDF" at bounding box center [787, 317] width 64 height 19
click at [784, 354] on link "View CE PDF" at bounding box center [787, 348] width 64 height 19
click at [880, 129] on link "View PDF" at bounding box center [882, 127] width 52 height 19
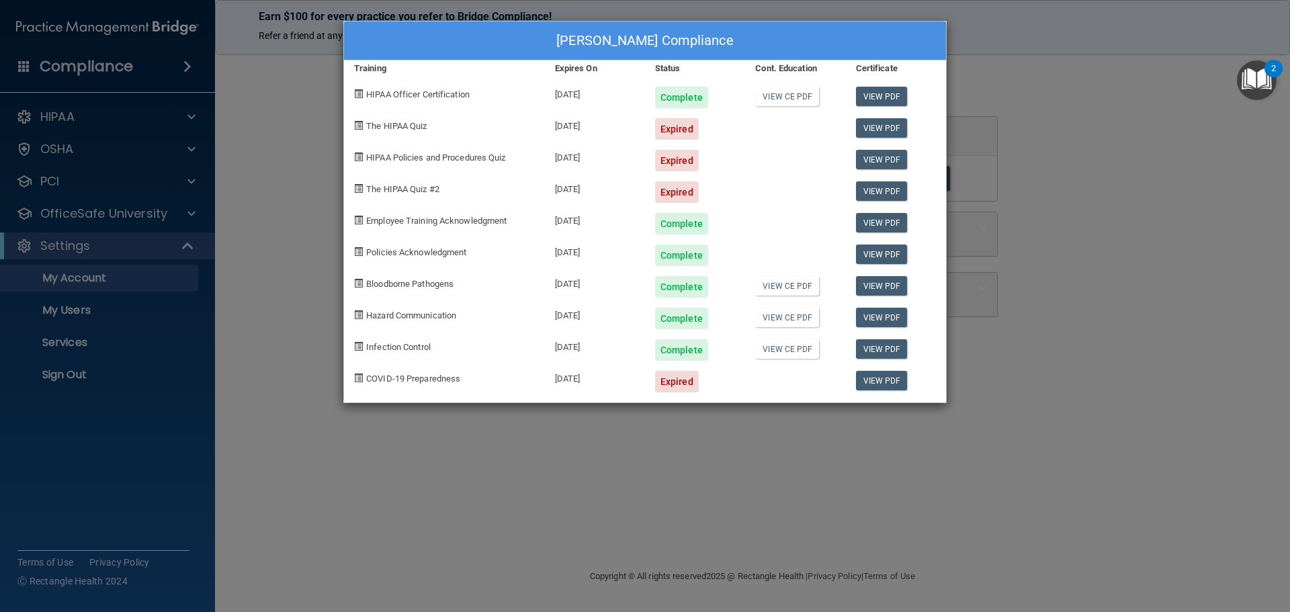
click at [193, 209] on div "[PERSON_NAME] Compliance Training Expires On Status Cont. Education Certificate…" at bounding box center [645, 306] width 1290 height 612
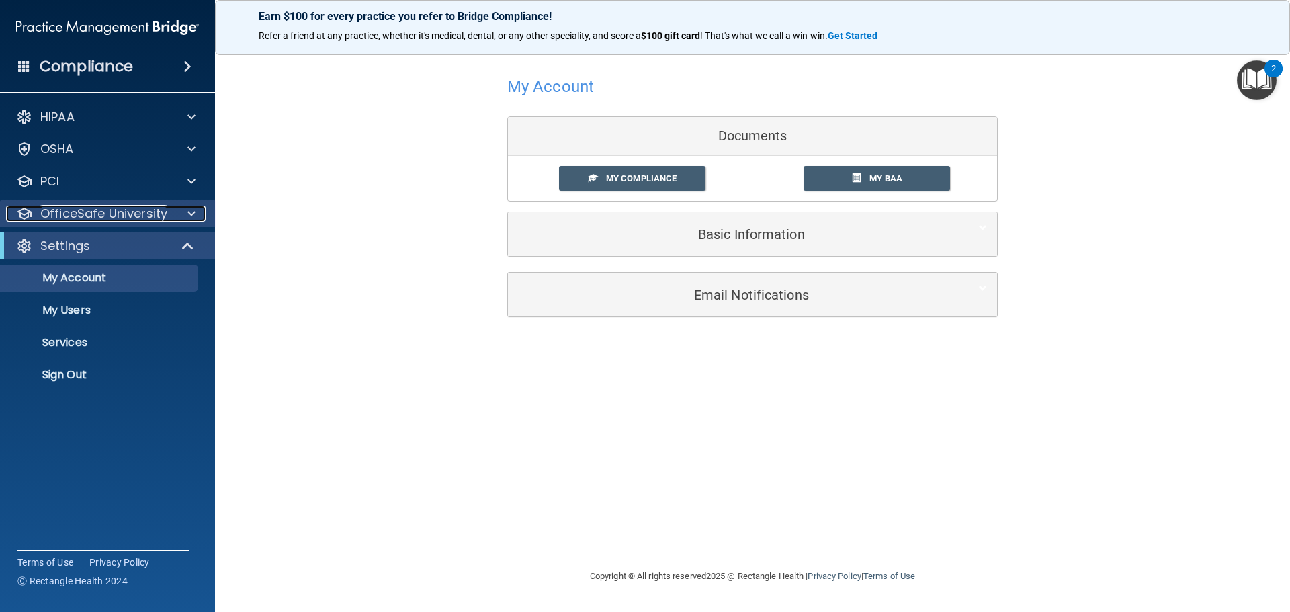
click at [193, 210] on span at bounding box center [191, 214] width 8 height 16
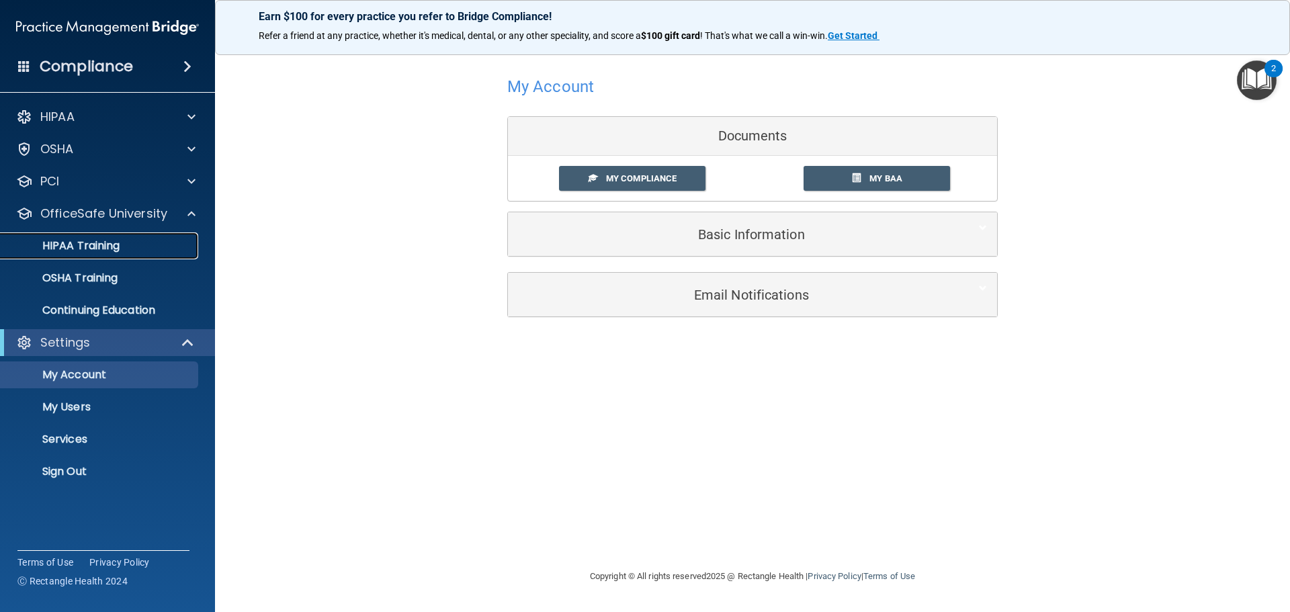
click at [128, 247] on div "HIPAA Training" at bounding box center [100, 245] width 183 height 13
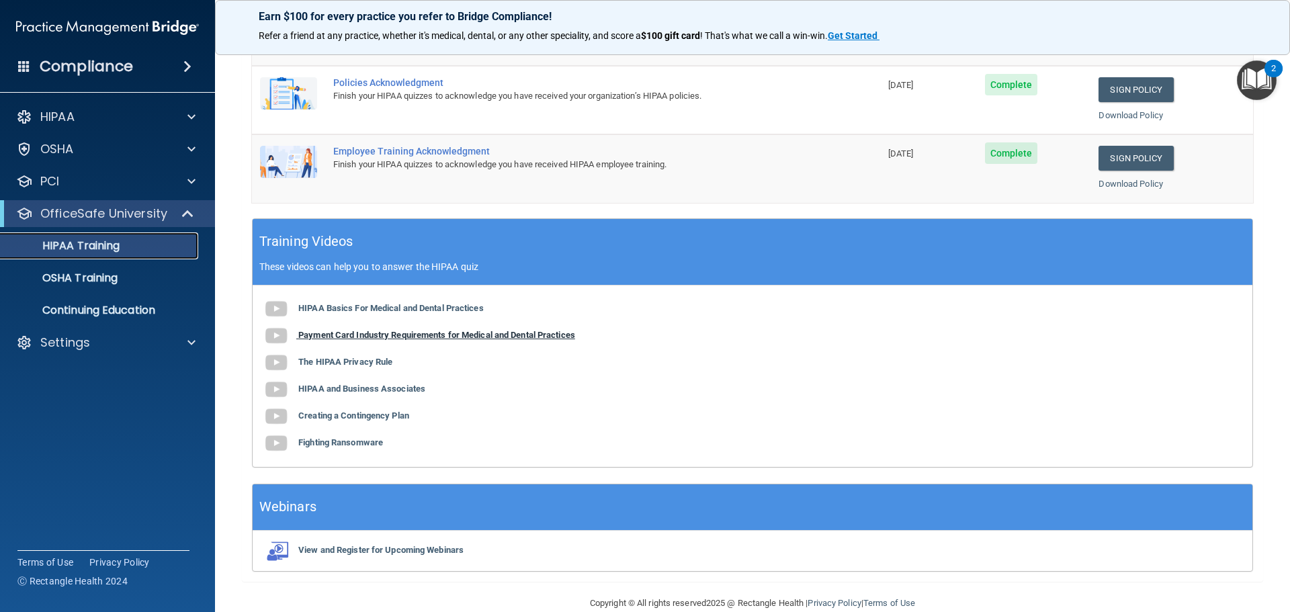
scroll to position [276, 0]
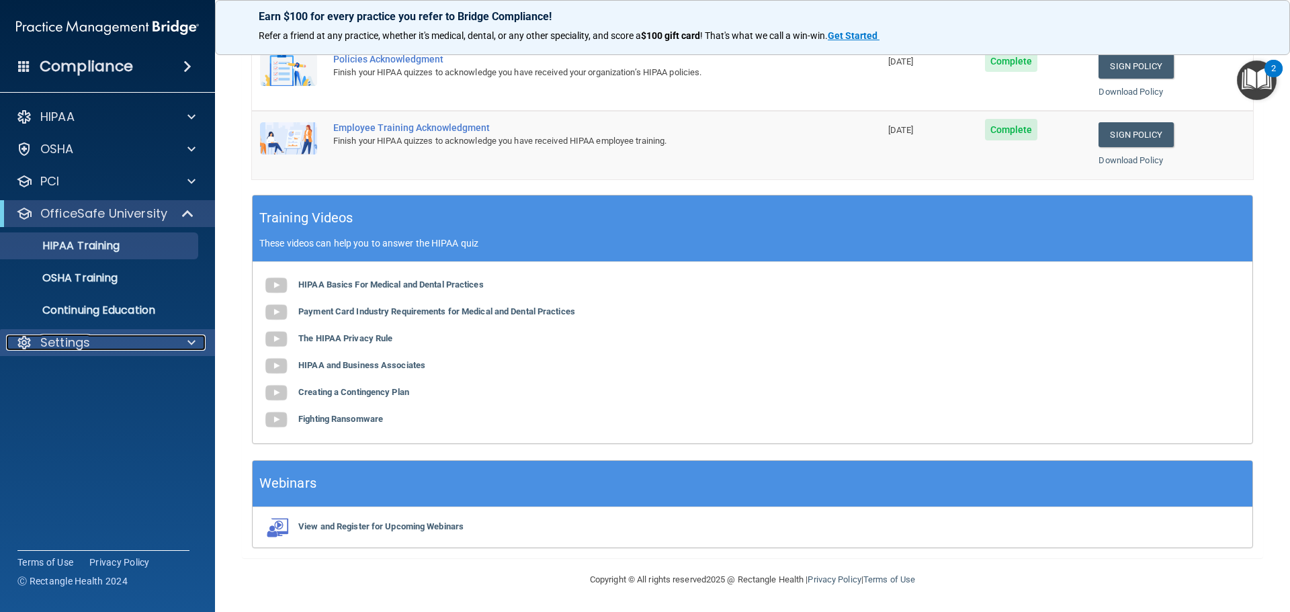
click at [196, 347] on div at bounding box center [190, 343] width 34 height 16
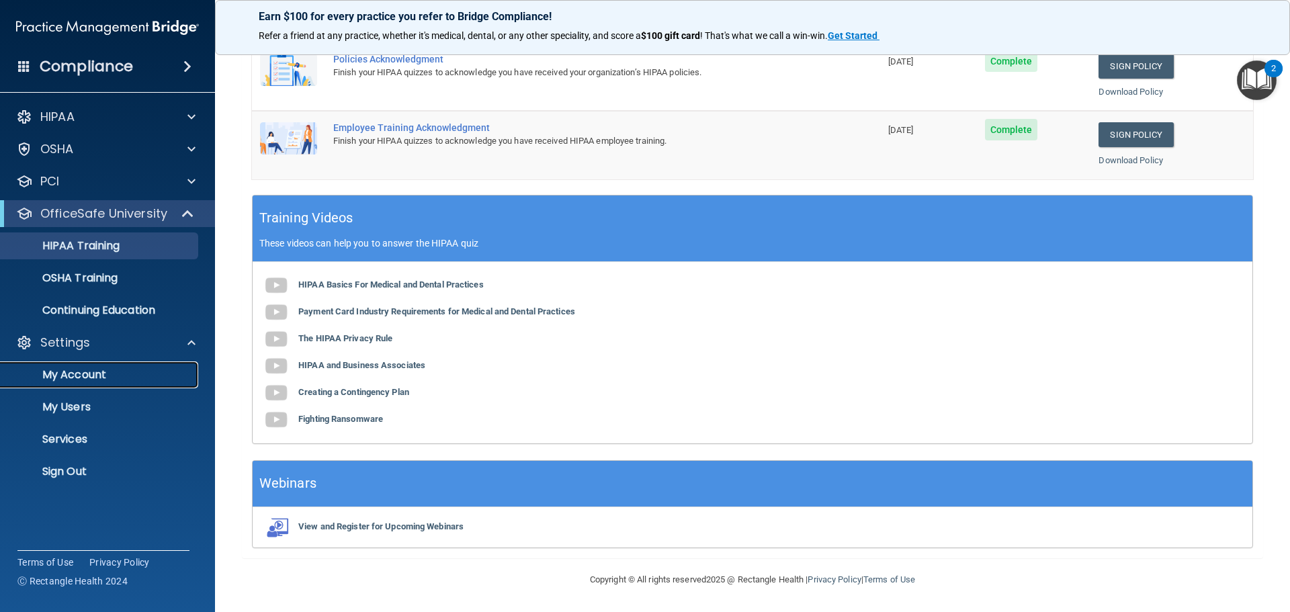
click at [123, 383] on link "My Account" at bounding box center [93, 374] width 212 height 27
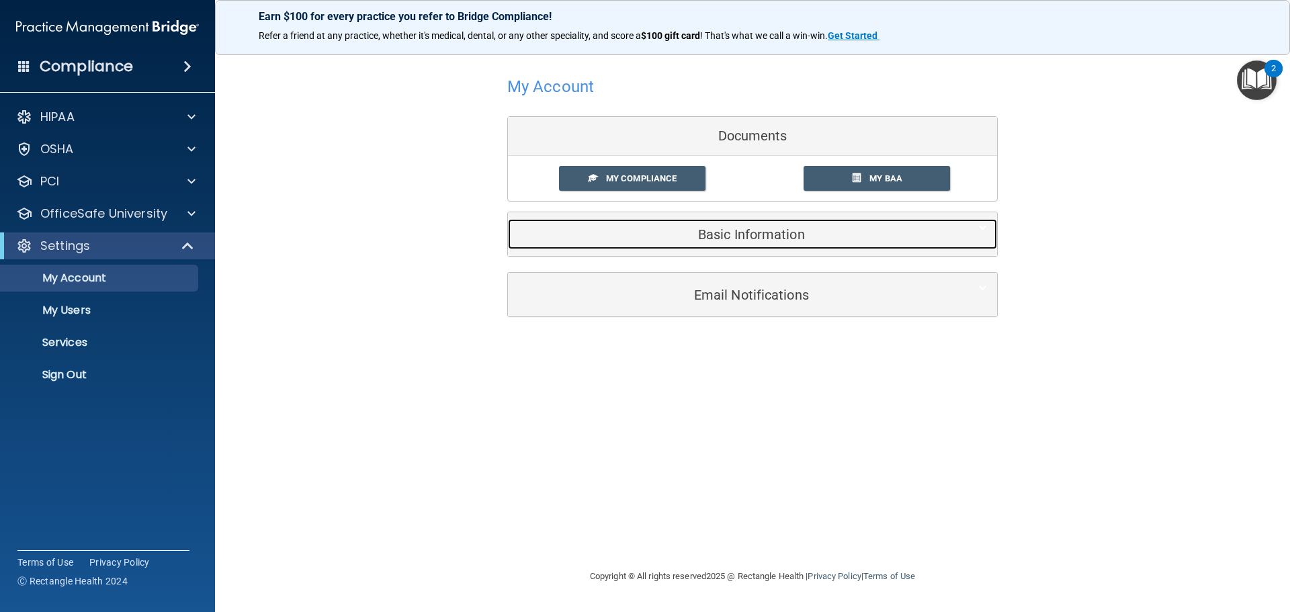
click at [710, 234] on h5 "Basic Information" at bounding box center [732, 234] width 428 height 15
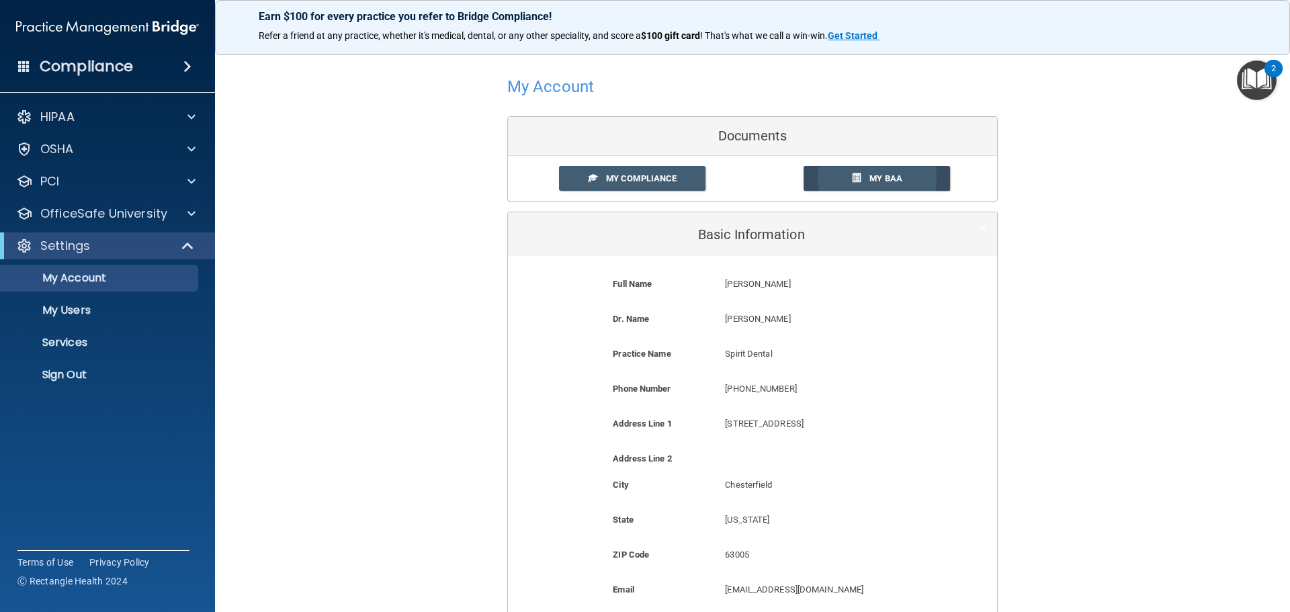
click at [903, 177] on link "My BAA" at bounding box center [877, 178] width 147 height 25
click at [642, 179] on span "My Compliance" at bounding box center [641, 178] width 71 height 10
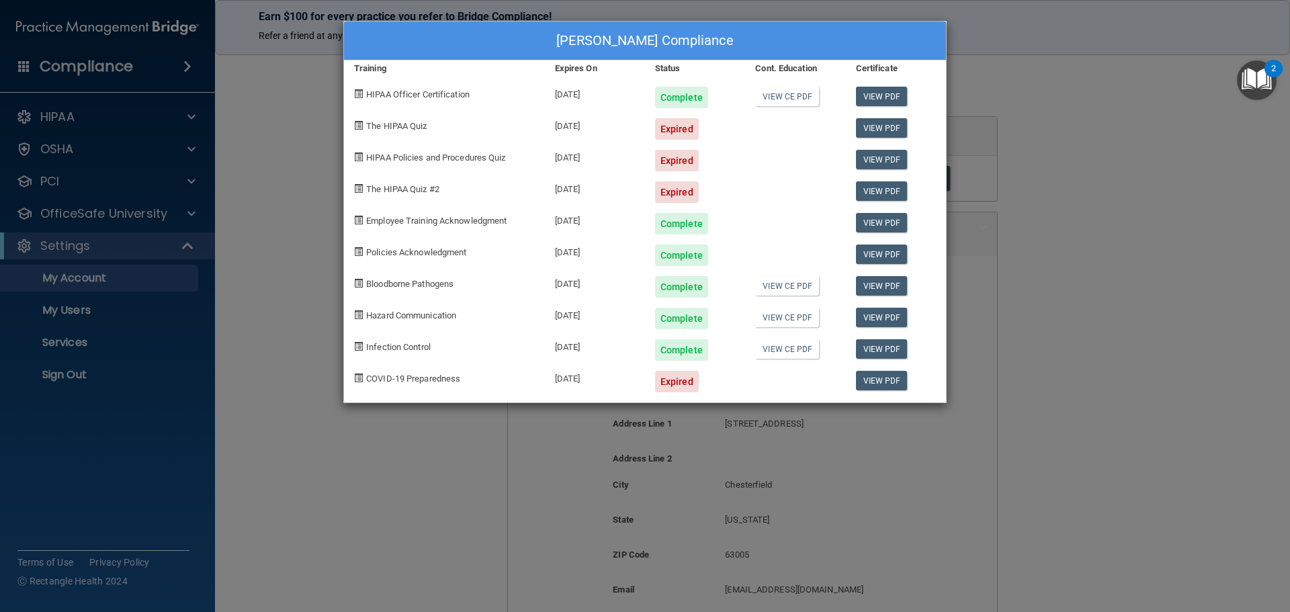
click at [357, 124] on span at bounding box center [358, 125] width 9 height 9
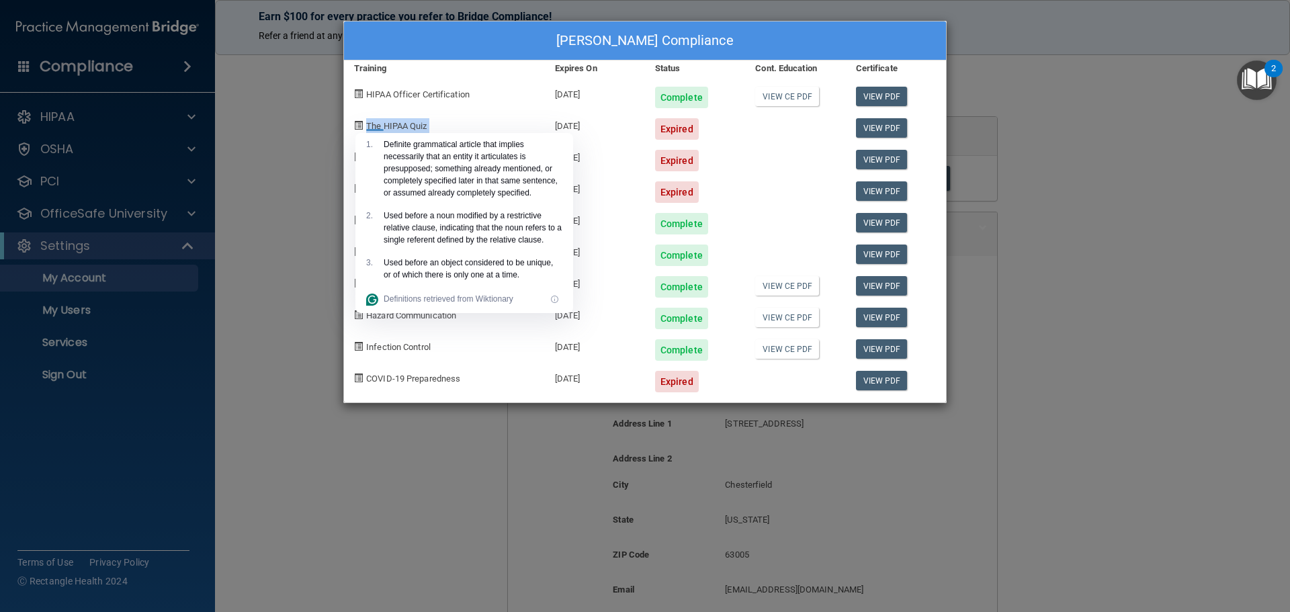
click at [357, 124] on span at bounding box center [358, 125] width 9 height 9
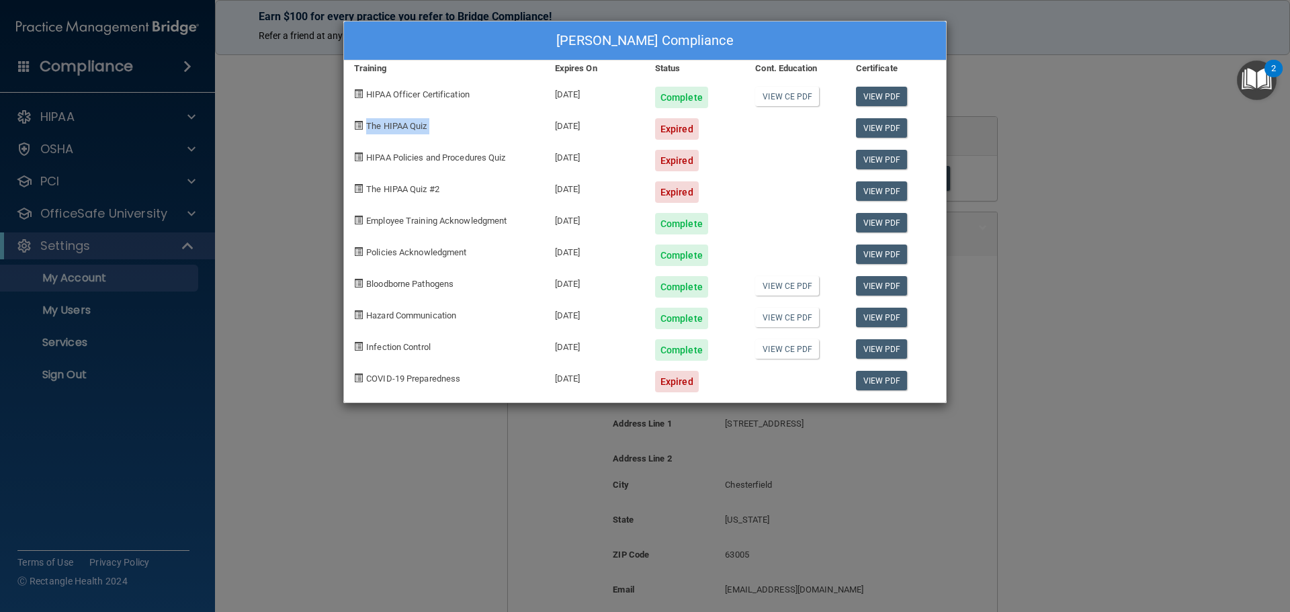
click at [357, 124] on span at bounding box center [358, 125] width 9 height 9
click at [390, 126] on span "The HIPAA Quiz" at bounding box center [396, 126] width 60 height 10
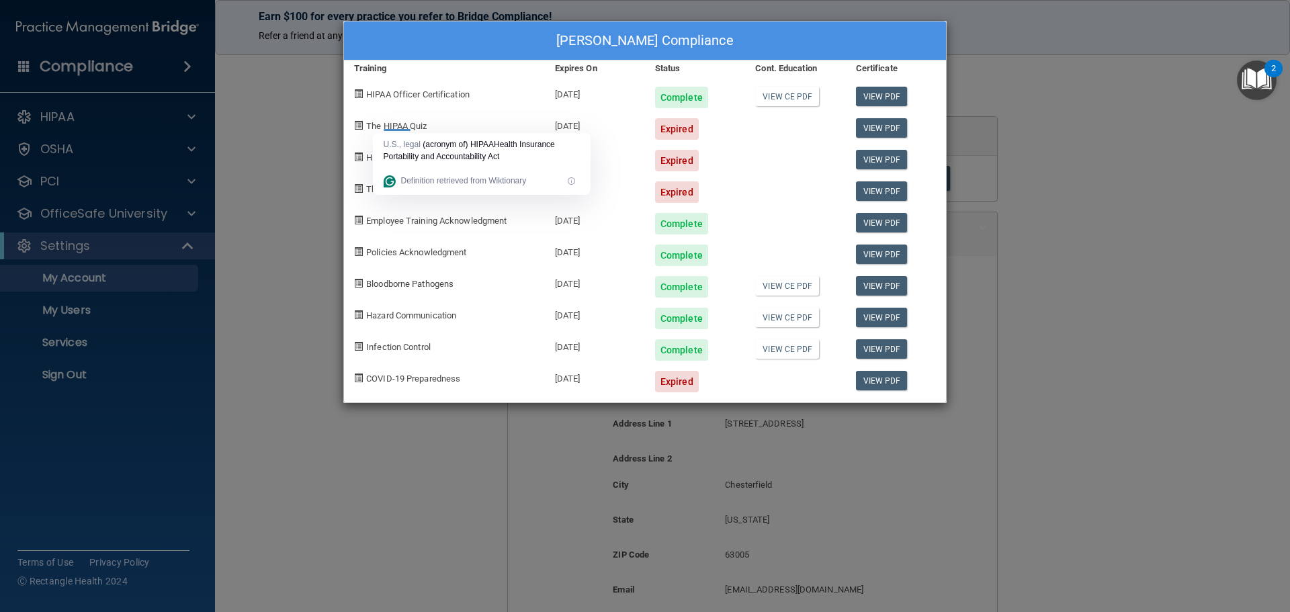
click at [357, 128] on span at bounding box center [358, 125] width 9 height 9
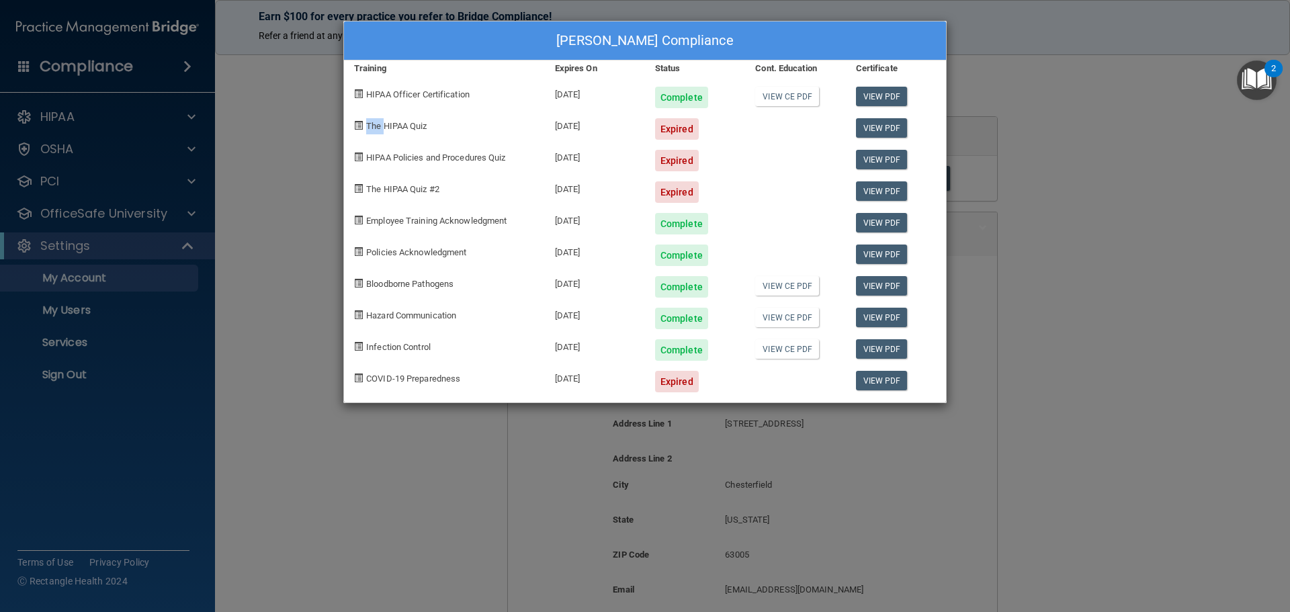
click at [357, 128] on span at bounding box center [358, 125] width 9 height 9
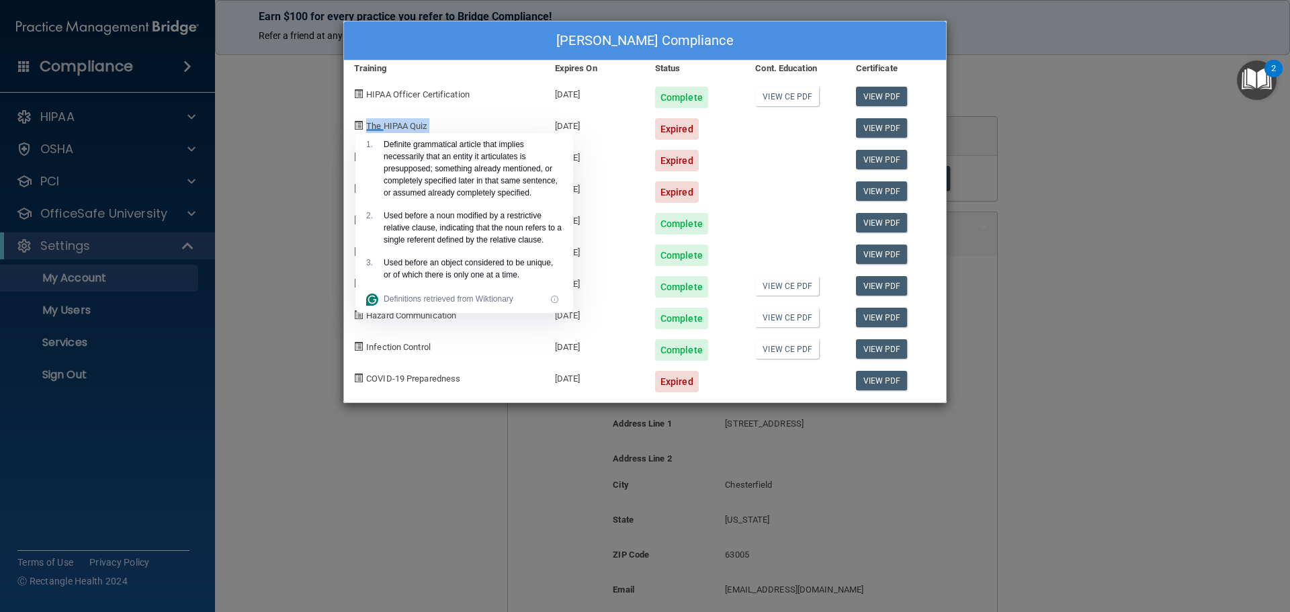
click at [357, 128] on span at bounding box center [358, 125] width 9 height 9
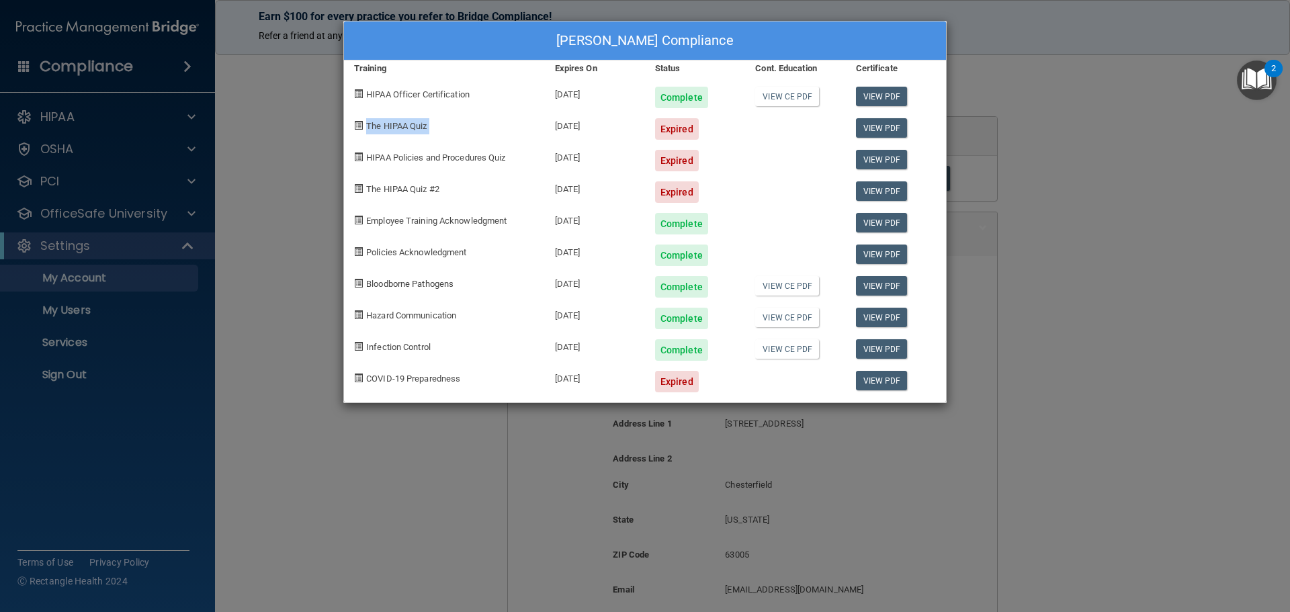
click at [357, 128] on span at bounding box center [358, 125] width 9 height 9
click at [357, 123] on span at bounding box center [358, 125] width 9 height 9
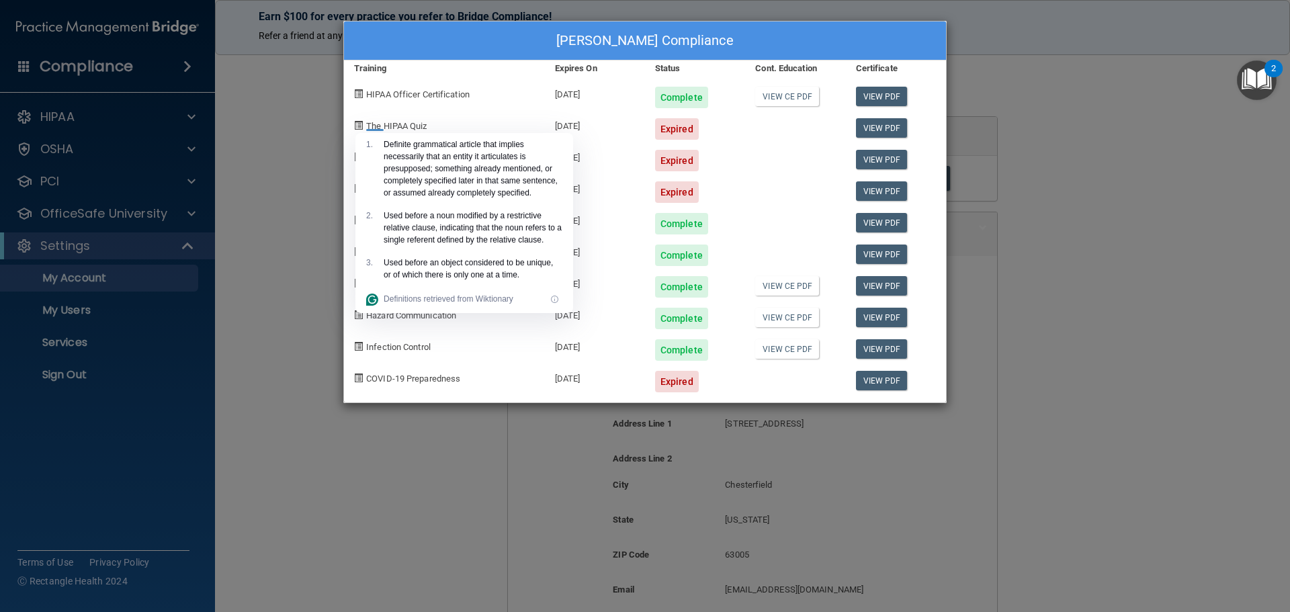
click at [357, 124] on span at bounding box center [358, 125] width 9 height 9
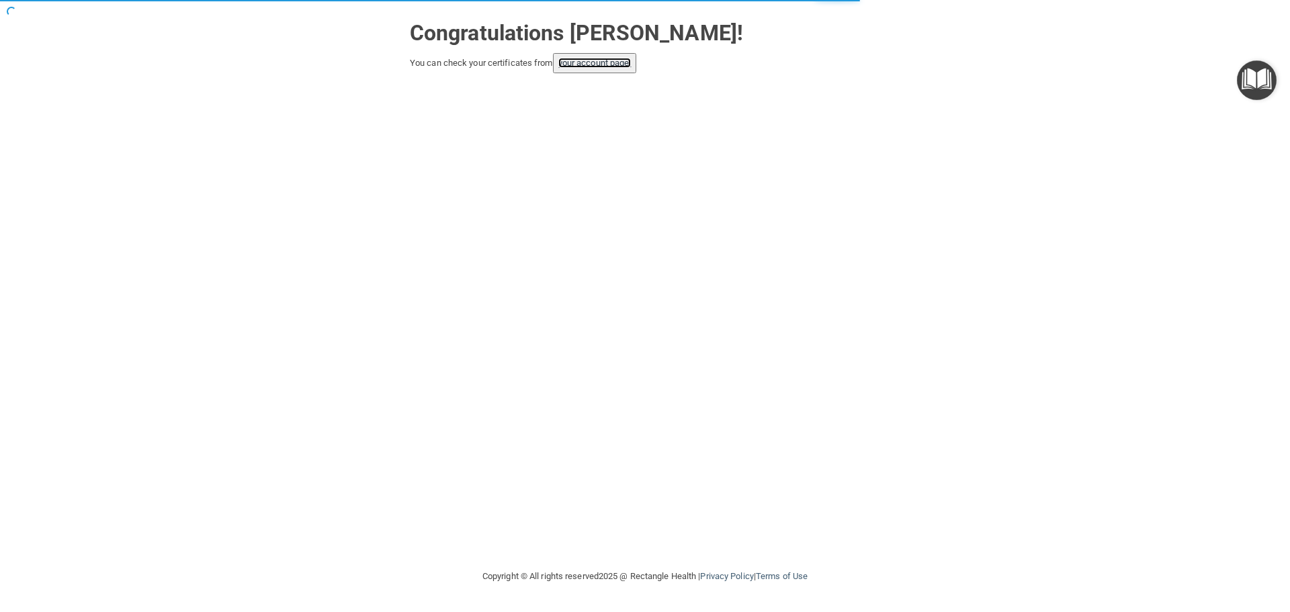
click at [605, 63] on link "your account page!" at bounding box center [594, 63] width 73 height 10
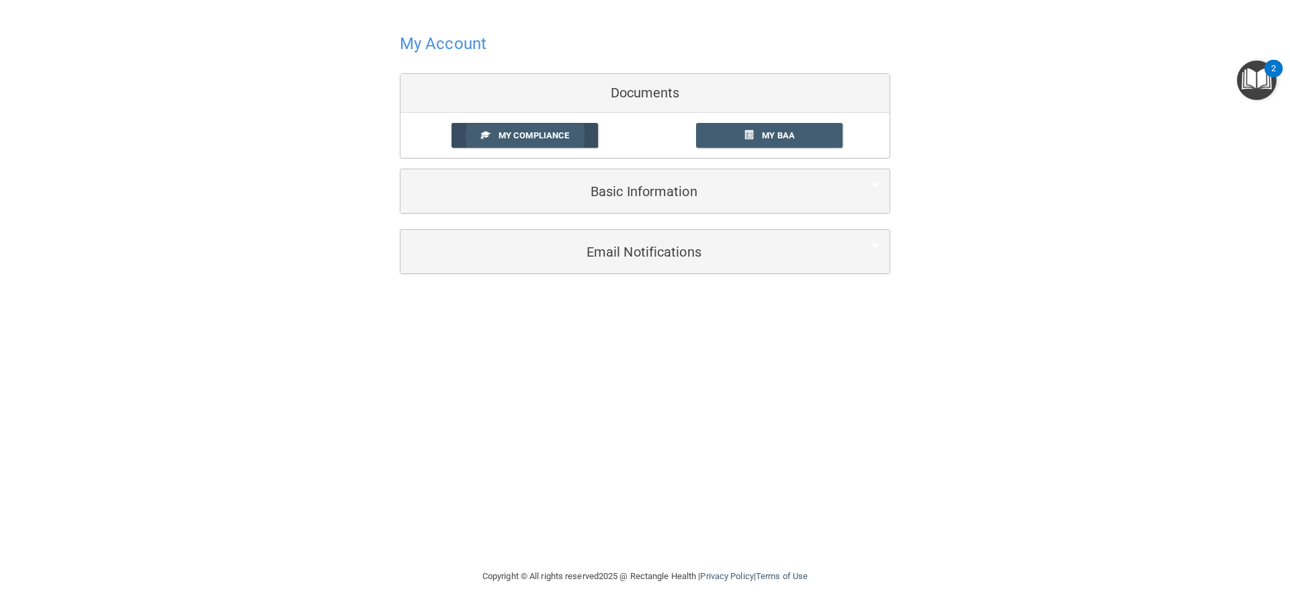
click at [542, 138] on span "My Compliance" at bounding box center [534, 135] width 71 height 10
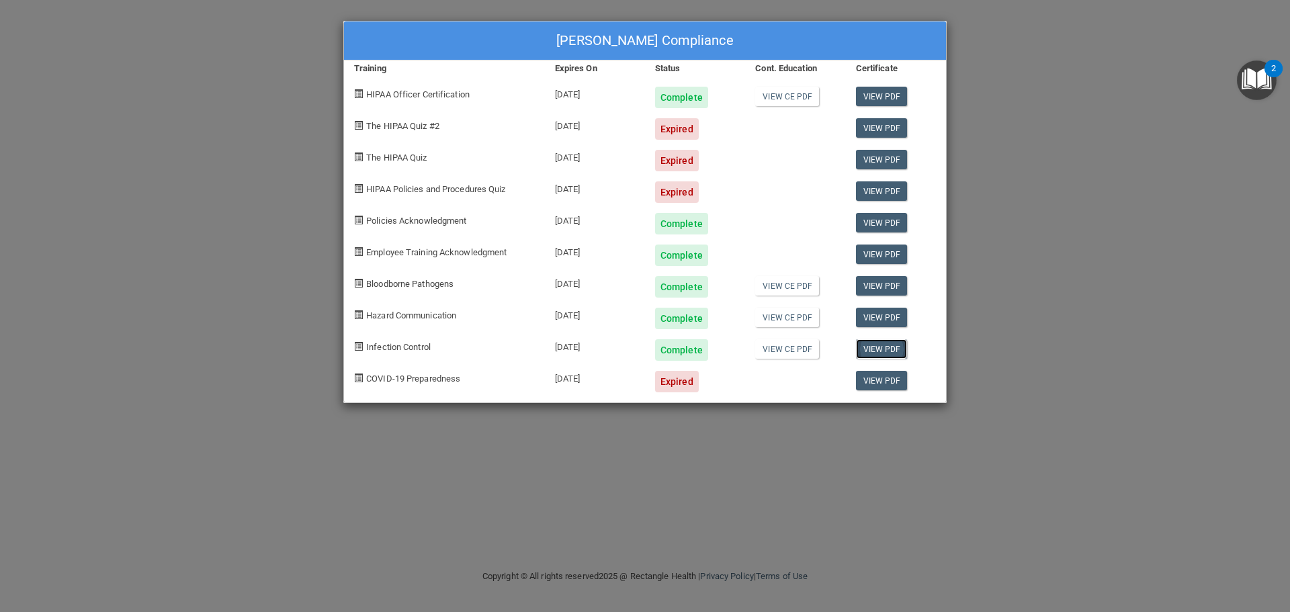
click at [879, 349] on link "View PDF" at bounding box center [882, 348] width 52 height 19
click at [869, 126] on link "View PDF" at bounding box center [882, 127] width 52 height 19
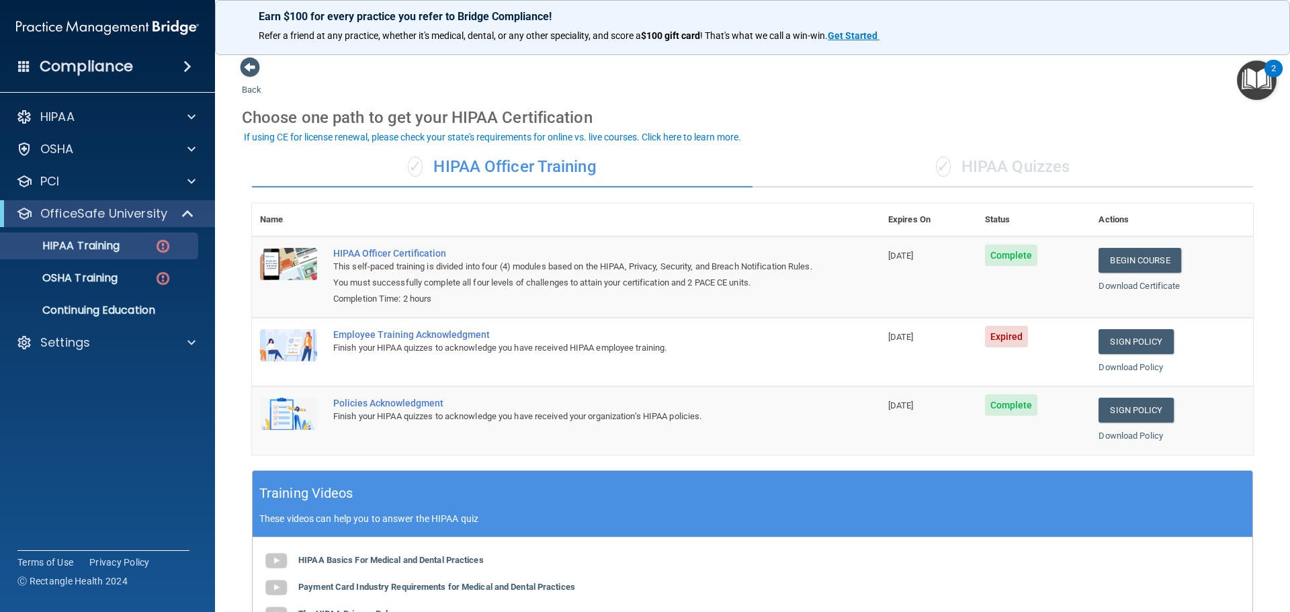
click at [979, 178] on div "✓ HIPAA Quizzes" at bounding box center [1002, 167] width 501 height 40
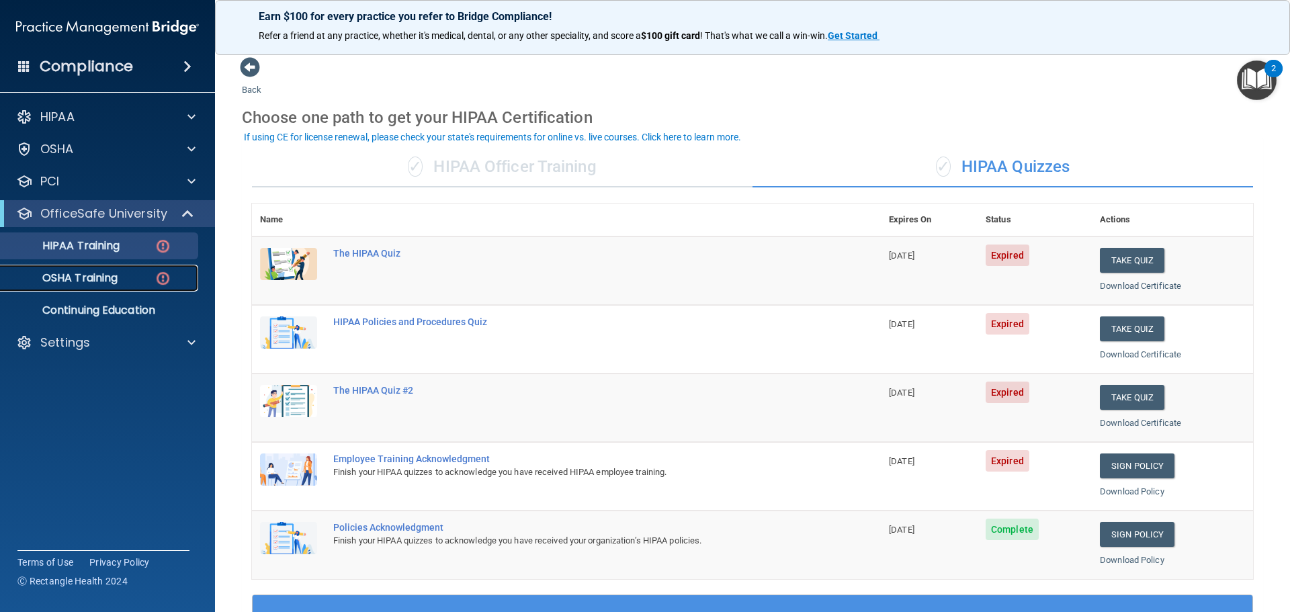
click at [118, 283] on p "OSHA Training" at bounding box center [63, 277] width 109 height 13
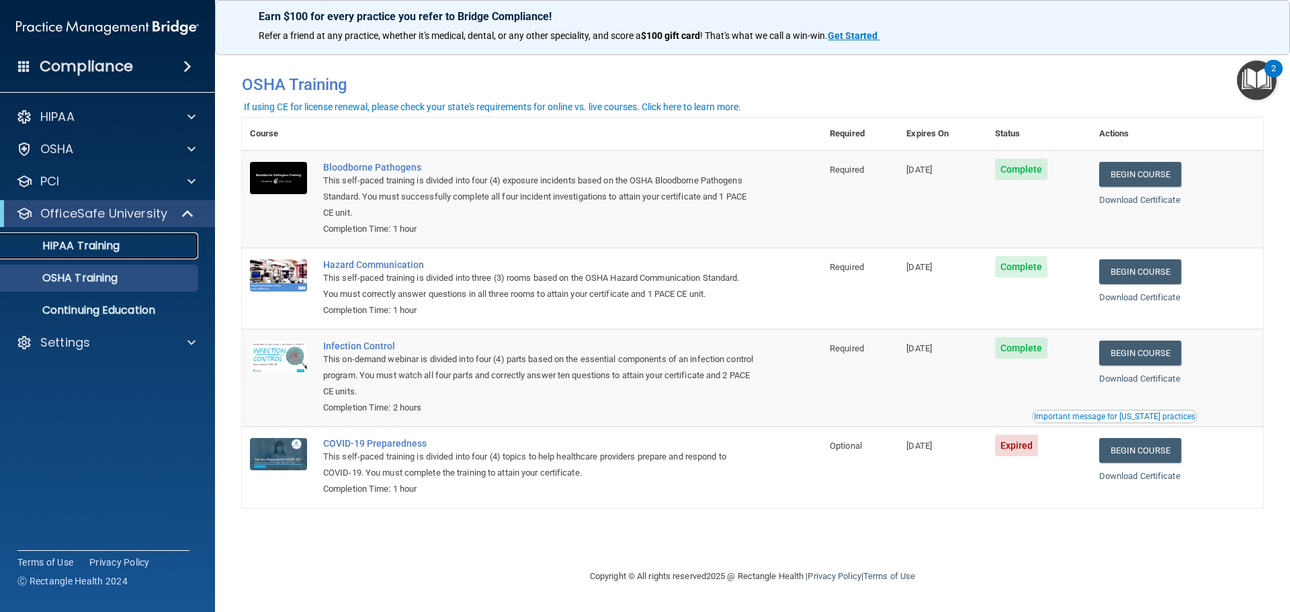
click at [77, 247] on p "HIPAA Training" at bounding box center [64, 245] width 111 height 13
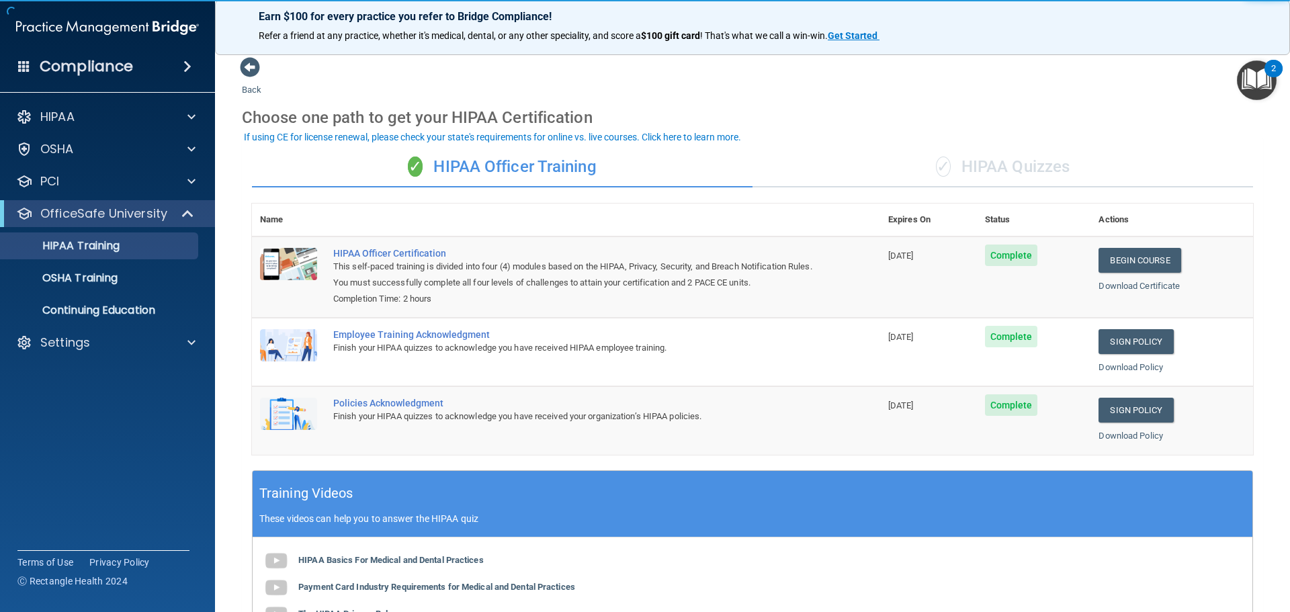
click at [1025, 163] on div "✓ HIPAA Quizzes" at bounding box center [1002, 167] width 501 height 40
